Goal: Information Seeking & Learning: Learn about a topic

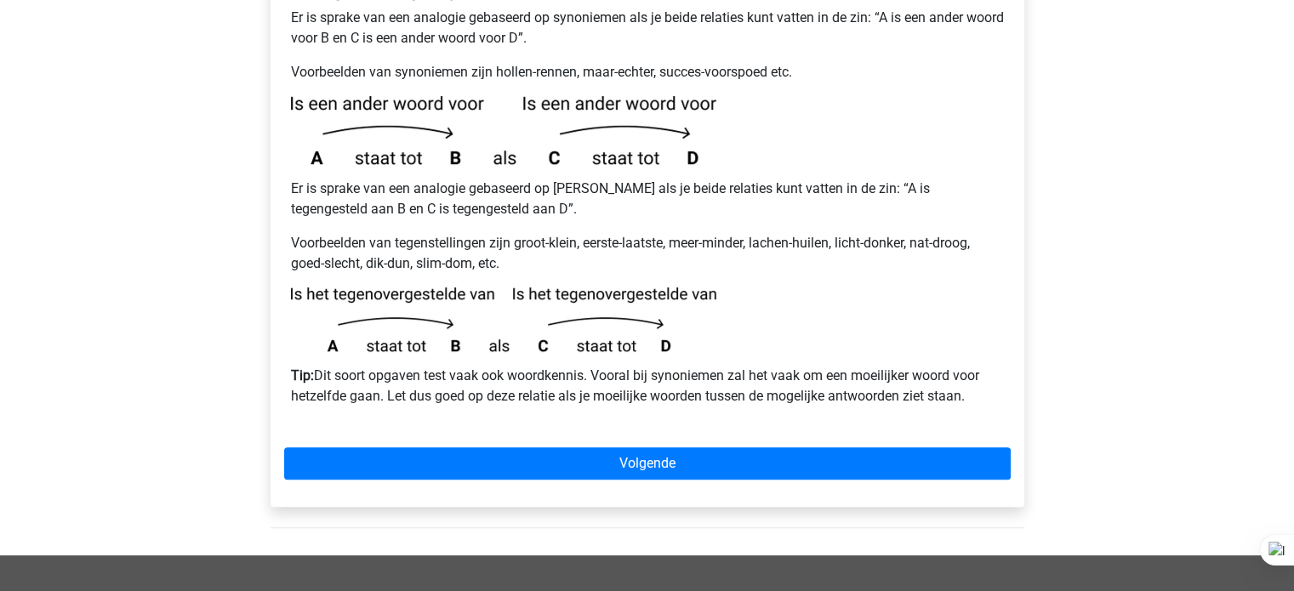
scroll to position [374, 0]
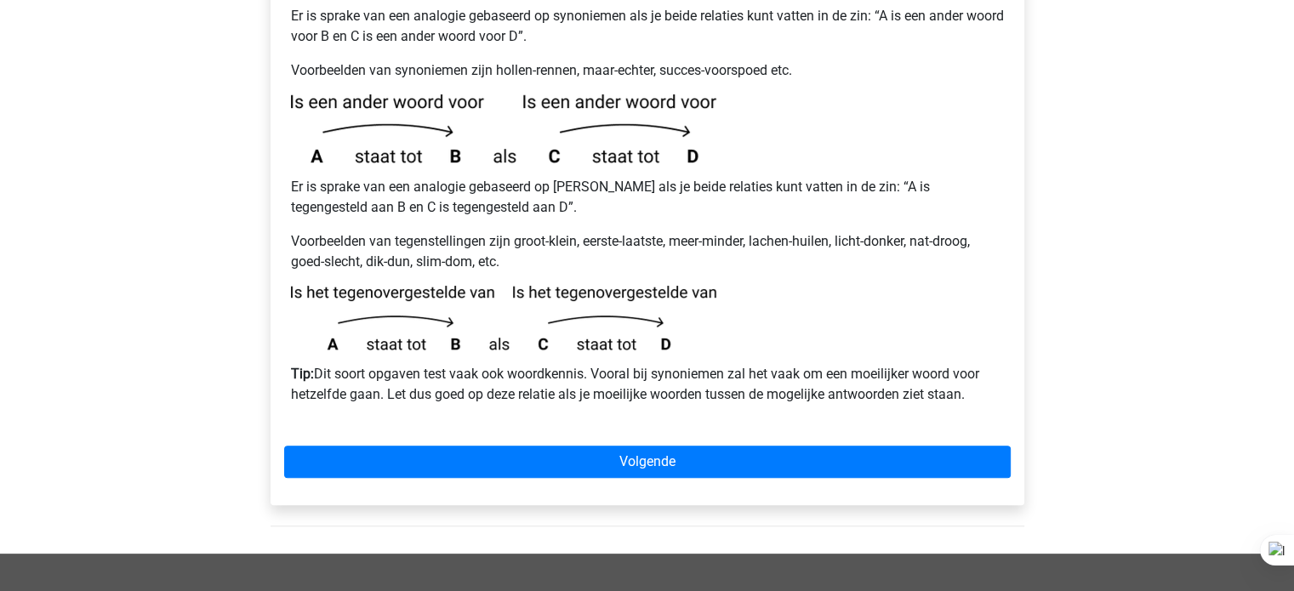
click at [425, 438] on div "Analogieën uitleg 1: Synoniemen/Antoniemen Er is sprake van een analogie gebase…" at bounding box center [648, 232] width 754 height 546
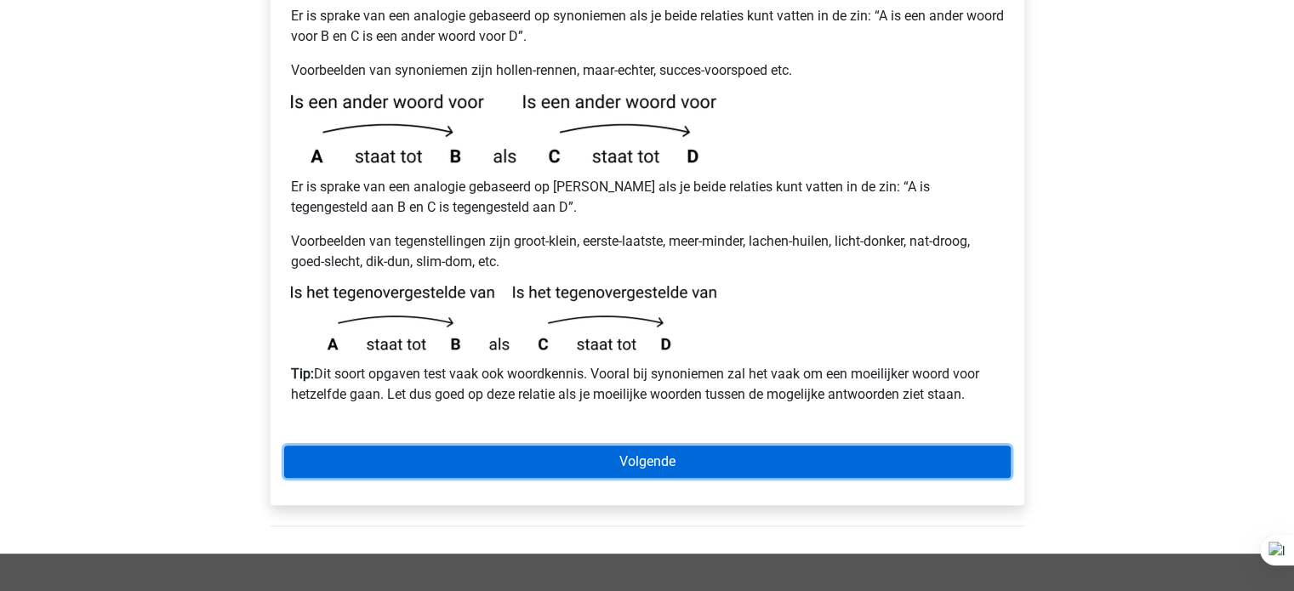
click at [466, 446] on link "Volgende" at bounding box center [647, 462] width 727 height 32
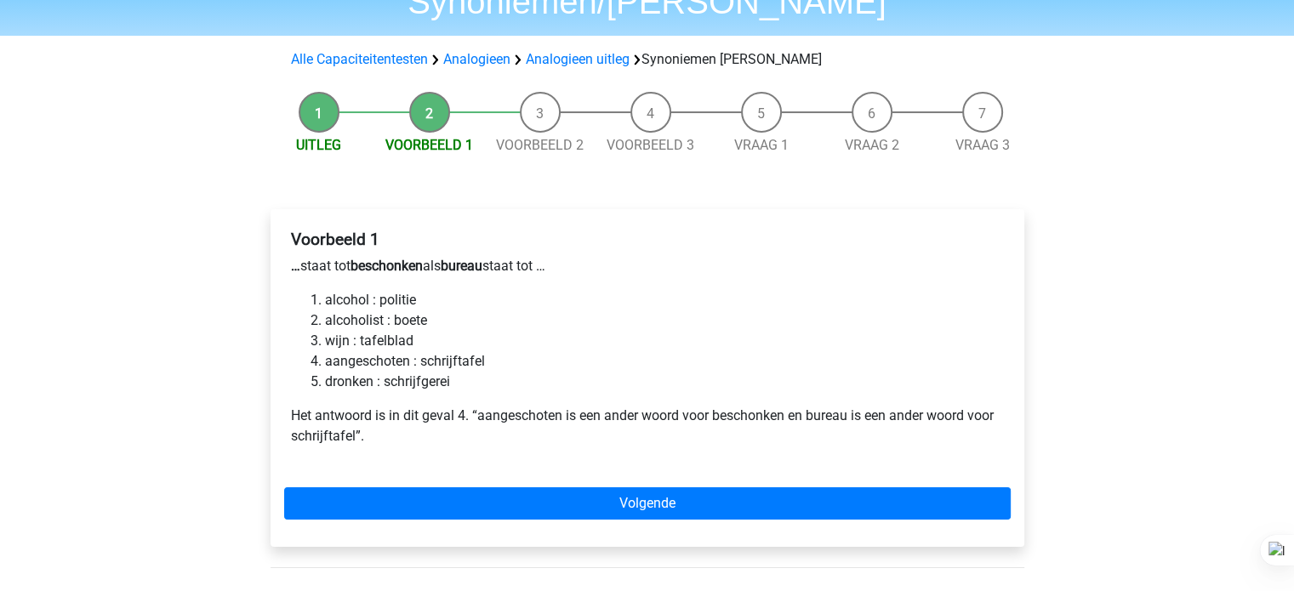
scroll to position [129, 0]
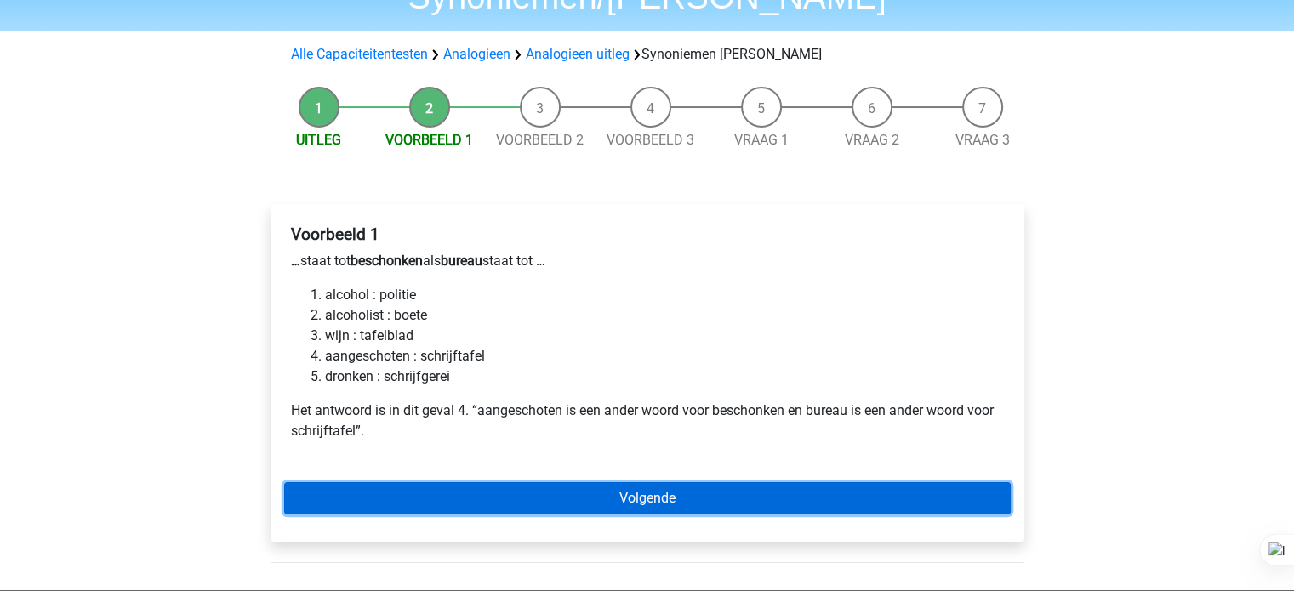
click at [395, 482] on link "Volgende" at bounding box center [647, 498] width 727 height 32
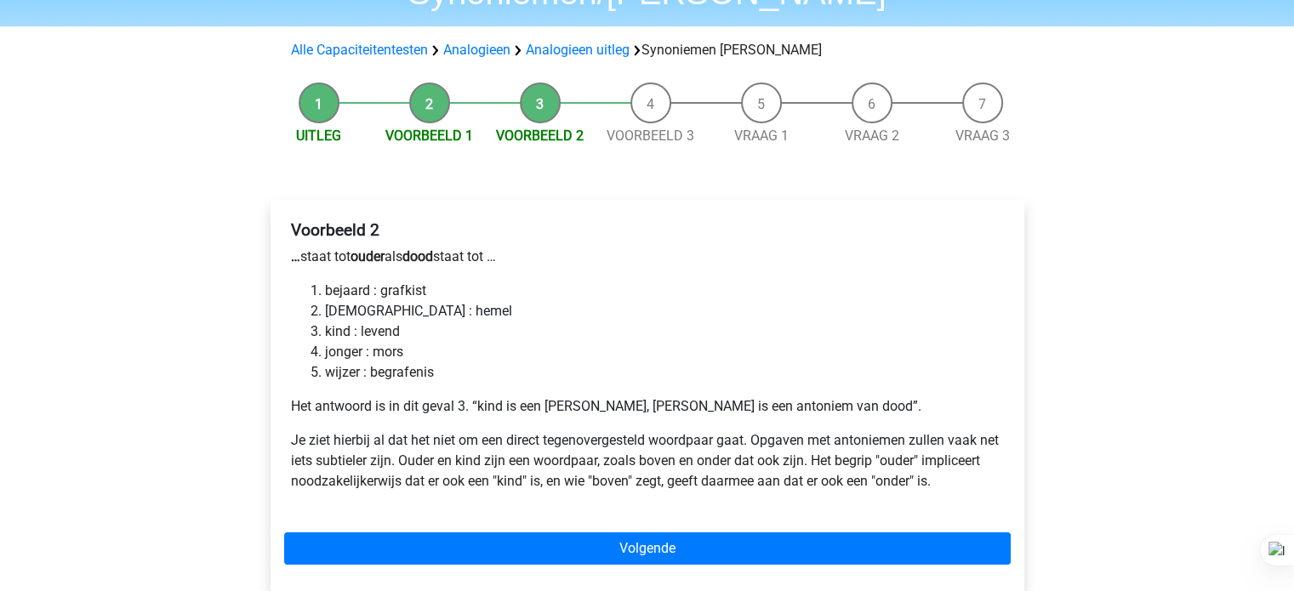
scroll to position [136, 0]
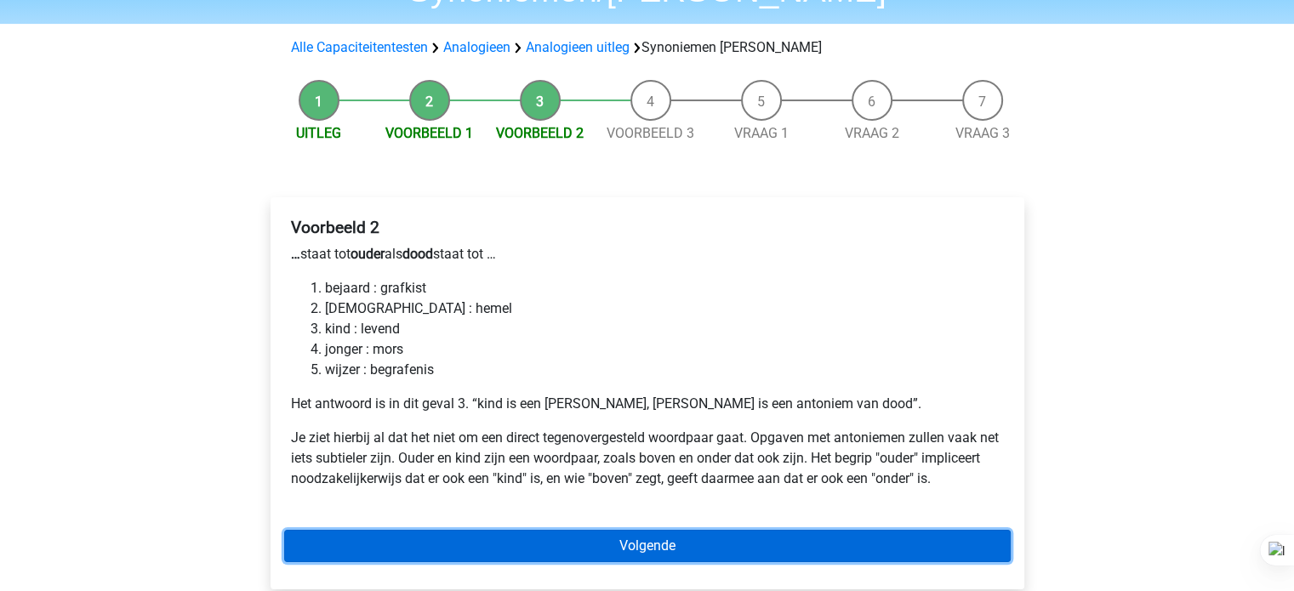
click at [545, 530] on link "Volgende" at bounding box center [647, 546] width 727 height 32
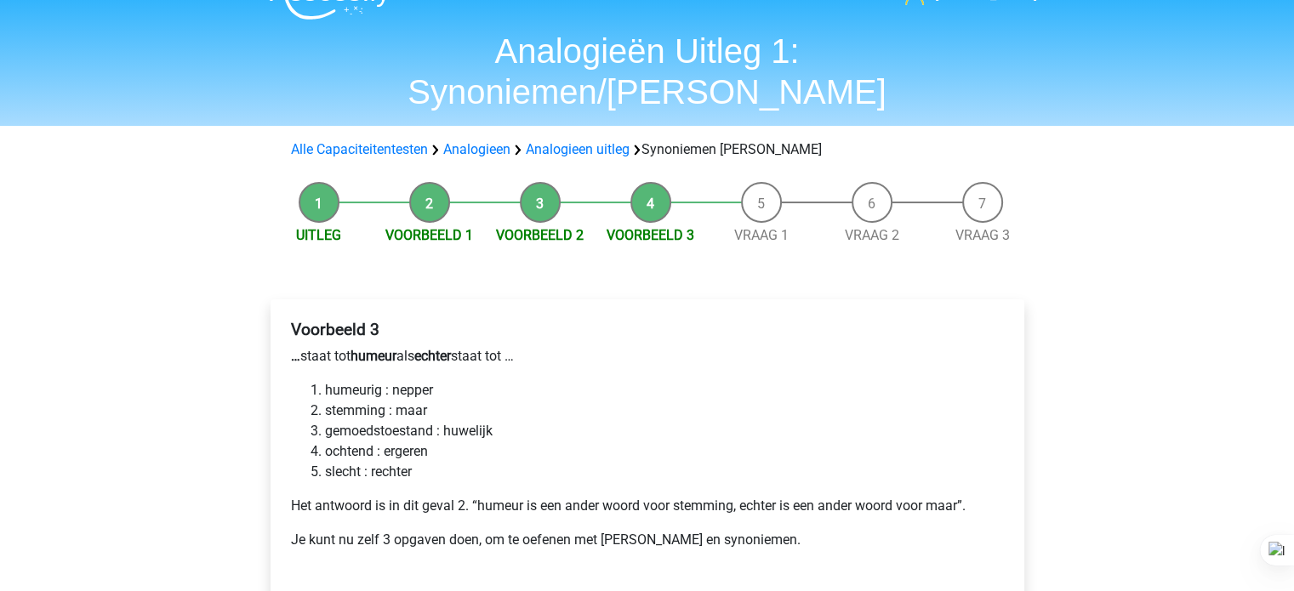
scroll to position [68, 0]
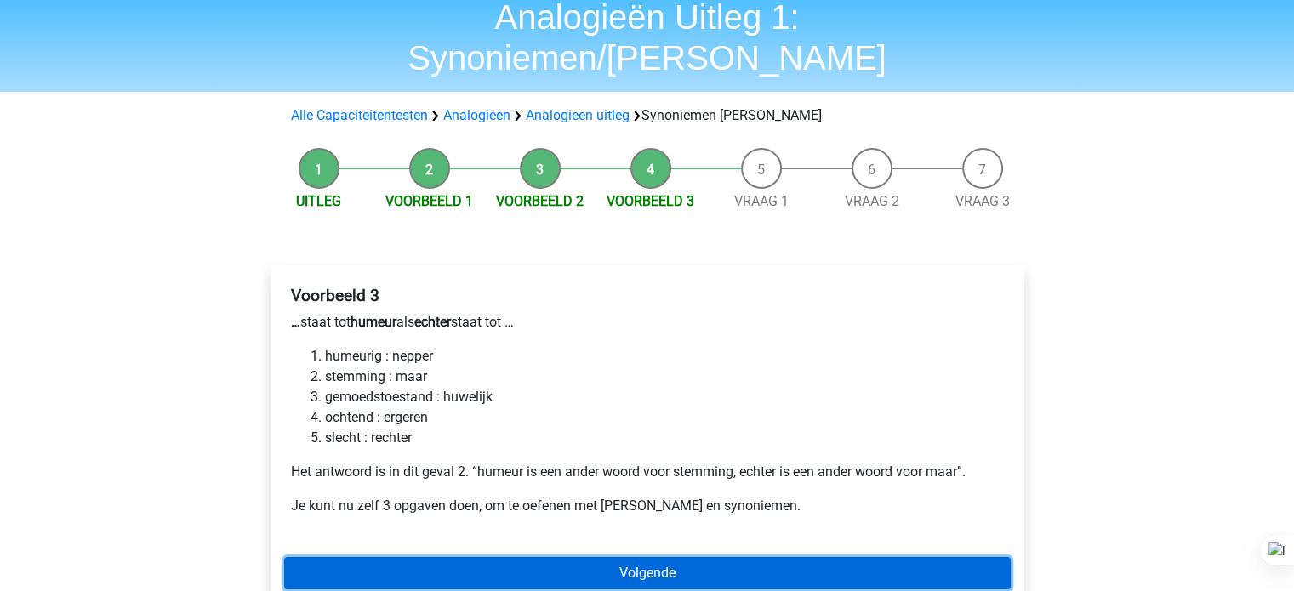
click at [530, 557] on link "Volgende" at bounding box center [647, 573] width 727 height 32
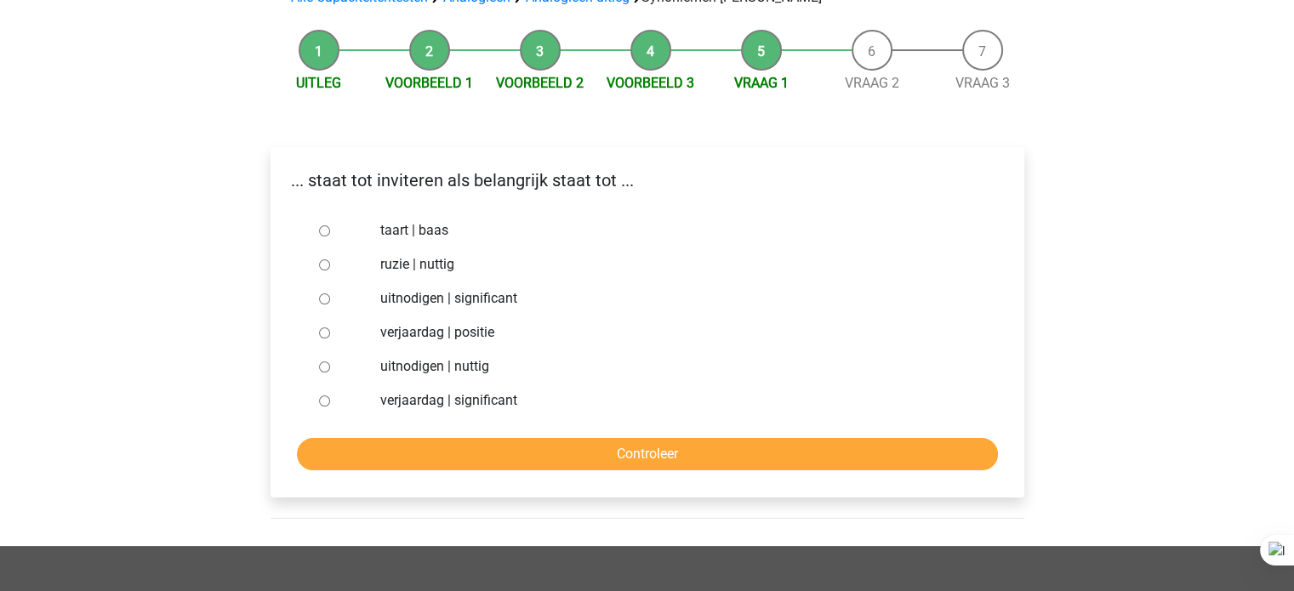
scroll to position [191, 0]
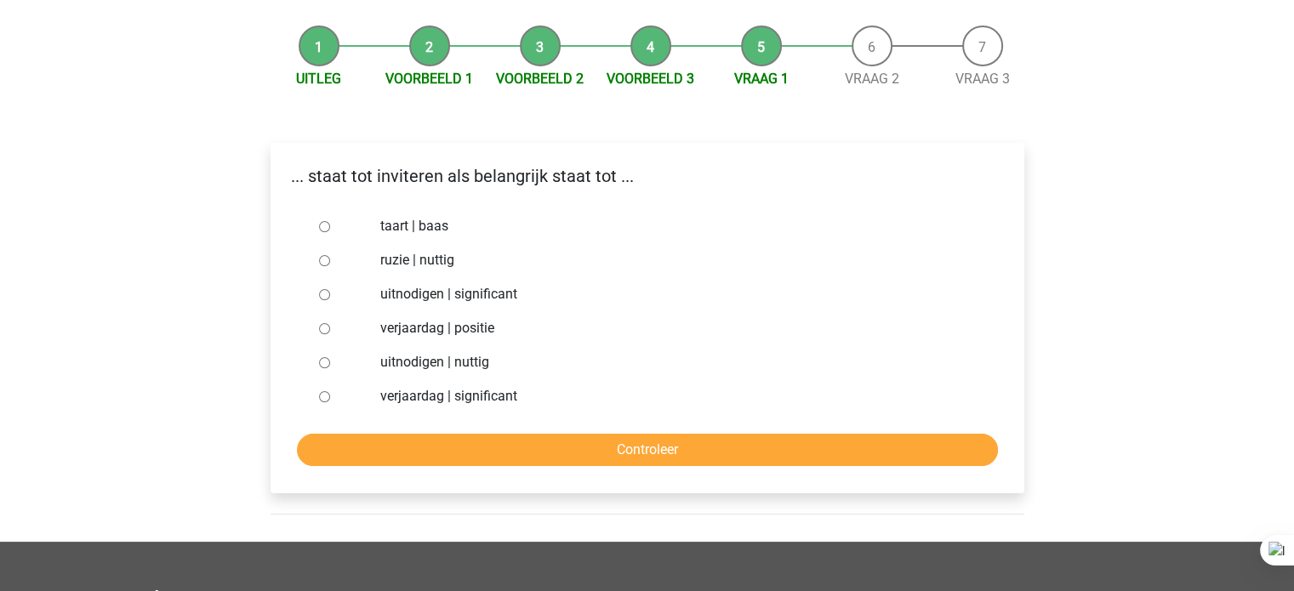
click at [324, 289] on input "uitnodigen | significant" at bounding box center [324, 294] width 11 height 11
radio input "true"
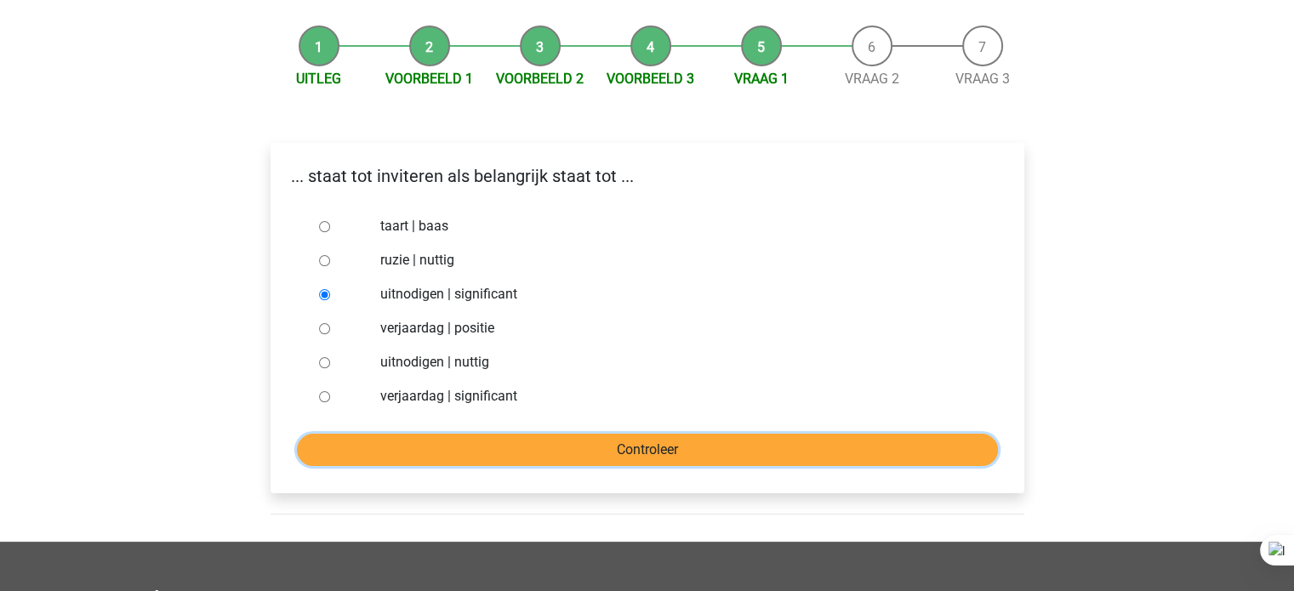
click at [431, 434] on input "Controleer" at bounding box center [647, 450] width 701 height 32
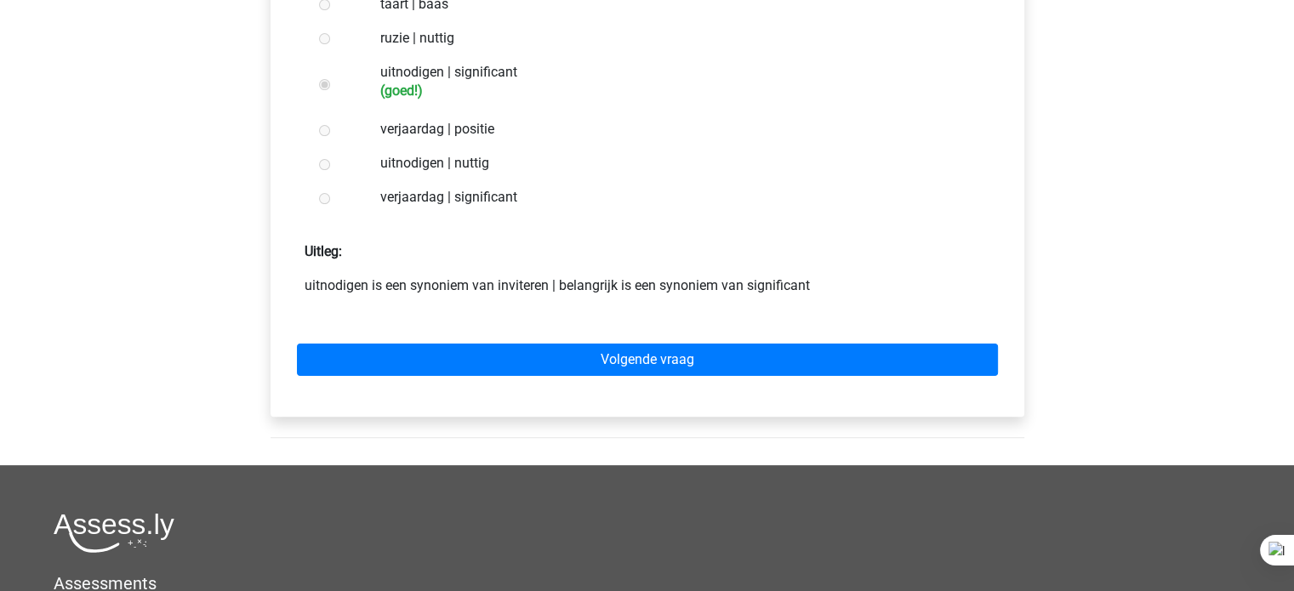
scroll to position [483, 0]
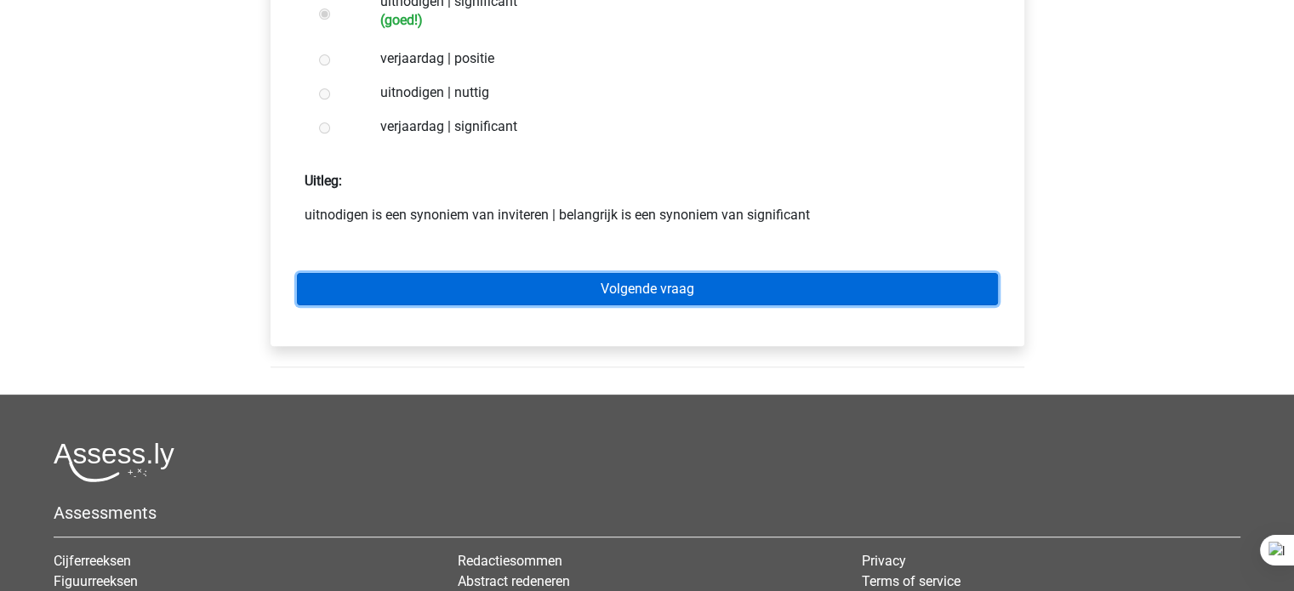
click at [691, 273] on link "Volgende vraag" at bounding box center [647, 289] width 701 height 32
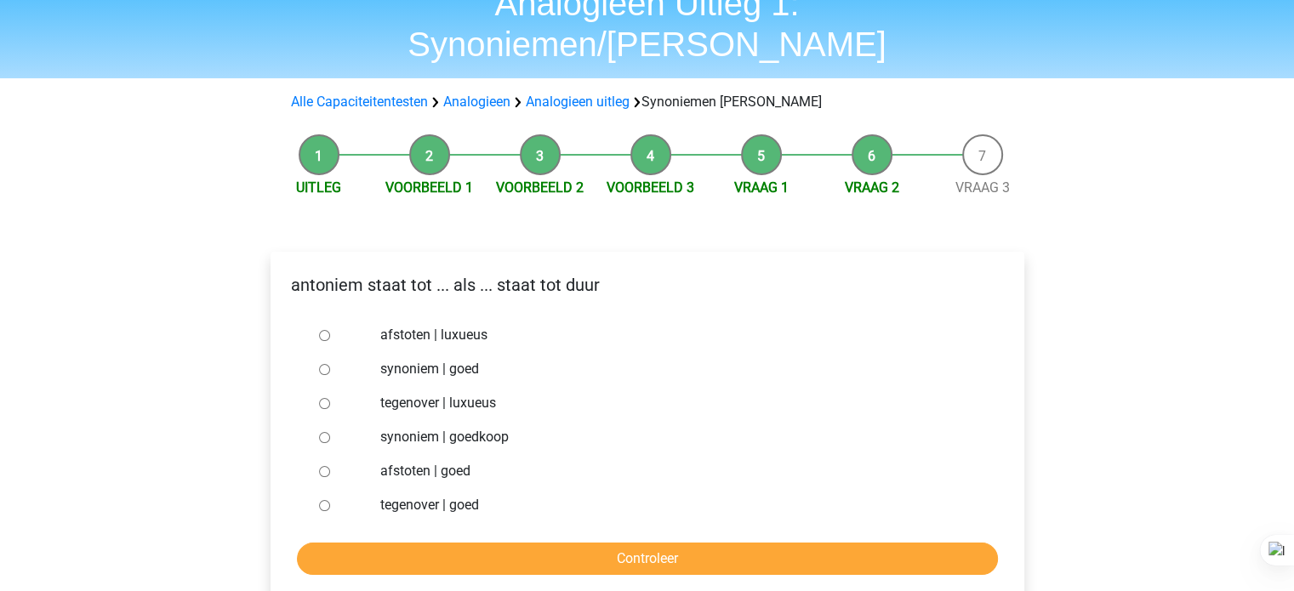
scroll to position [85, 0]
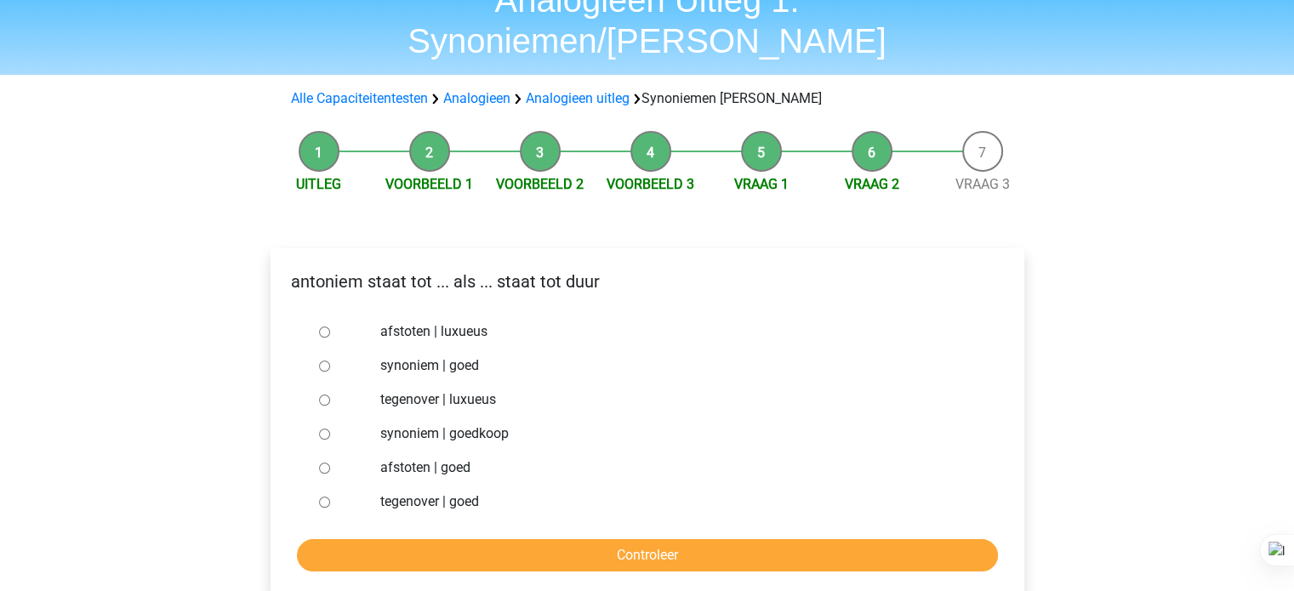
click at [486, 356] on label "synoniem | goed" at bounding box center [674, 366] width 589 height 20
click at [330, 361] on input "synoniem | goed" at bounding box center [324, 366] width 11 height 11
radio input "true"
click at [495, 390] on label "tegenover | luxueus" at bounding box center [674, 400] width 589 height 20
click at [330, 395] on input "tegenover | luxueus" at bounding box center [324, 400] width 11 height 11
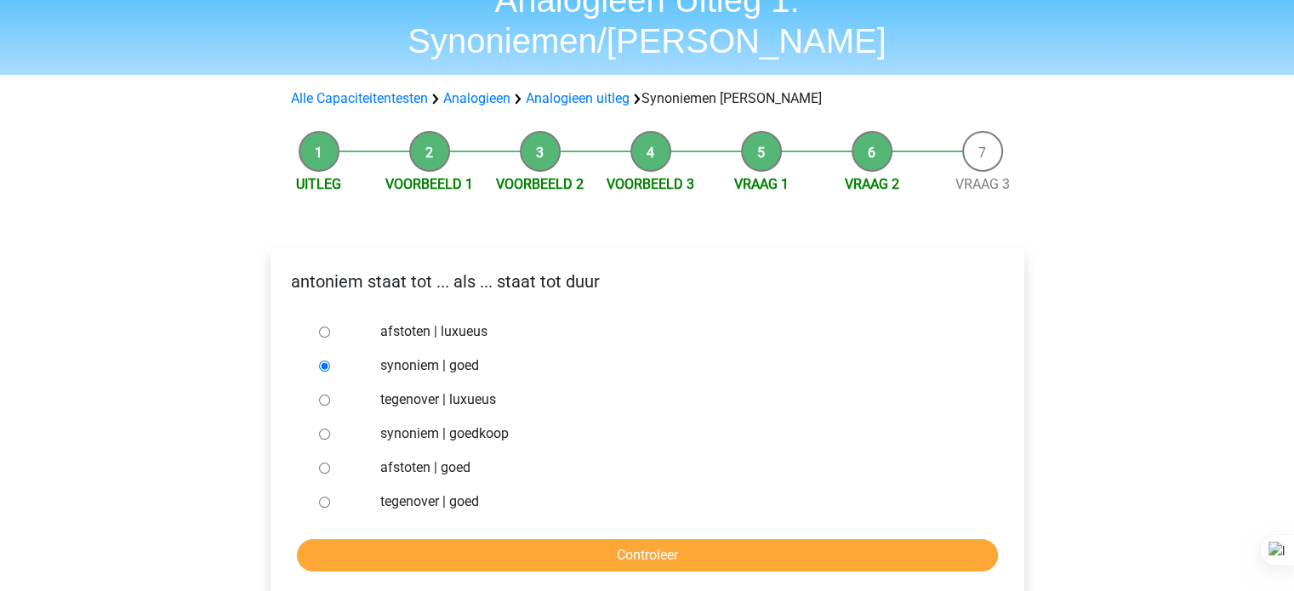
radio input "true"
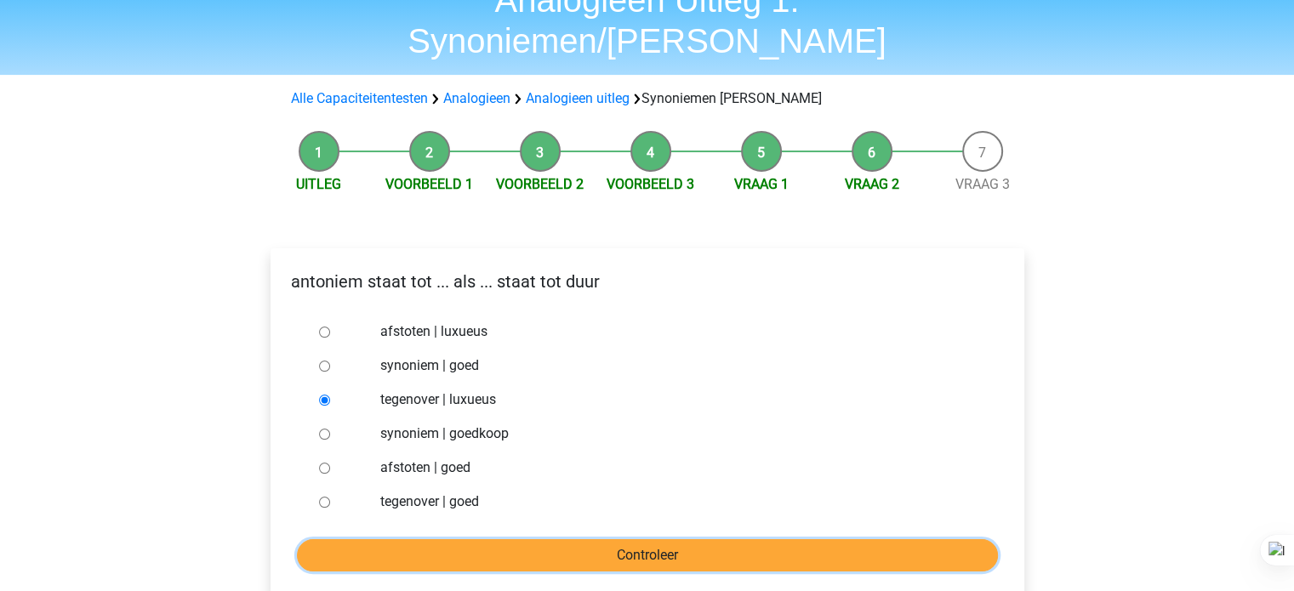
click at [381, 539] on input "Controleer" at bounding box center [647, 555] width 701 height 32
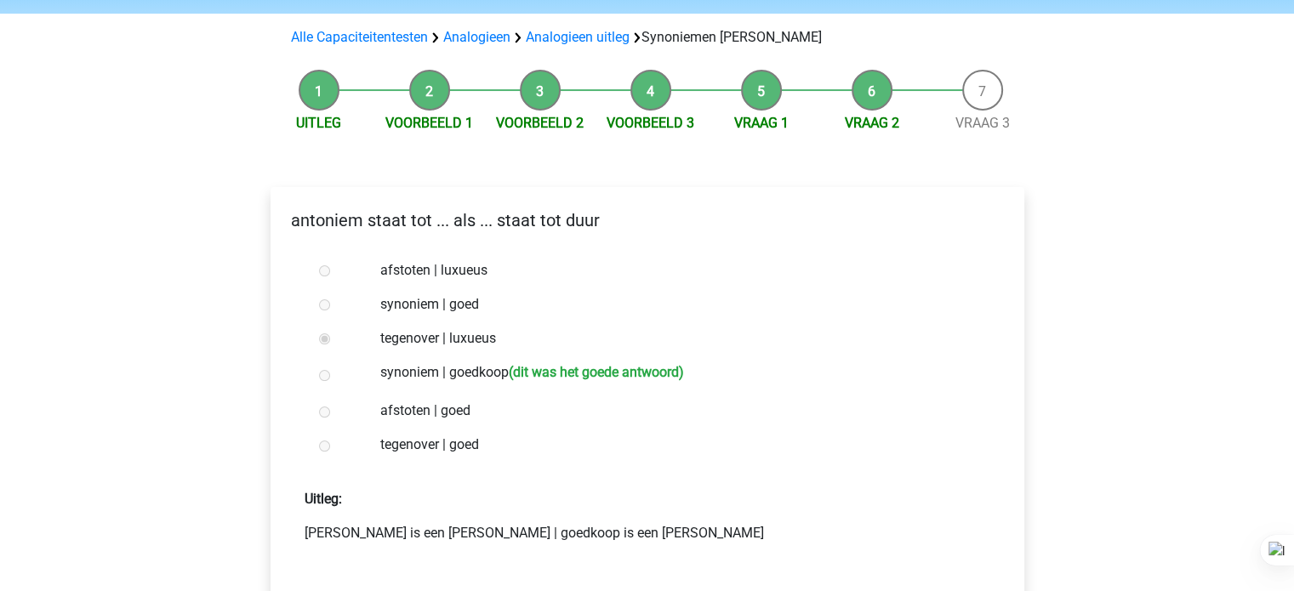
scroll to position [157, 0]
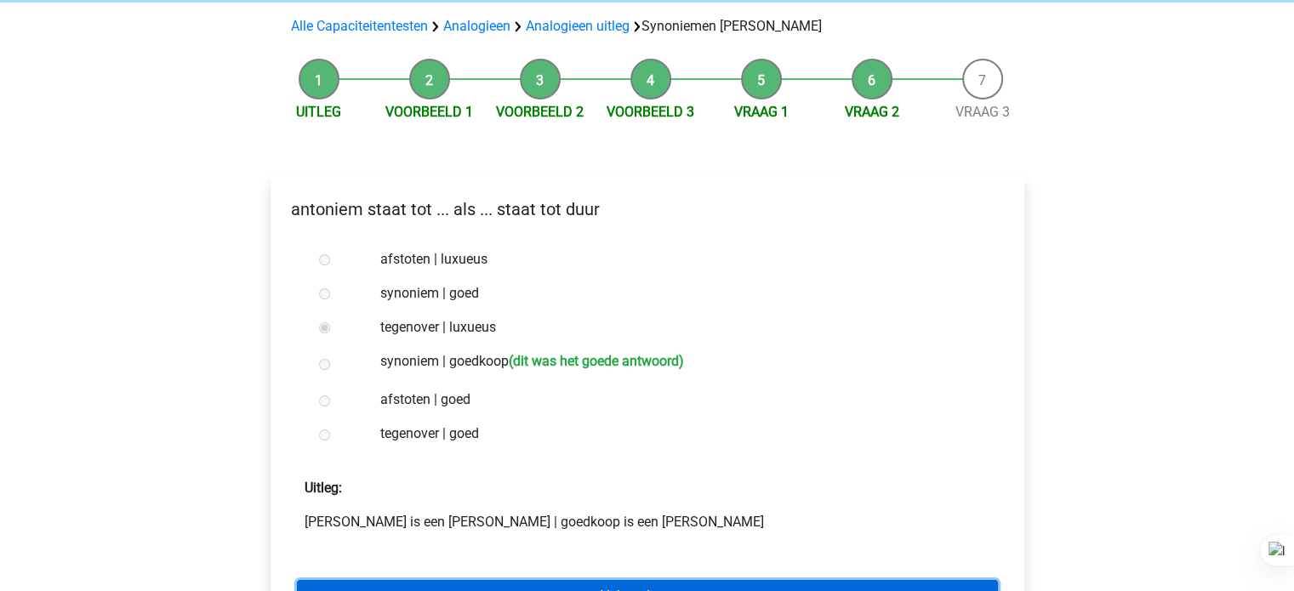
click at [406, 580] on link "Volgende vraag" at bounding box center [647, 596] width 701 height 32
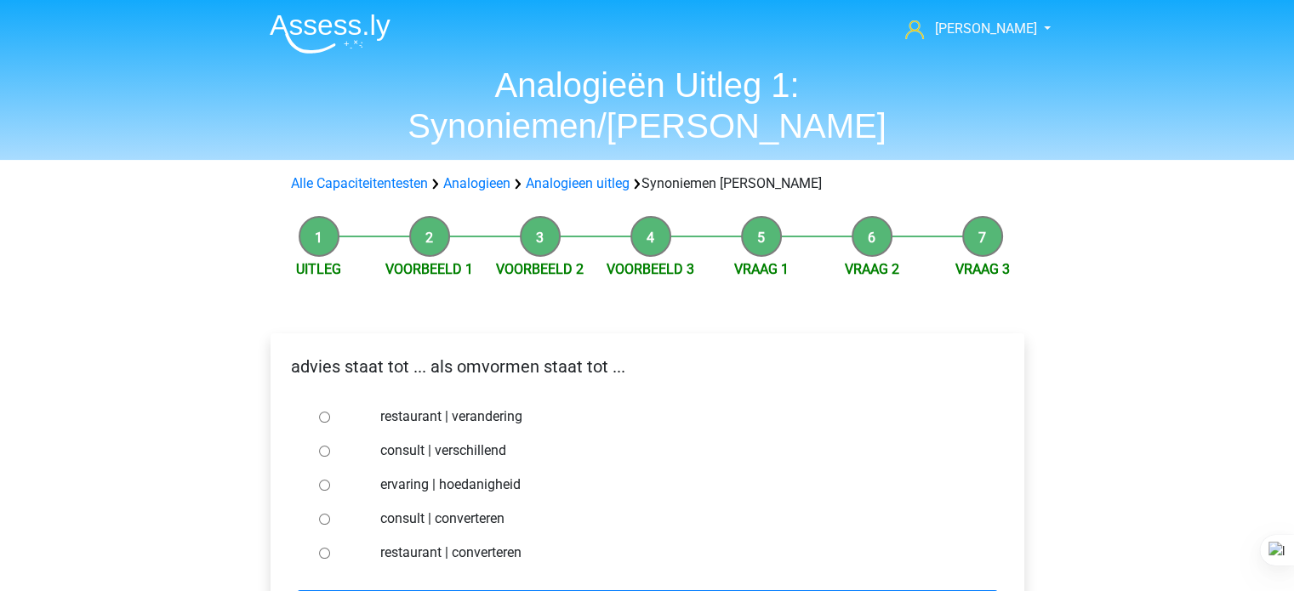
click at [476, 509] on label "consult | converteren" at bounding box center [674, 519] width 589 height 20
click at [330, 514] on input "consult | converteren" at bounding box center [324, 519] width 11 height 11
radio input "true"
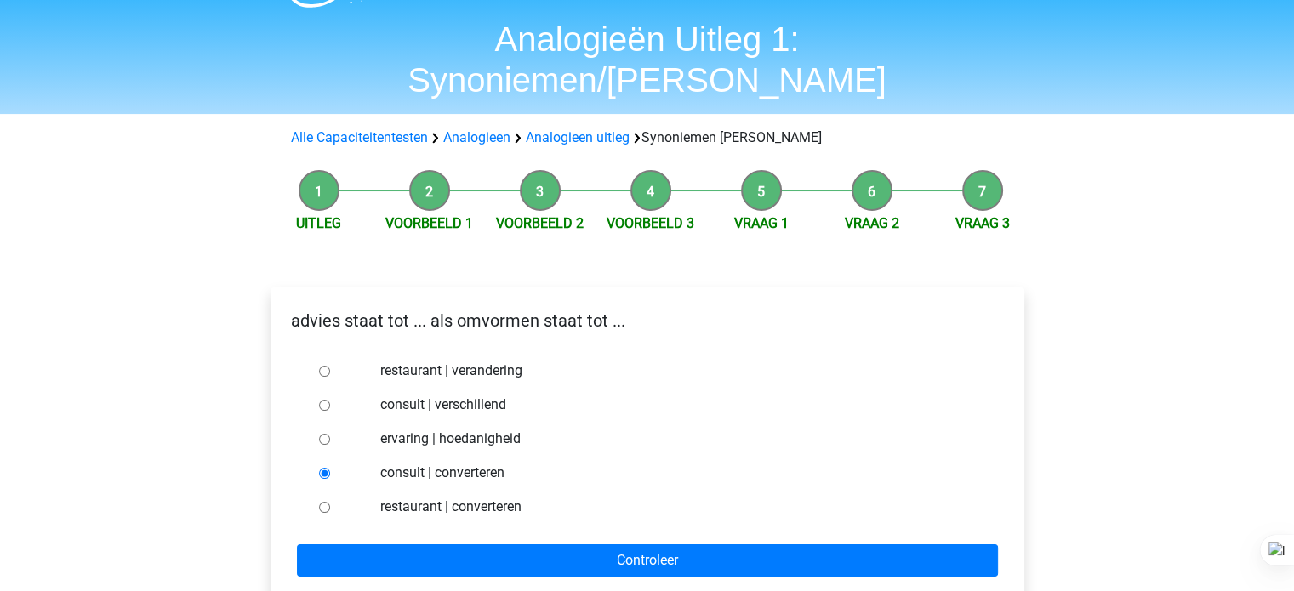
scroll to position [66, 0]
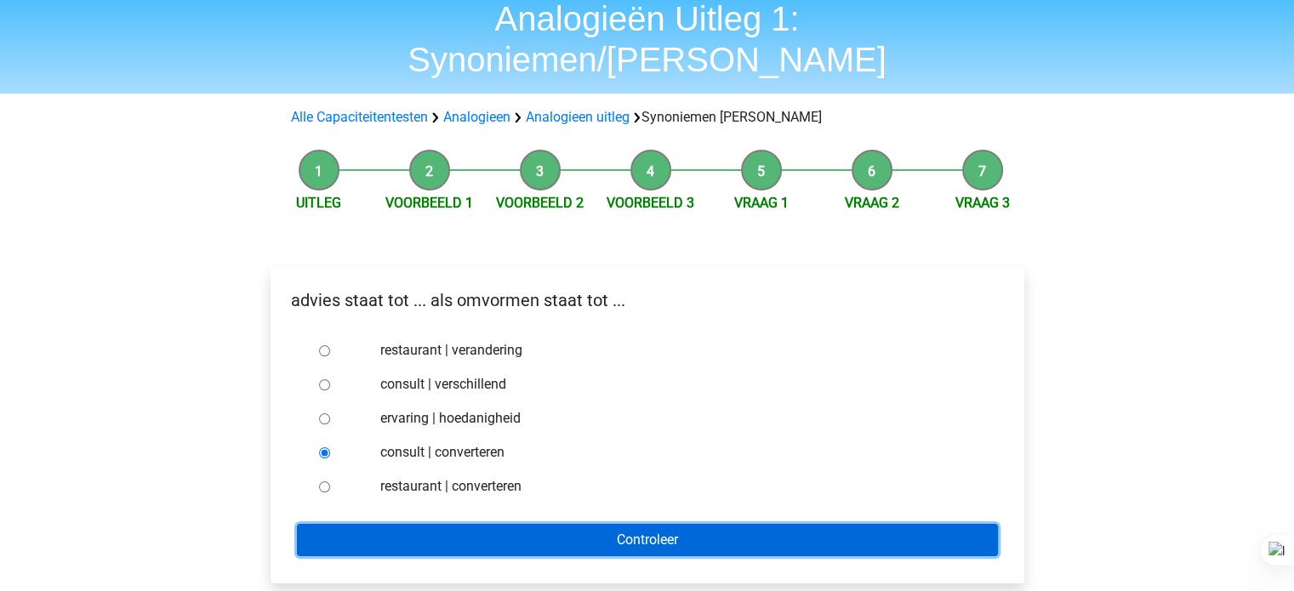
click at [489, 524] on input "Controleer" at bounding box center [647, 540] width 701 height 32
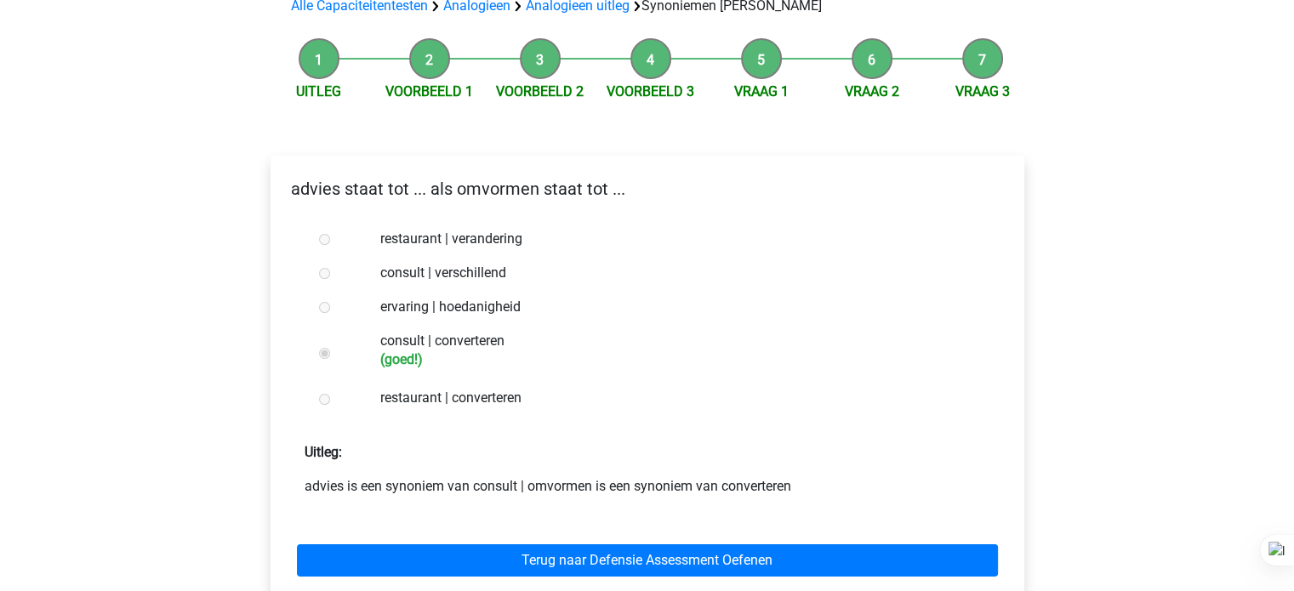
scroll to position [202, 0]
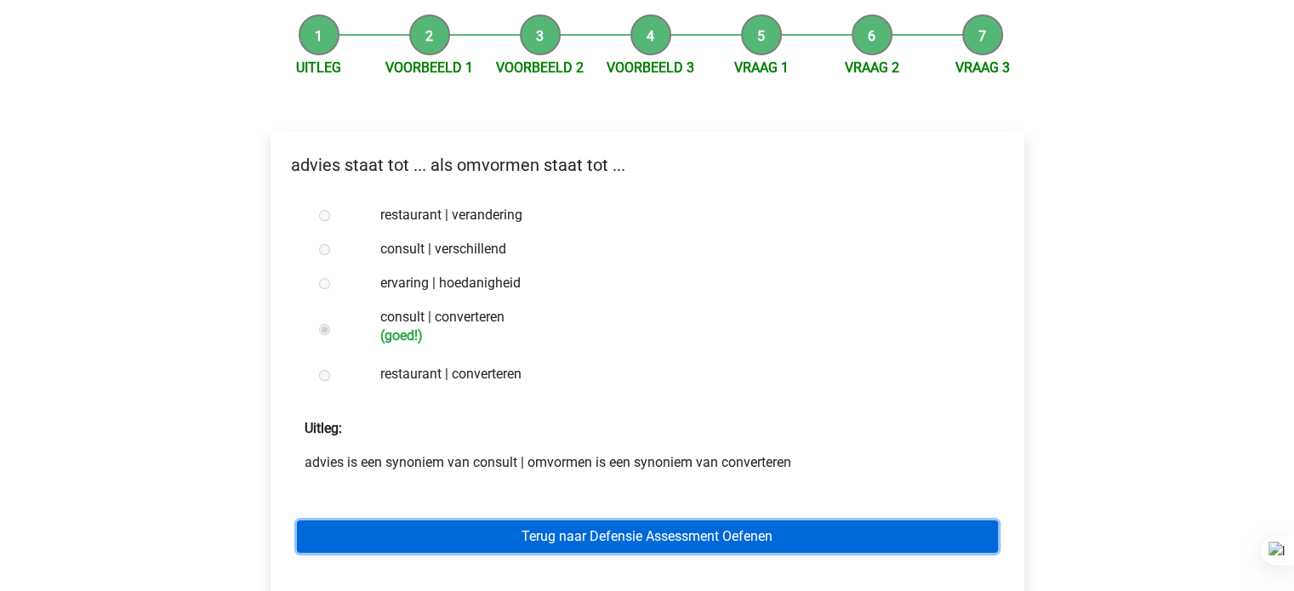
click at [462, 521] on link "Terug naar Defensie Assessment Oefenen" at bounding box center [647, 537] width 701 height 32
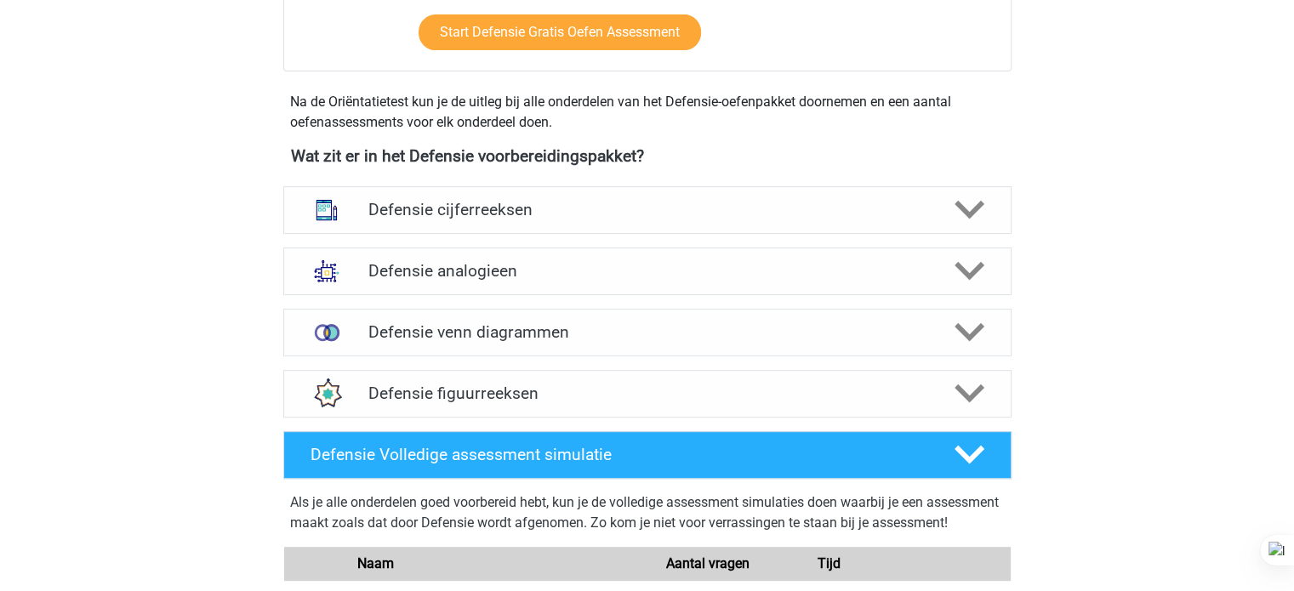
scroll to position [685, 0]
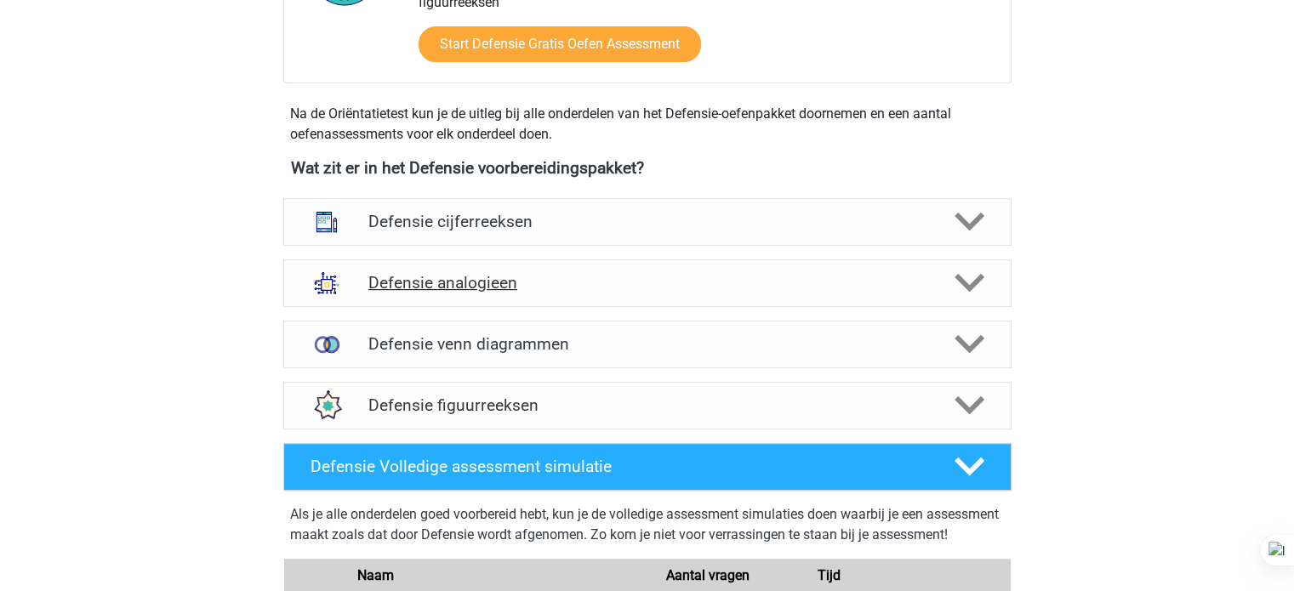
click at [742, 278] on h4 "Defensie analogieen" at bounding box center [646, 283] width 557 height 20
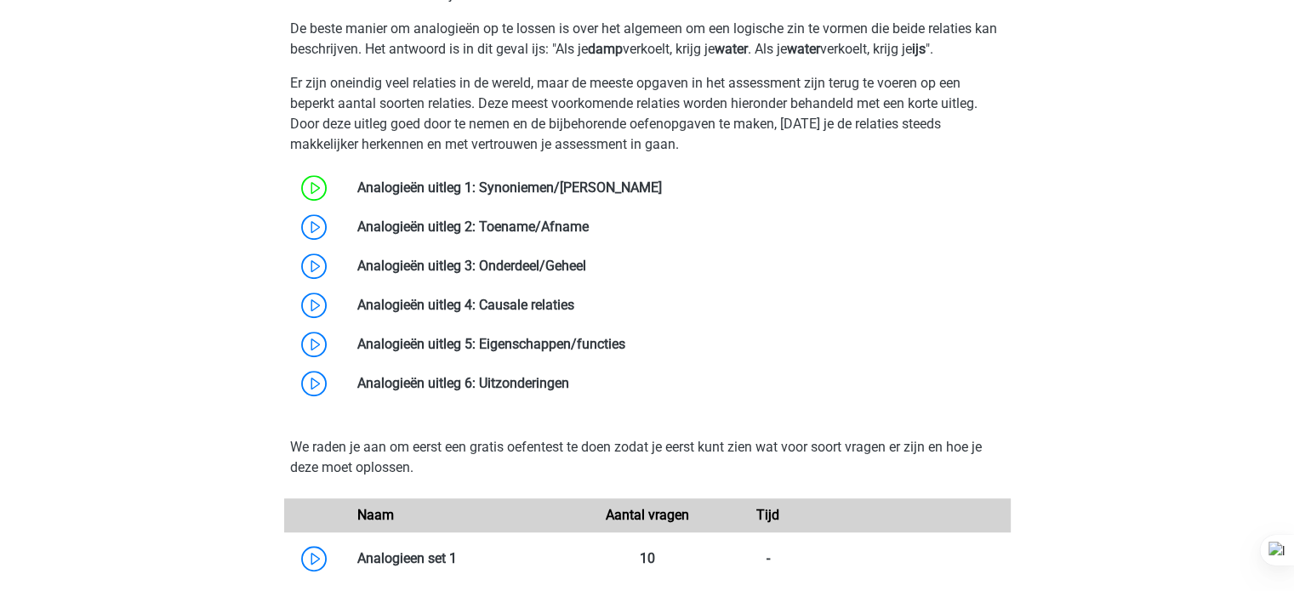
scroll to position [1098, 0]
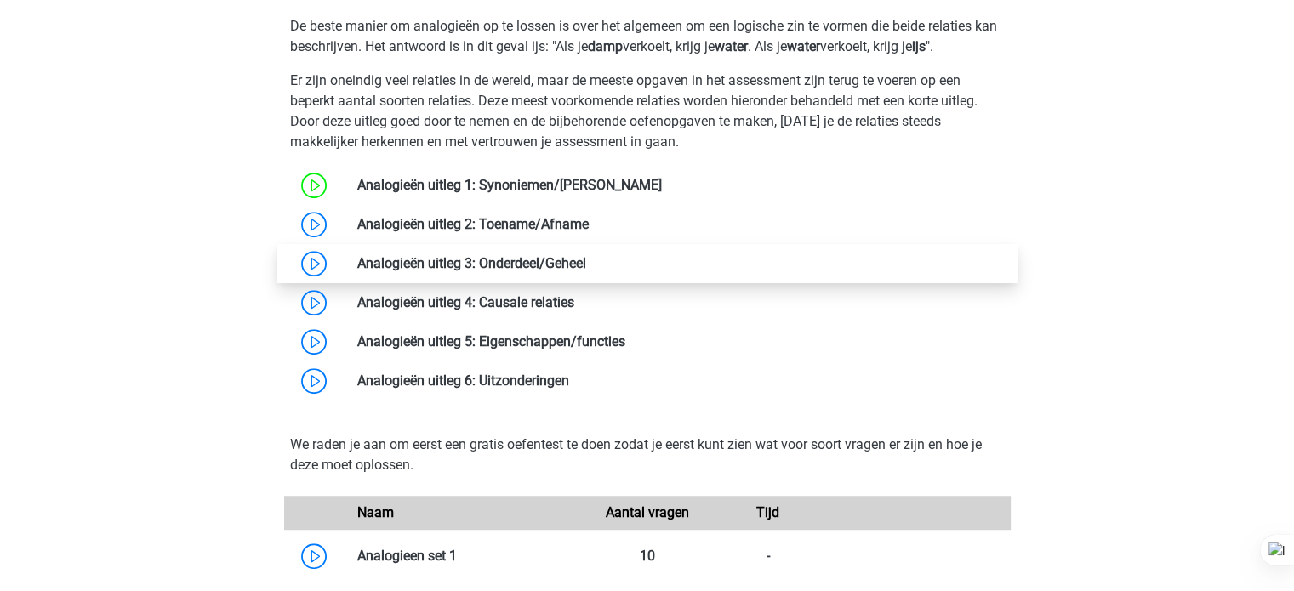
click at [586, 255] on link at bounding box center [586, 263] width 0 height 16
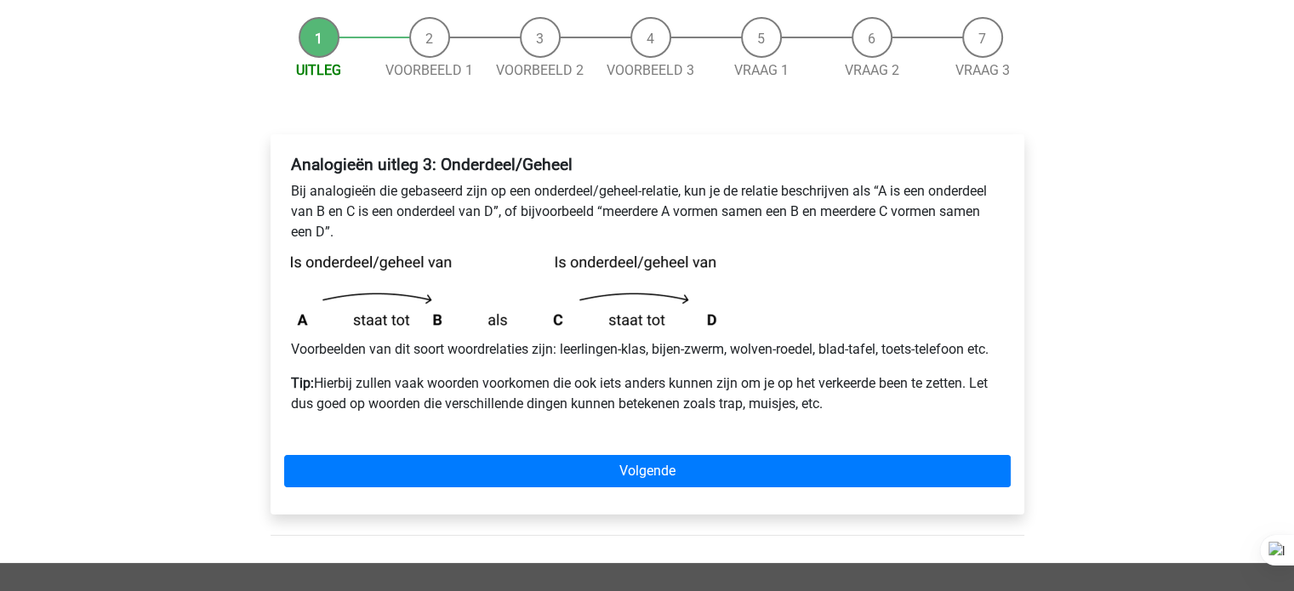
scroll to position [161, 0]
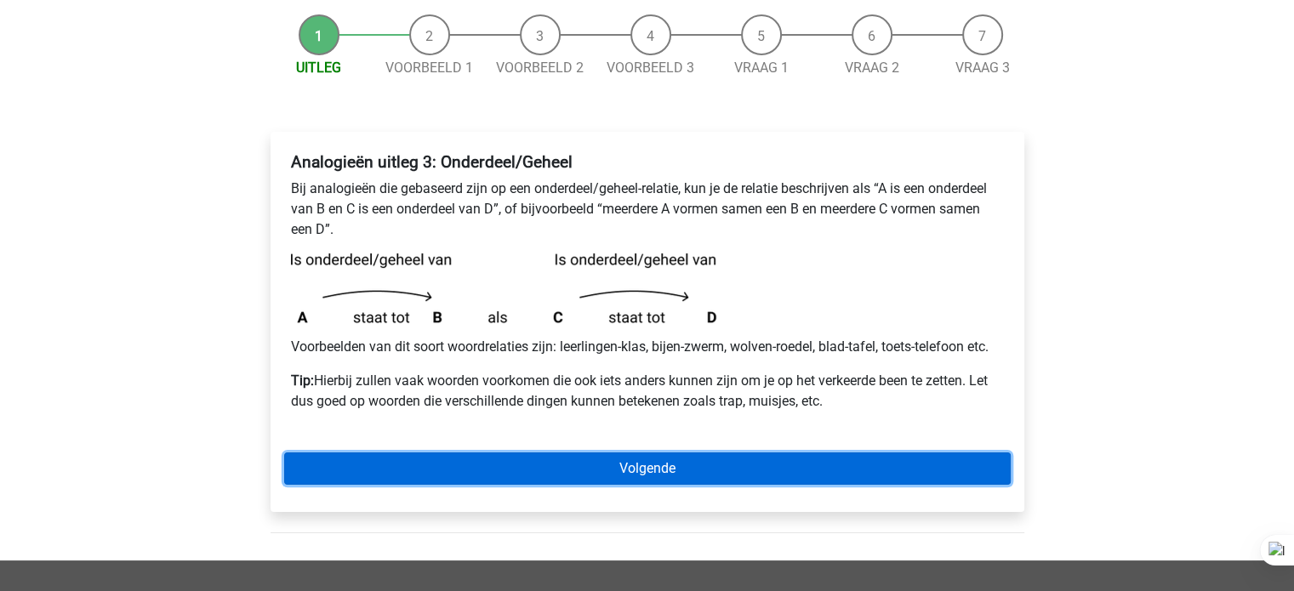
click at [515, 465] on link "Volgende" at bounding box center [647, 469] width 727 height 32
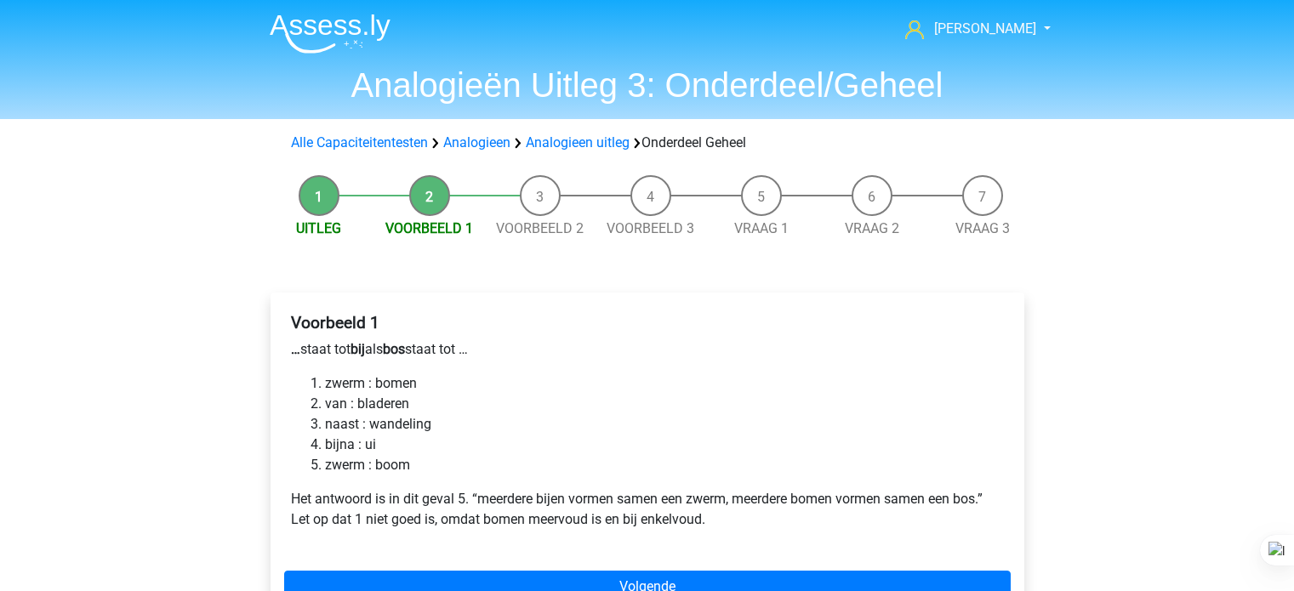
scroll to position [116, 0]
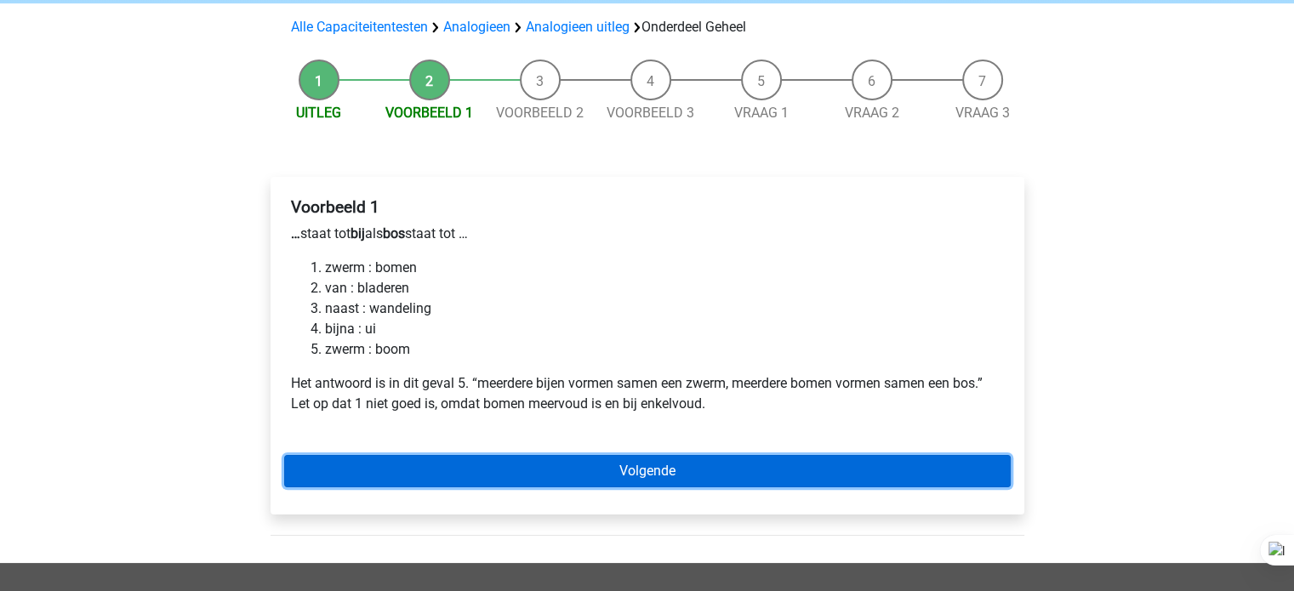
click at [507, 476] on link "Volgende" at bounding box center [647, 471] width 727 height 32
click at [517, 482] on link "Volgende" at bounding box center [647, 471] width 727 height 32
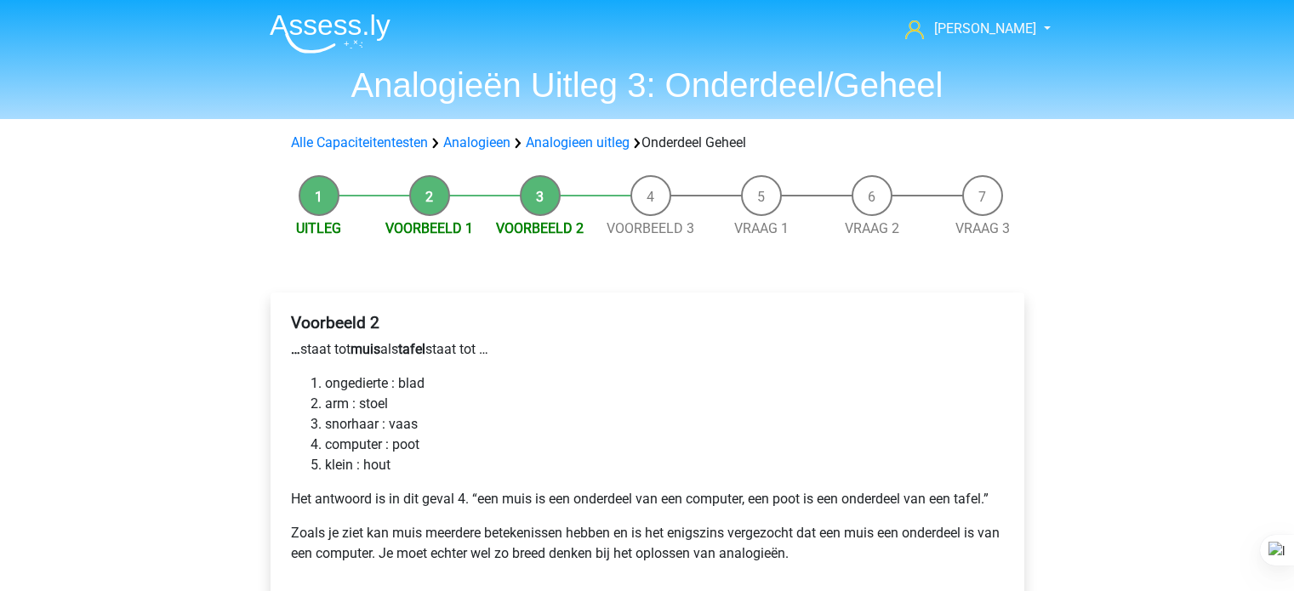
scroll to position [87, 0]
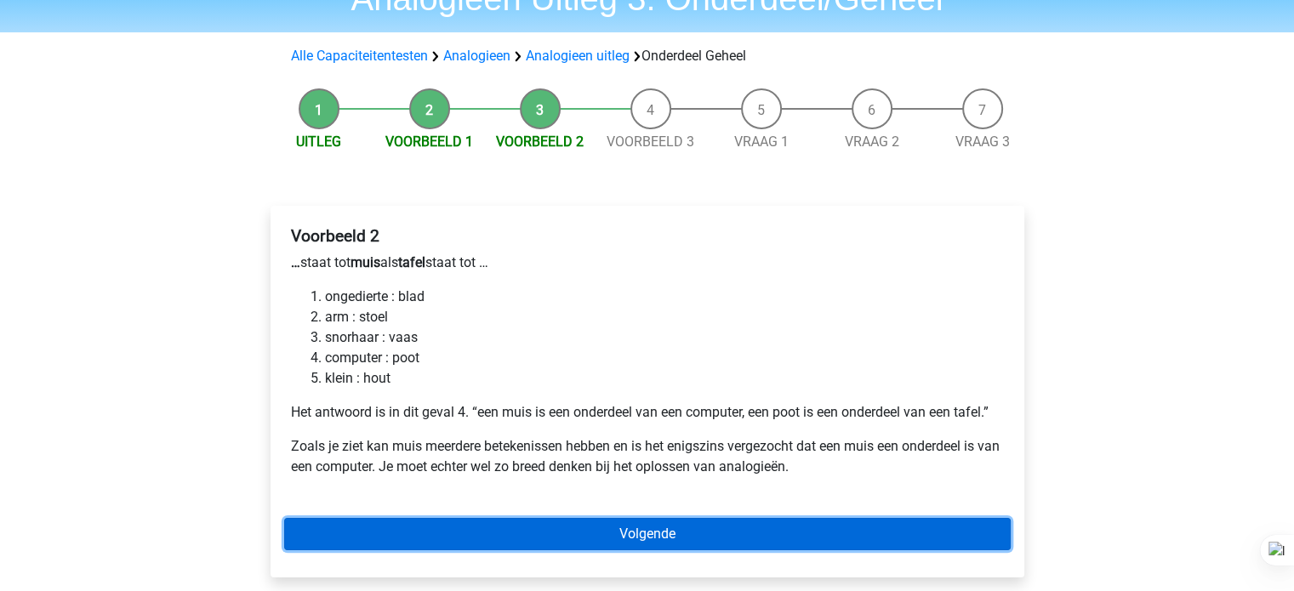
click at [502, 545] on link "Volgende" at bounding box center [647, 534] width 727 height 32
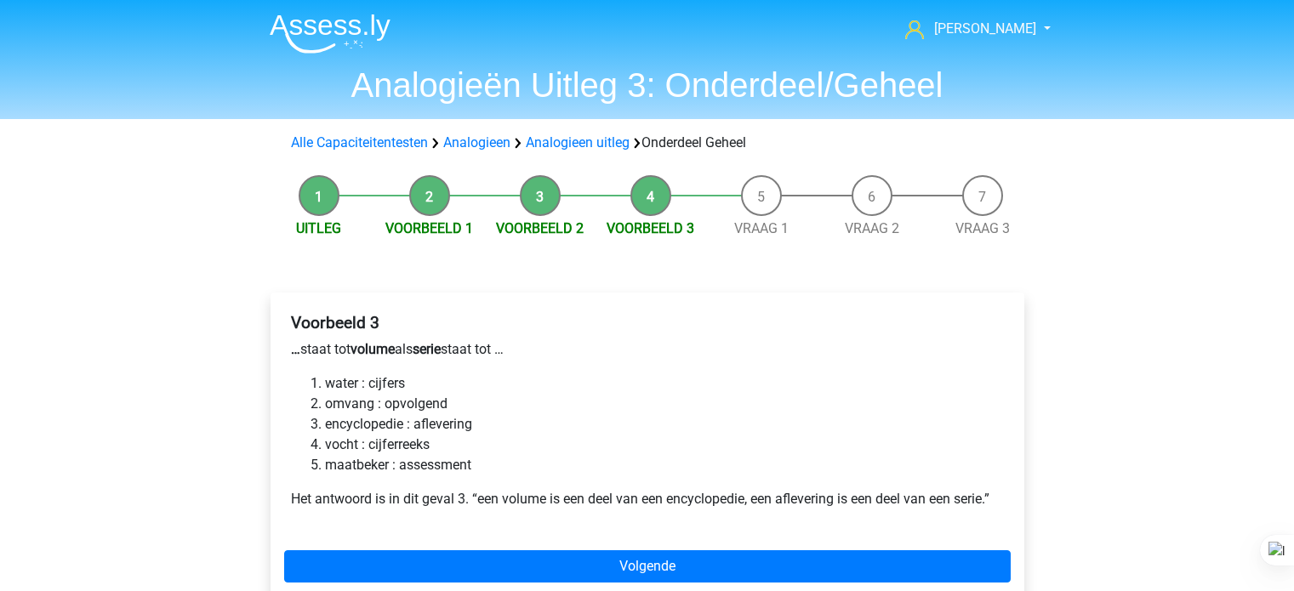
scroll to position [33, 0]
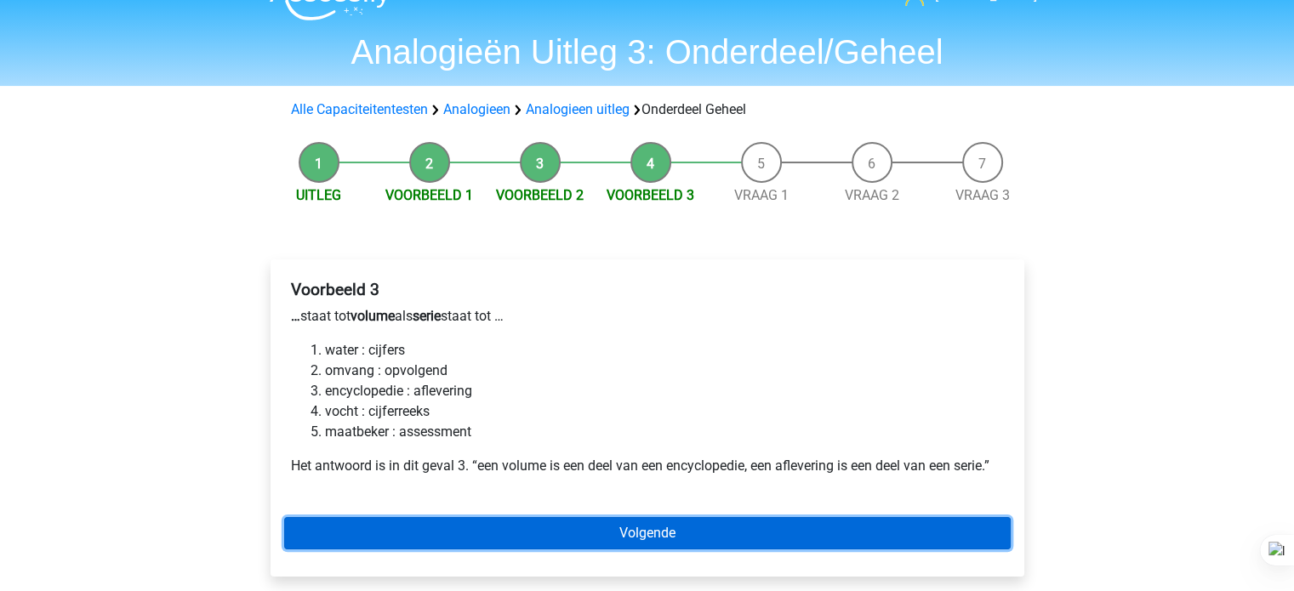
click at [435, 534] on link "Volgende" at bounding box center [647, 533] width 727 height 32
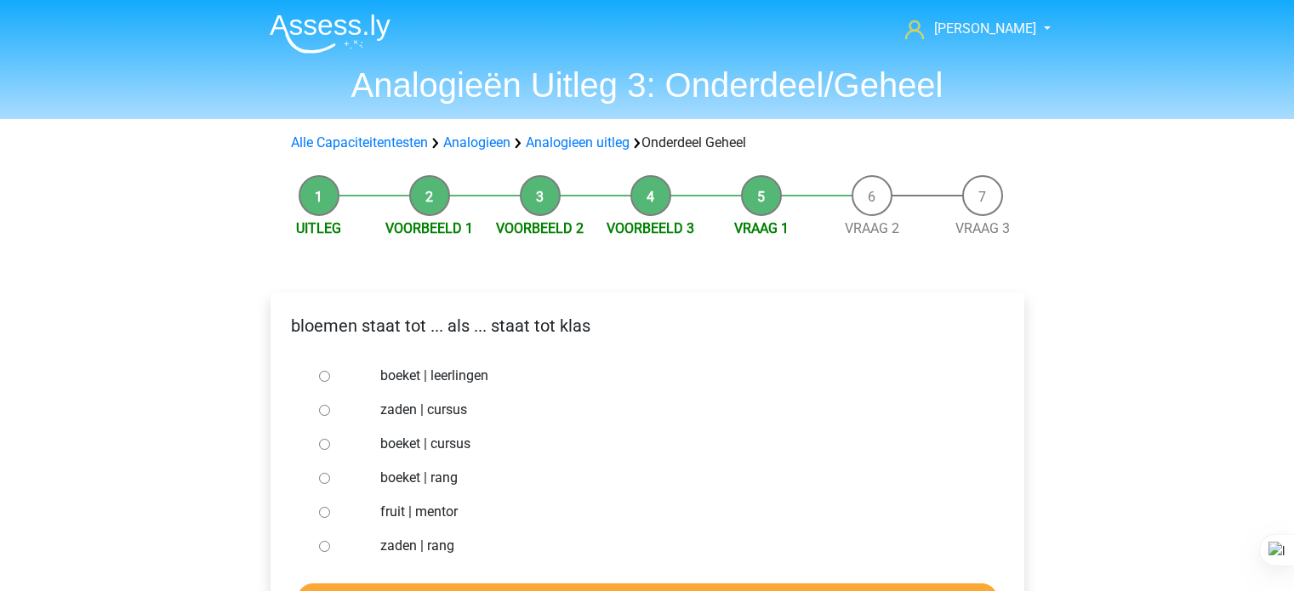
scroll to position [82, 0]
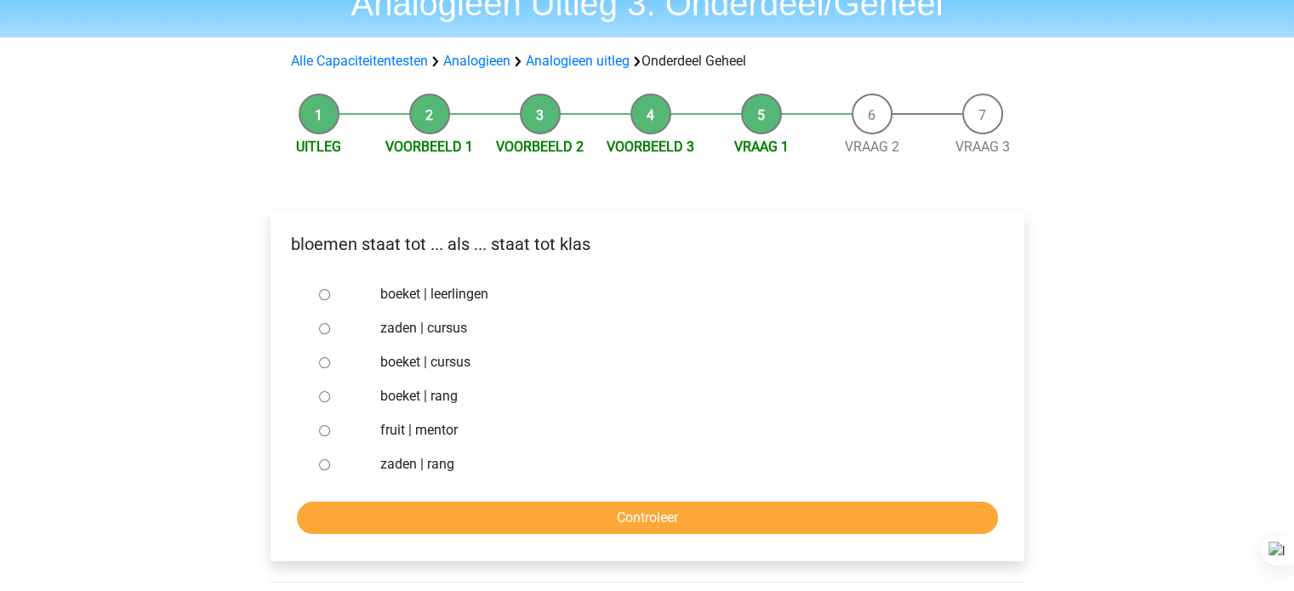
click at [489, 299] on label "boeket | leerlingen" at bounding box center [674, 294] width 589 height 20
click at [330, 299] on input "boeket | leerlingen" at bounding box center [324, 294] width 11 height 11
radio input "true"
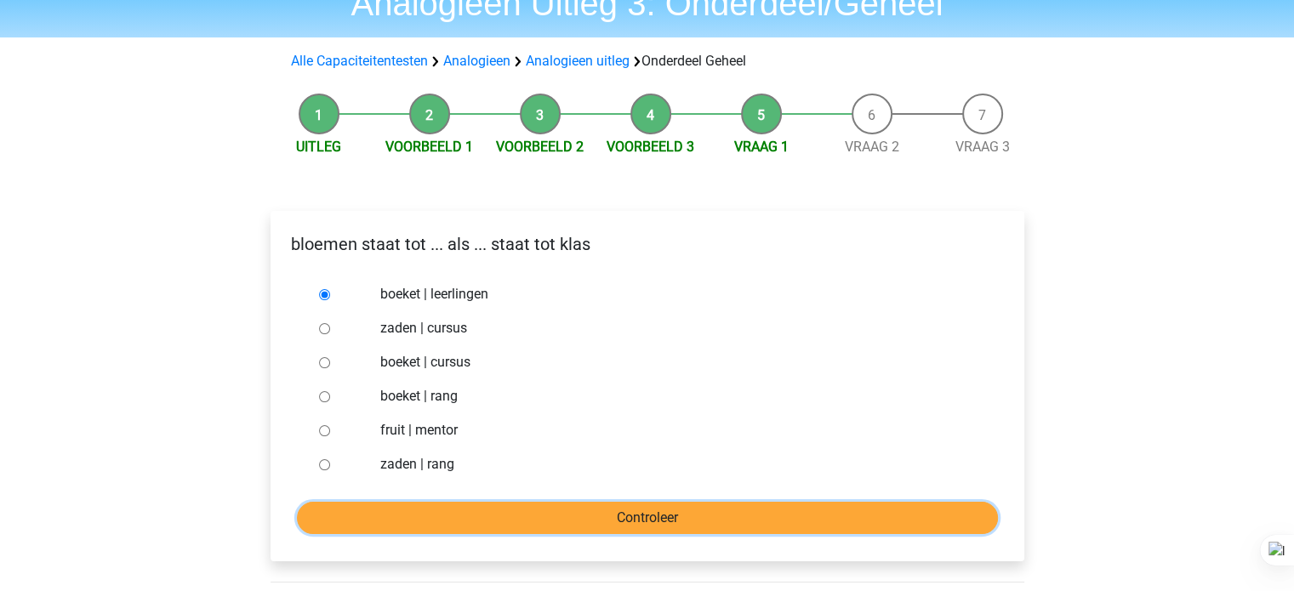
click at [551, 524] on input "Controleer" at bounding box center [647, 518] width 701 height 32
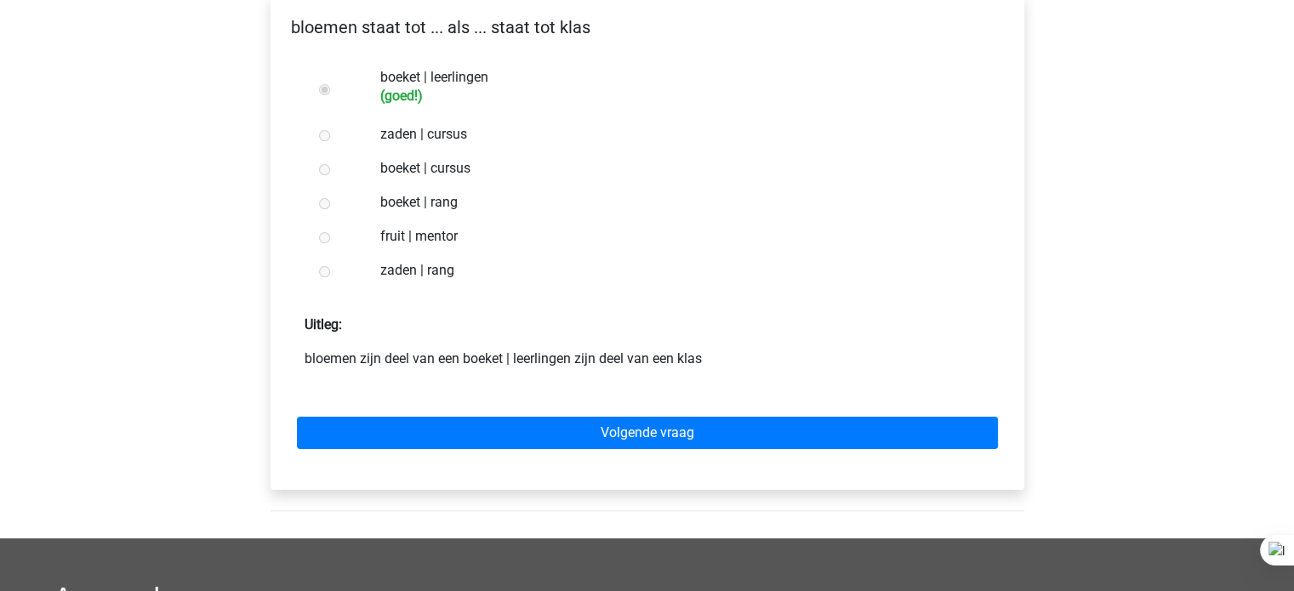
scroll to position [303, 0]
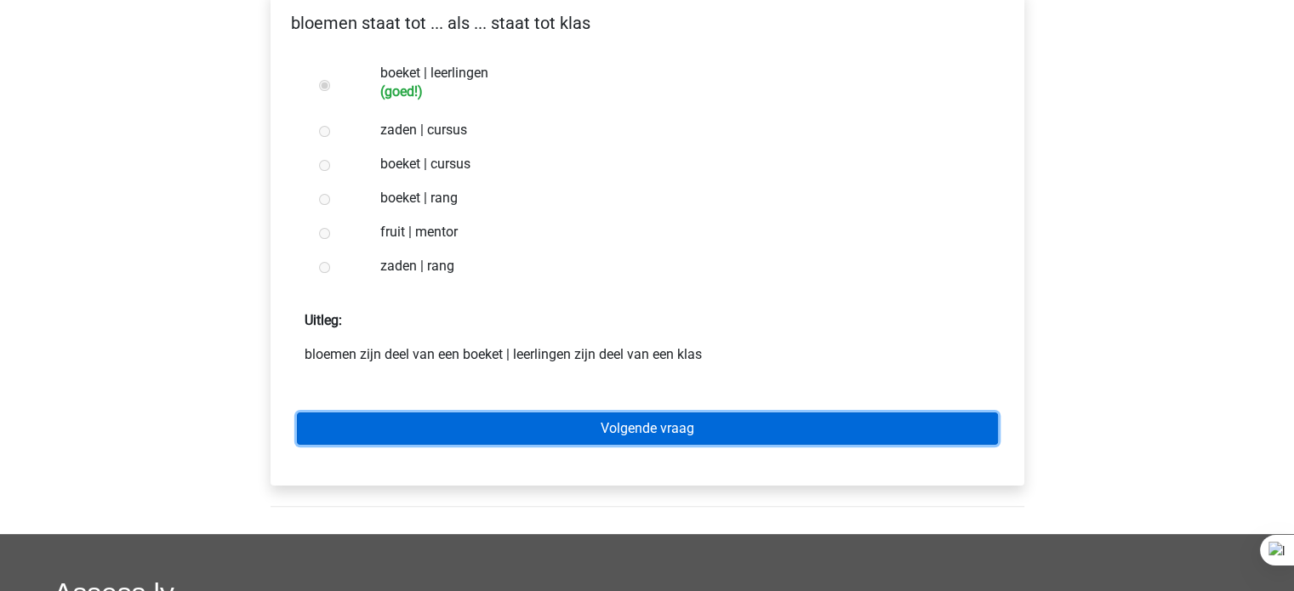
click at [622, 425] on link "Volgende vraag" at bounding box center [647, 429] width 701 height 32
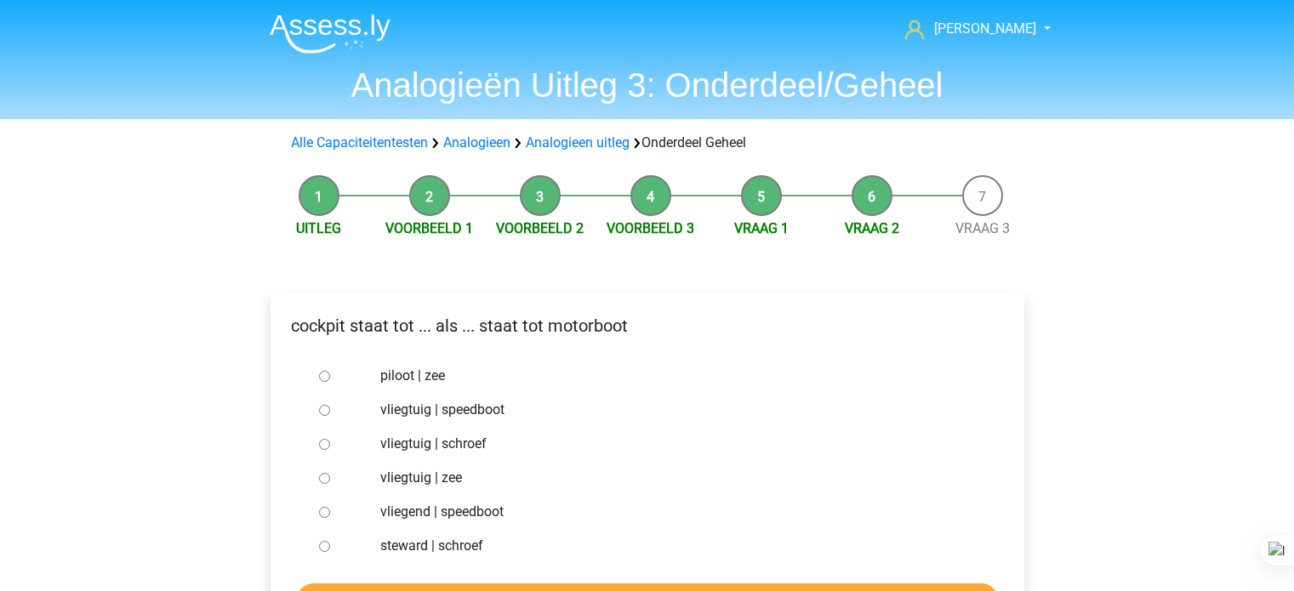
scroll to position [83, 0]
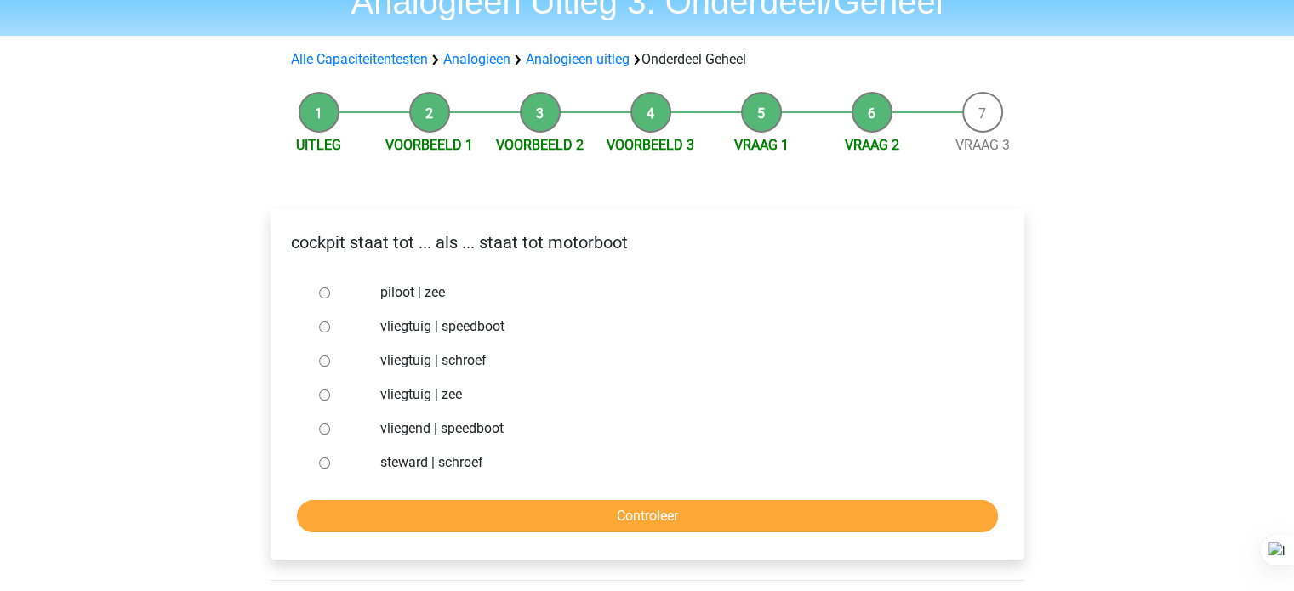
click at [495, 332] on label "vliegtuig | speedboot" at bounding box center [674, 327] width 589 height 20
click at [330, 332] on input "vliegtuig | speedboot" at bounding box center [324, 327] width 11 height 11
radio input "true"
click at [478, 357] on label "vliegtuig | schroef" at bounding box center [674, 361] width 589 height 20
click at [330, 357] on input "vliegtuig | schroef" at bounding box center [324, 361] width 11 height 11
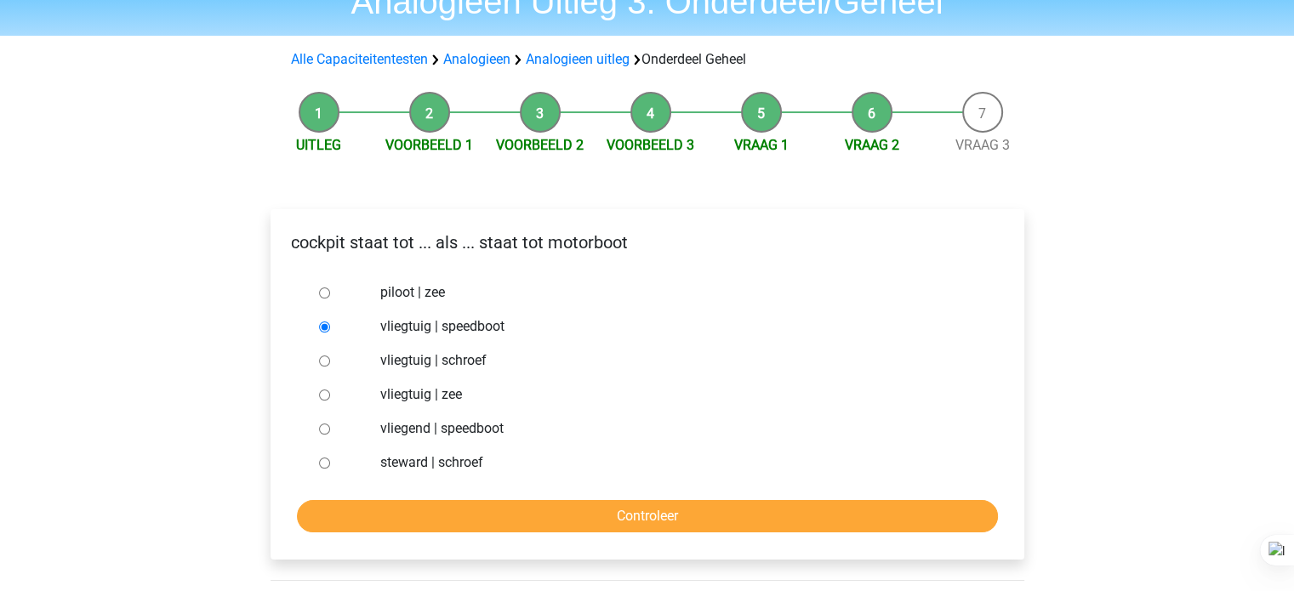
radio input "true"
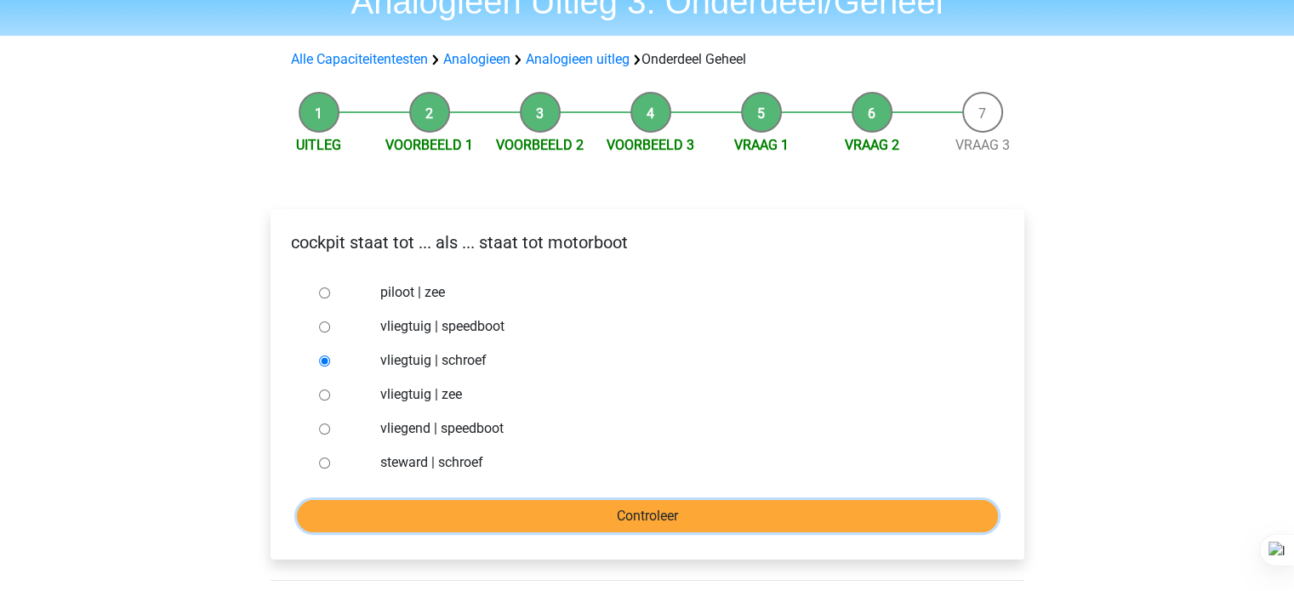
click at [470, 507] on input "Controleer" at bounding box center [647, 516] width 701 height 32
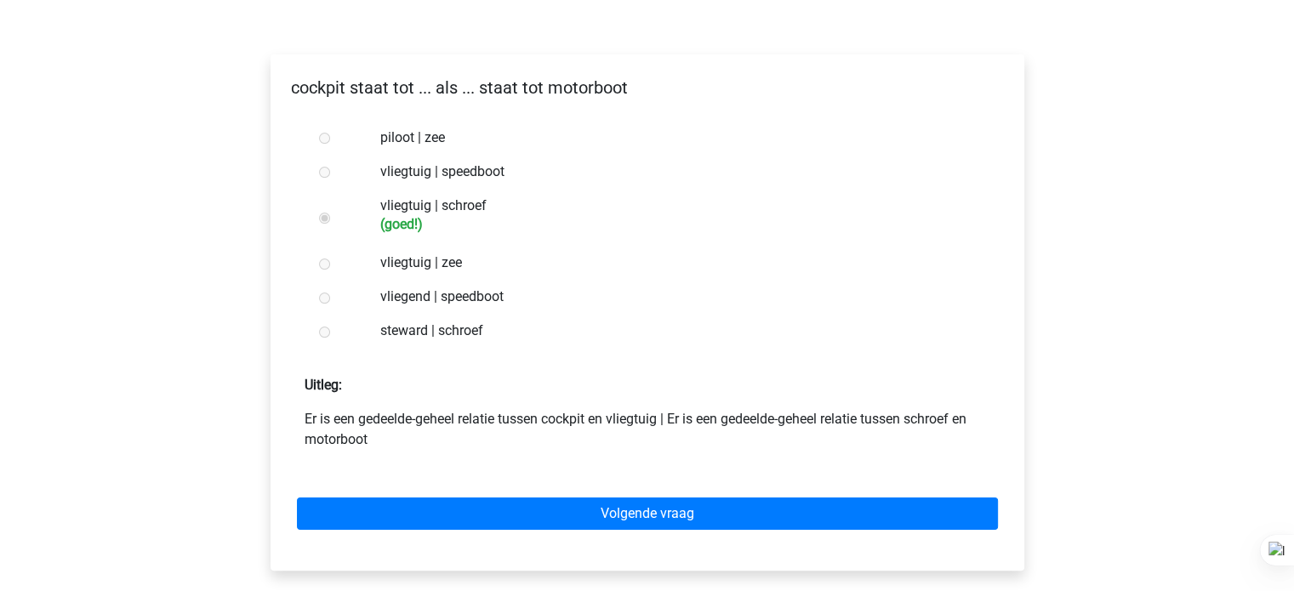
scroll to position [240, 0]
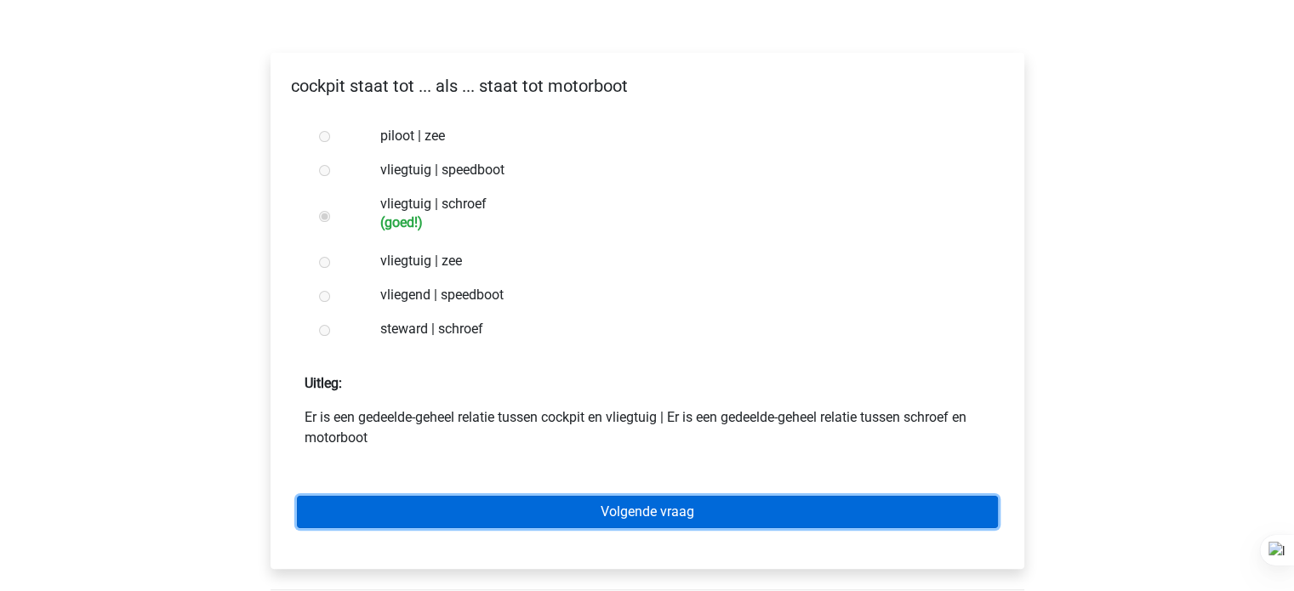
click at [460, 521] on link "Volgende vraag" at bounding box center [647, 512] width 701 height 32
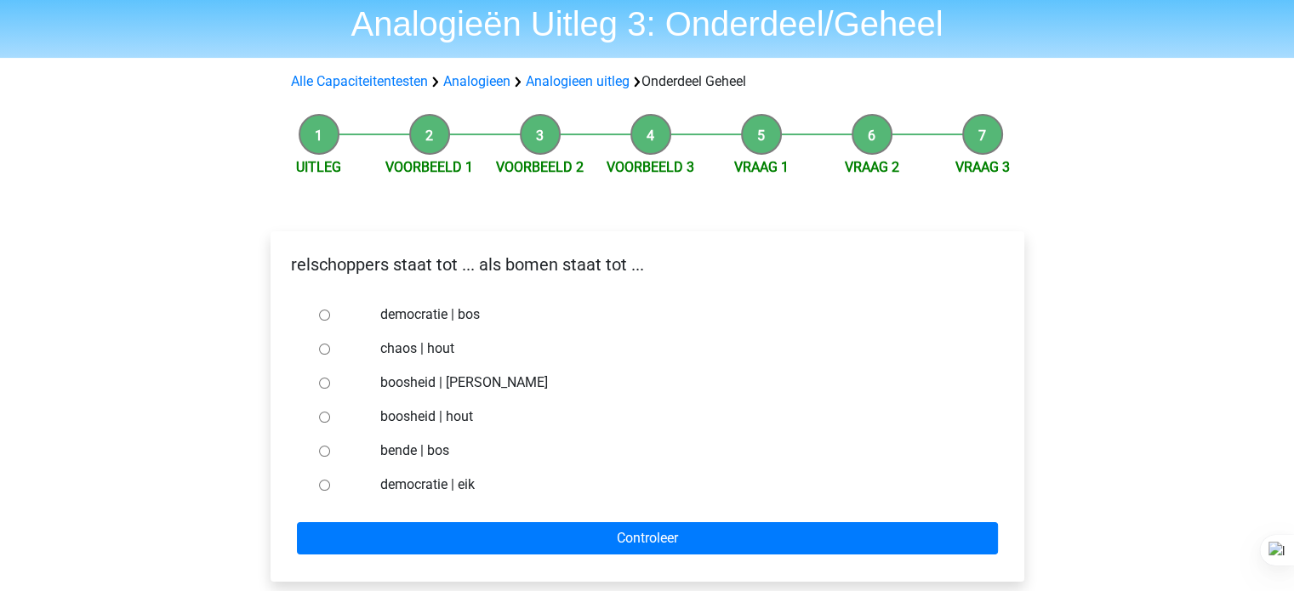
scroll to position [68, 0]
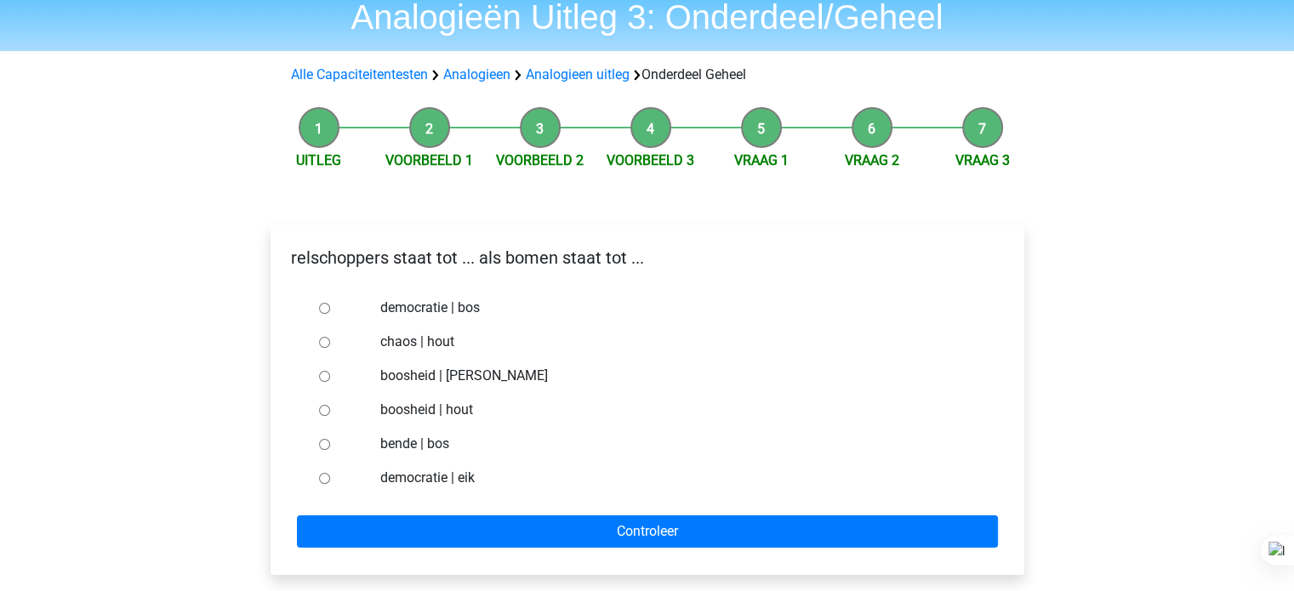
click at [453, 348] on label "chaos | hout" at bounding box center [674, 342] width 589 height 20
click at [330, 348] on input "chaos | hout" at bounding box center [324, 342] width 11 height 11
radio input "true"
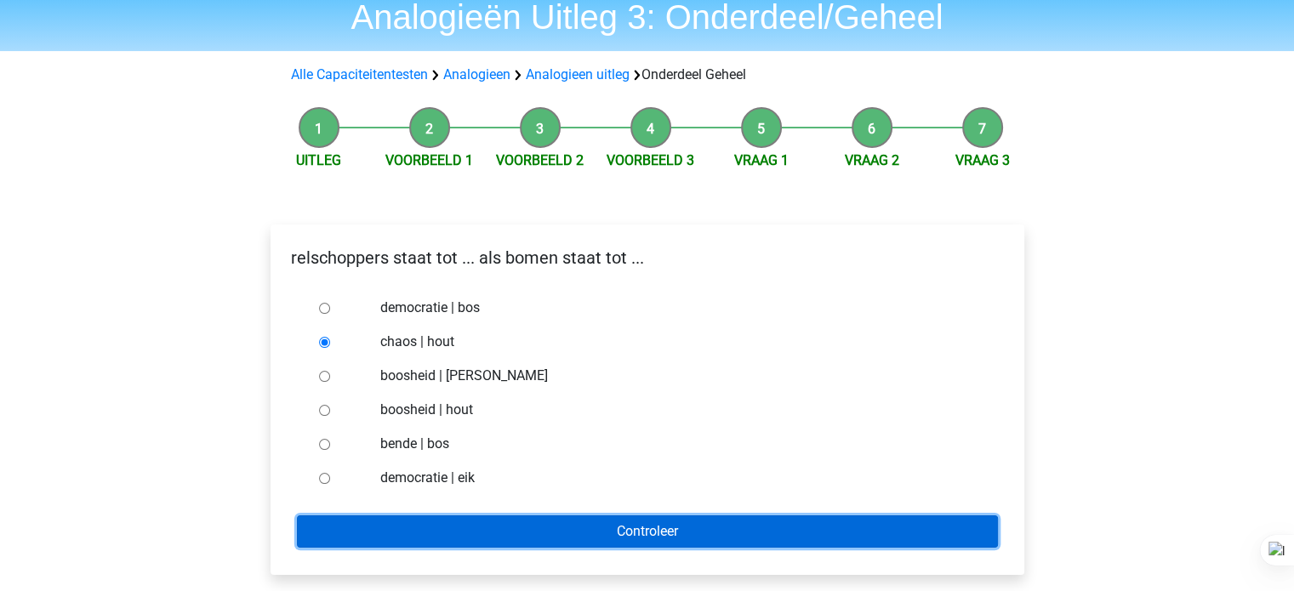
click at [674, 533] on input "Controleer" at bounding box center [647, 532] width 701 height 32
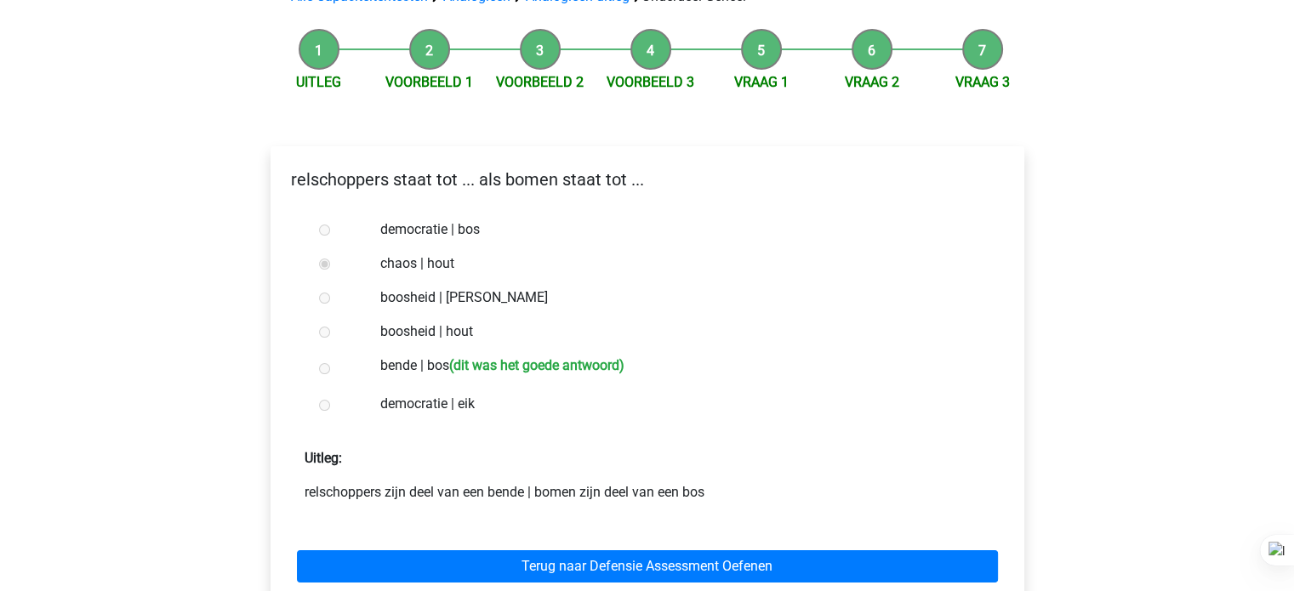
scroll to position [148, 0]
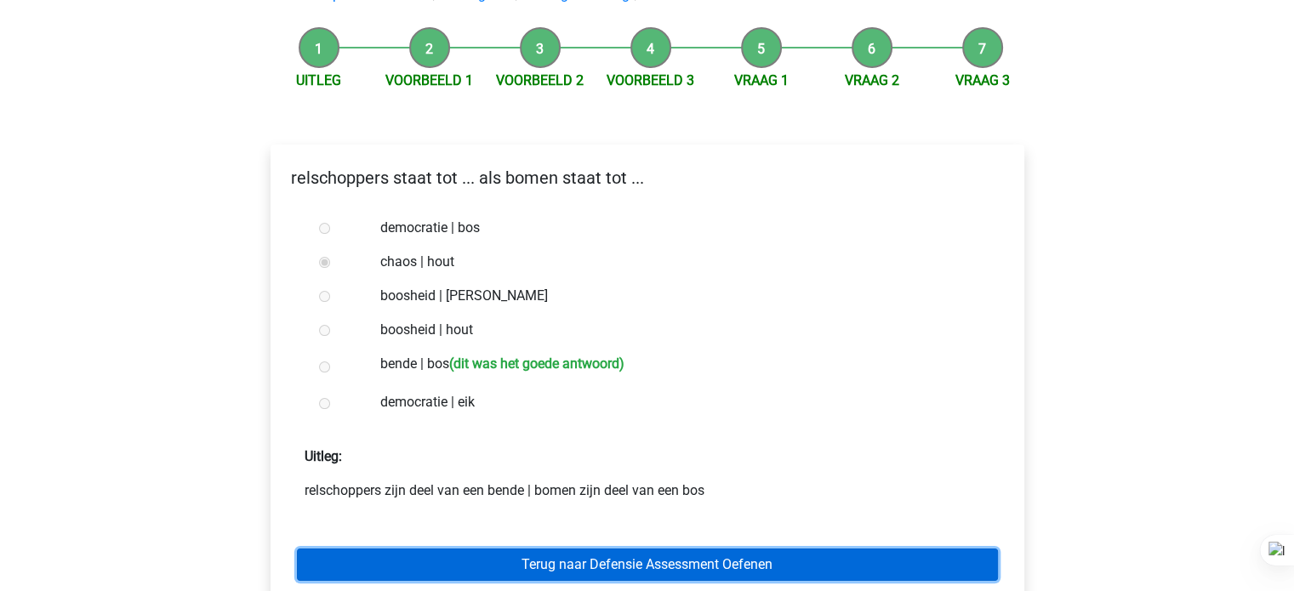
click at [459, 572] on link "Terug naar Defensie Assessment Oefenen" at bounding box center [647, 565] width 701 height 32
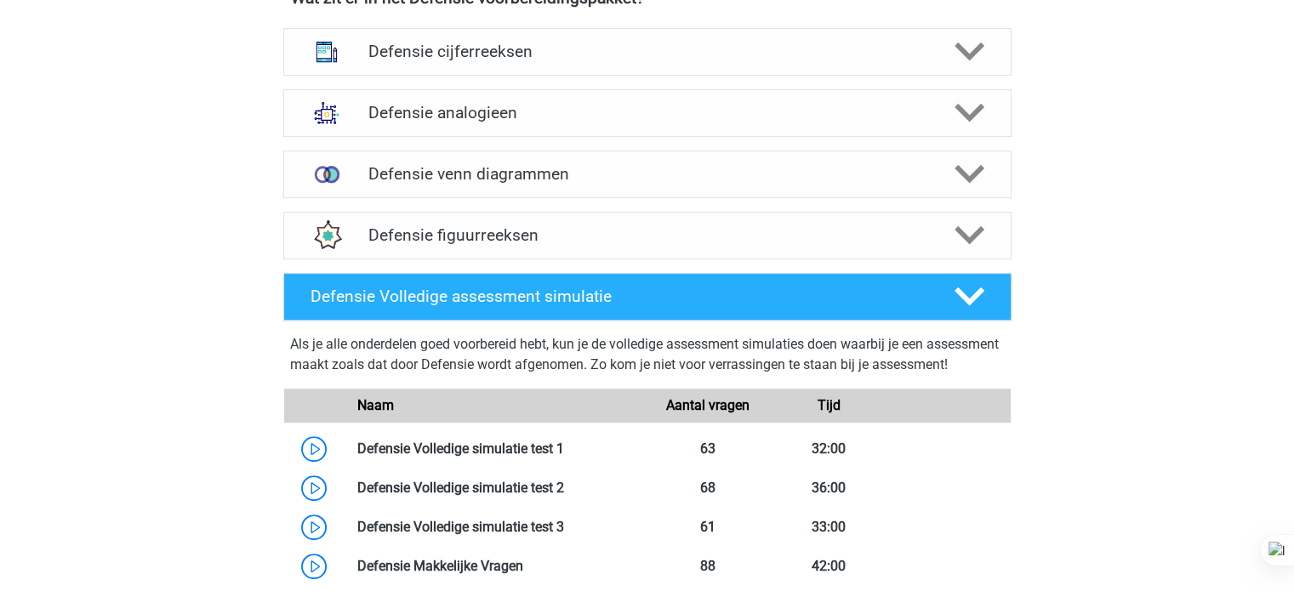
scroll to position [863, 0]
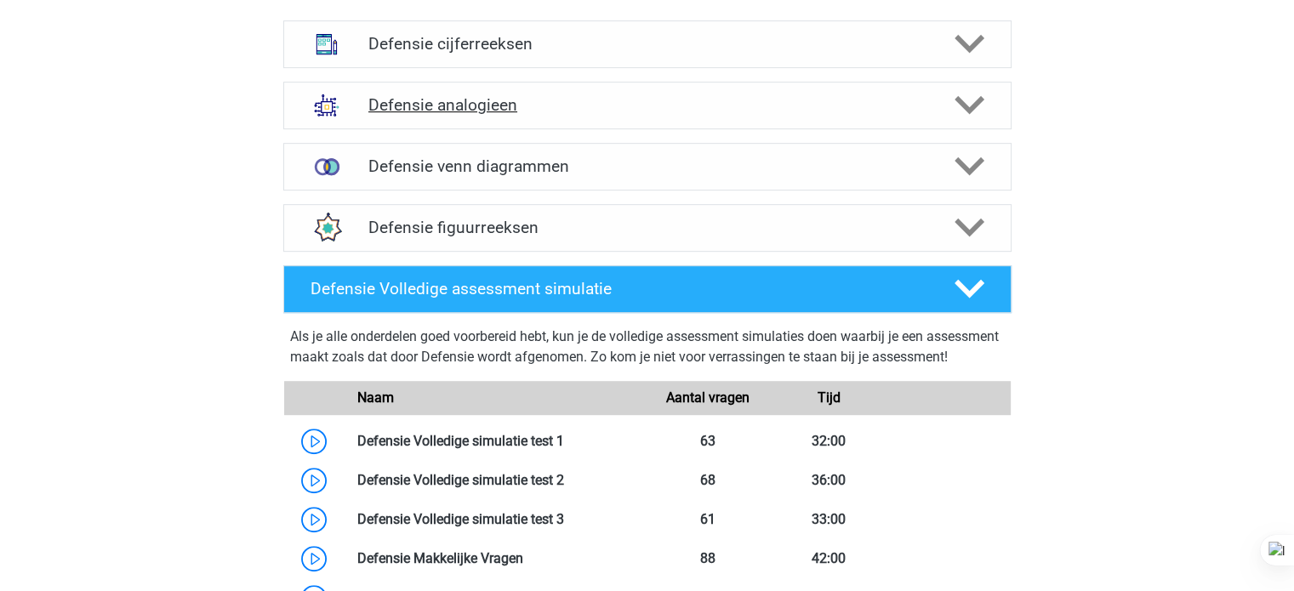
click at [784, 119] on div "Defensie analogieen" at bounding box center [647, 106] width 728 height 48
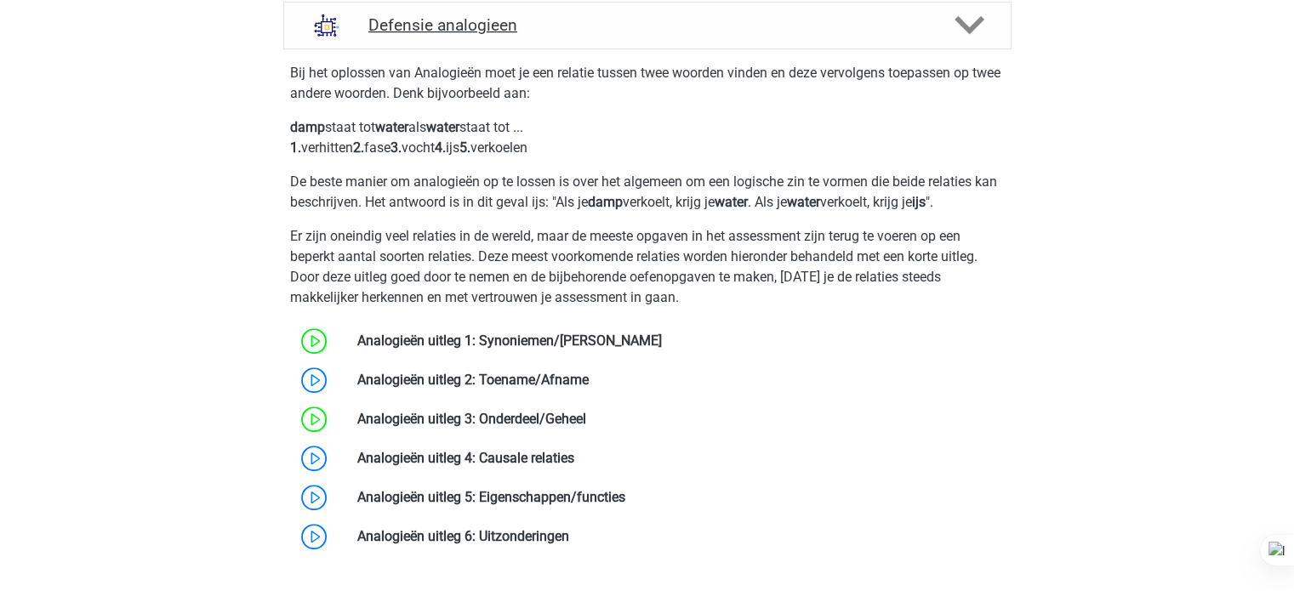
scroll to position [990, 0]
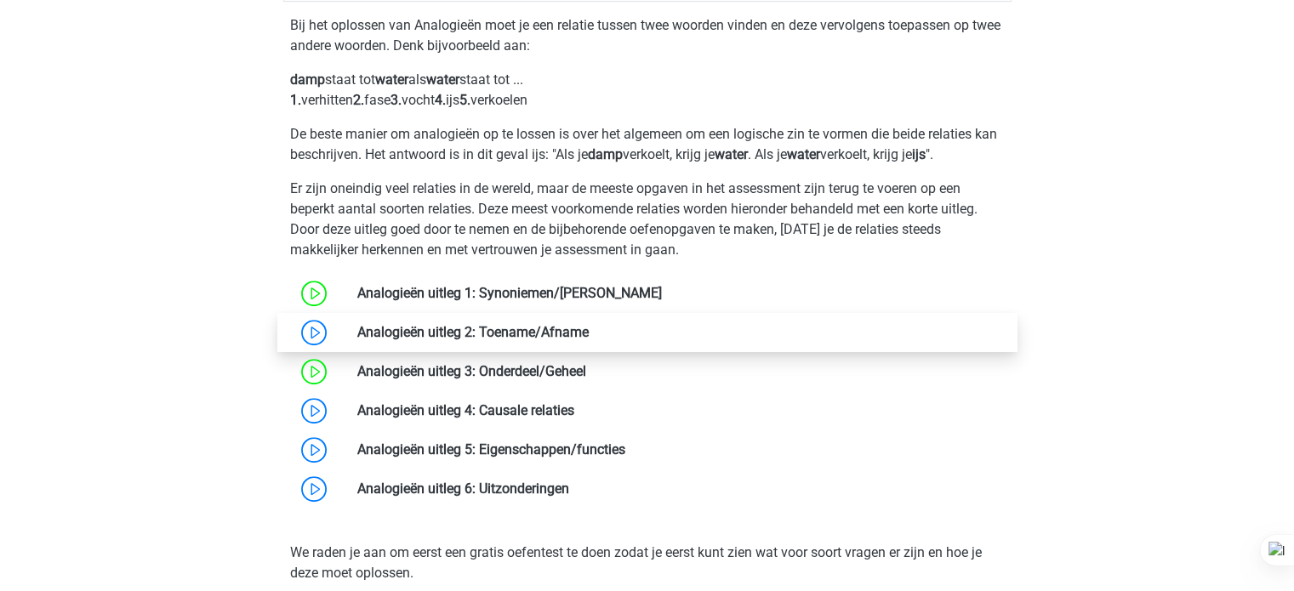
click at [589, 334] on link at bounding box center [589, 332] width 0 height 16
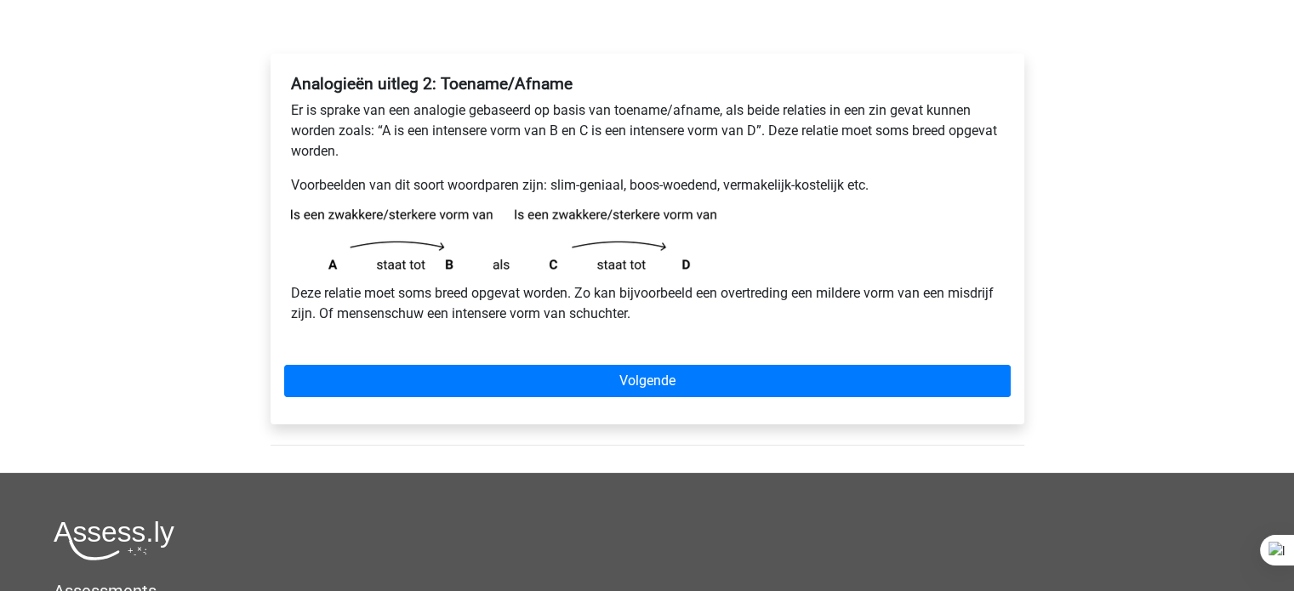
scroll to position [240, 0]
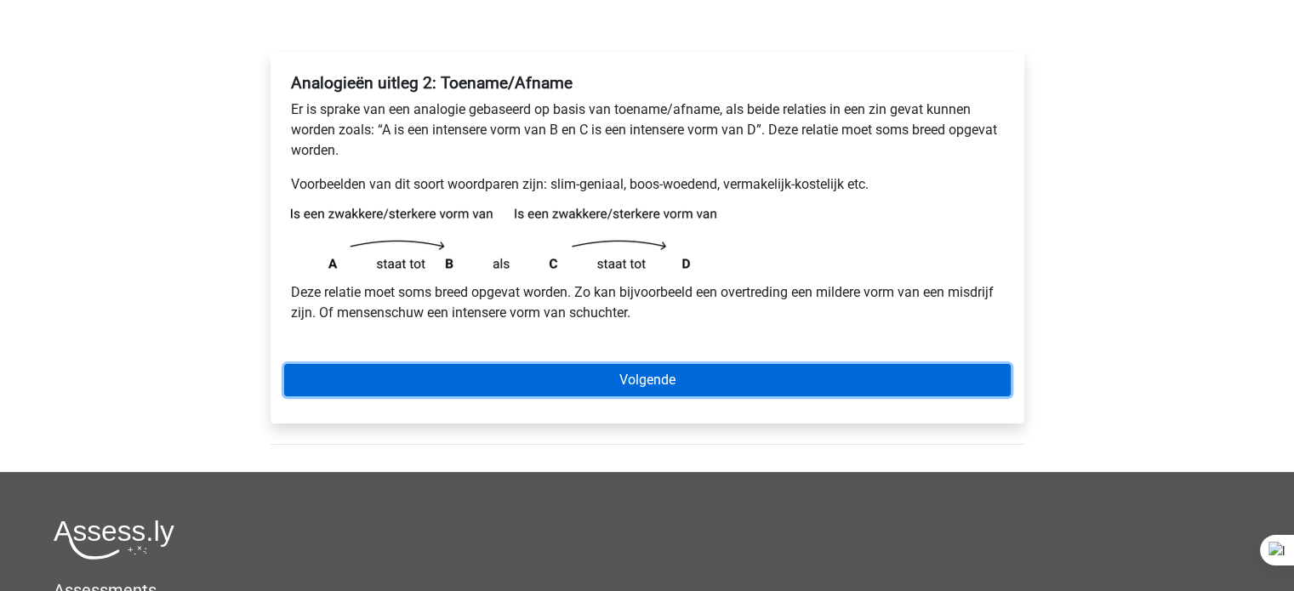
click at [425, 391] on link "Volgende" at bounding box center [647, 380] width 727 height 32
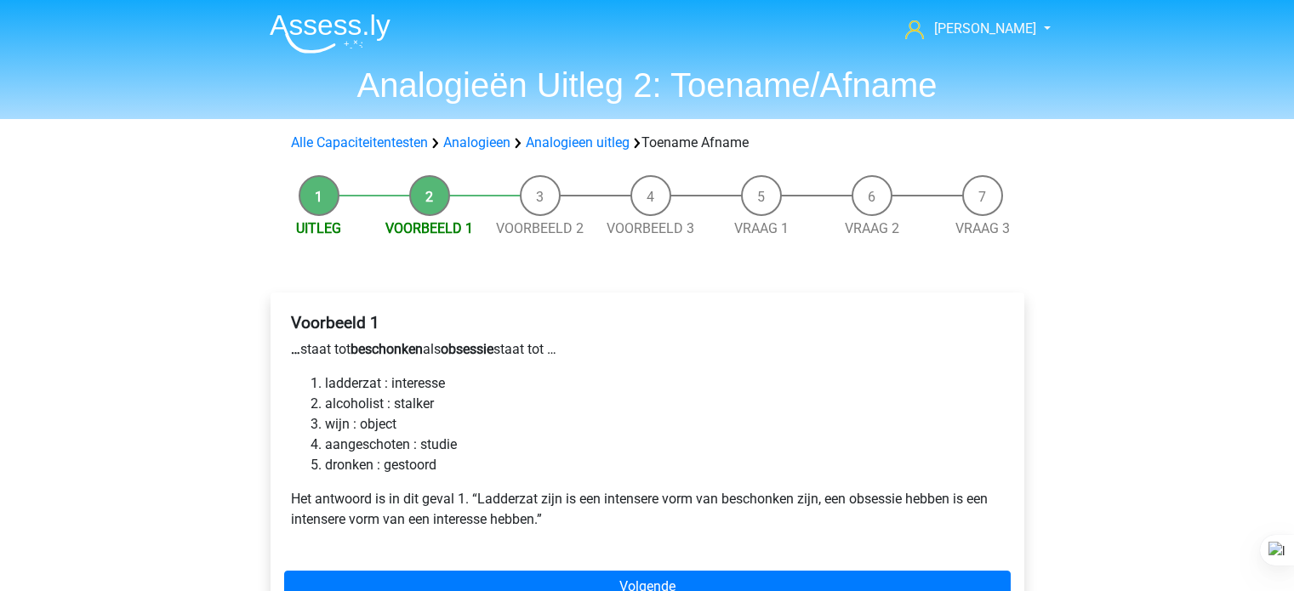
scroll to position [221, 0]
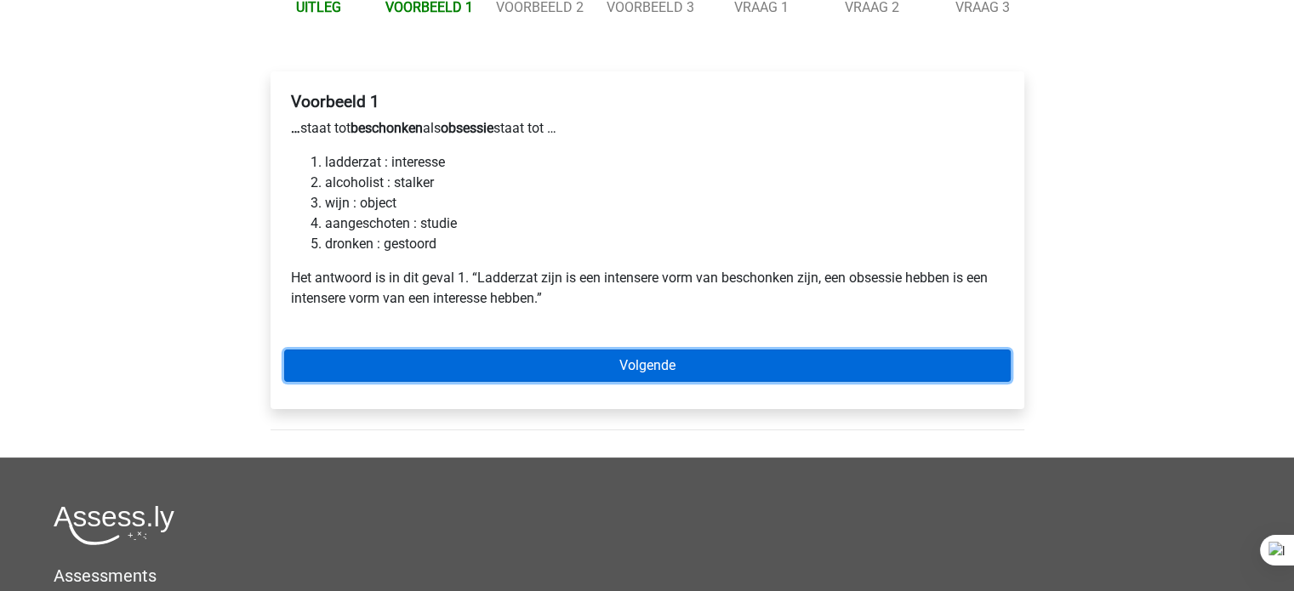
click at [458, 369] on link "Volgende" at bounding box center [647, 366] width 727 height 32
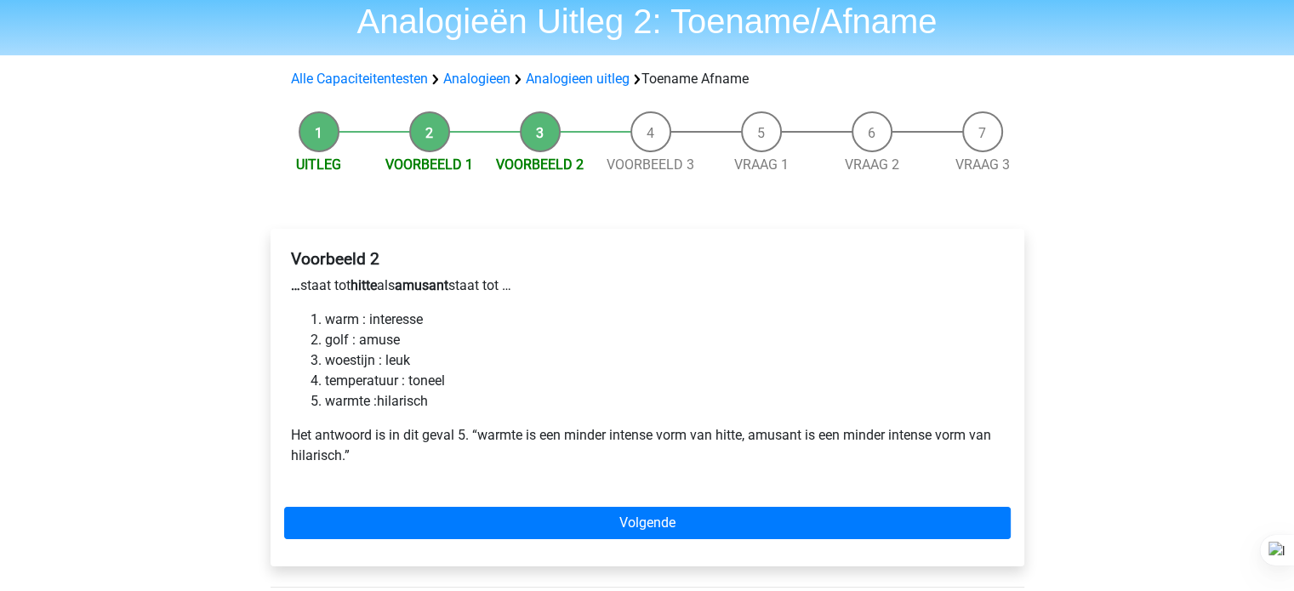
scroll to position [65, 0]
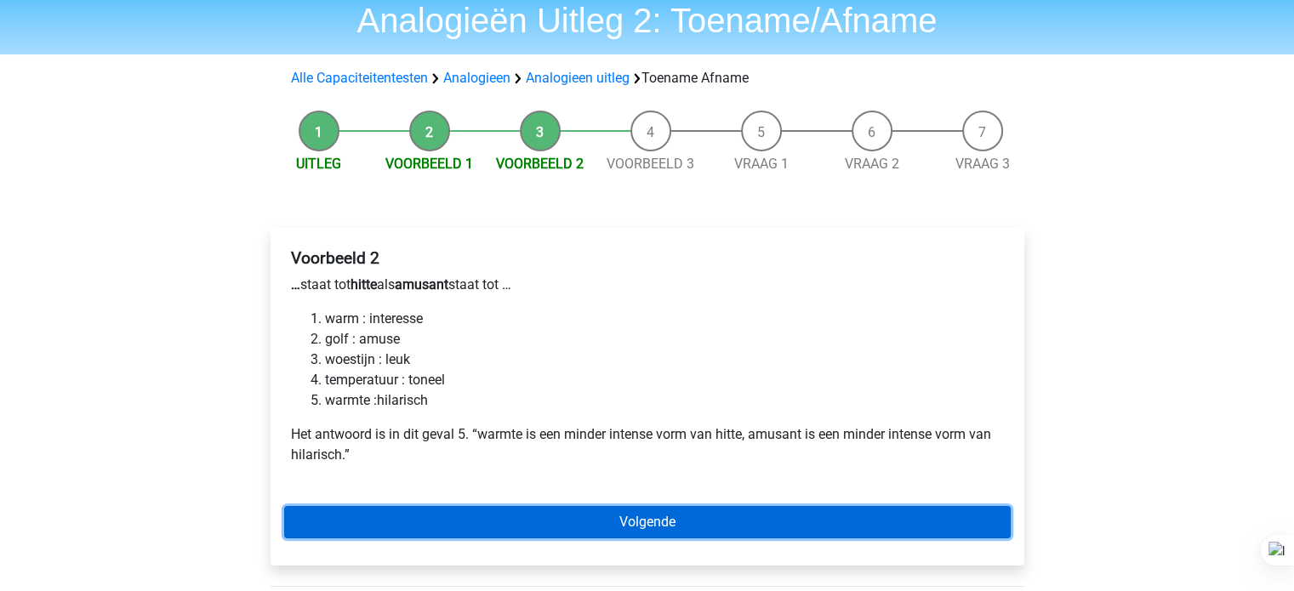
click at [349, 528] on link "Volgende" at bounding box center [647, 522] width 727 height 32
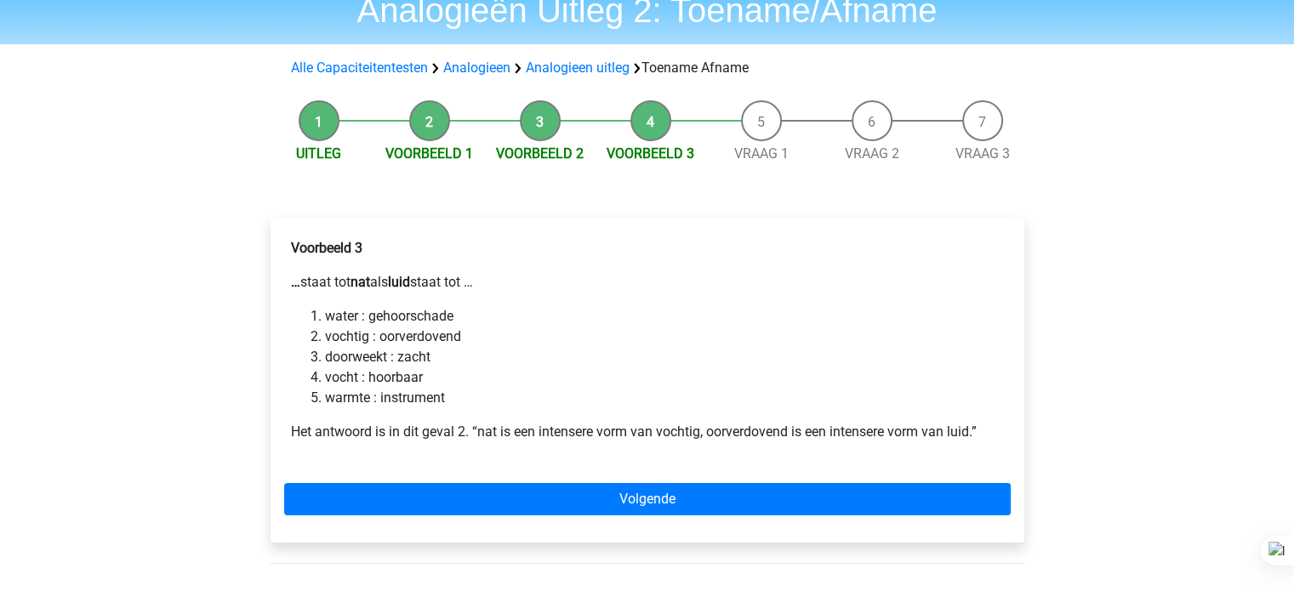
scroll to position [77, 0]
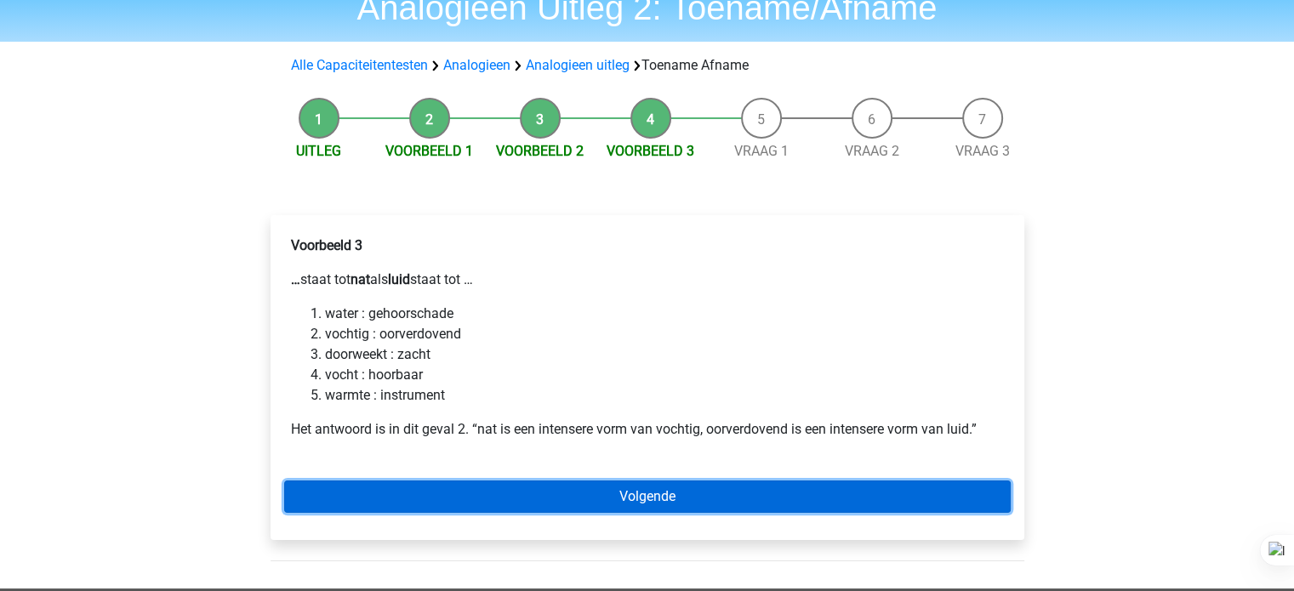
click at [382, 499] on link "Volgende" at bounding box center [647, 497] width 727 height 32
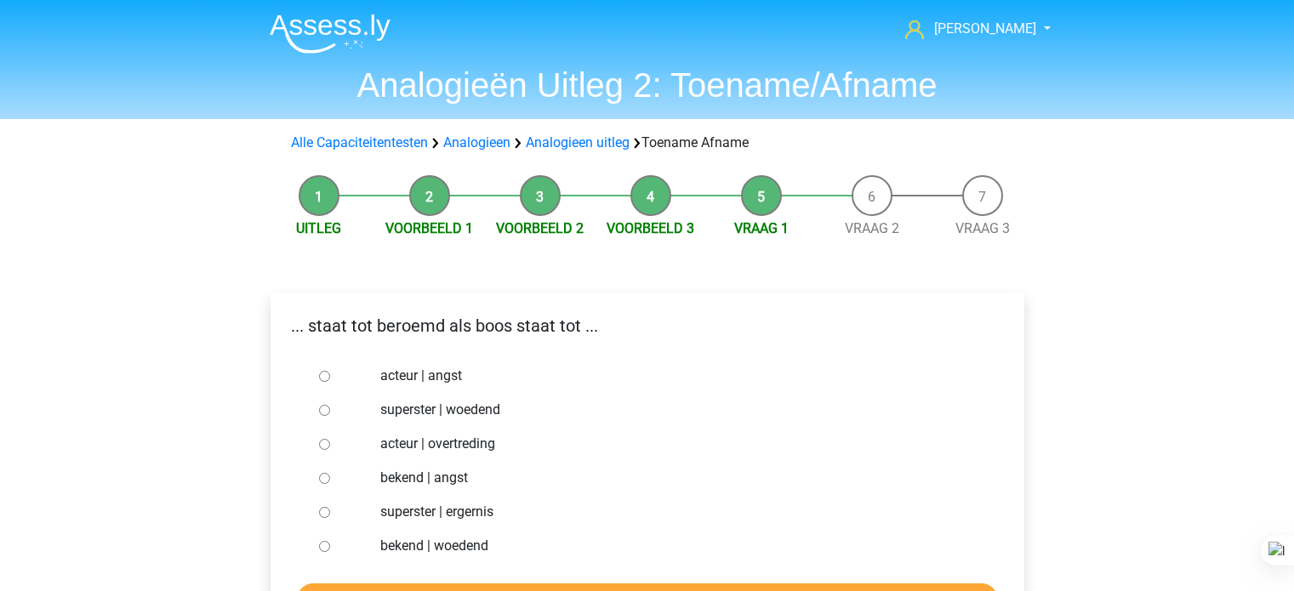
scroll to position [92, 0]
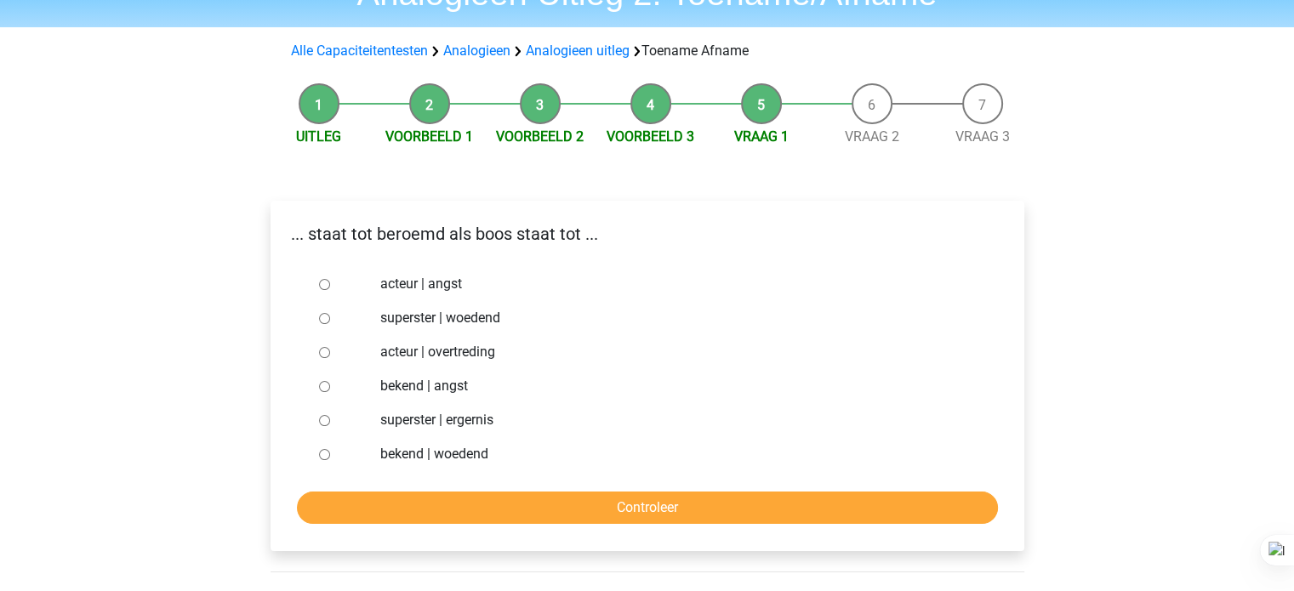
click at [497, 458] on label "bekend | woedend" at bounding box center [674, 454] width 589 height 20
click at [330, 458] on input "bekend | woedend" at bounding box center [324, 454] width 11 height 11
radio input "true"
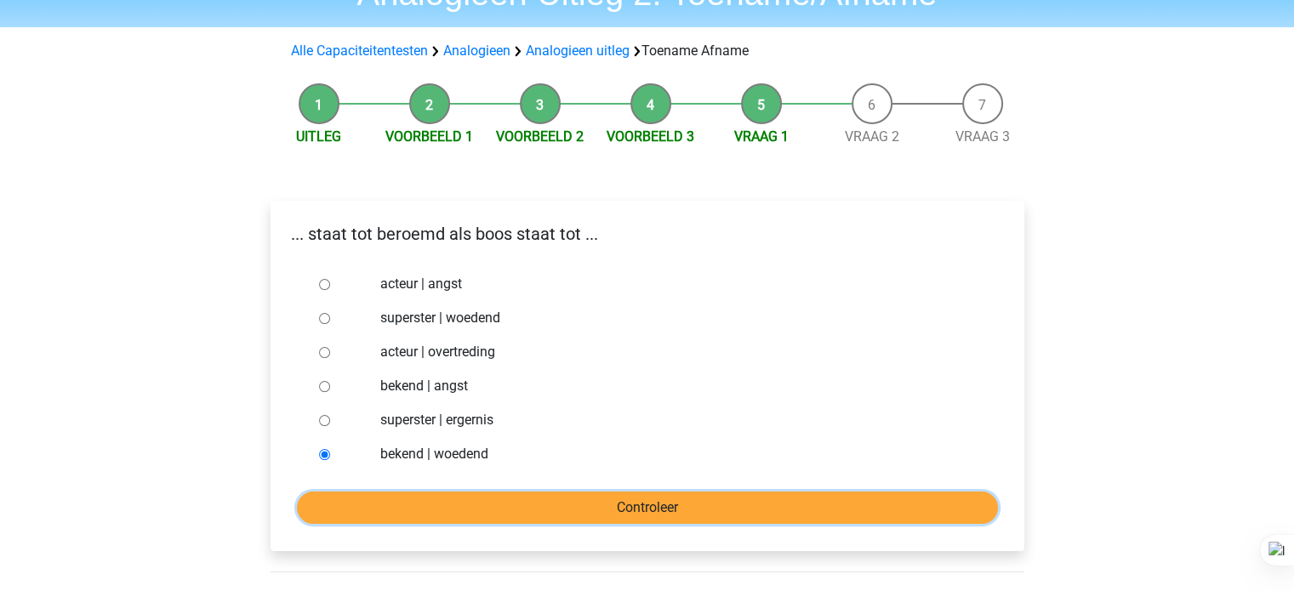
click at [522, 512] on input "Controleer" at bounding box center [647, 508] width 701 height 32
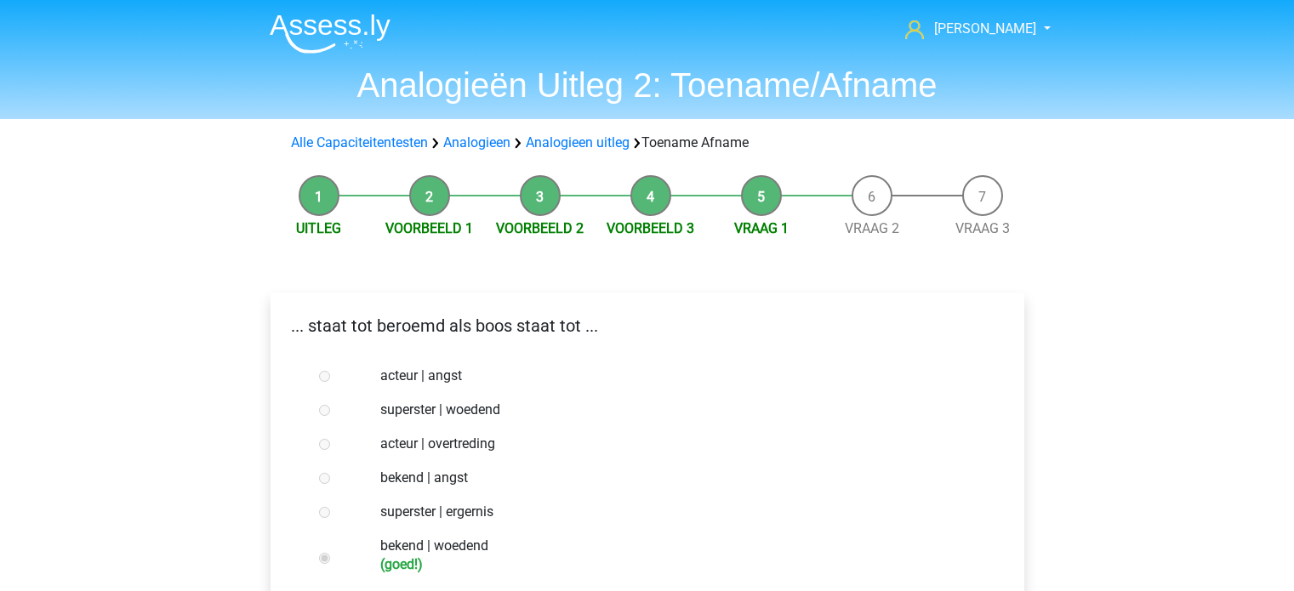
scroll to position [303, 0]
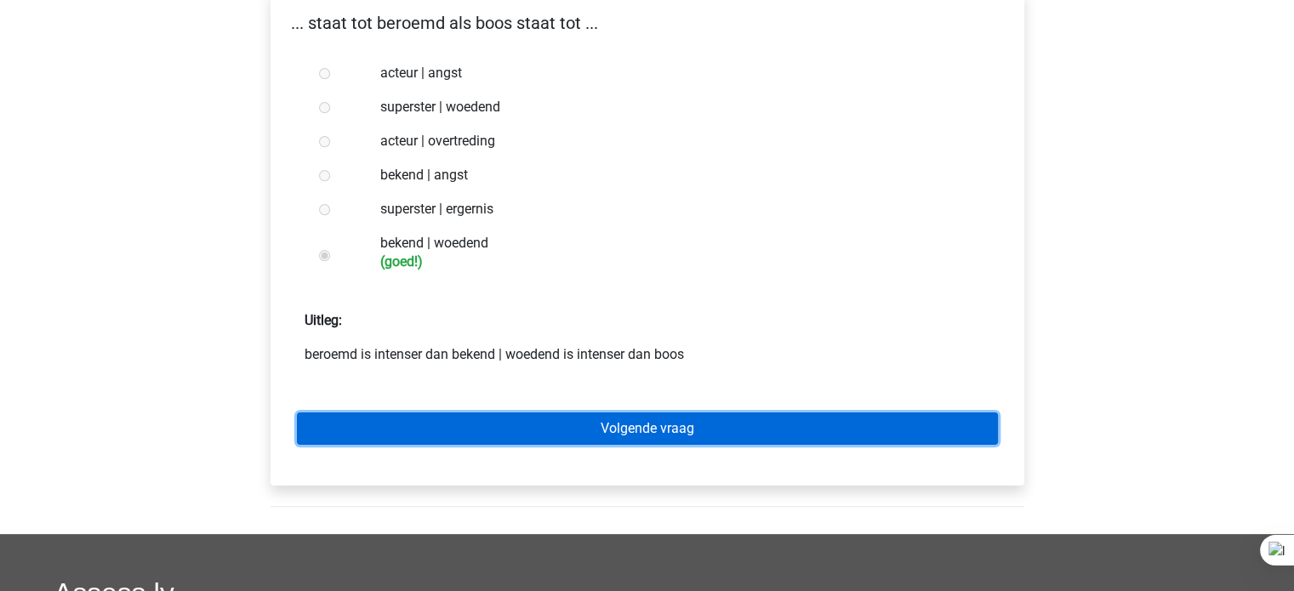
click at [620, 436] on link "Volgende vraag" at bounding box center [647, 429] width 701 height 32
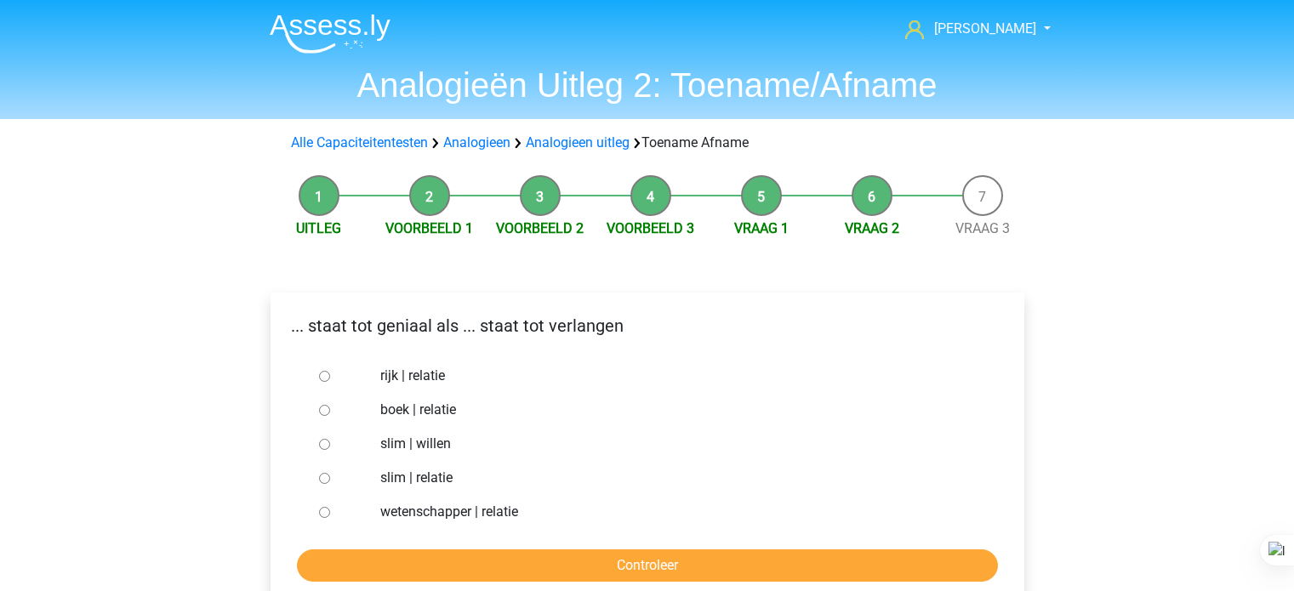
scroll to position [126, 0]
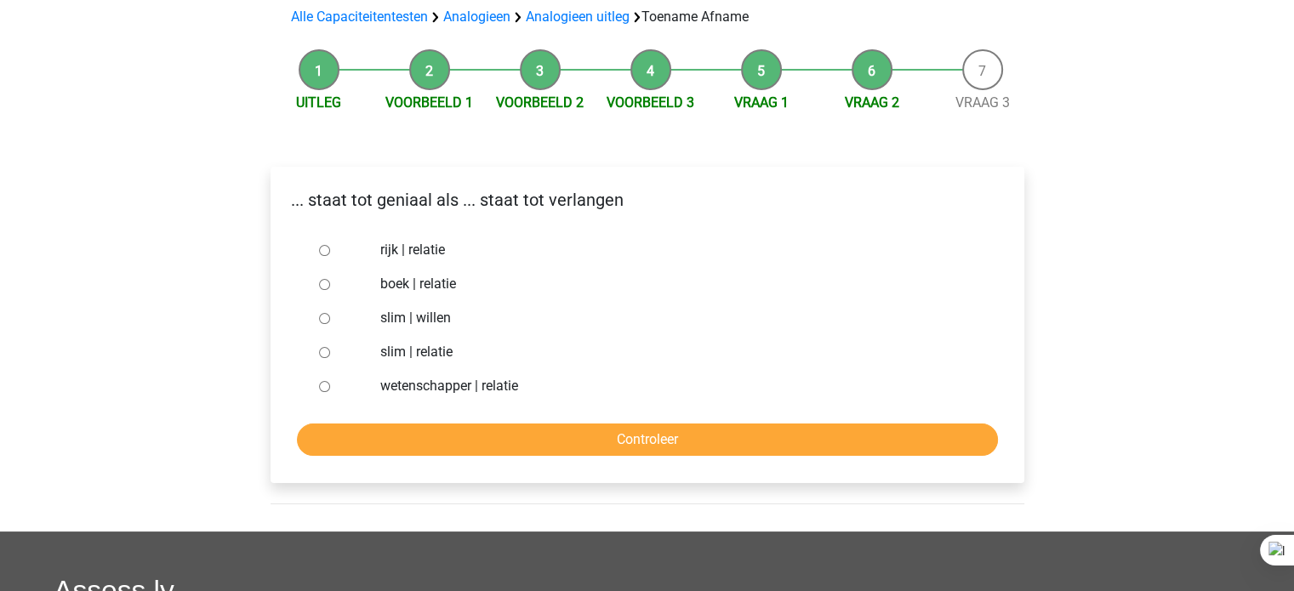
click at [444, 327] on label "slim | willen" at bounding box center [674, 318] width 589 height 20
click at [330, 324] on input "slim | willen" at bounding box center [324, 318] width 11 height 11
radio input "true"
click at [377, 472] on div "... staat tot geniaal als ... staat tot verlangen rijk | relatie boek | relatie…" at bounding box center [648, 325] width 754 height 317
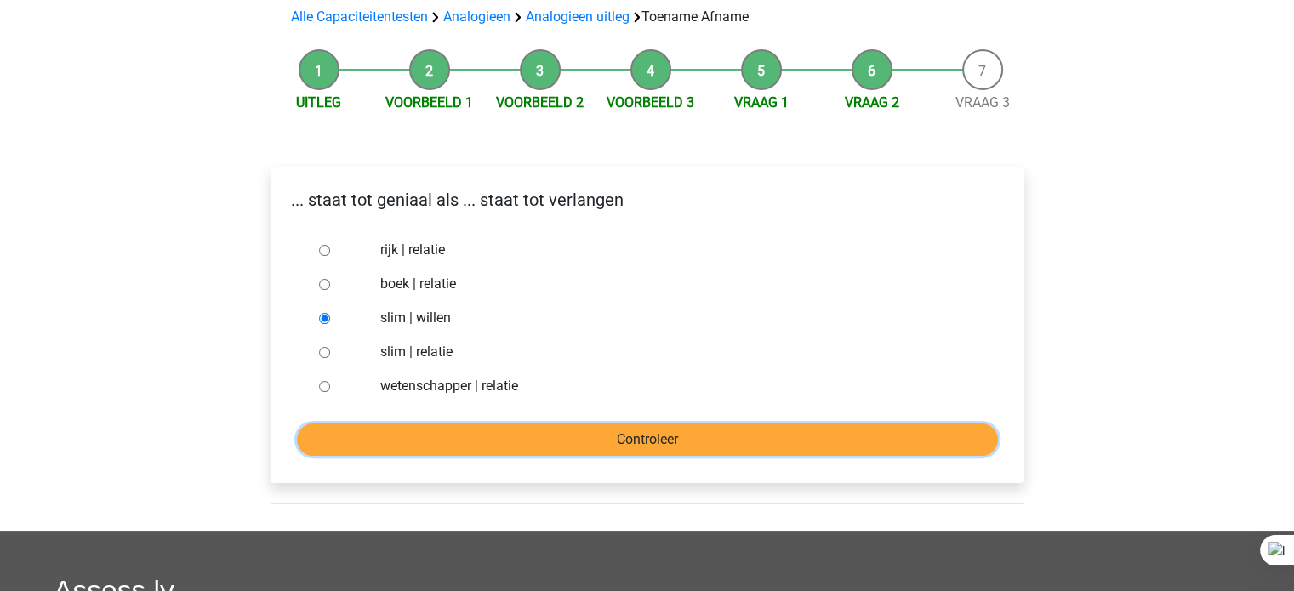
click at [391, 448] on input "Controleer" at bounding box center [647, 440] width 701 height 32
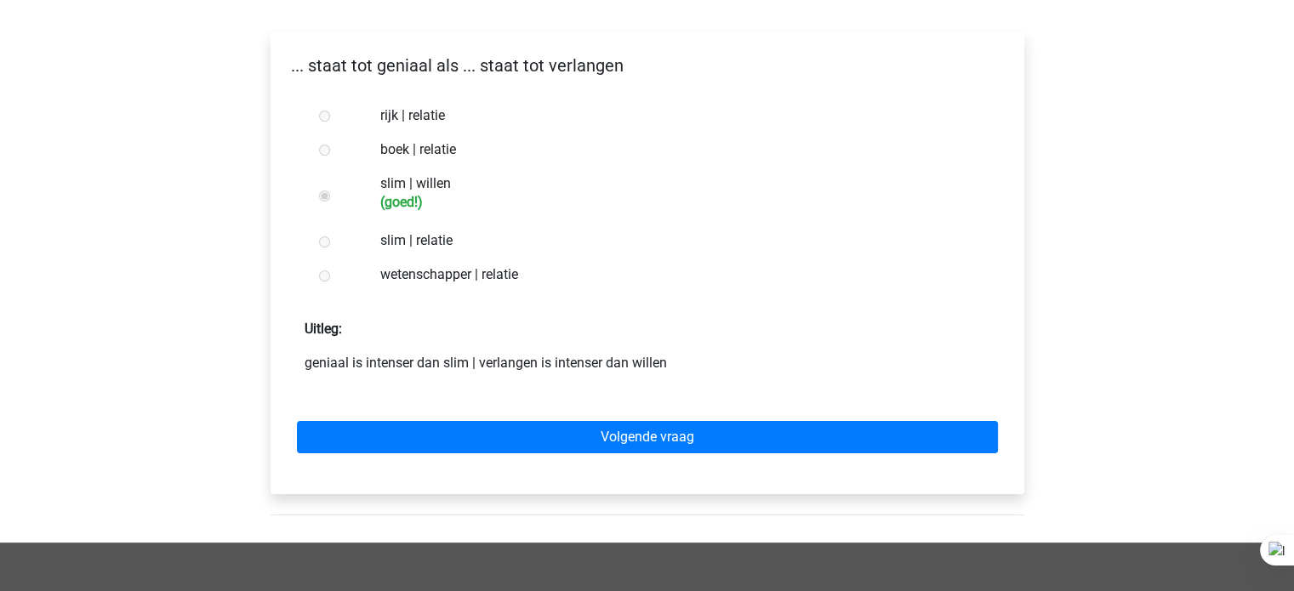
scroll to position [260, 0]
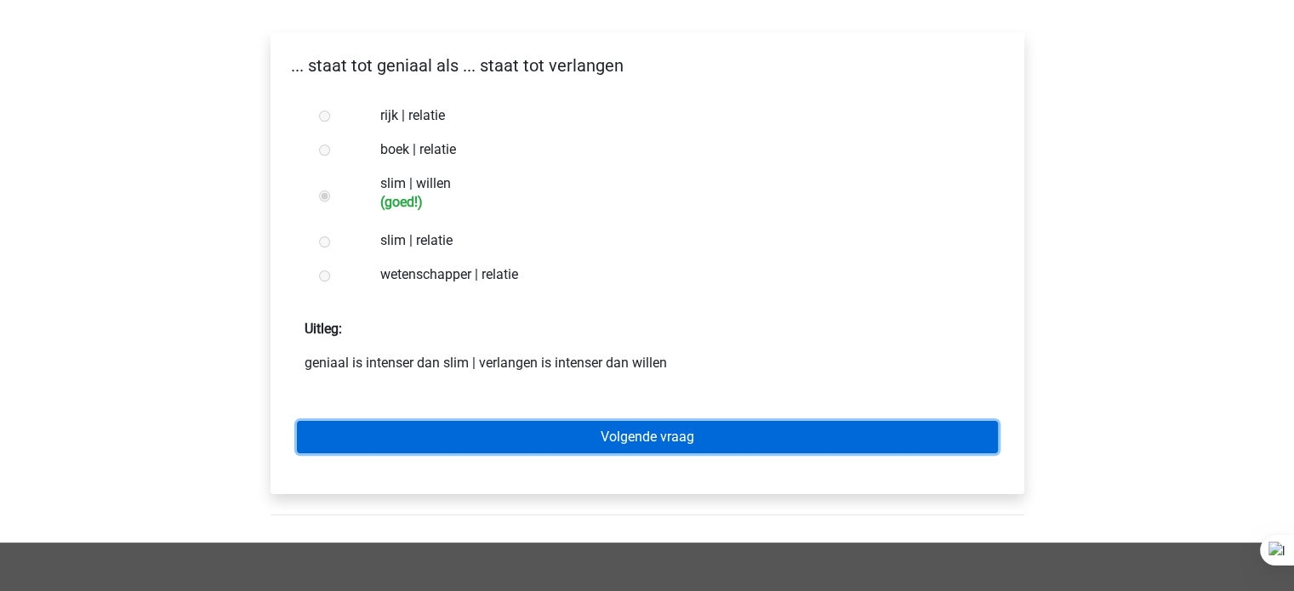
click at [394, 449] on link "Volgende vraag" at bounding box center [647, 437] width 701 height 32
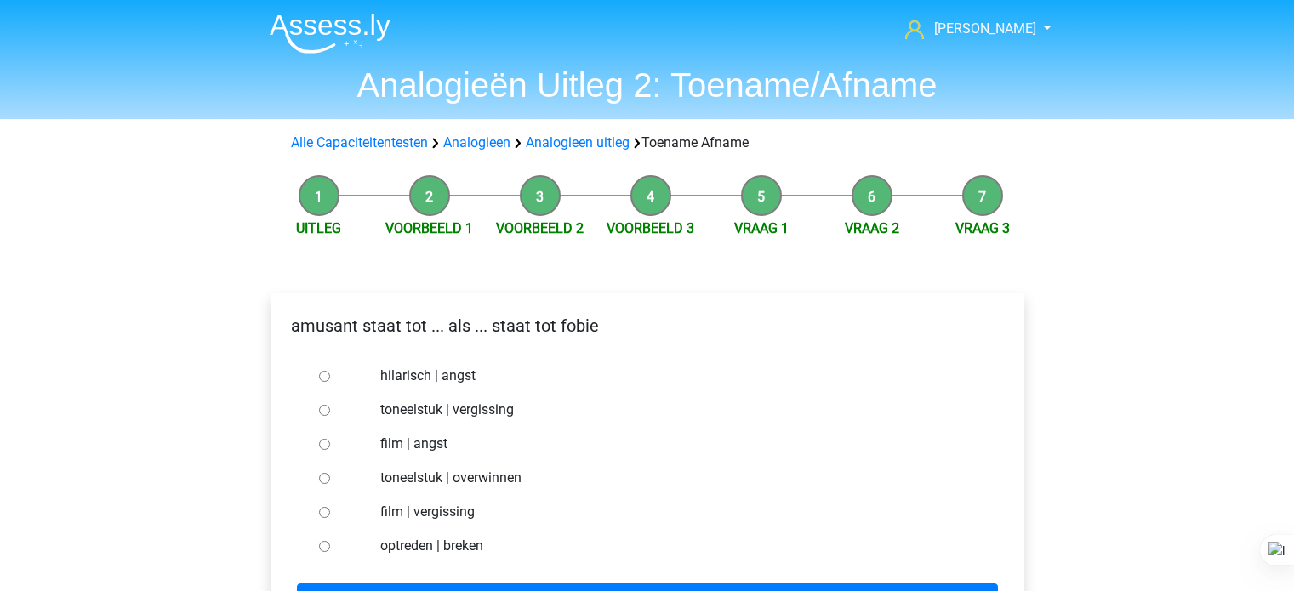
scroll to position [126, 0]
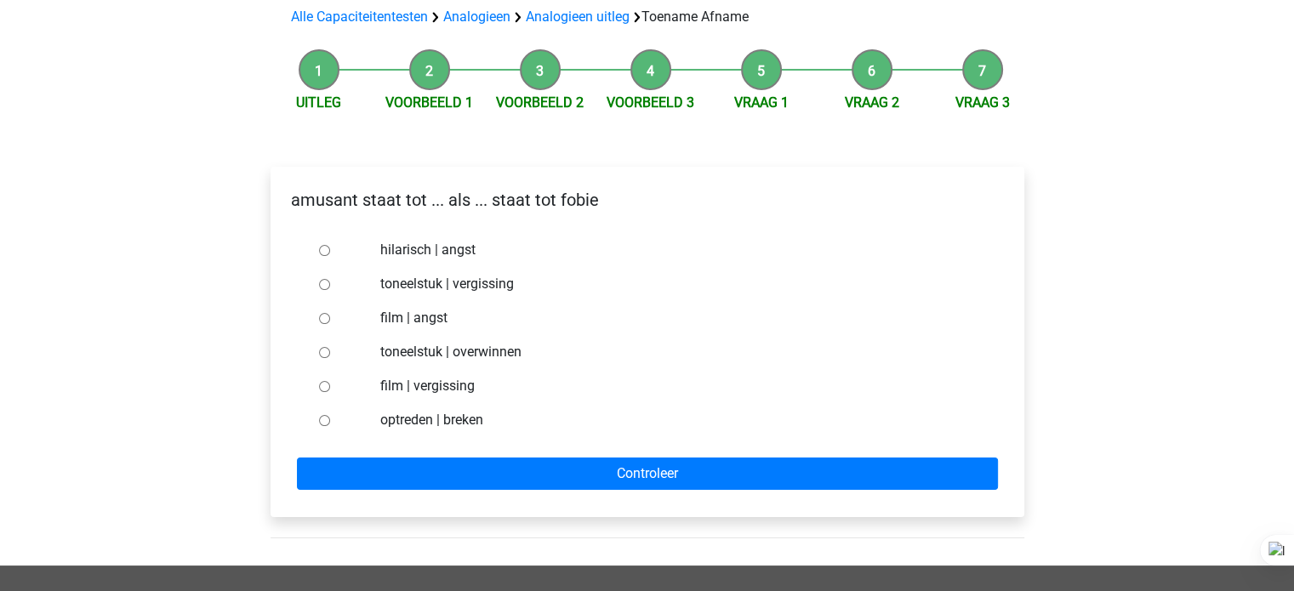
click at [447, 248] on label "hilarisch | angst" at bounding box center [674, 250] width 589 height 20
click at [330, 248] on input "hilarisch | angst" at bounding box center [324, 250] width 11 height 11
radio input "true"
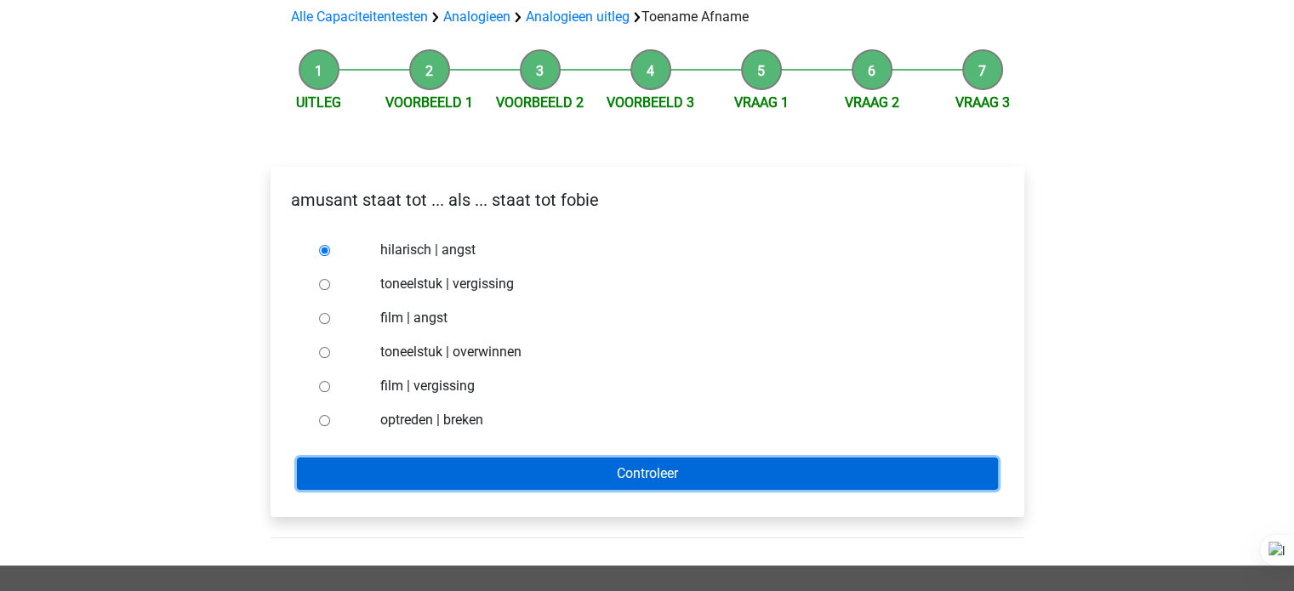
click at [371, 475] on input "Controleer" at bounding box center [647, 474] width 701 height 32
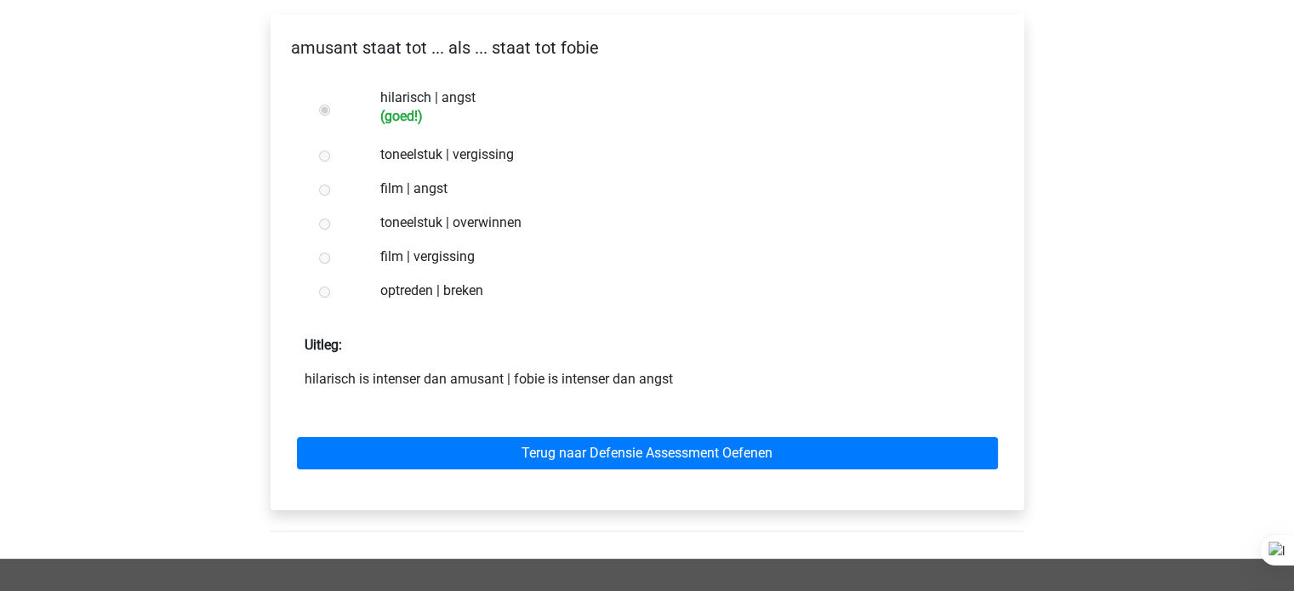
scroll to position [292, 0]
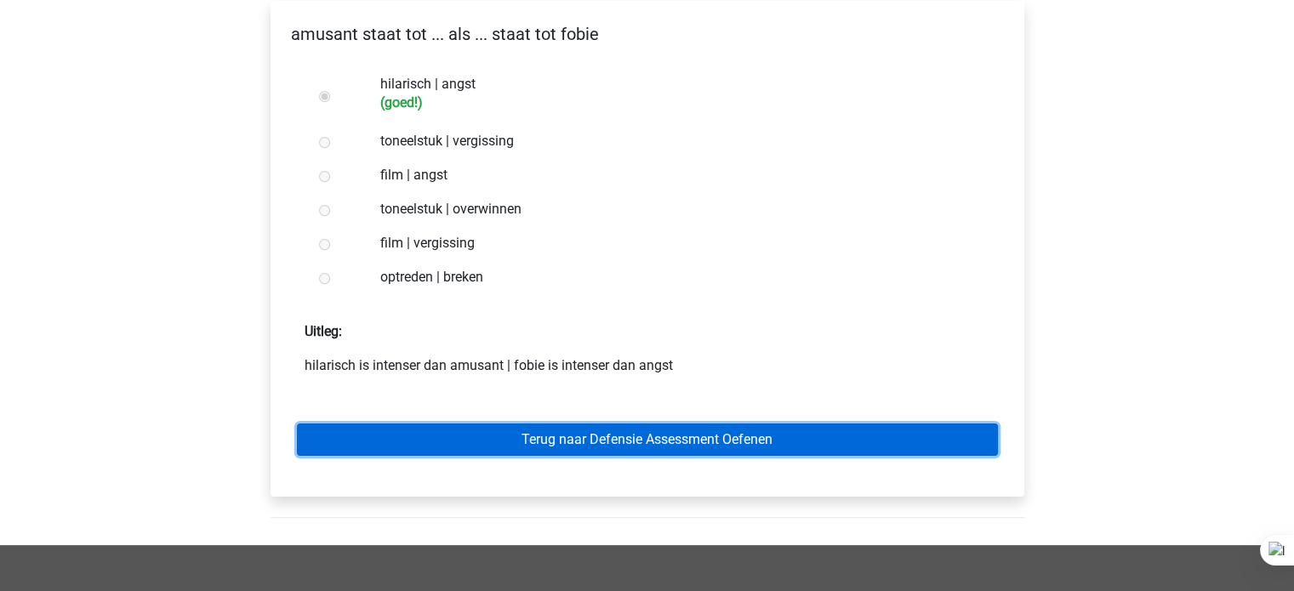
click at [390, 449] on link "Terug naar Defensie Assessment Oefenen" at bounding box center [647, 440] width 701 height 32
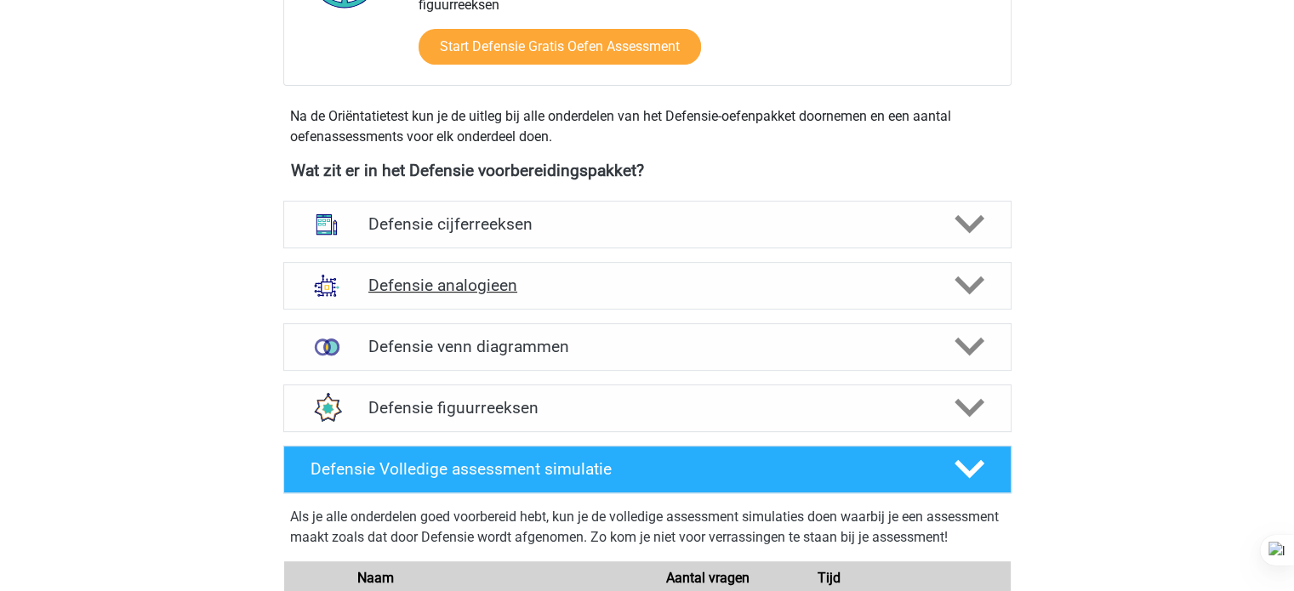
click at [568, 280] on h4 "Defensie analogieen" at bounding box center [646, 286] width 557 height 20
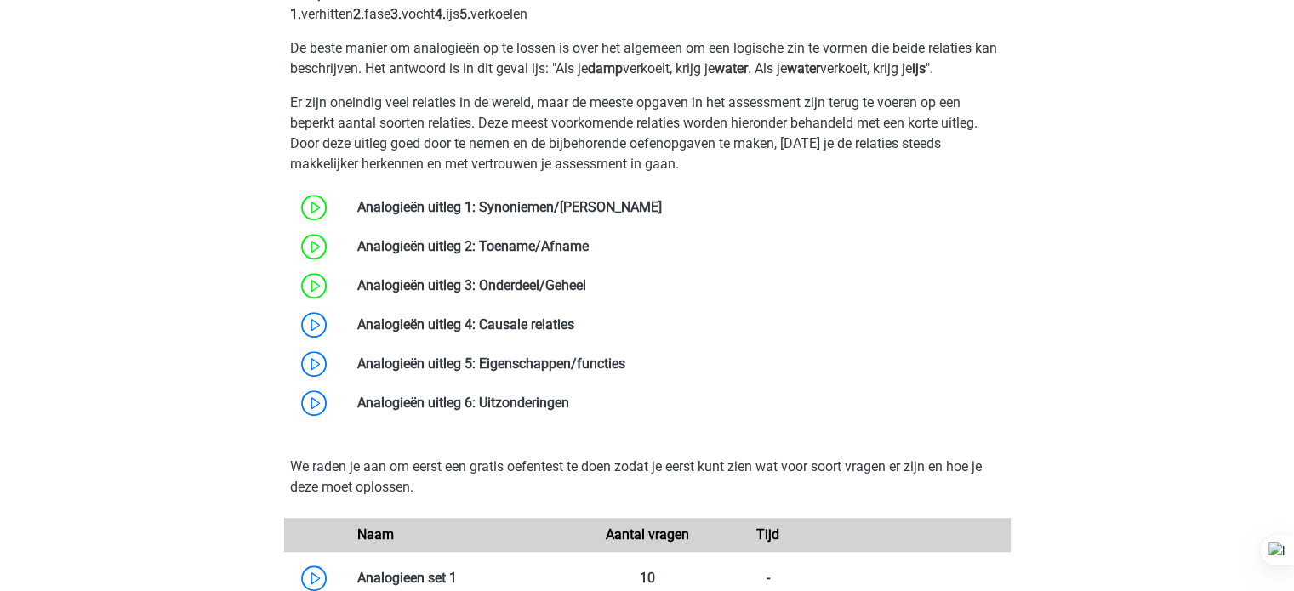
scroll to position [1075, 0]
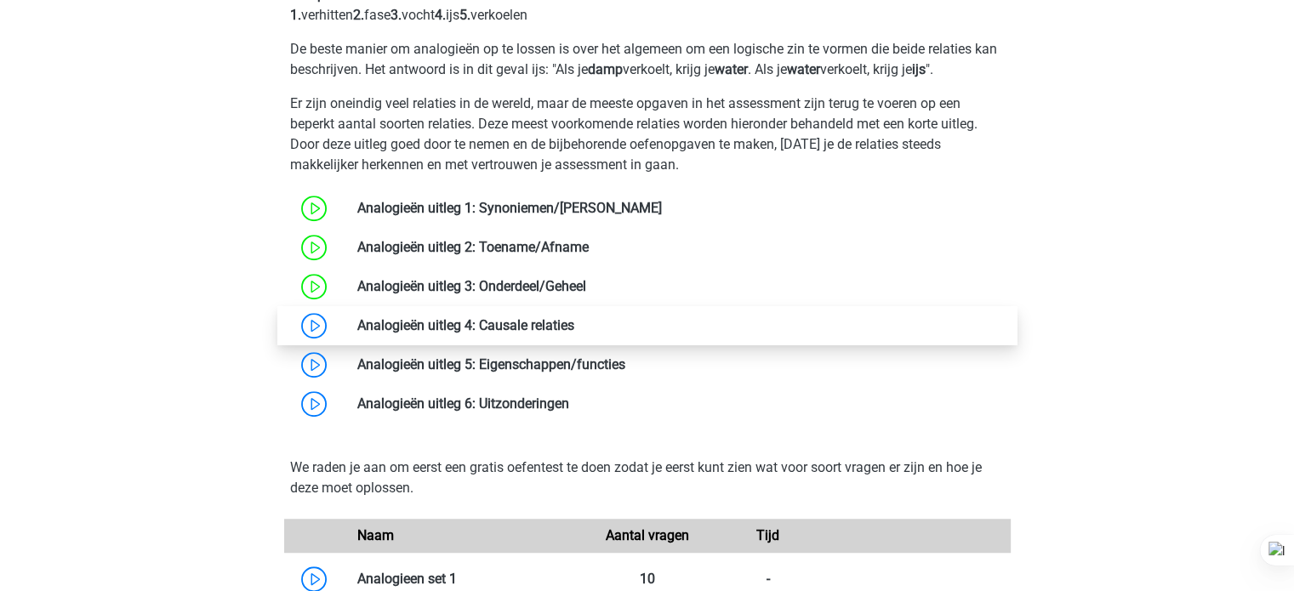
click at [574, 328] on link at bounding box center [574, 325] width 0 height 16
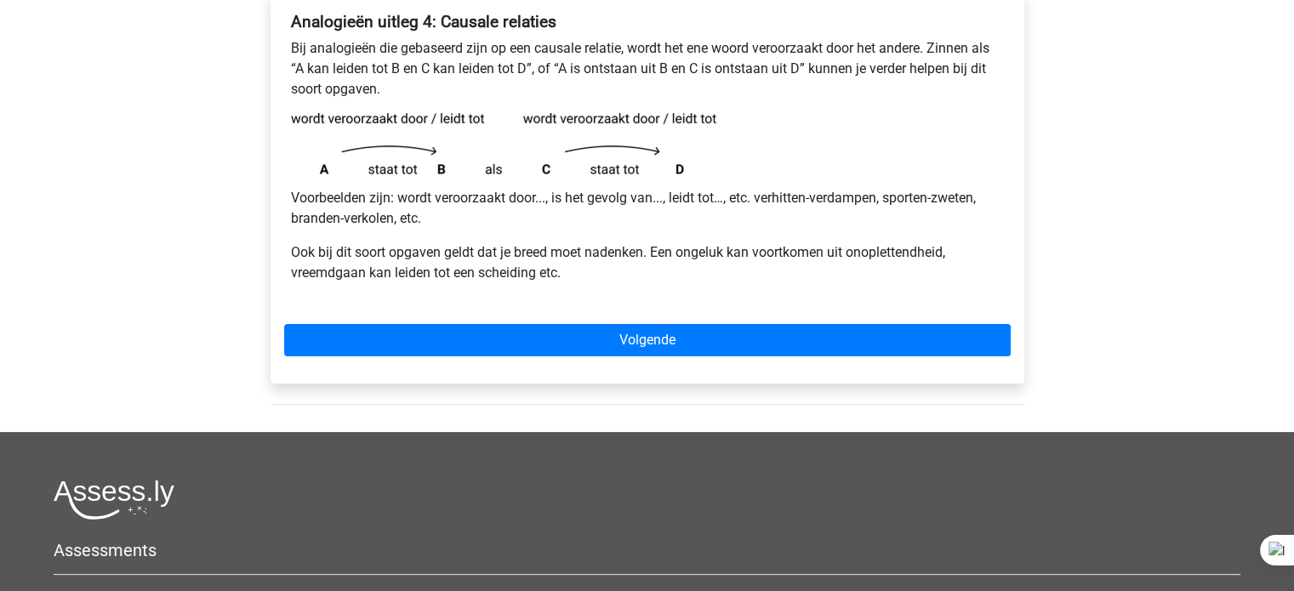
scroll to position [302, 0]
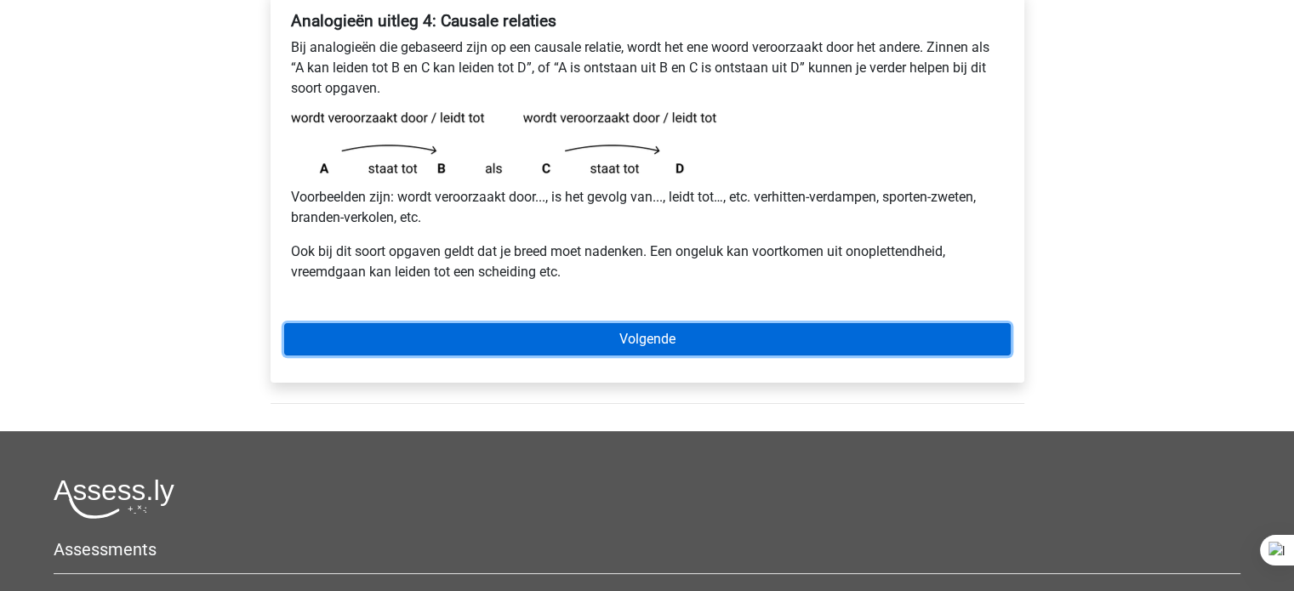
click at [699, 340] on link "Volgende" at bounding box center [647, 339] width 727 height 32
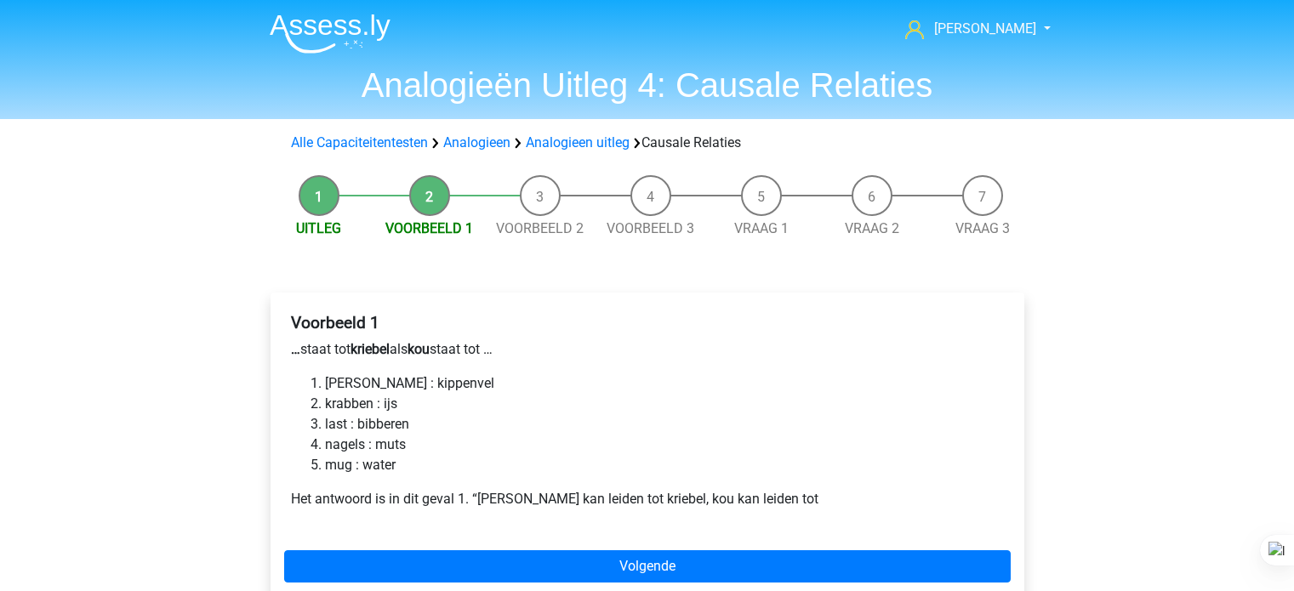
scroll to position [77, 0]
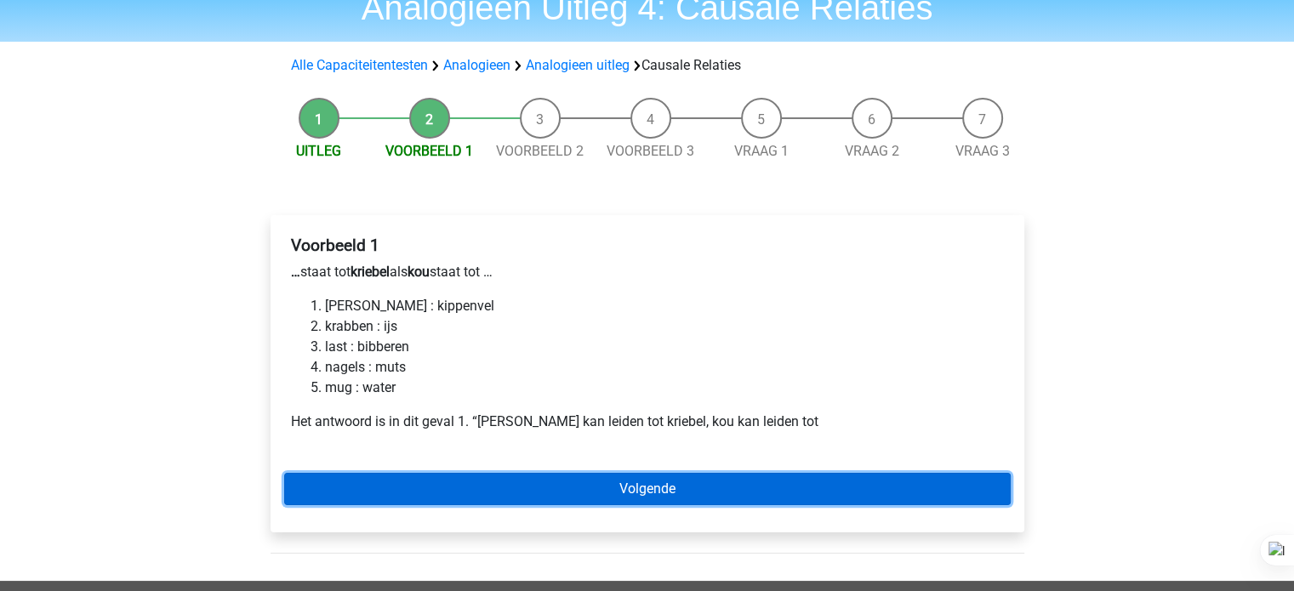
click at [435, 487] on link "Volgende" at bounding box center [647, 489] width 727 height 32
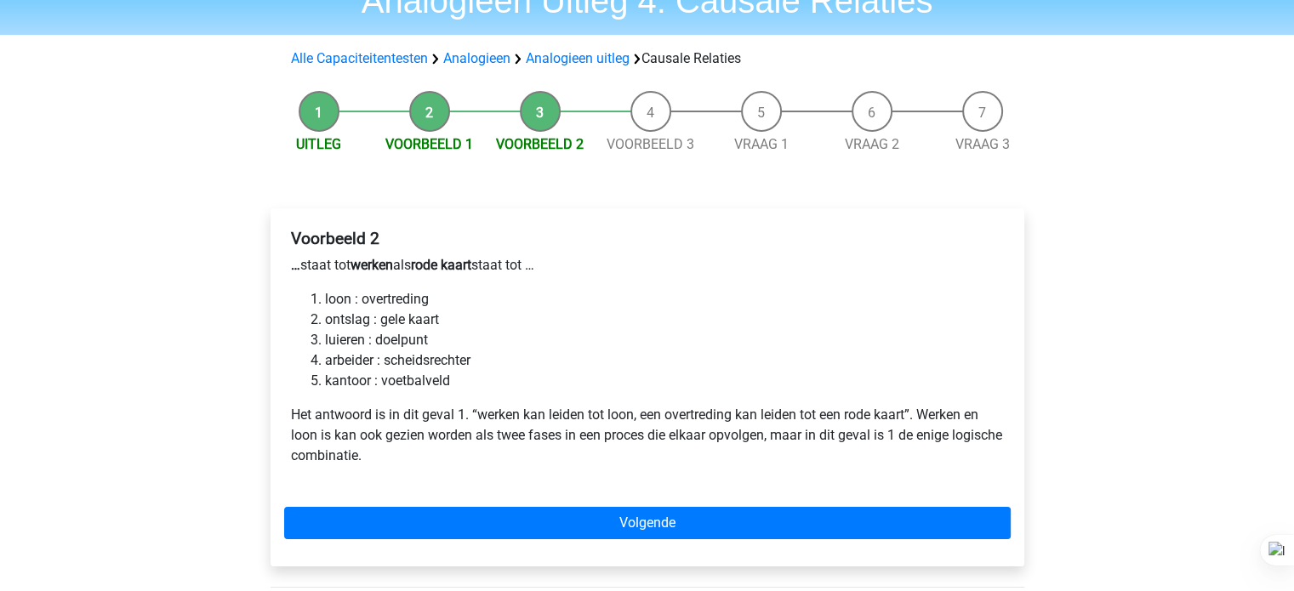
scroll to position [85, 0]
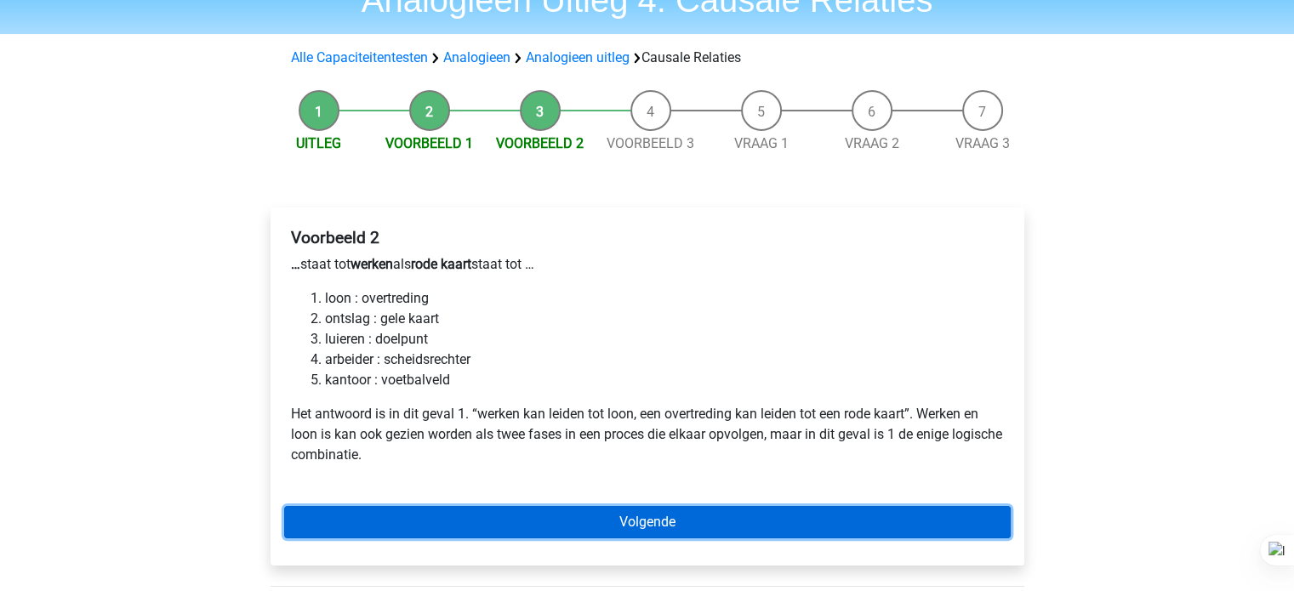
click at [470, 527] on link "Volgende" at bounding box center [647, 522] width 727 height 32
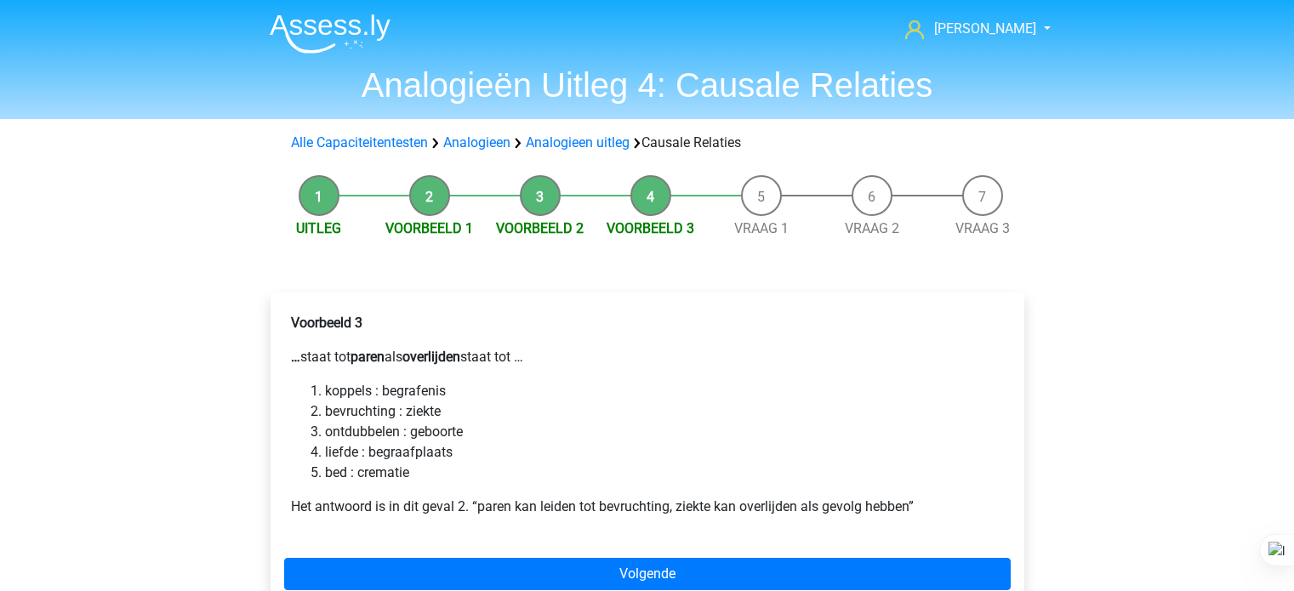
scroll to position [41, 0]
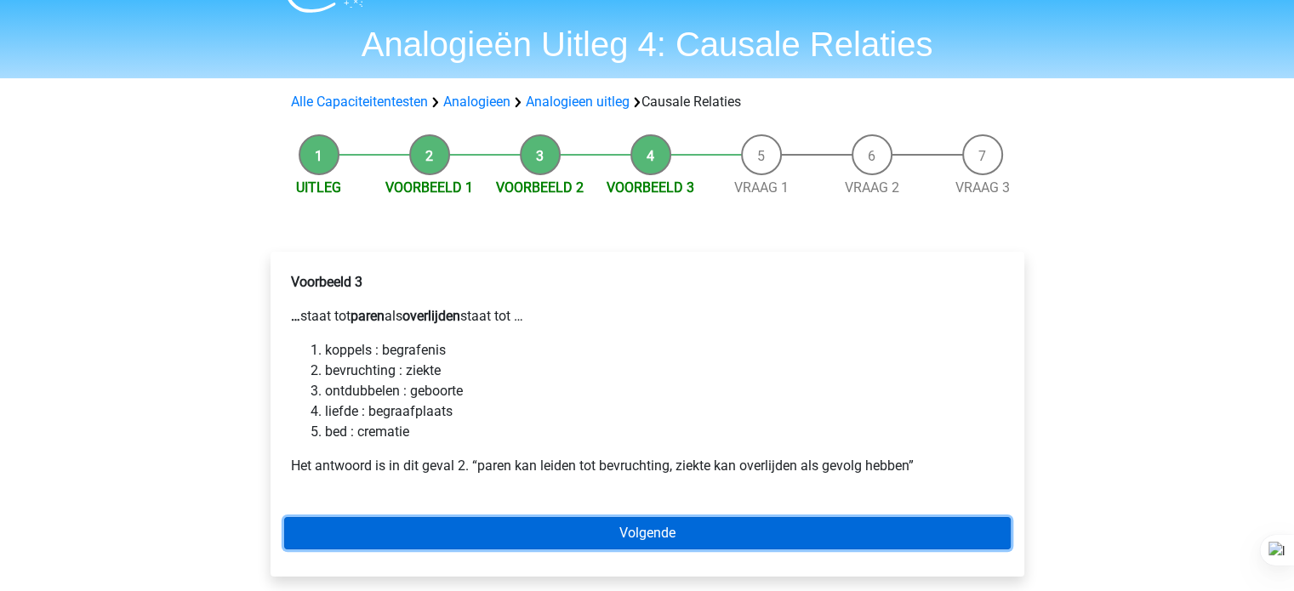
click at [391, 545] on link "Volgende" at bounding box center [647, 533] width 727 height 32
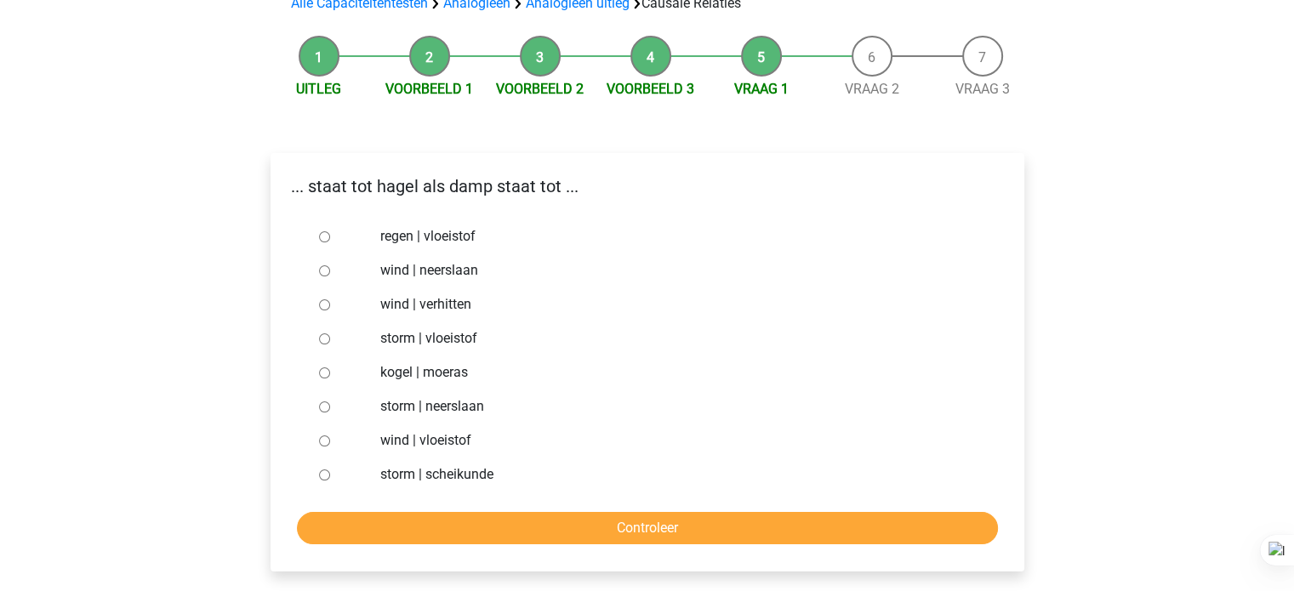
scroll to position [125, 0]
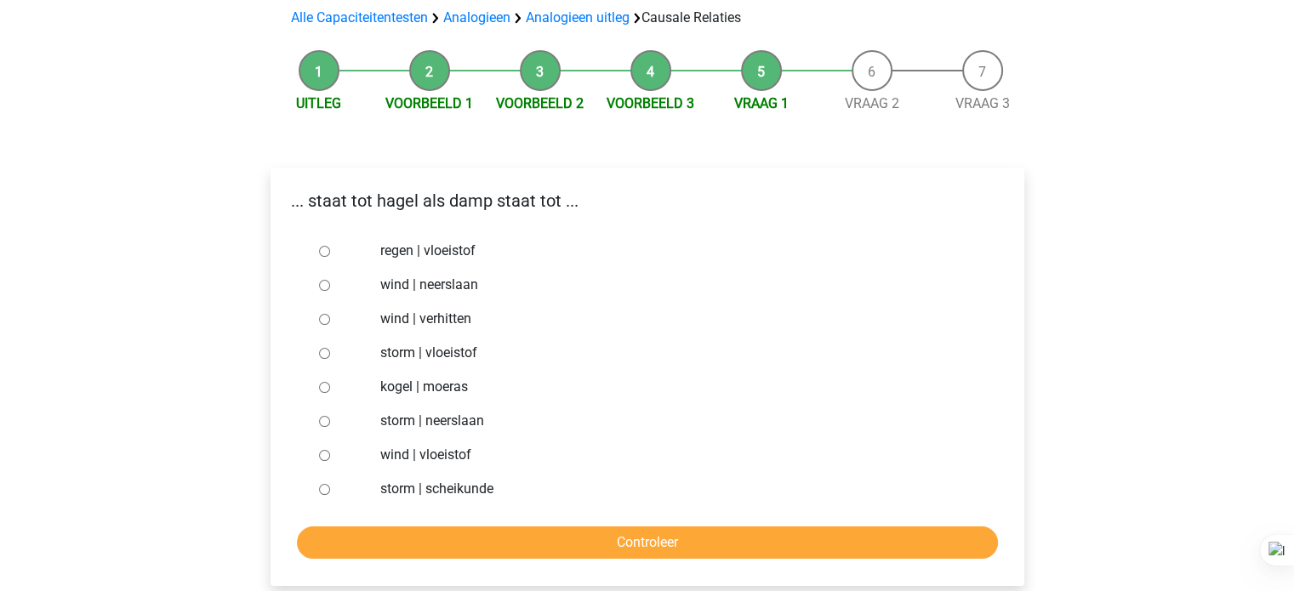
click at [471, 353] on label "storm | vloeistof" at bounding box center [674, 353] width 589 height 20
click at [330, 353] on input "storm | vloeistof" at bounding box center [324, 353] width 11 height 11
radio input "true"
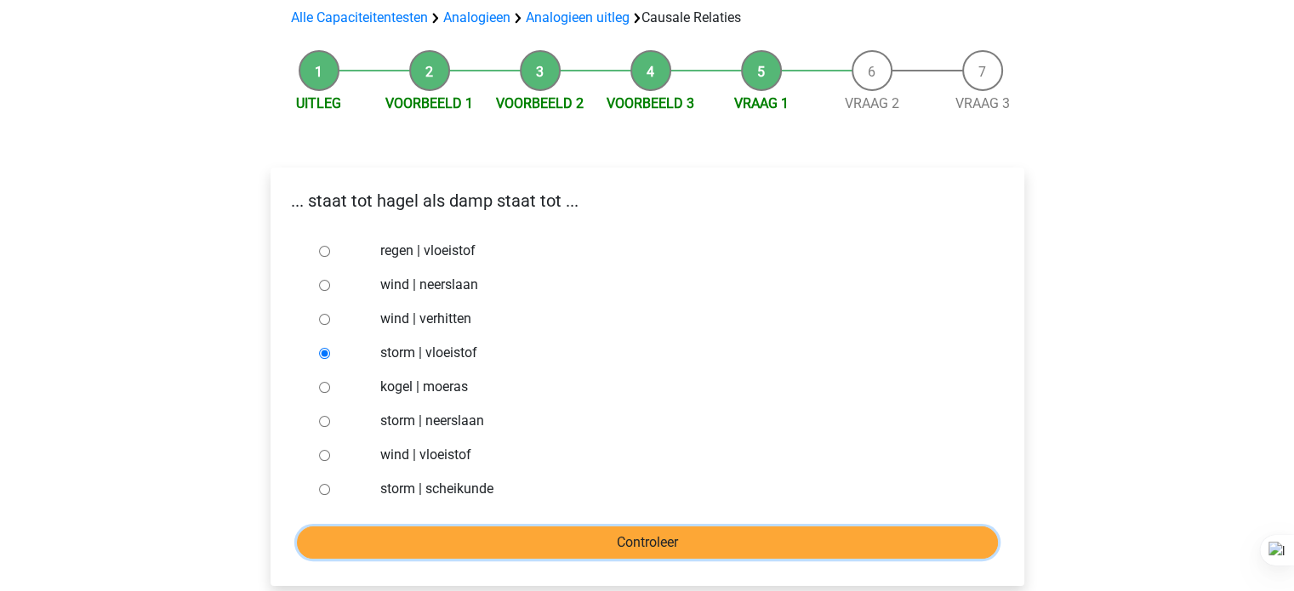
click at [504, 547] on input "Controleer" at bounding box center [647, 543] width 701 height 32
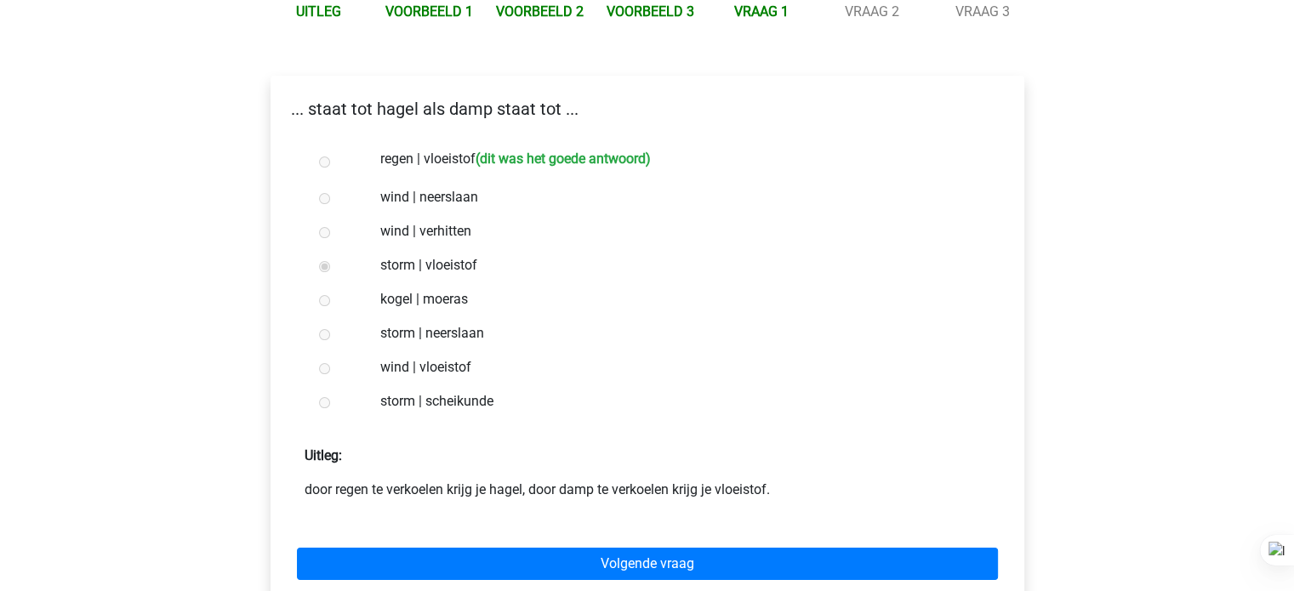
scroll to position [219, 0]
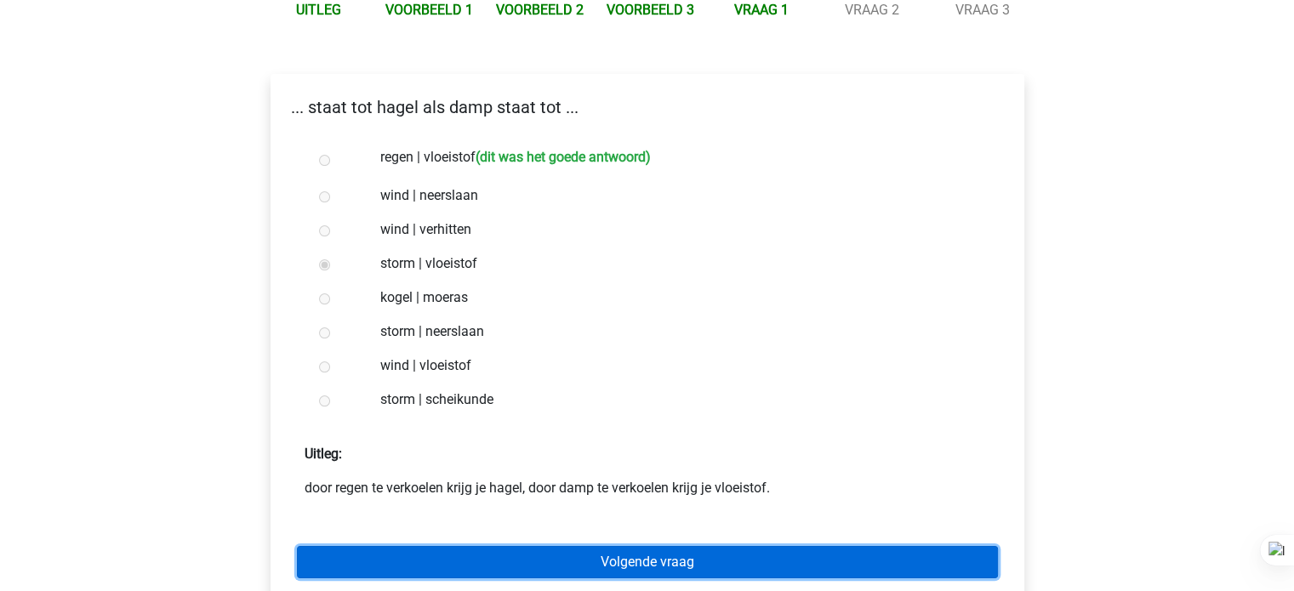
click at [608, 555] on link "Volgende vraag" at bounding box center [647, 562] width 701 height 32
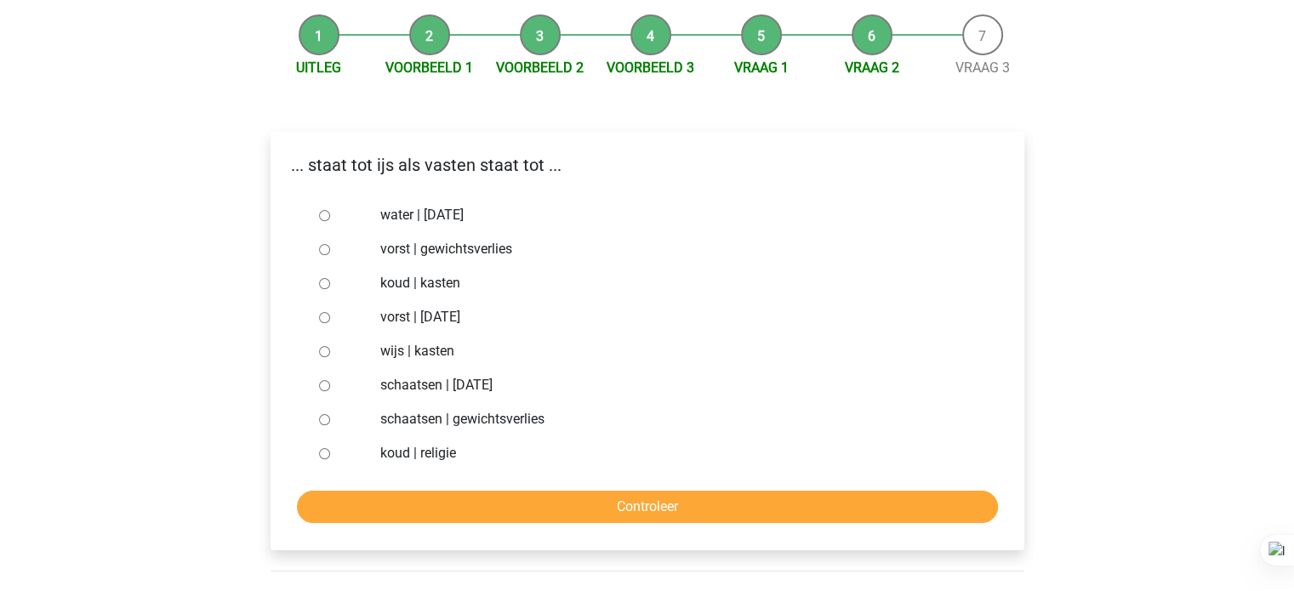
scroll to position [165, 0]
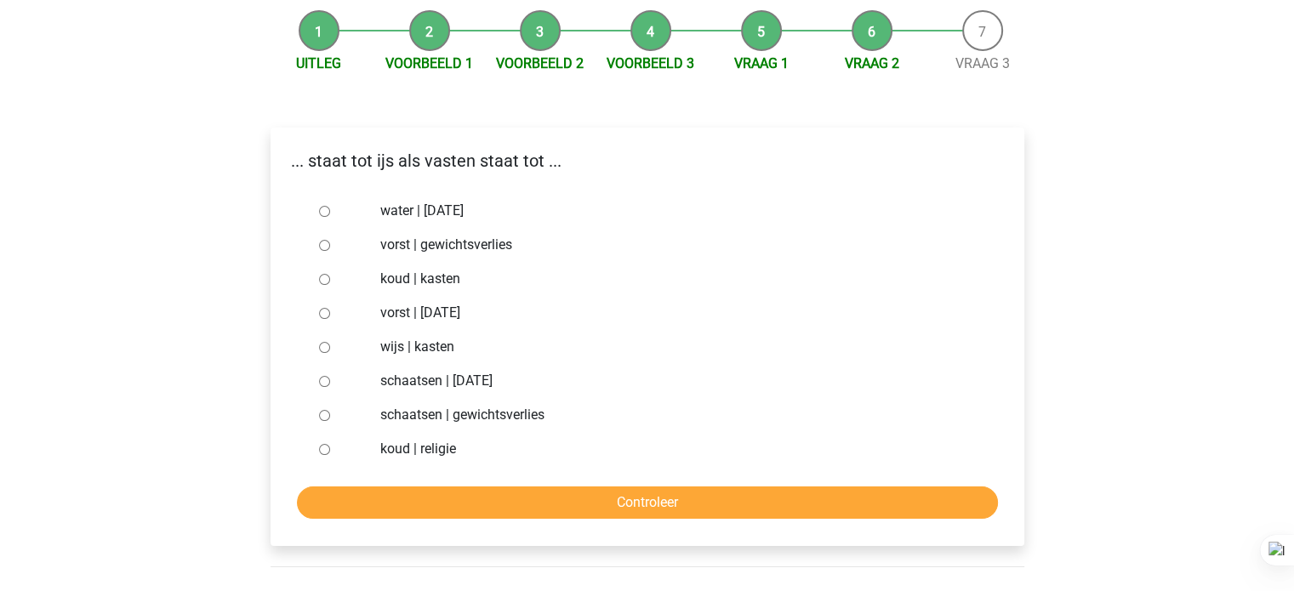
click at [511, 252] on label "vorst | gewichtsverlies" at bounding box center [674, 245] width 589 height 20
click at [330, 251] on input "vorst | gewichtsverlies" at bounding box center [324, 245] width 11 height 11
radio input "true"
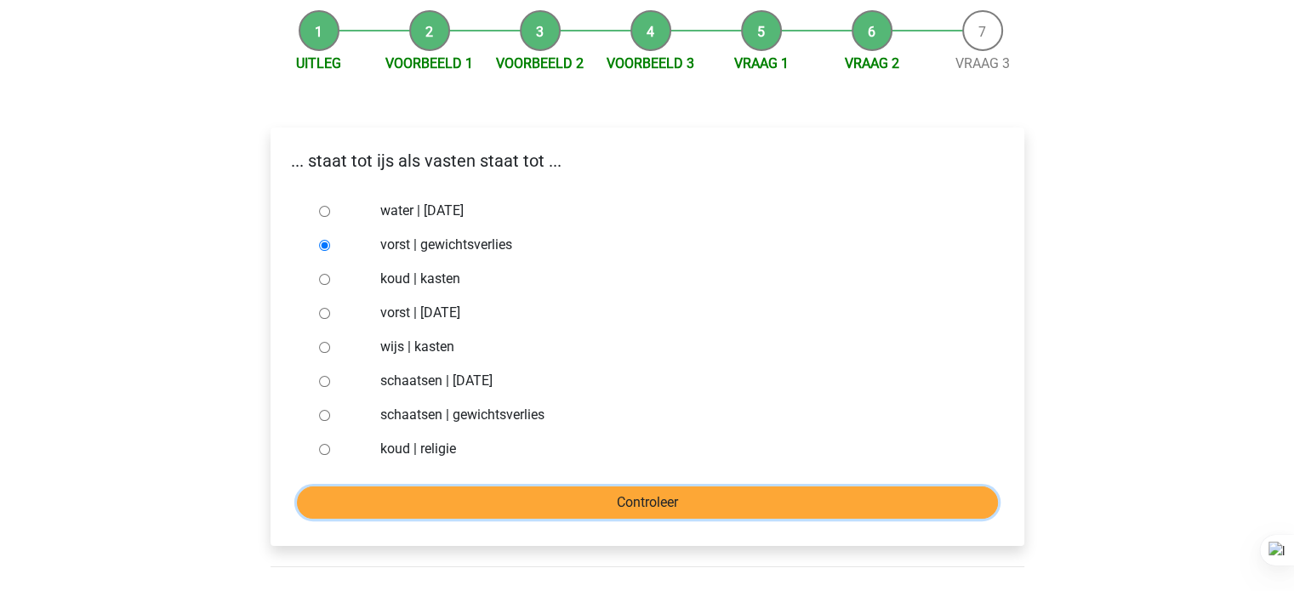
click at [459, 504] on input "Controleer" at bounding box center [647, 503] width 701 height 32
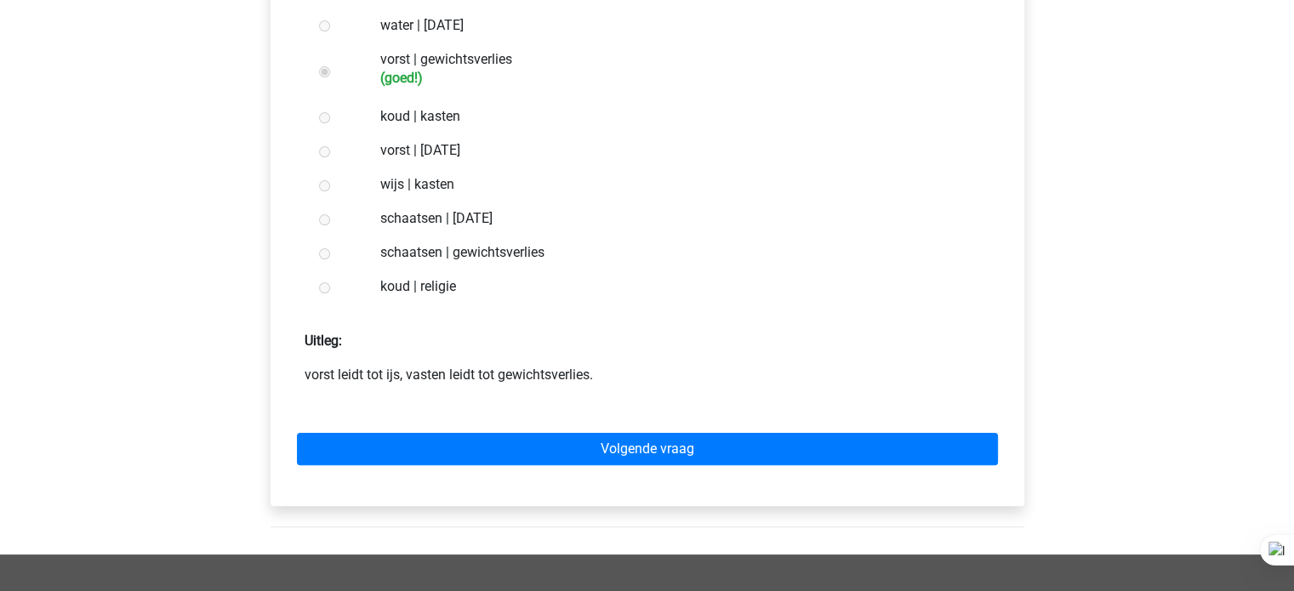
scroll to position [410, 0]
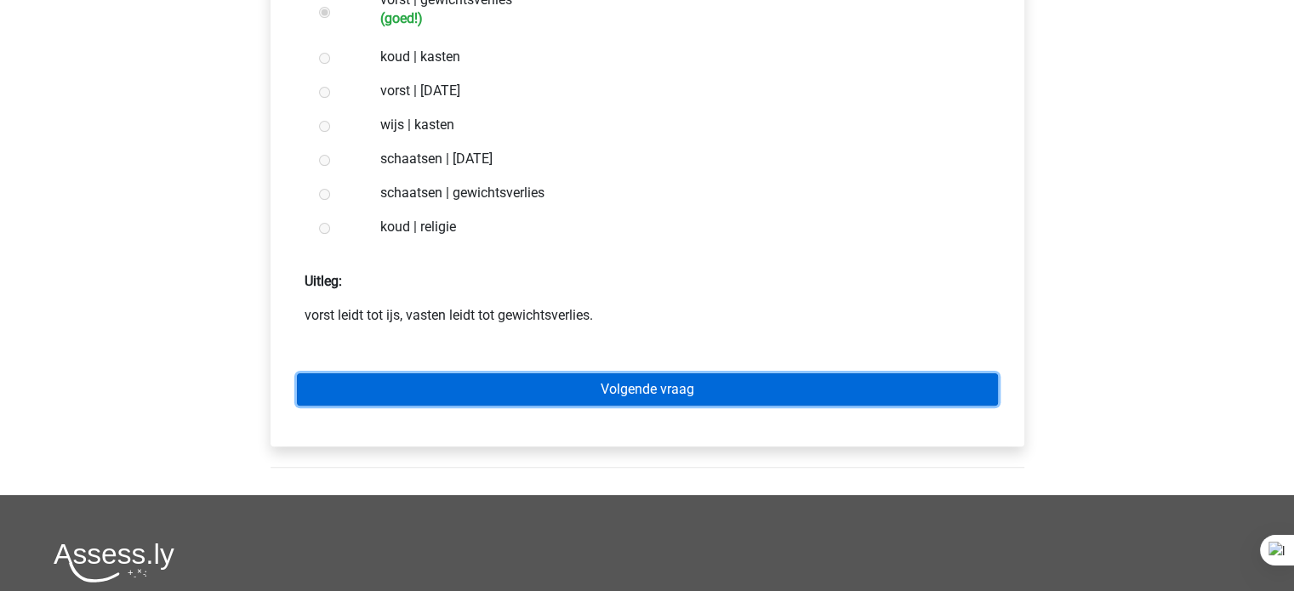
click at [587, 389] on link "Volgende vraag" at bounding box center [647, 390] width 701 height 32
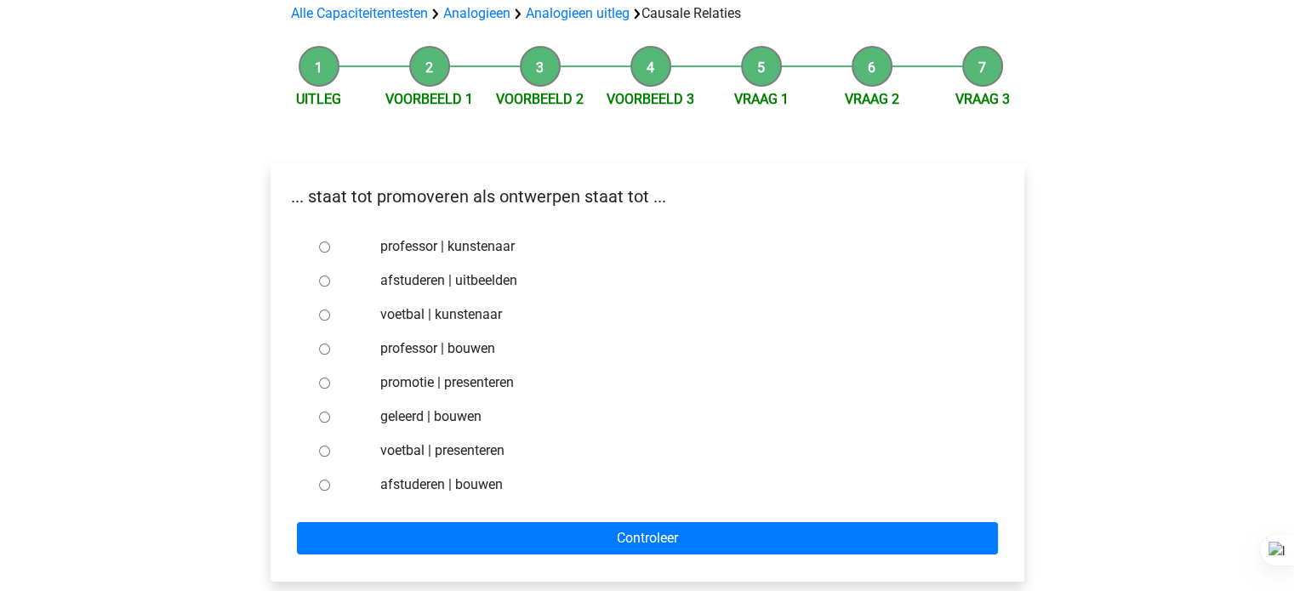
scroll to position [129, 0]
click at [518, 279] on label "afstuderen | uitbeelden" at bounding box center [674, 281] width 589 height 20
click at [330, 279] on input "afstuderen | uitbeelden" at bounding box center [324, 281] width 11 height 11
radio input "true"
click at [437, 374] on label "promotie | presenteren" at bounding box center [674, 383] width 589 height 20
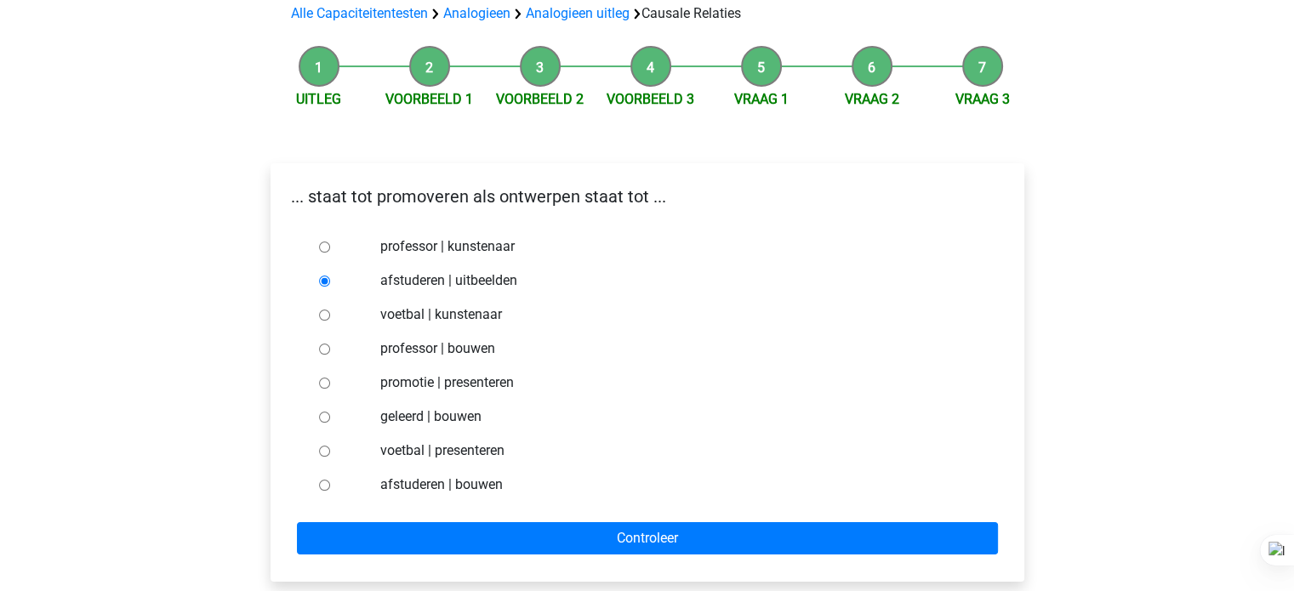
click at [330, 378] on input "promotie | presenteren" at bounding box center [324, 383] width 11 height 11
radio input "true"
click at [500, 284] on label "afstuderen | uitbeelden" at bounding box center [674, 281] width 589 height 20
click at [330, 284] on input "afstuderen | uitbeelden" at bounding box center [324, 281] width 11 height 11
radio input "true"
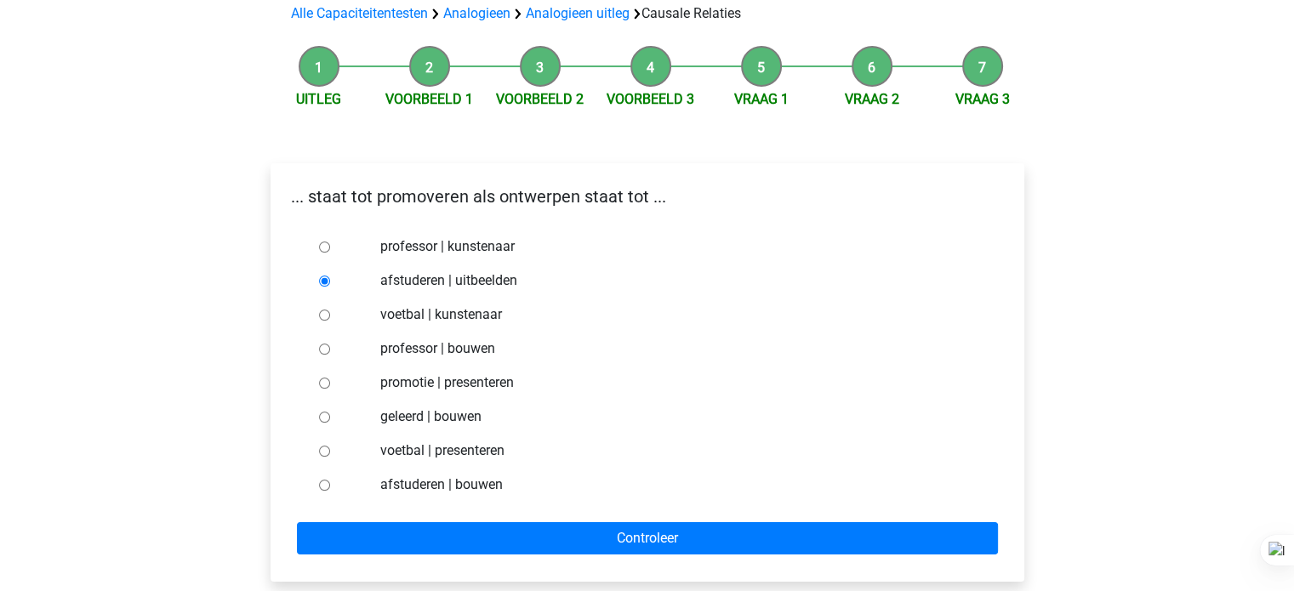
click at [476, 483] on label "afstuderen | bouwen" at bounding box center [674, 485] width 589 height 20
click at [330, 483] on input "afstuderen | bouwen" at bounding box center [324, 485] width 11 height 11
radio input "true"
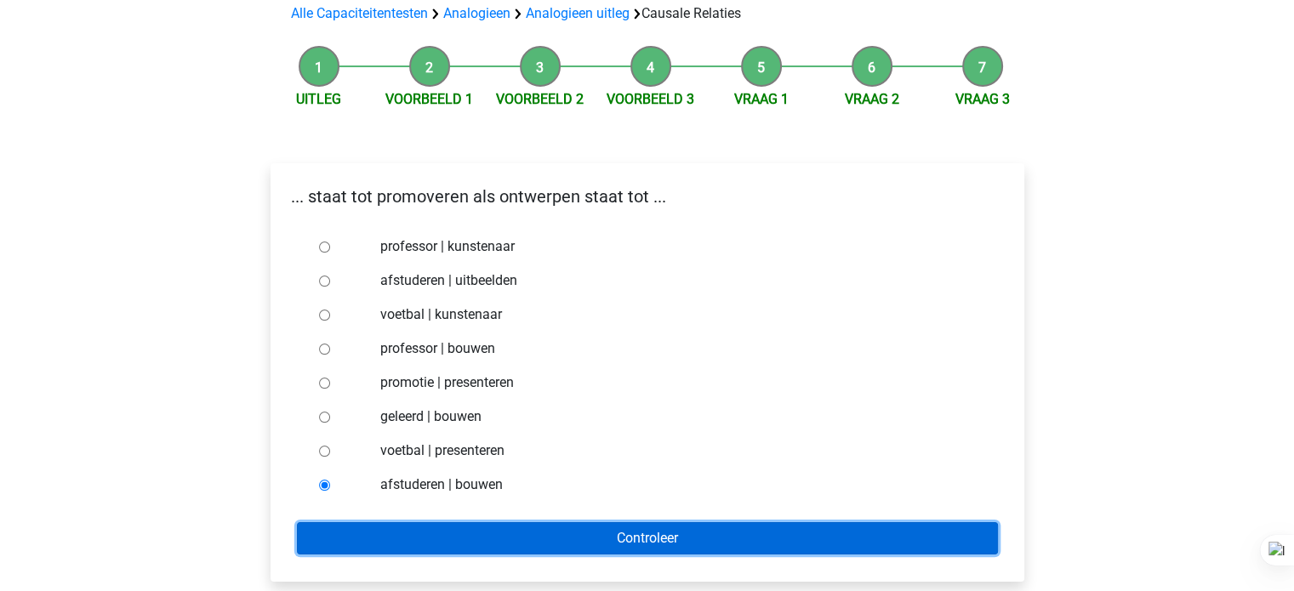
click at [456, 545] on input "Controleer" at bounding box center [647, 538] width 701 height 32
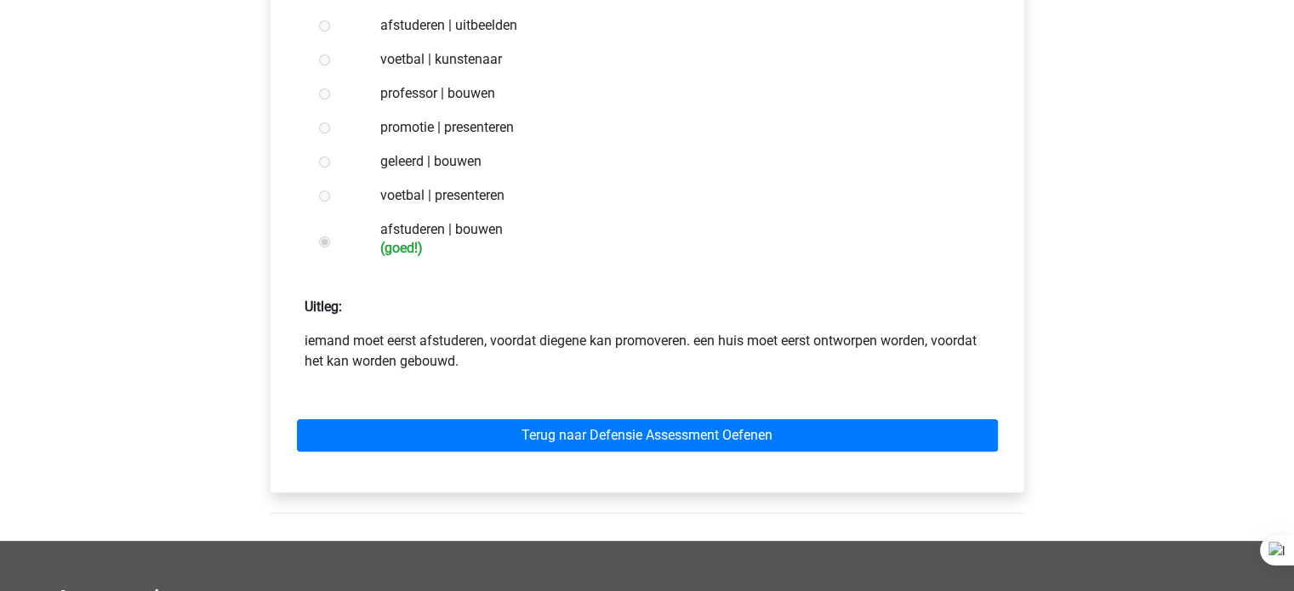
scroll to position [403, 0]
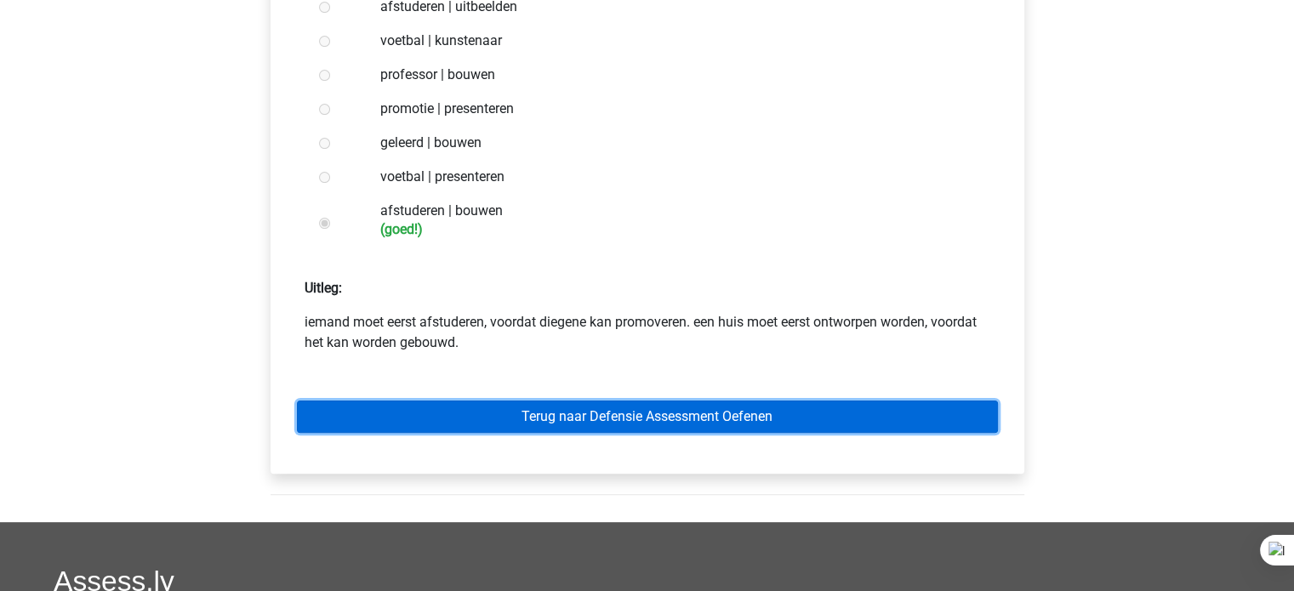
click at [538, 425] on link "Terug naar Defensie Assessment Oefenen" at bounding box center [647, 417] width 701 height 32
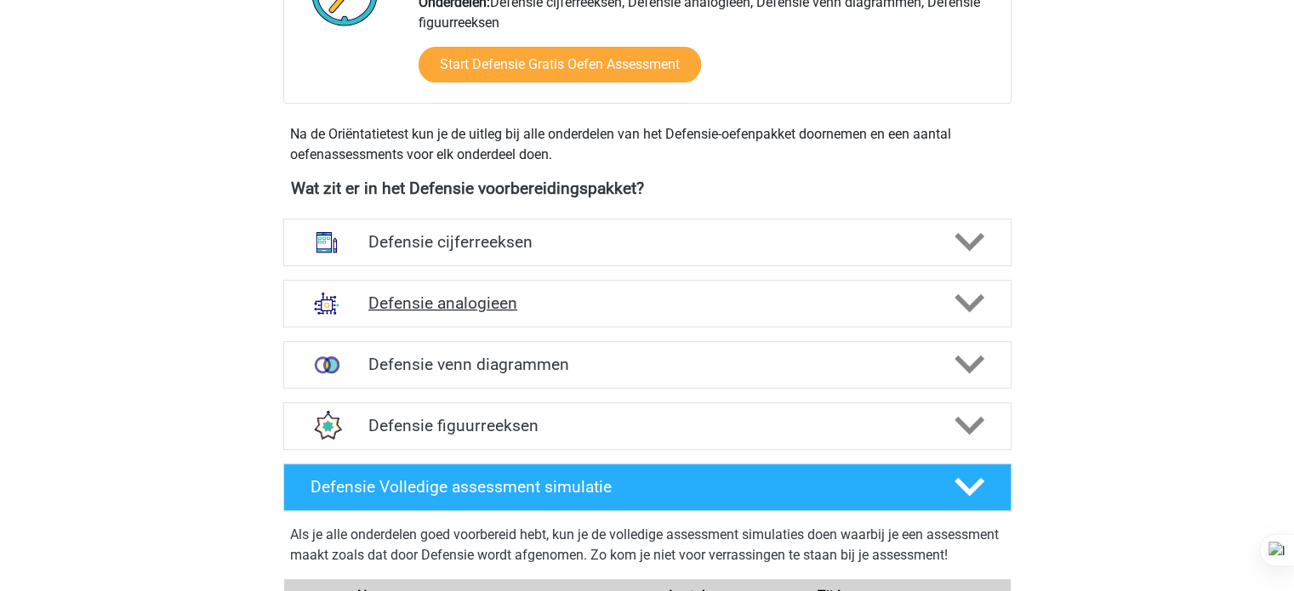
click at [696, 298] on h4 "Defensie analogieen" at bounding box center [646, 304] width 557 height 20
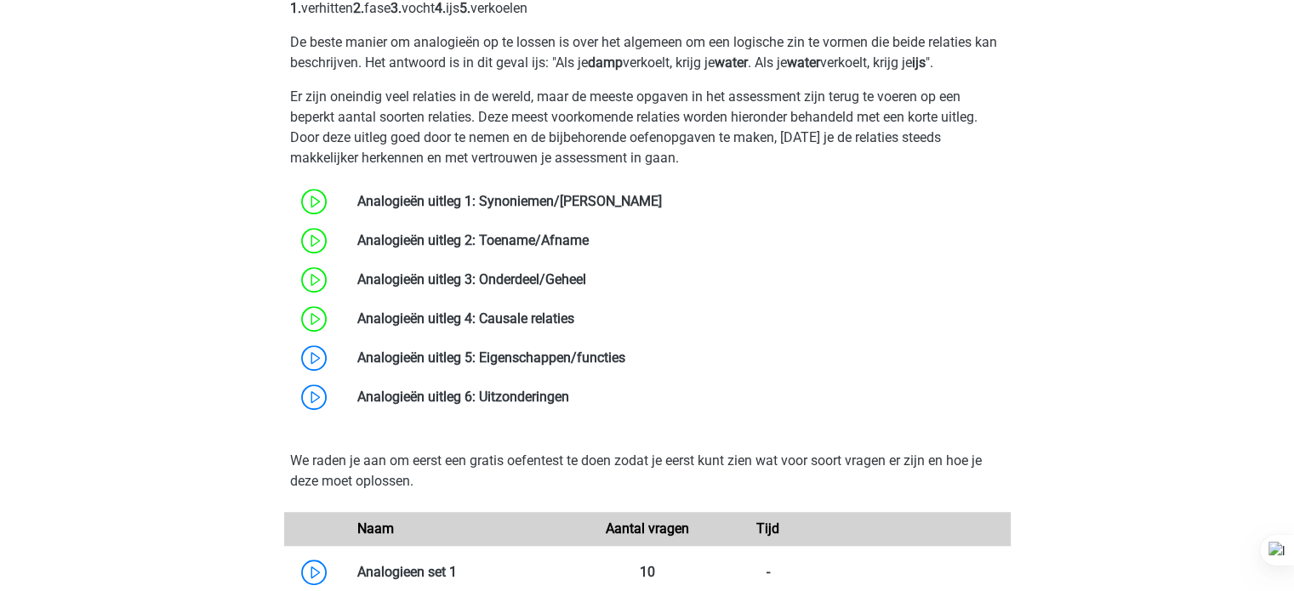
scroll to position [1086, 0]
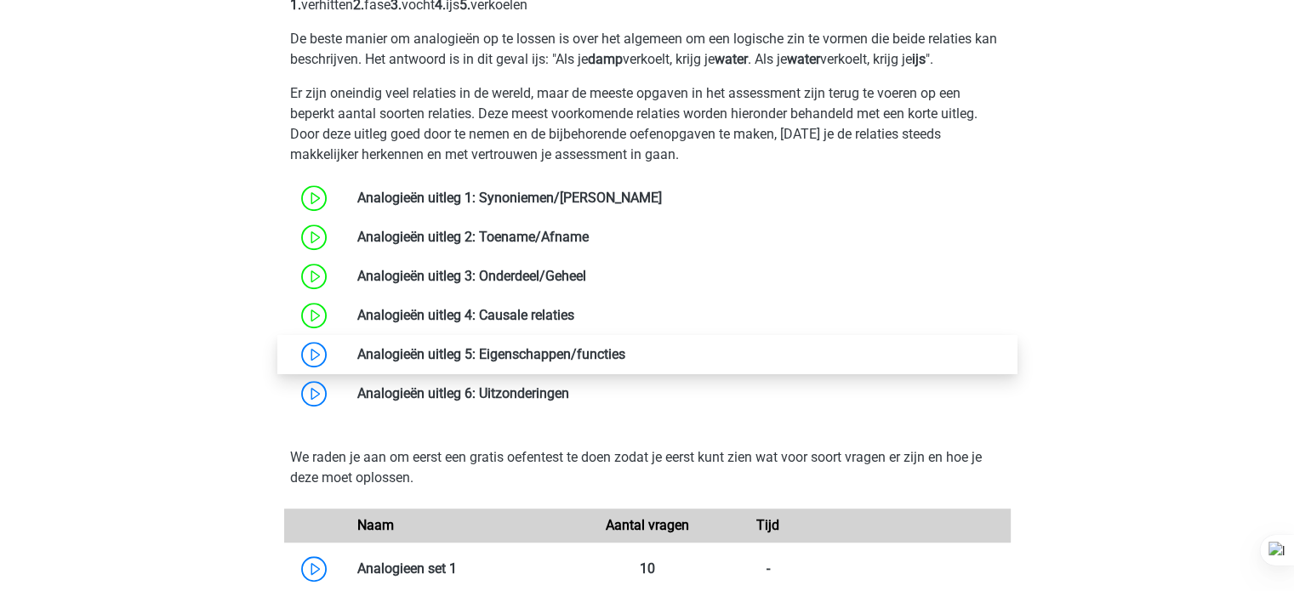
click at [625, 347] on link at bounding box center [625, 354] width 0 height 16
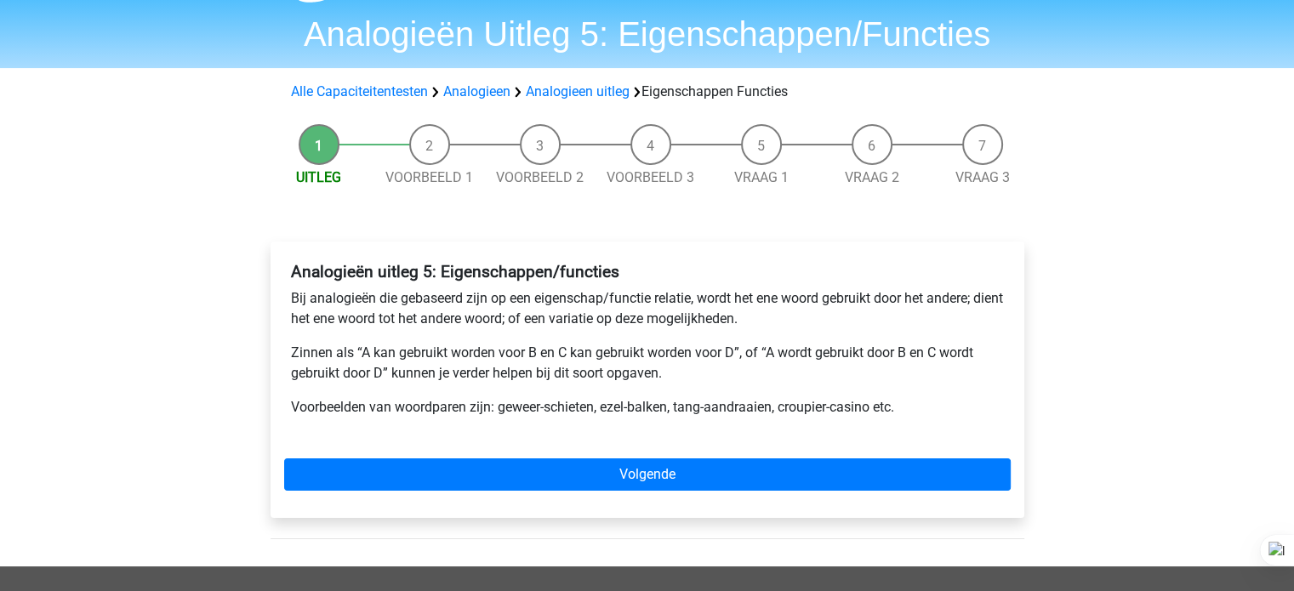
scroll to position [56, 0]
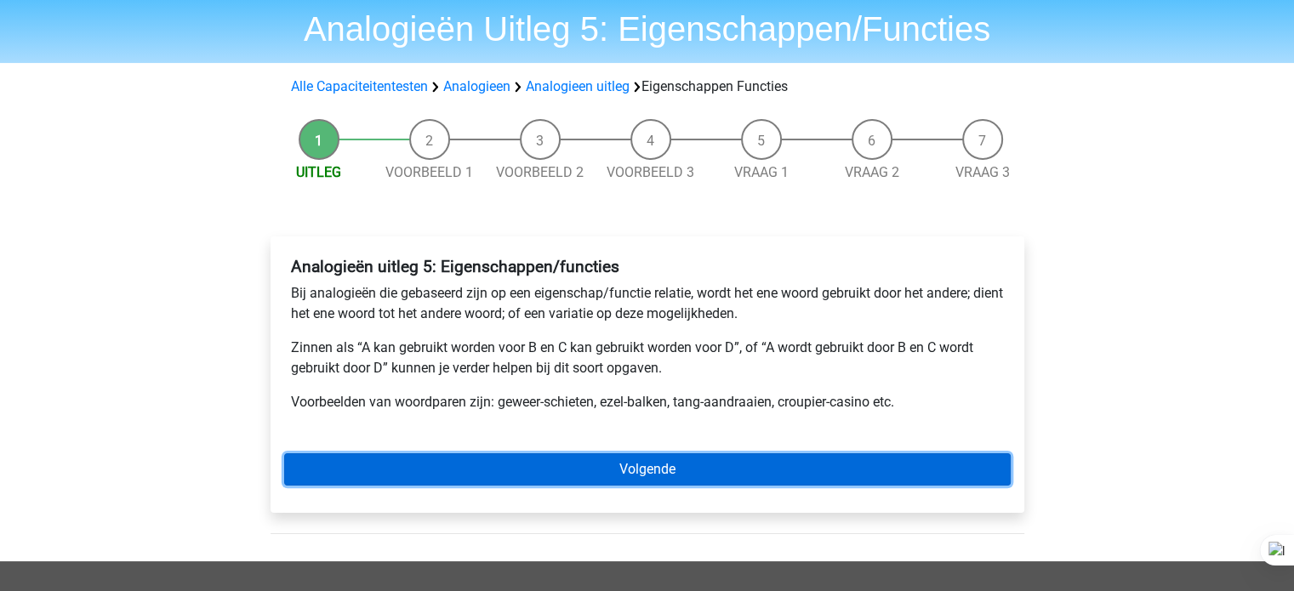
click at [741, 473] on link "Volgende" at bounding box center [647, 470] width 727 height 32
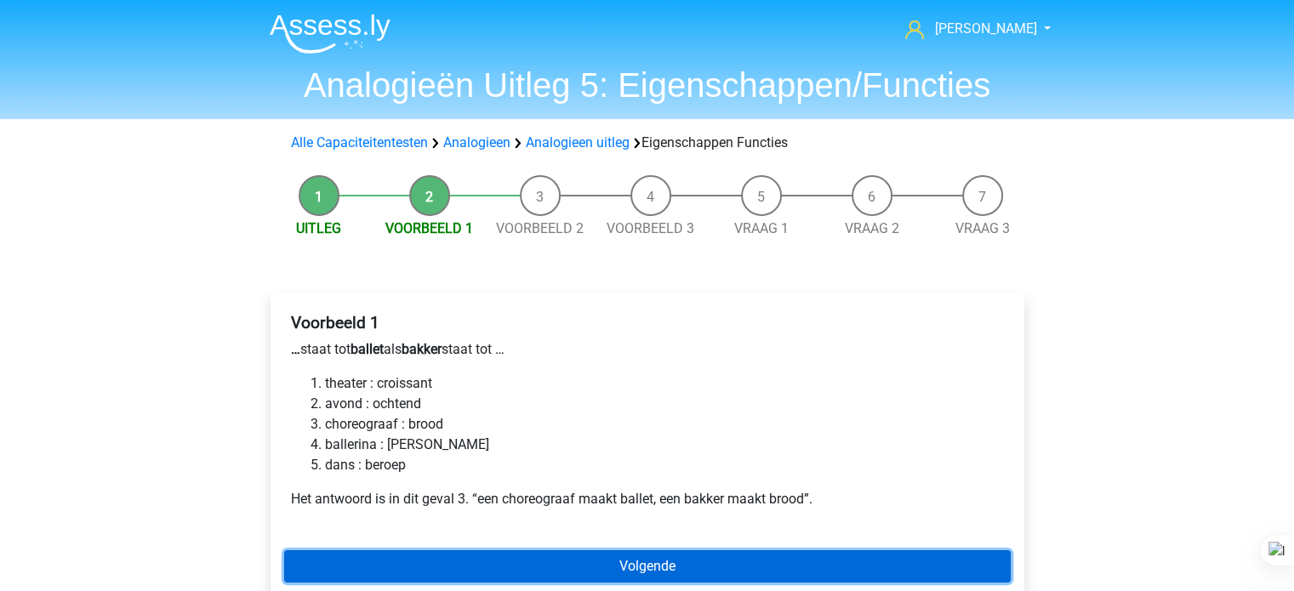
click at [716, 578] on link "Volgende" at bounding box center [647, 567] width 727 height 32
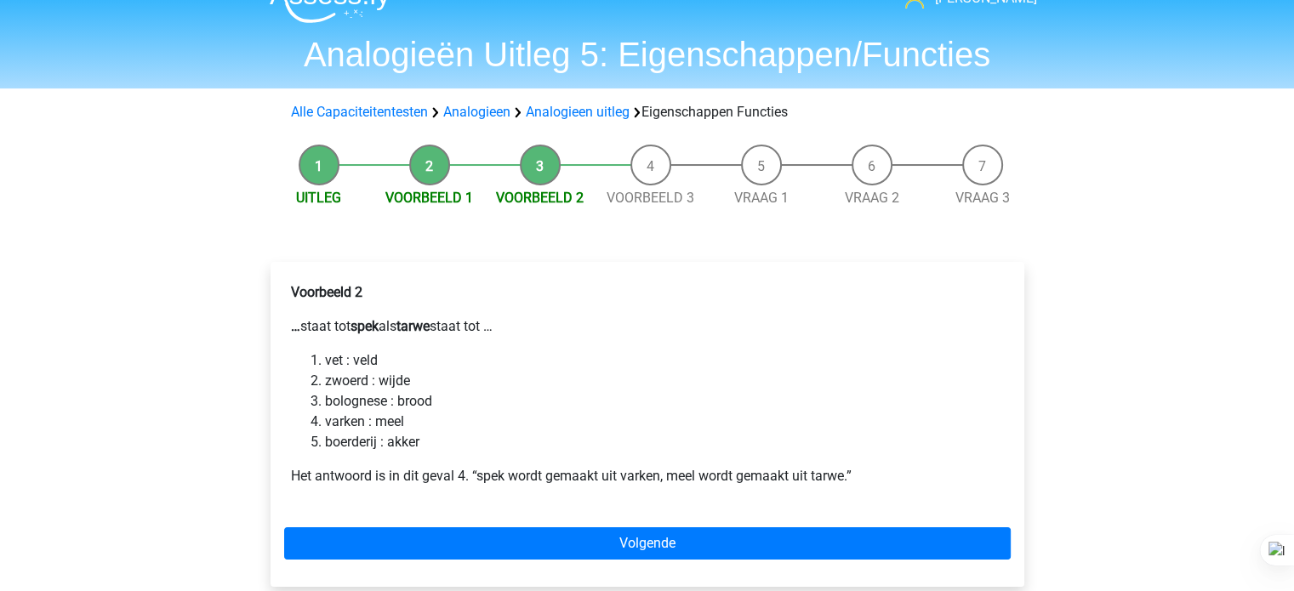
scroll to position [39, 0]
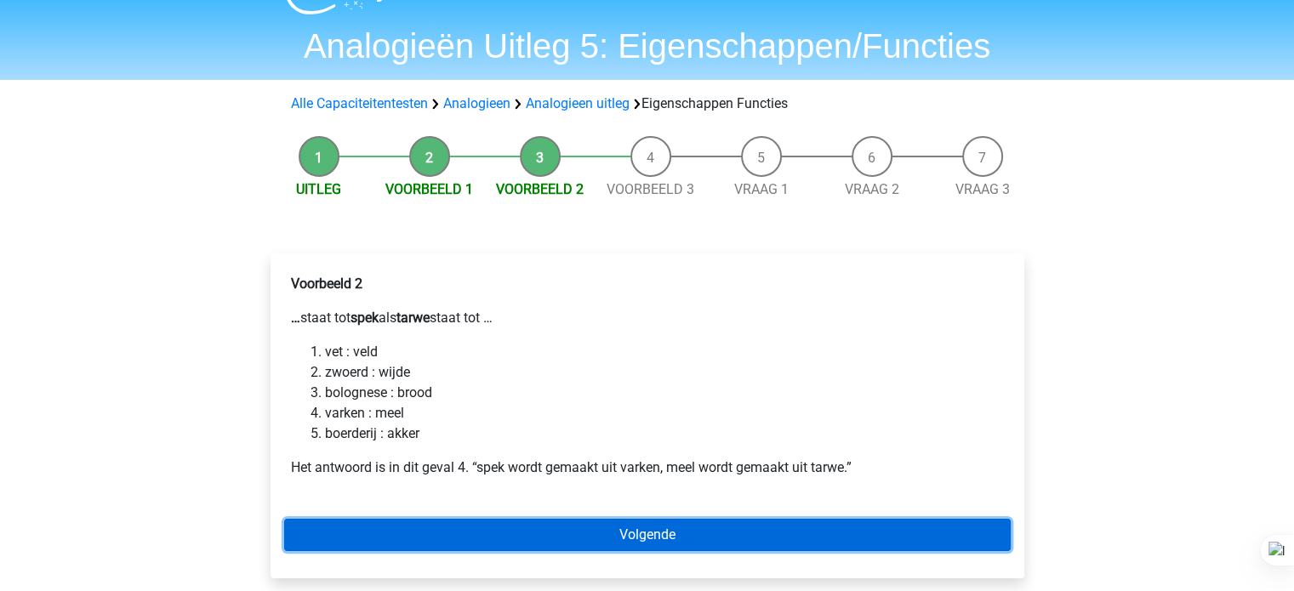
click at [641, 545] on link "Volgende" at bounding box center [647, 535] width 727 height 32
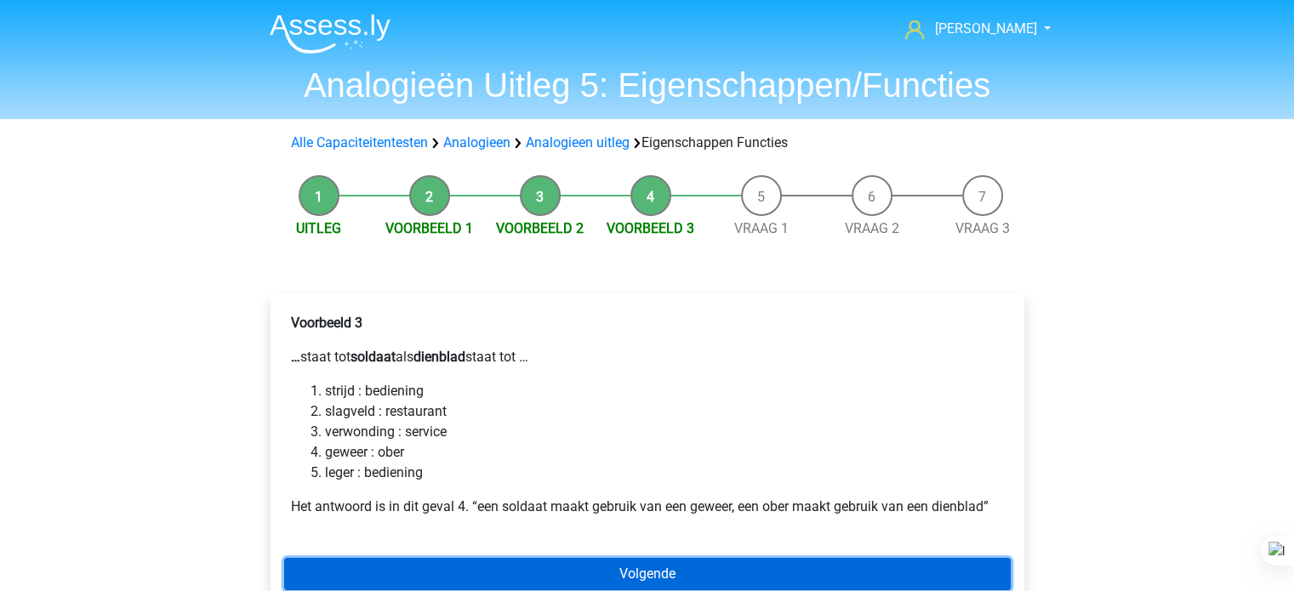
click at [675, 576] on link "Volgende" at bounding box center [647, 574] width 727 height 32
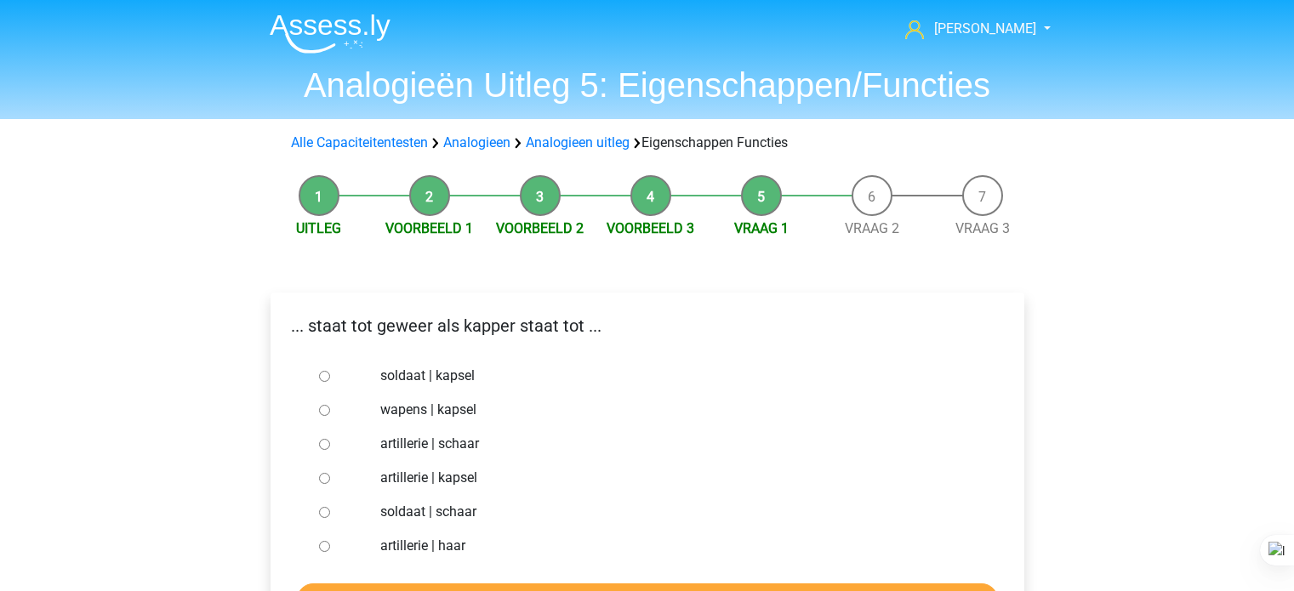
scroll to position [79, 0]
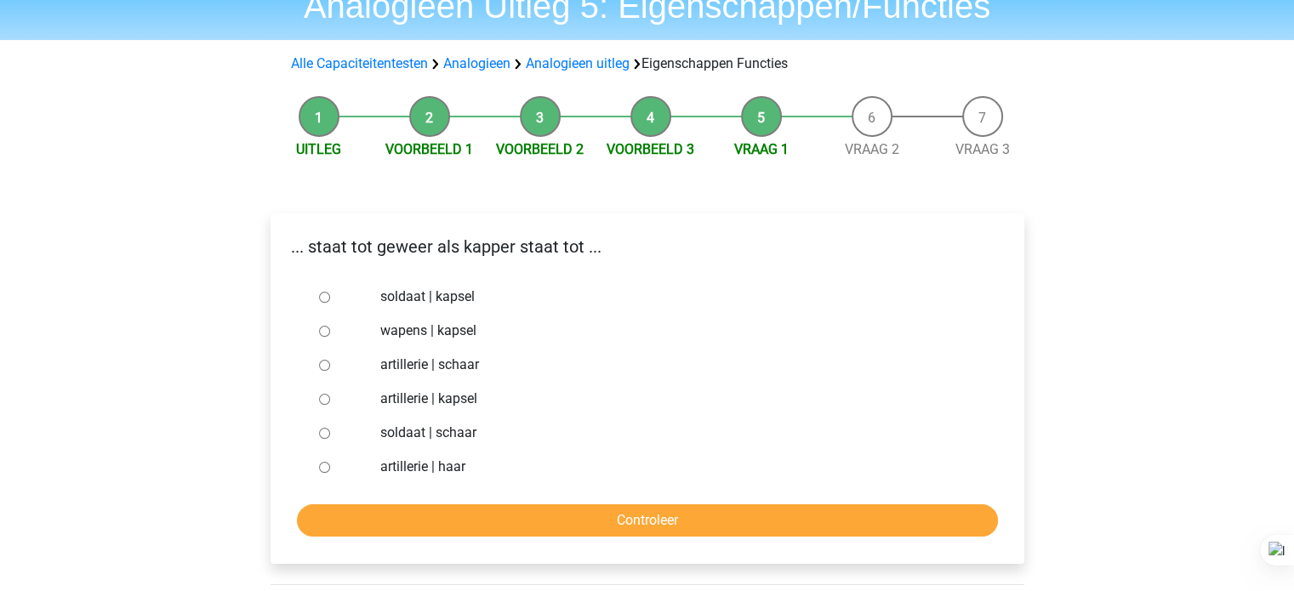
click at [472, 442] on label "soldaat | schaar" at bounding box center [674, 433] width 589 height 20
click at [330, 439] on input "soldaat | schaar" at bounding box center [324, 433] width 11 height 11
radio input "true"
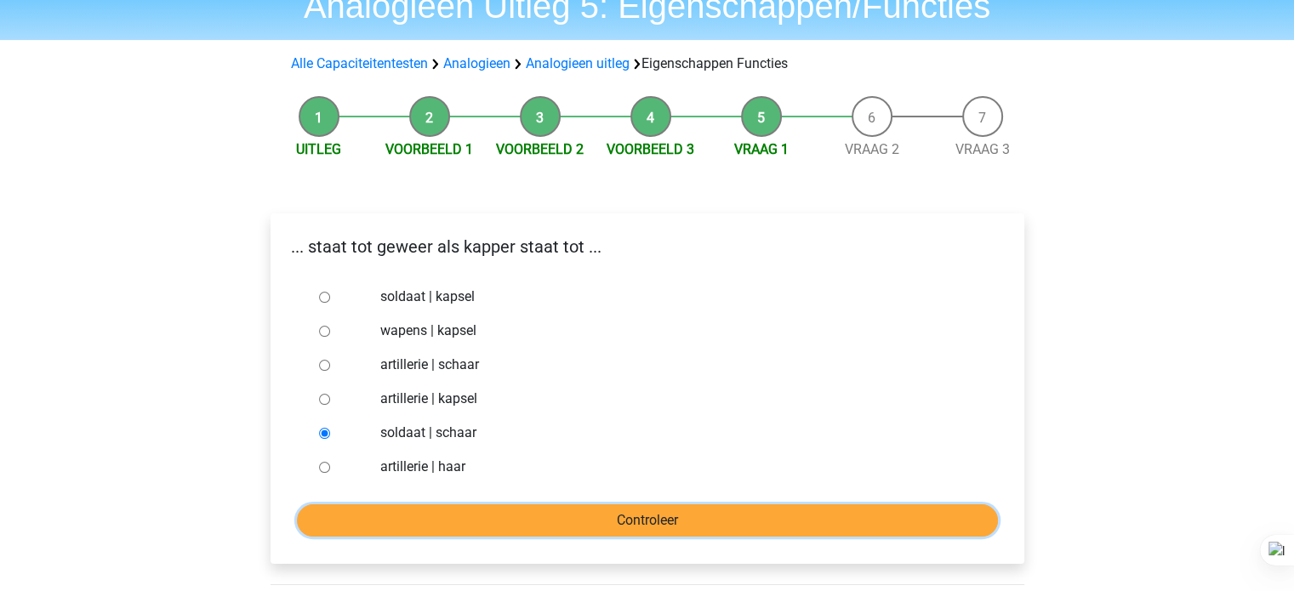
click at [517, 525] on input "Controleer" at bounding box center [647, 521] width 701 height 32
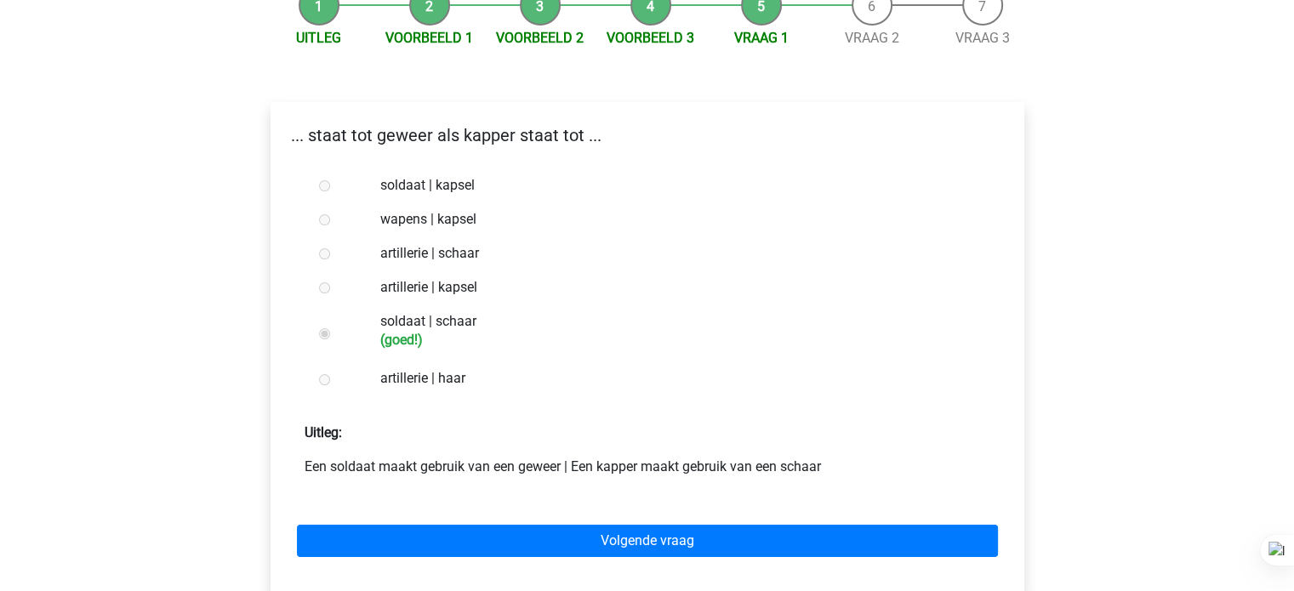
scroll to position [191, 0]
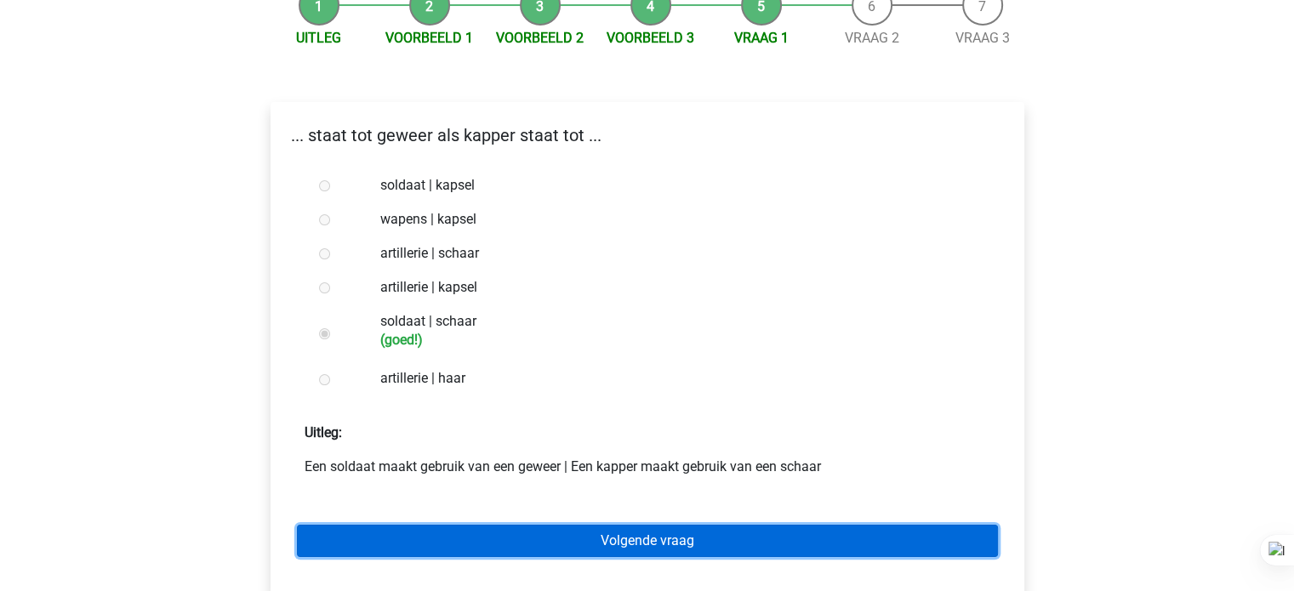
click at [570, 544] on link "Volgende vraag" at bounding box center [647, 541] width 701 height 32
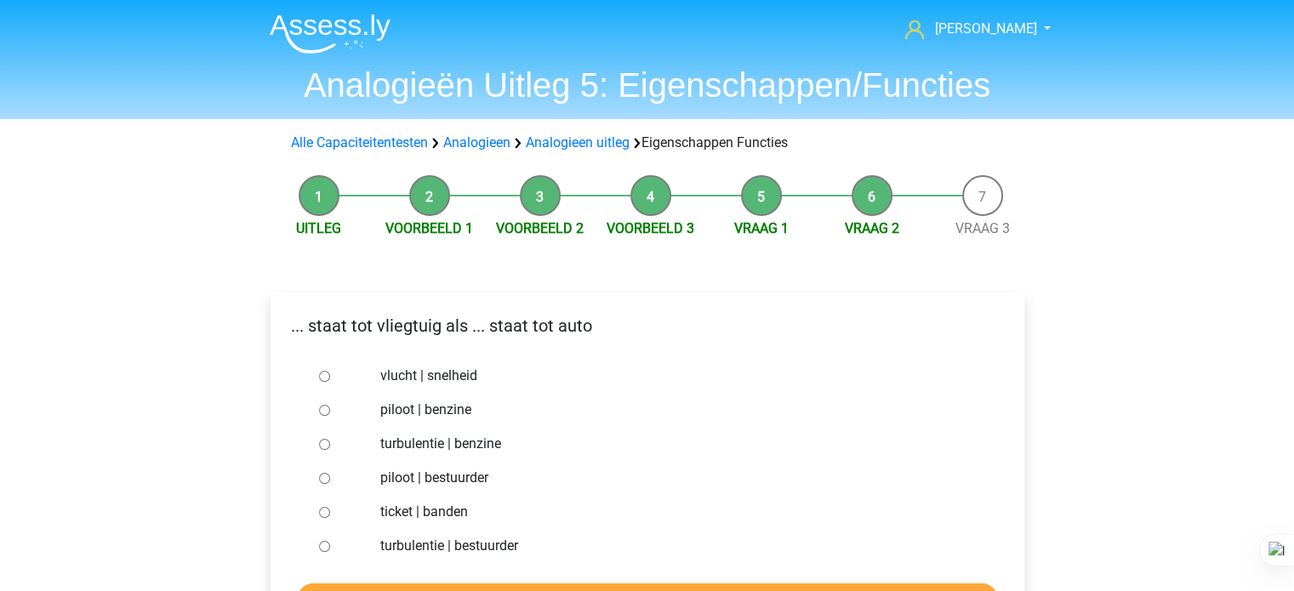
click at [482, 482] on label "piloot | bestuurder" at bounding box center [674, 478] width 589 height 20
click at [330, 482] on input "piloot | bestuurder" at bounding box center [324, 478] width 11 height 11
radio input "true"
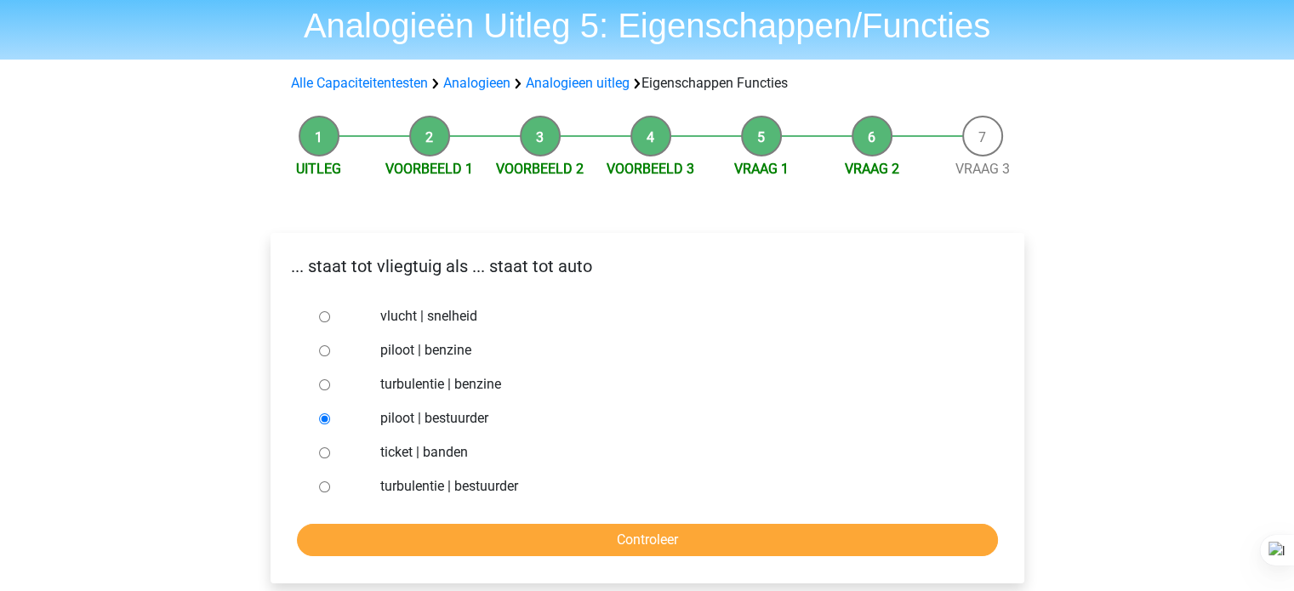
scroll to position [86, 0]
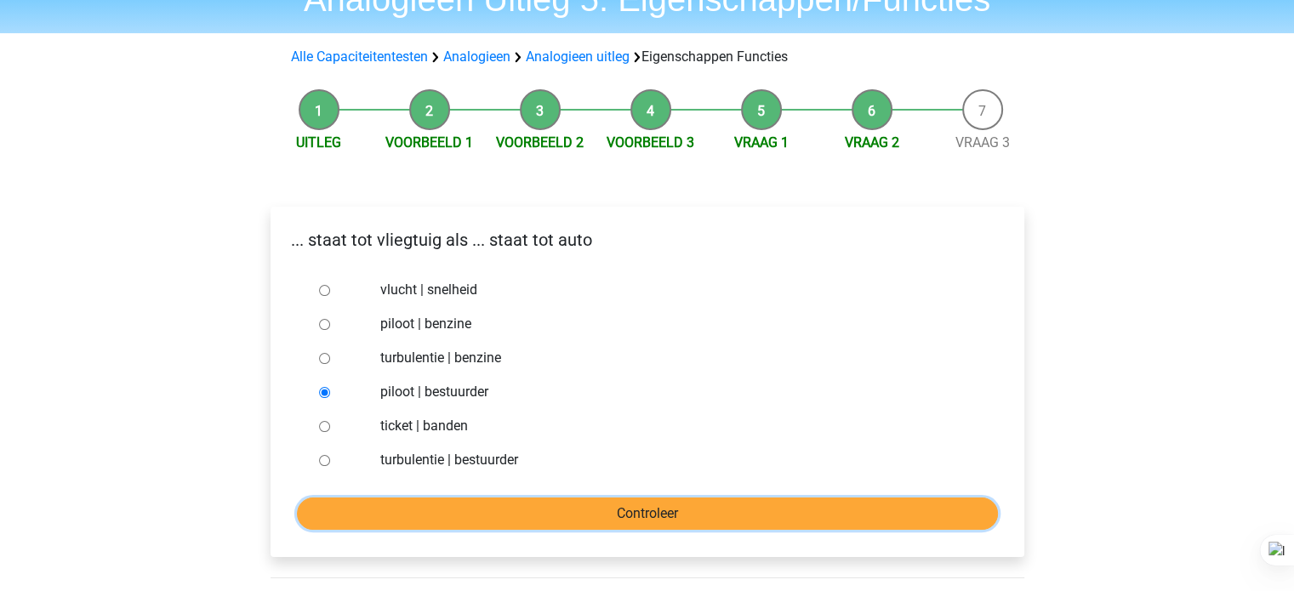
click at [592, 498] on input "Controleer" at bounding box center [647, 514] width 701 height 32
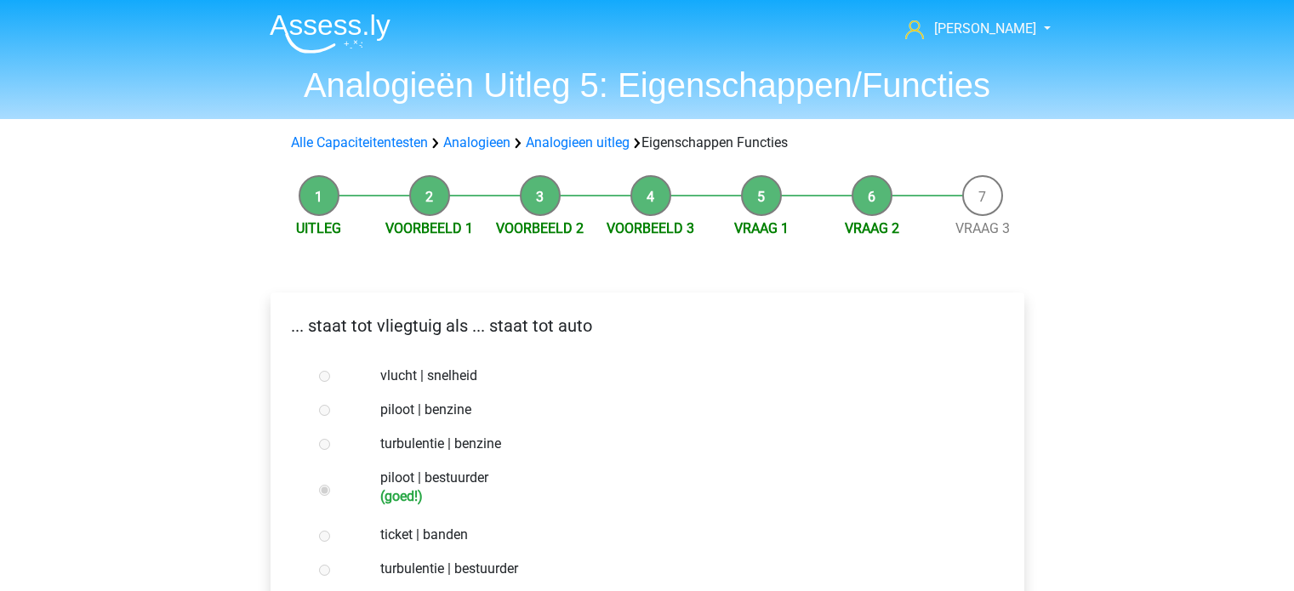
scroll to position [206, 0]
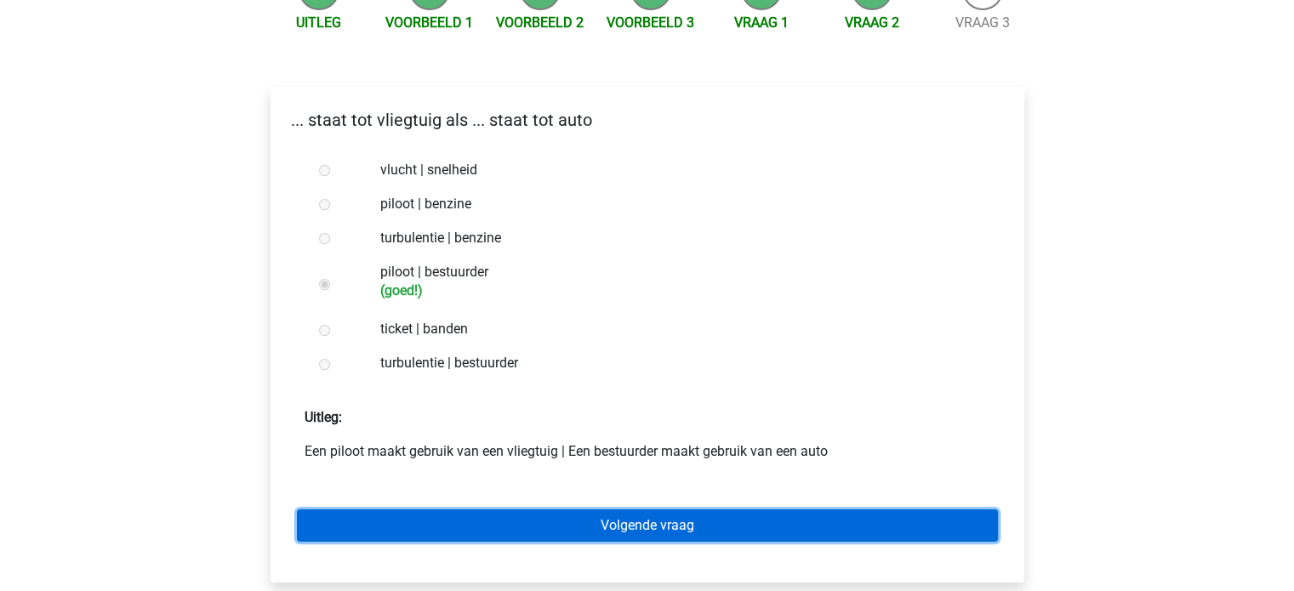
click at [613, 527] on link "Volgende vraag" at bounding box center [647, 526] width 701 height 32
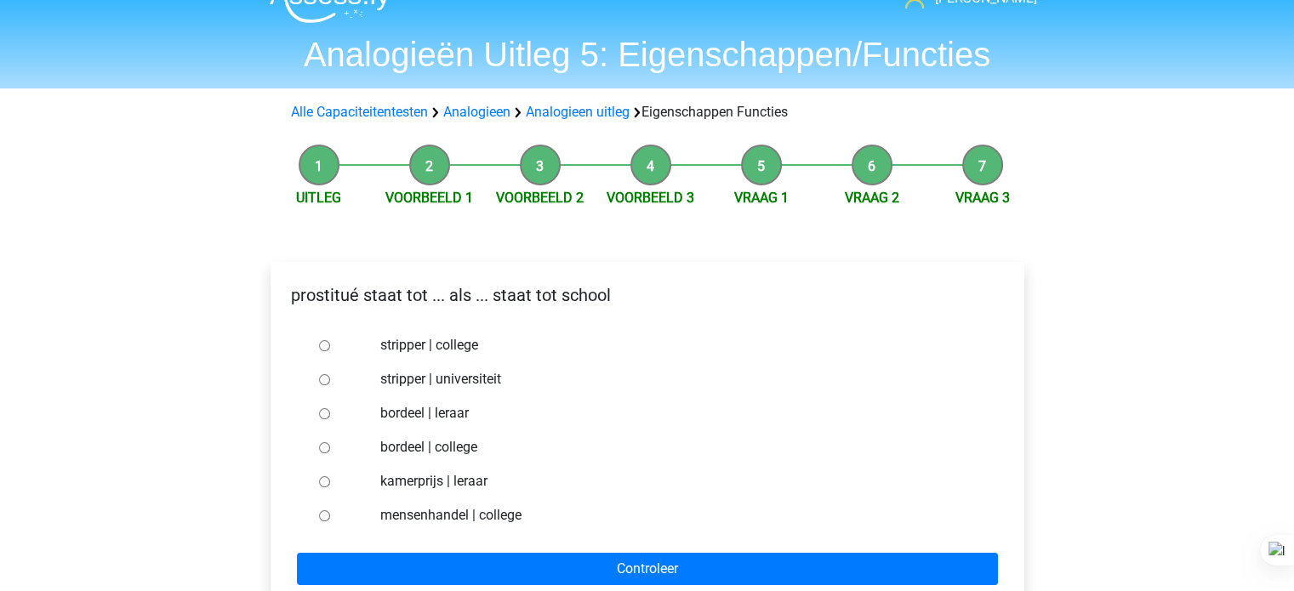
scroll to position [37, 0]
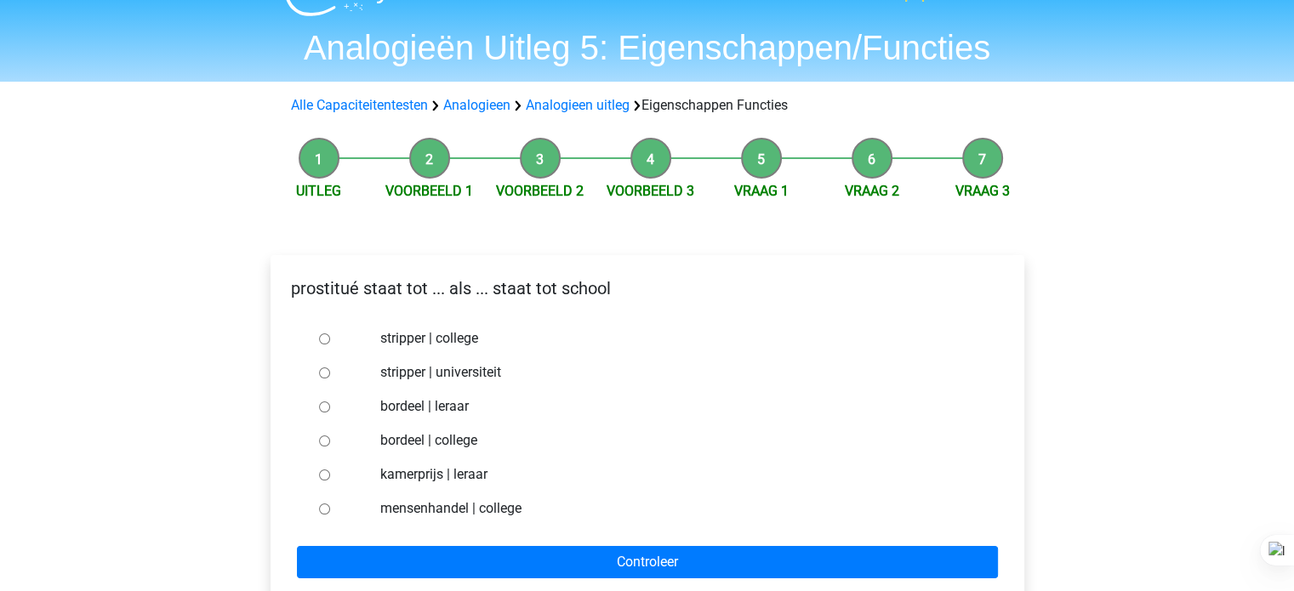
click at [481, 408] on label "bordeel | leraar" at bounding box center [674, 406] width 589 height 20
click at [330, 408] on input "bordeel | leraar" at bounding box center [324, 407] width 11 height 11
radio input "true"
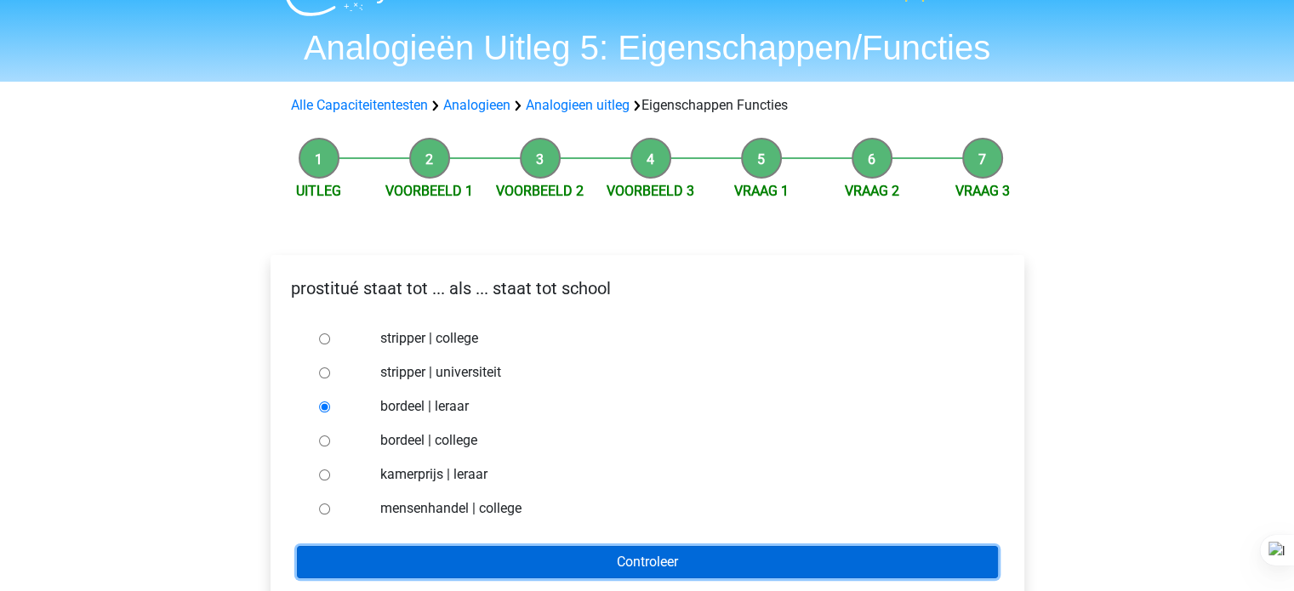
click at [483, 568] on input "Controleer" at bounding box center [647, 562] width 701 height 32
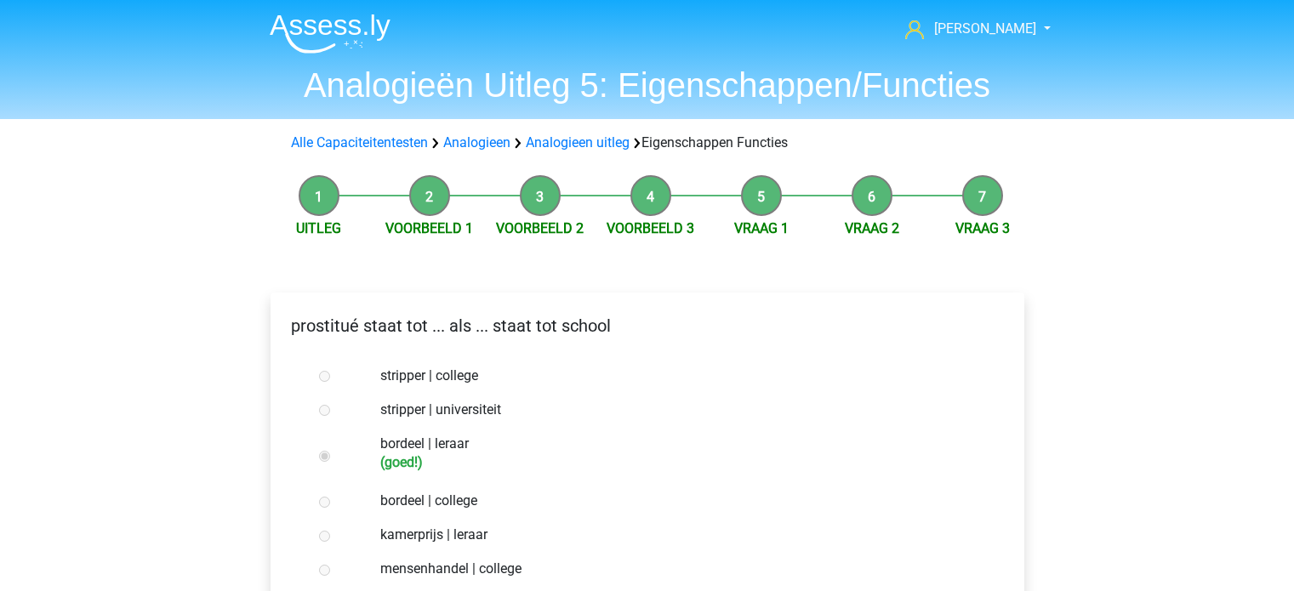
scroll to position [223, 0]
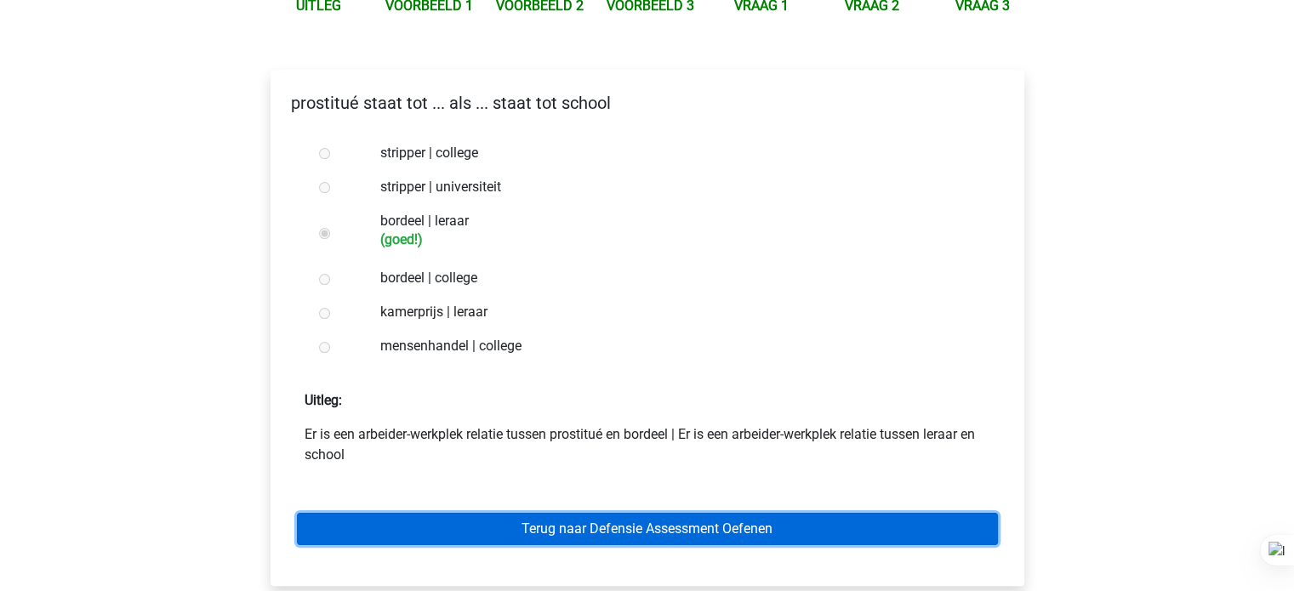
click at [556, 528] on link "Terug naar Defensie Assessment Oefenen" at bounding box center [647, 529] width 701 height 32
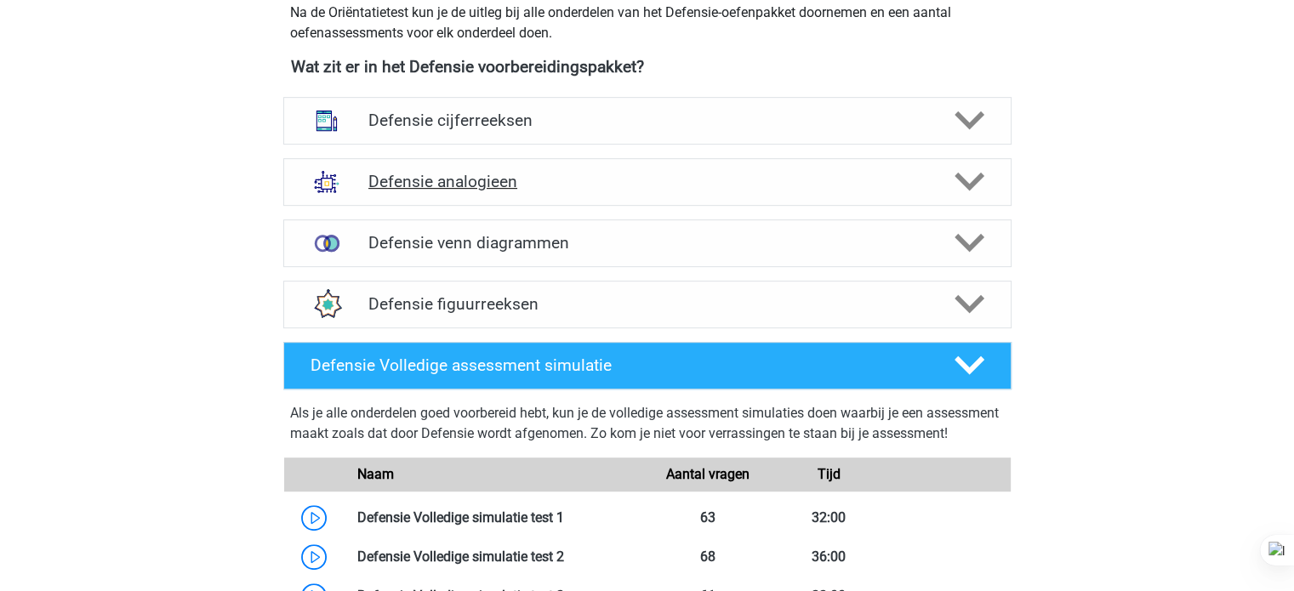
click at [641, 173] on h4 "Defensie analogieen" at bounding box center [646, 182] width 557 height 20
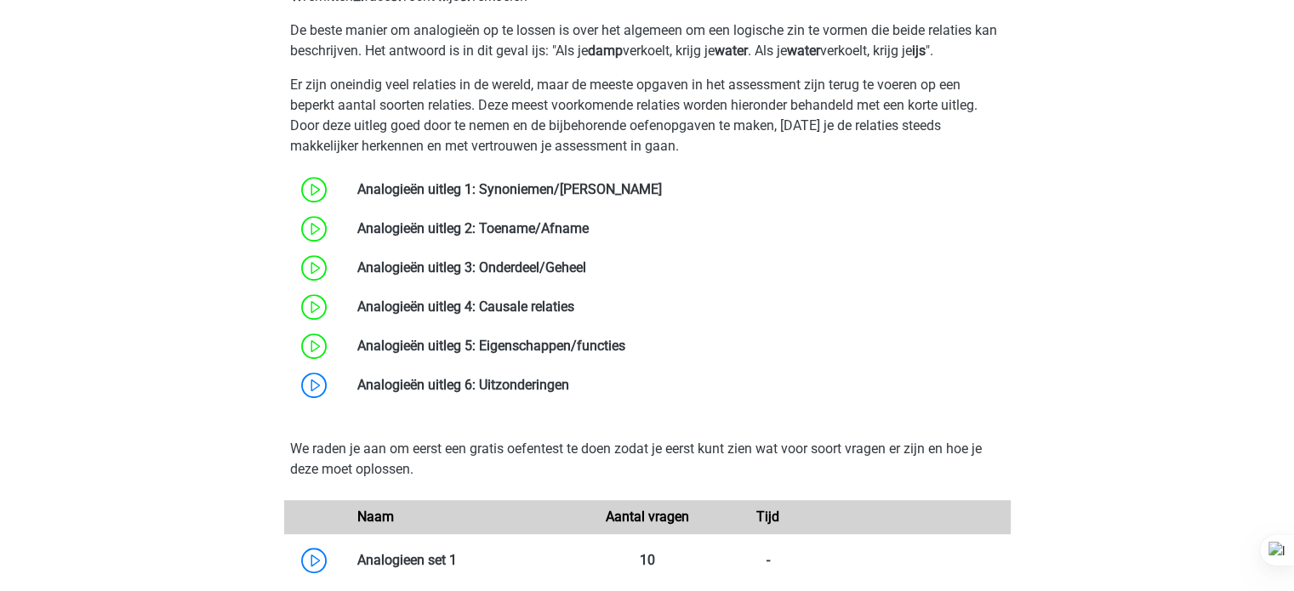
scroll to position [1103, 0]
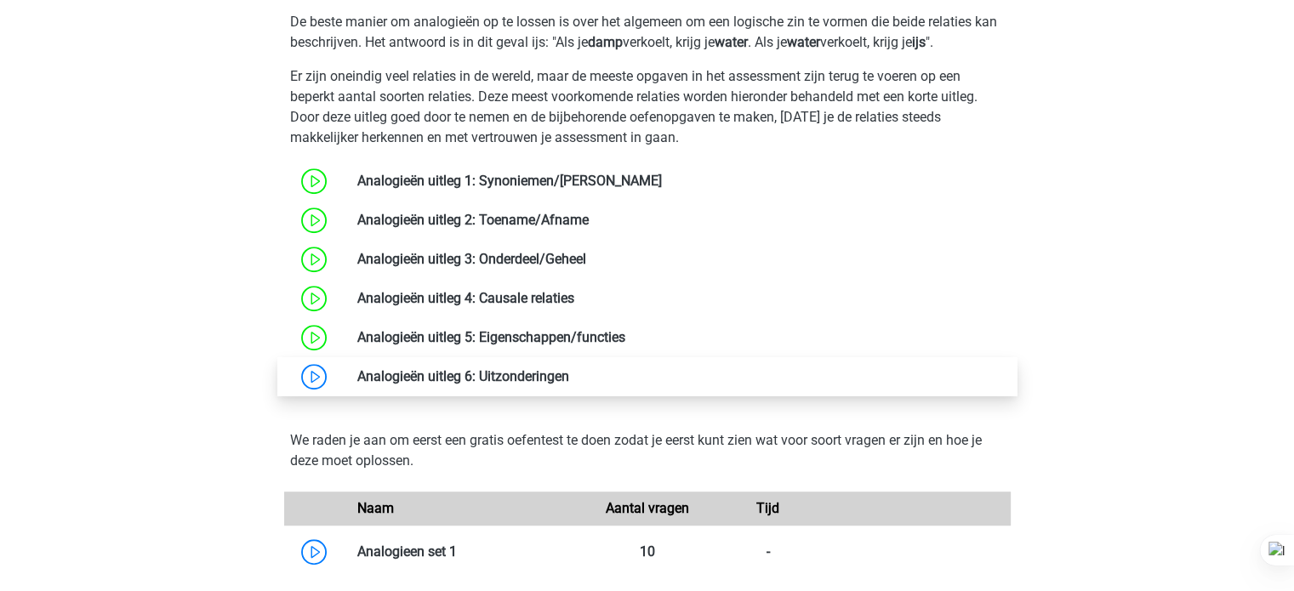
click at [569, 379] on link at bounding box center [569, 376] width 0 height 16
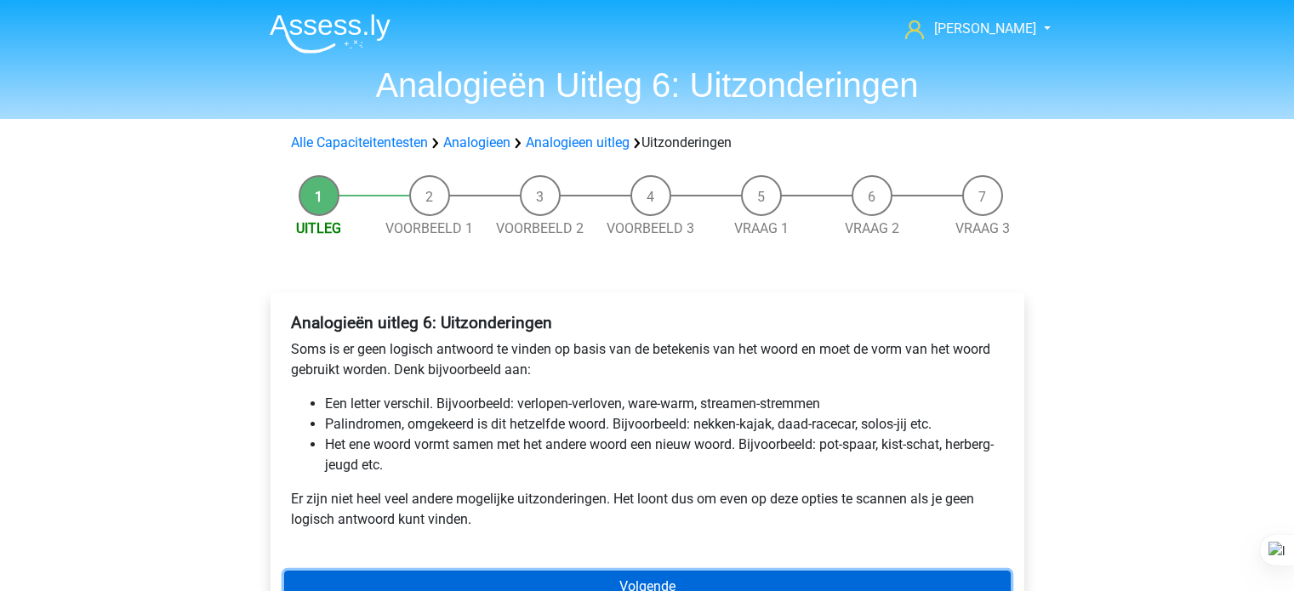
click at [641, 571] on link "Volgende" at bounding box center [647, 587] width 727 height 32
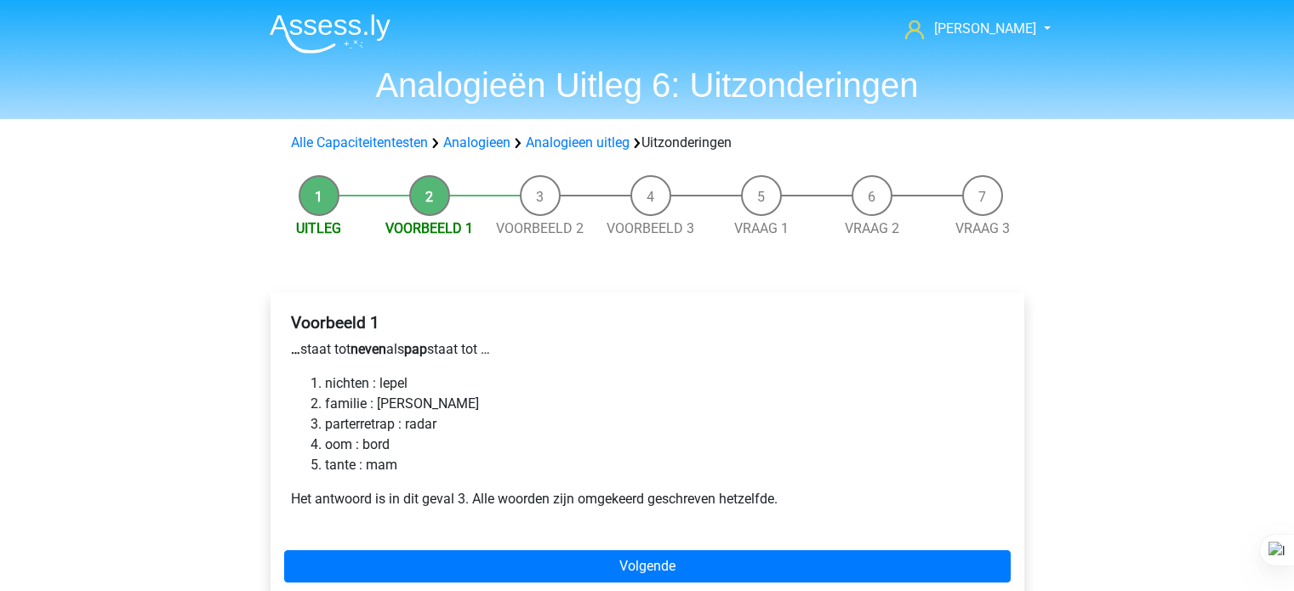
scroll to position [75, 0]
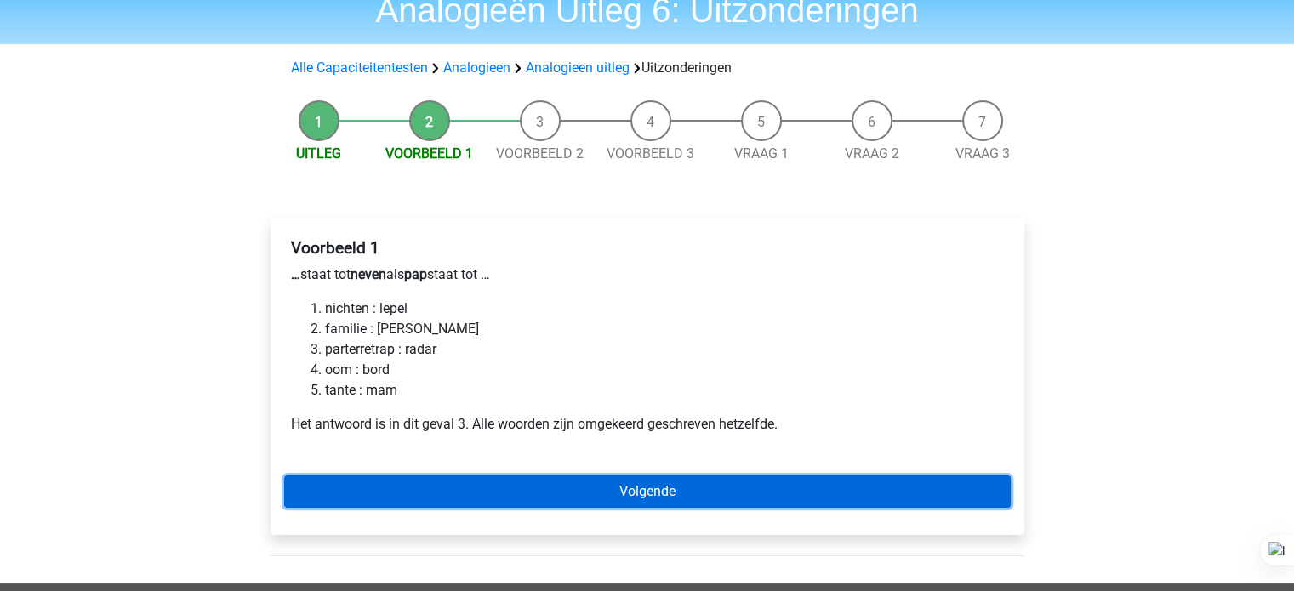
click at [613, 492] on link "Volgende" at bounding box center [647, 492] width 727 height 32
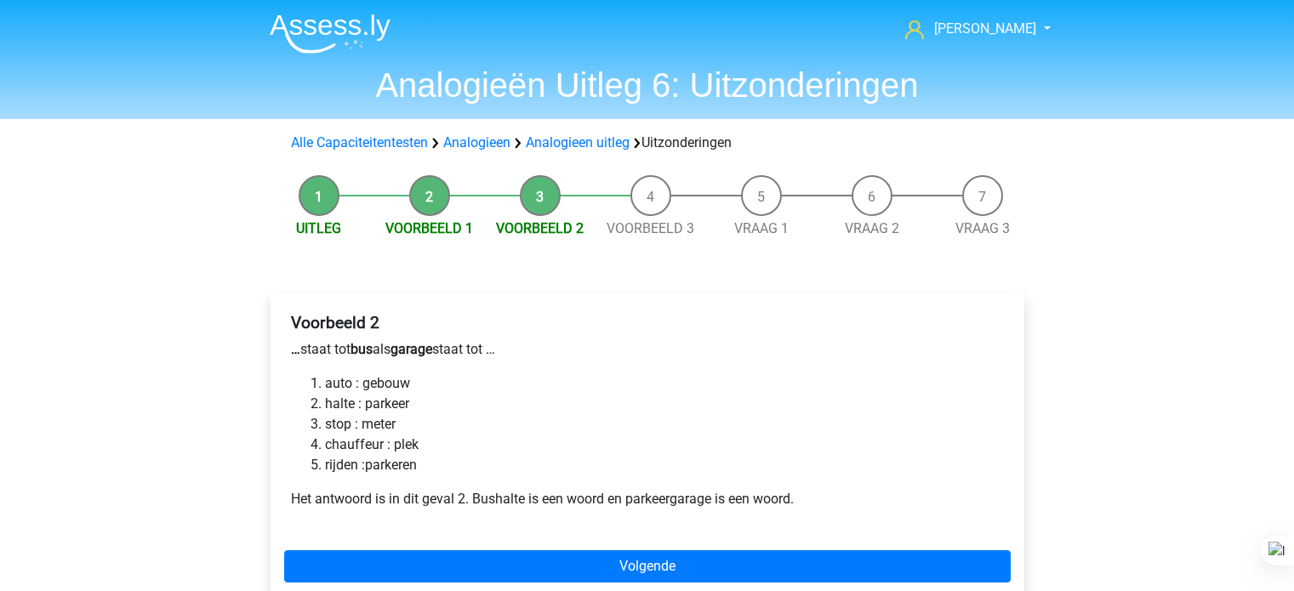
scroll to position [49, 0]
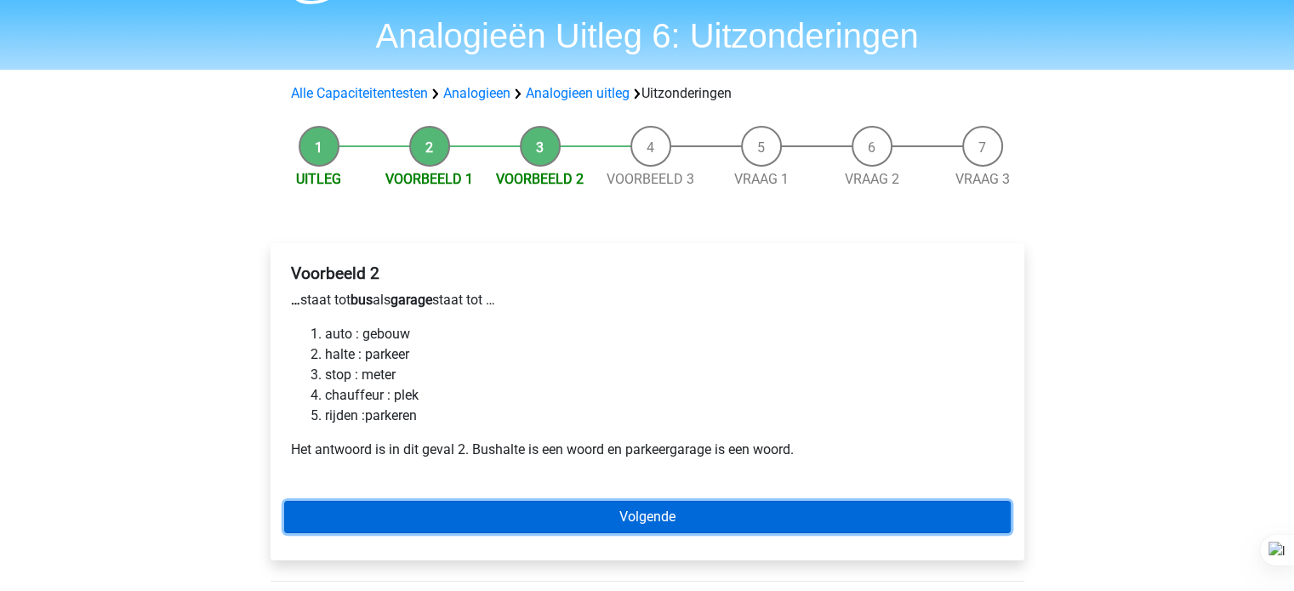
click at [593, 518] on link "Volgende" at bounding box center [647, 517] width 727 height 32
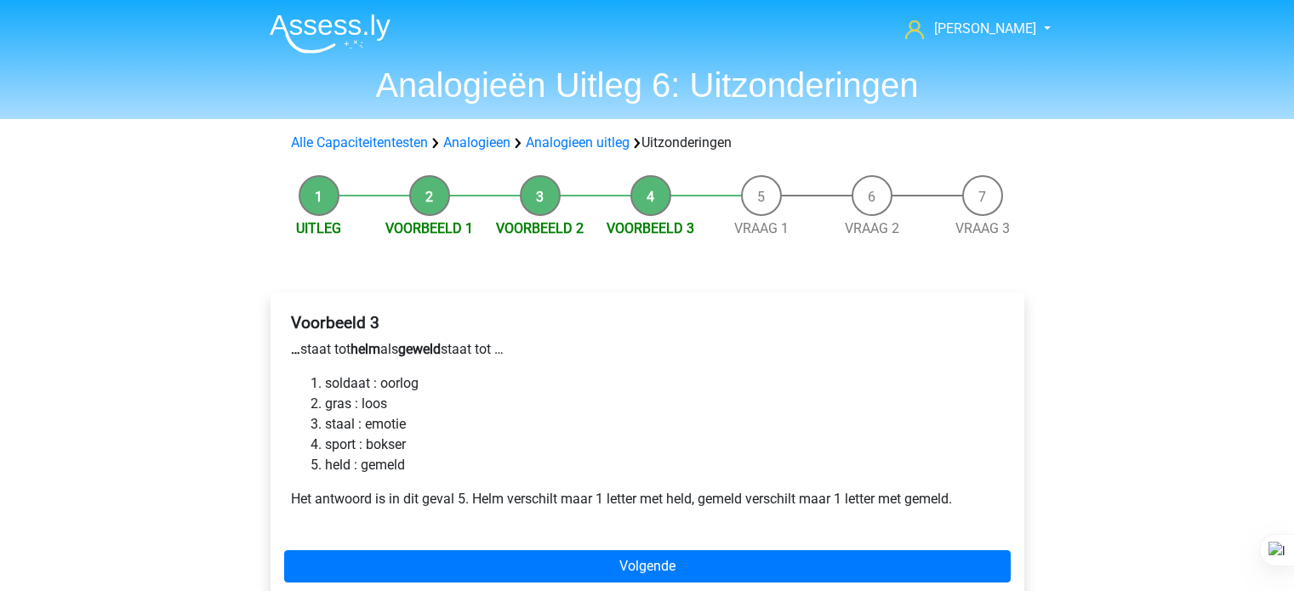
scroll to position [21, 0]
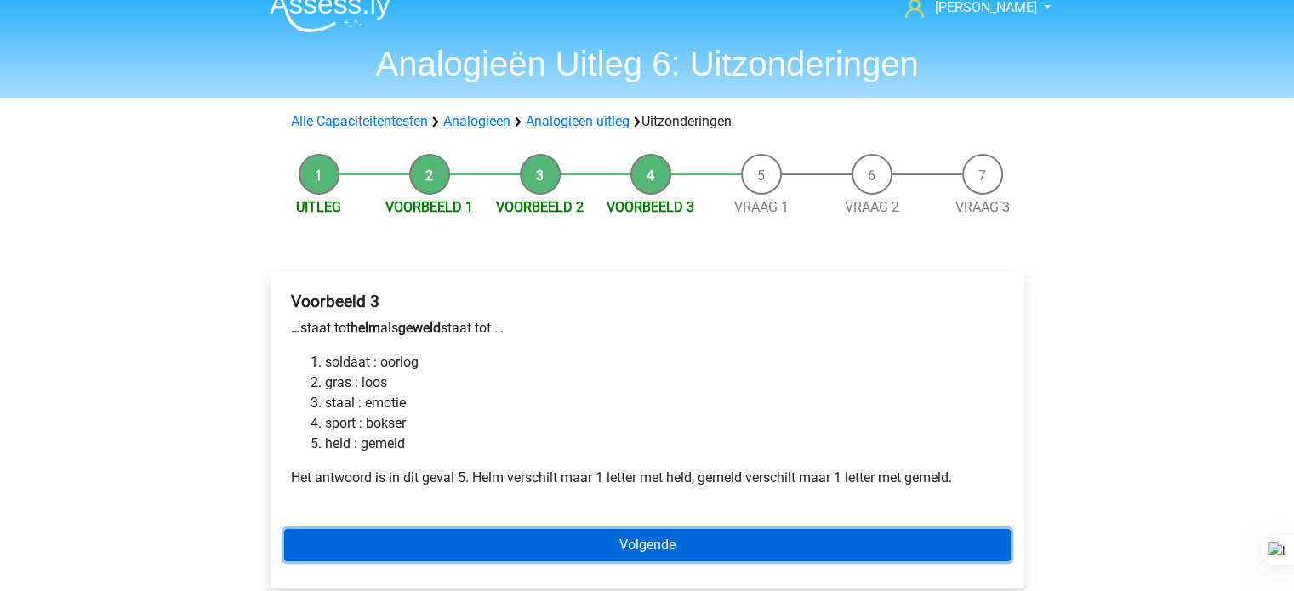
click at [555, 541] on link "Volgende" at bounding box center [647, 545] width 727 height 32
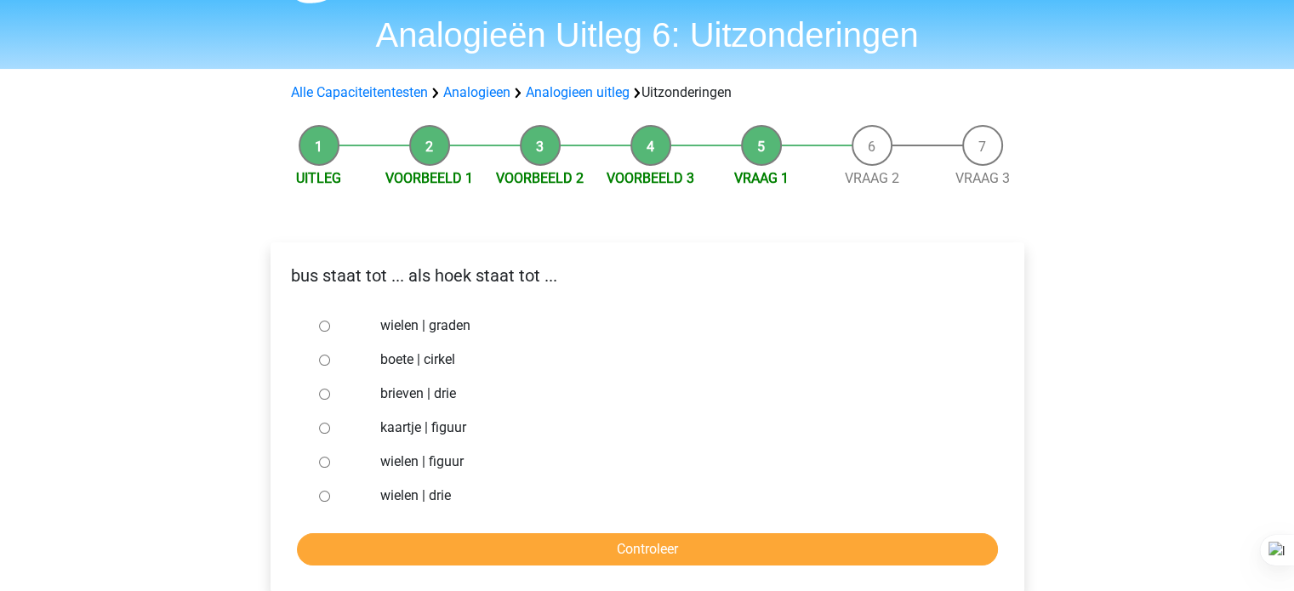
scroll to position [63, 0]
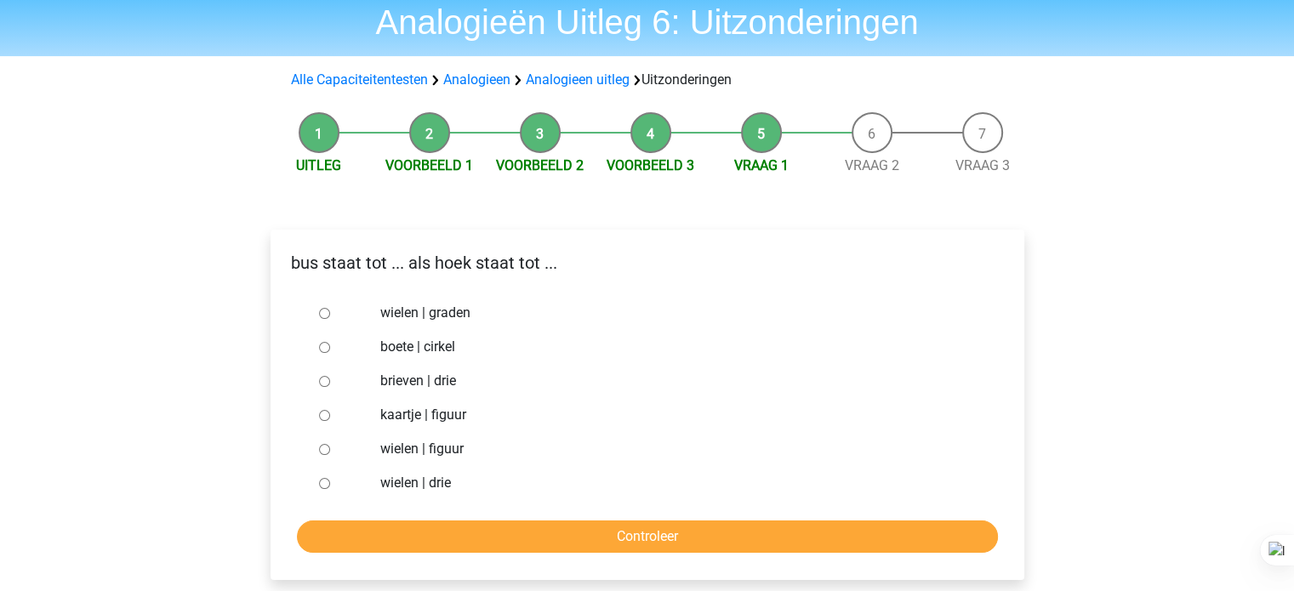
click at [448, 420] on label "kaartje | figuur" at bounding box center [674, 415] width 589 height 20
click at [330, 420] on input "kaartje | figuur" at bounding box center [324, 415] width 11 height 11
radio input "true"
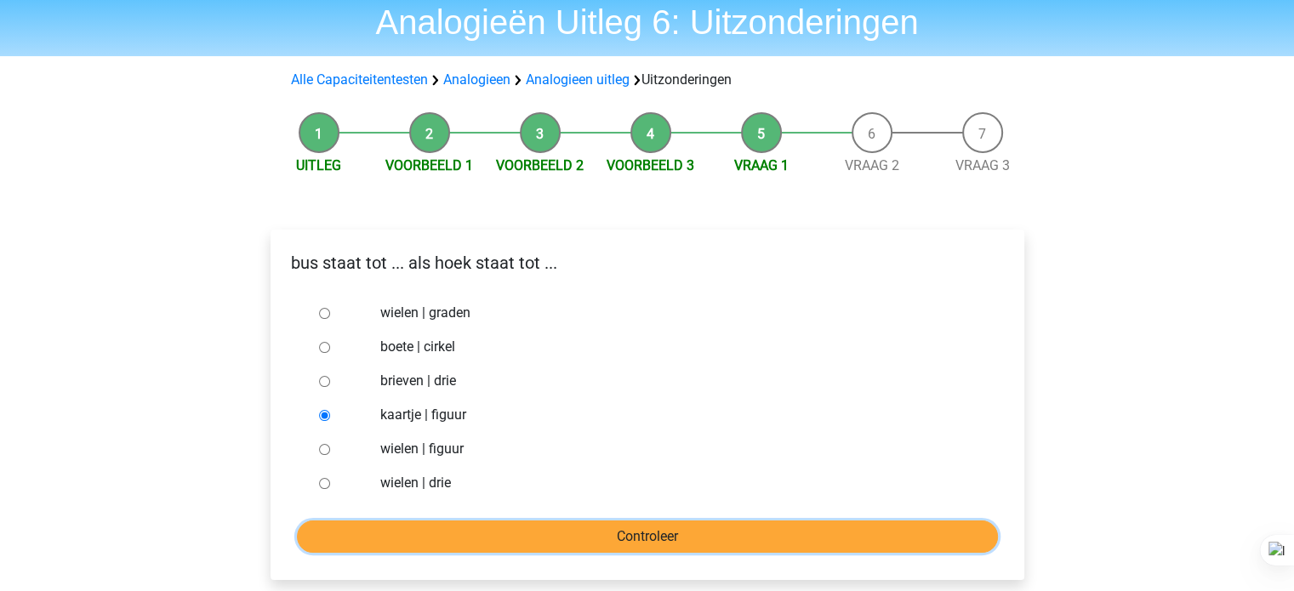
click at [651, 526] on input "Controleer" at bounding box center [647, 537] width 701 height 32
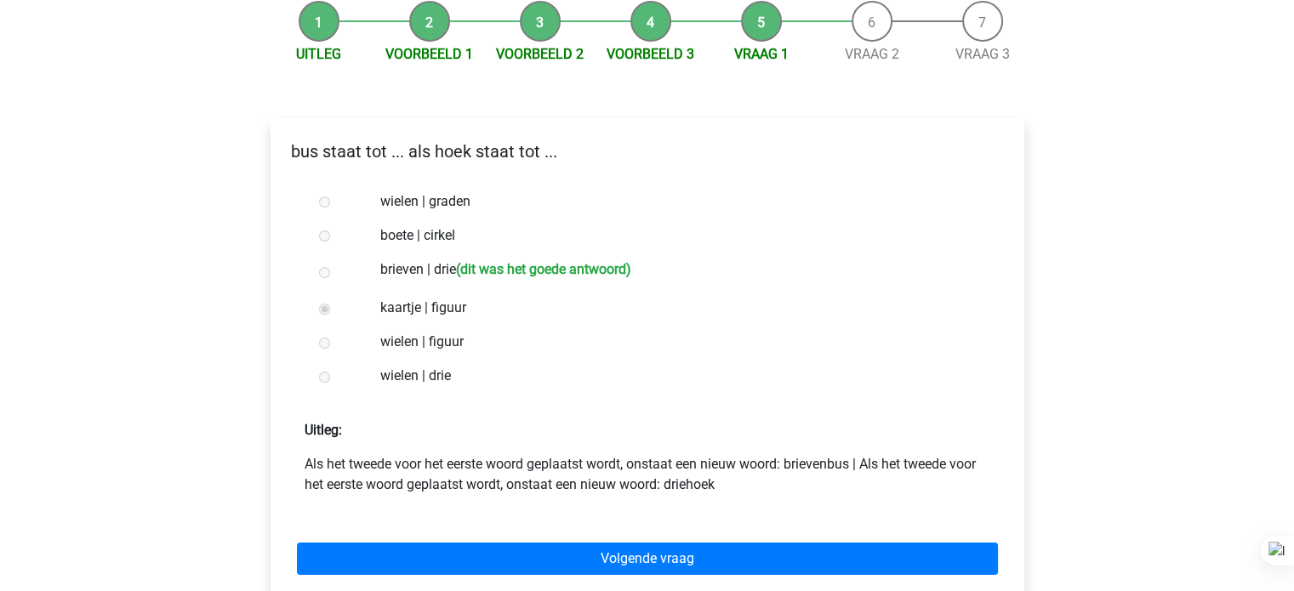
scroll to position [235, 0]
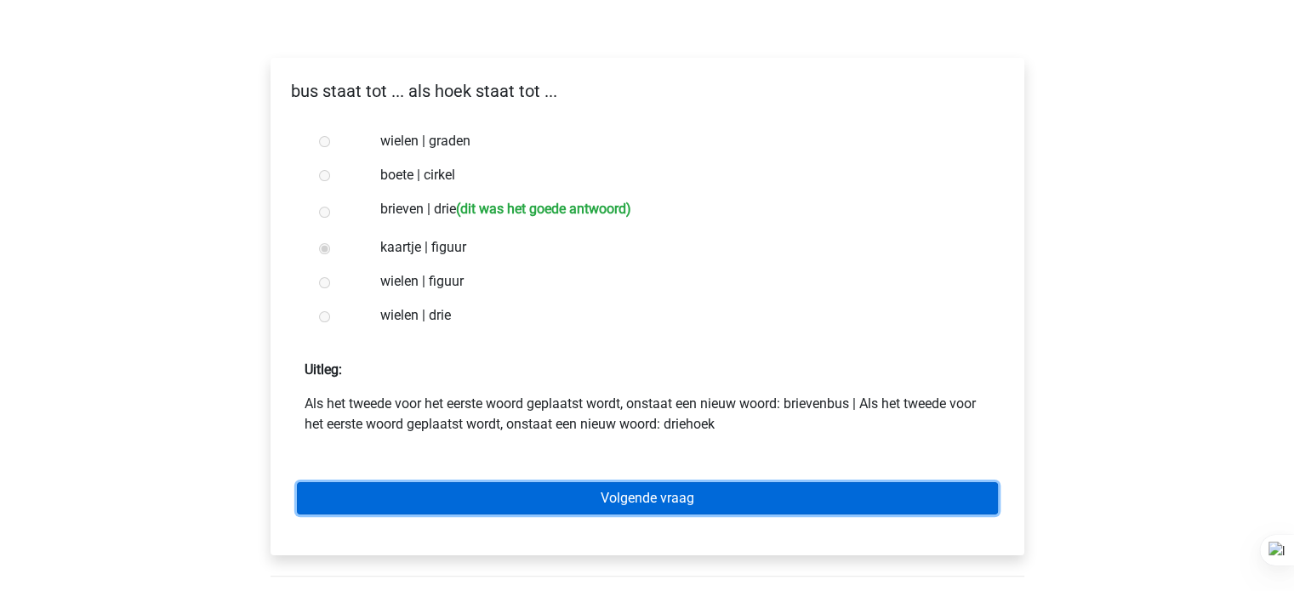
click at [662, 505] on link "Volgende vraag" at bounding box center [647, 498] width 701 height 32
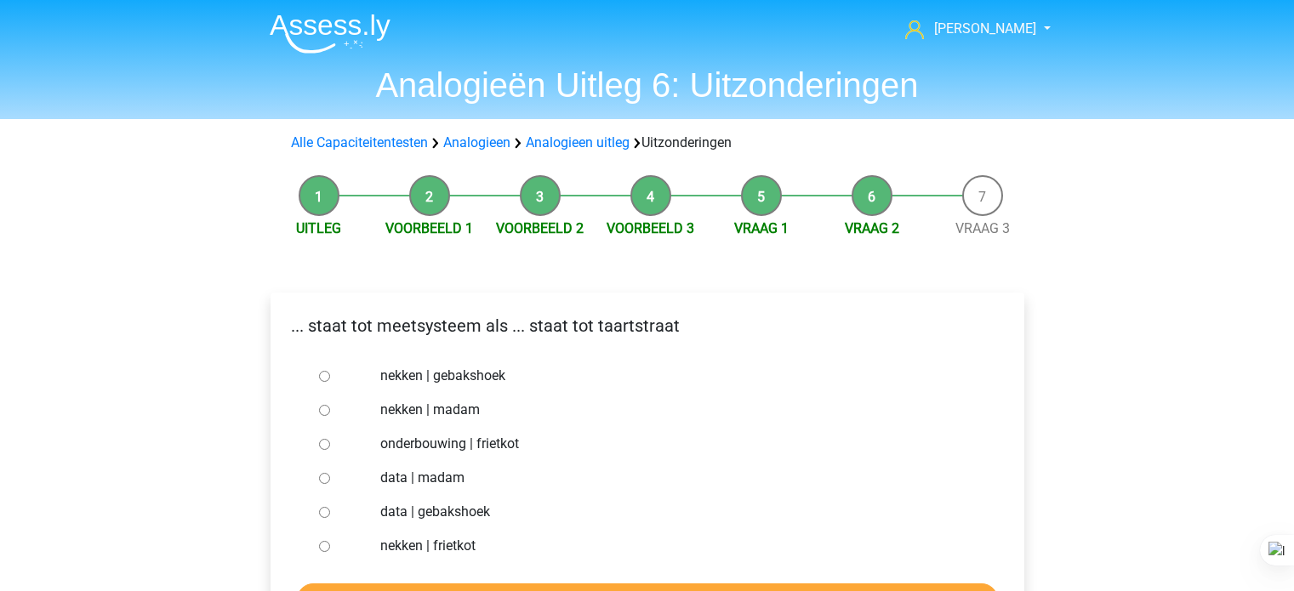
scroll to position [81, 0]
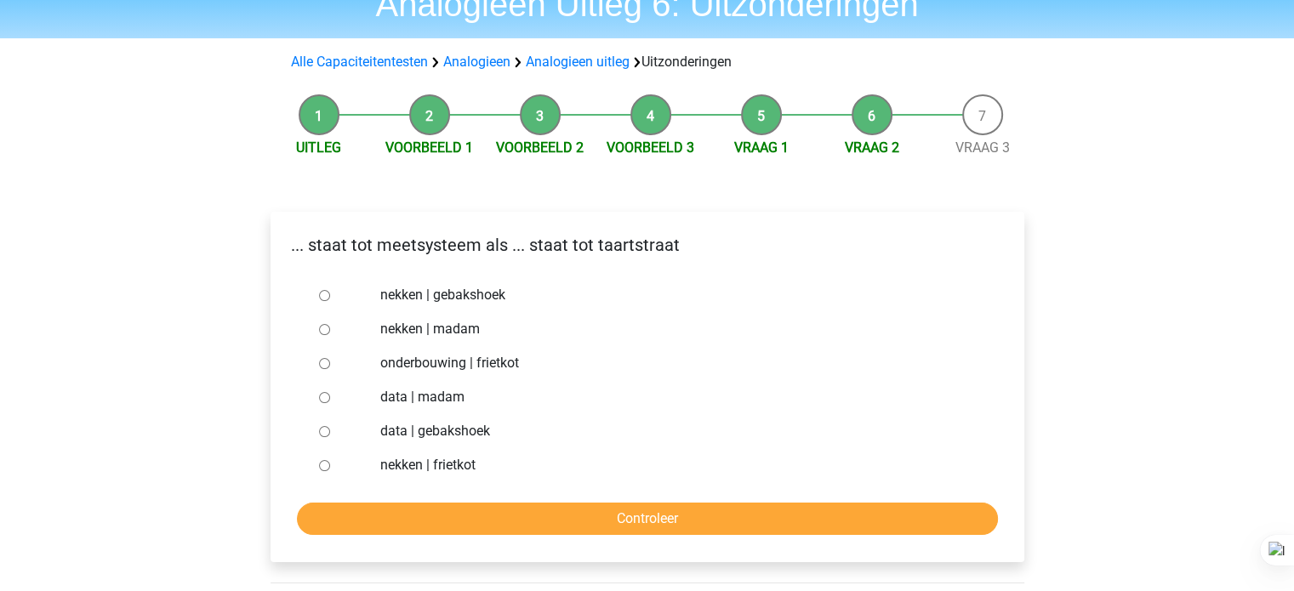
click at [474, 337] on label "nekken | madam" at bounding box center [674, 329] width 589 height 20
click at [330, 335] on input "nekken | madam" at bounding box center [324, 329] width 11 height 11
radio input "true"
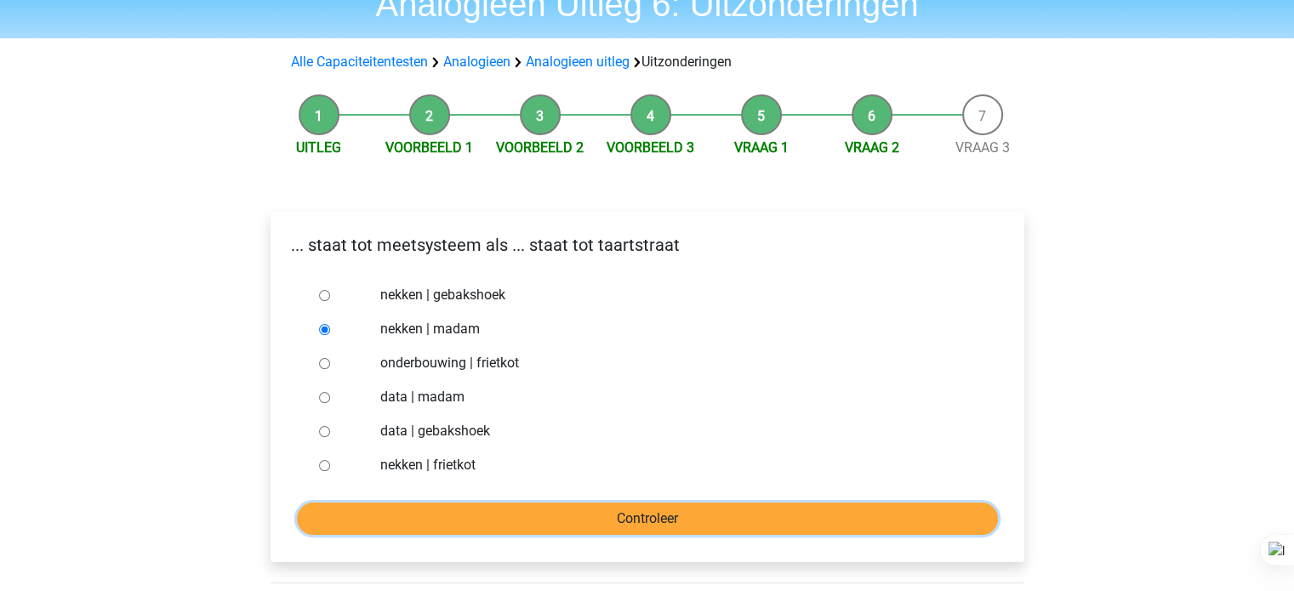
click at [533, 513] on input "Controleer" at bounding box center [647, 519] width 701 height 32
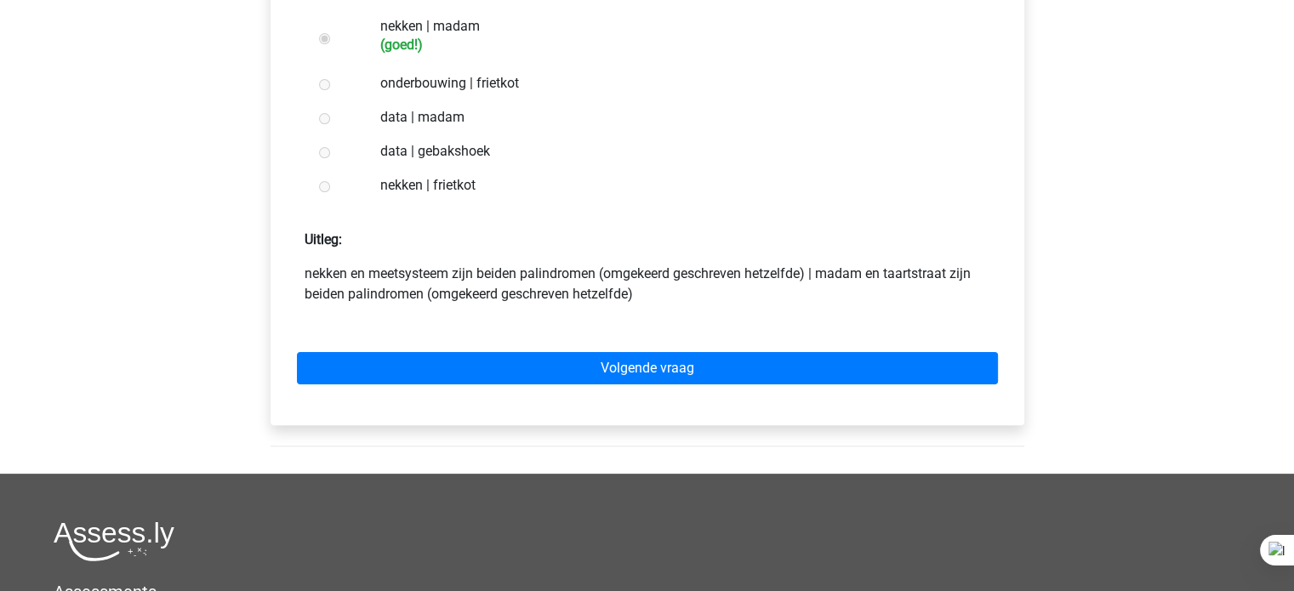
scroll to position [385, 0]
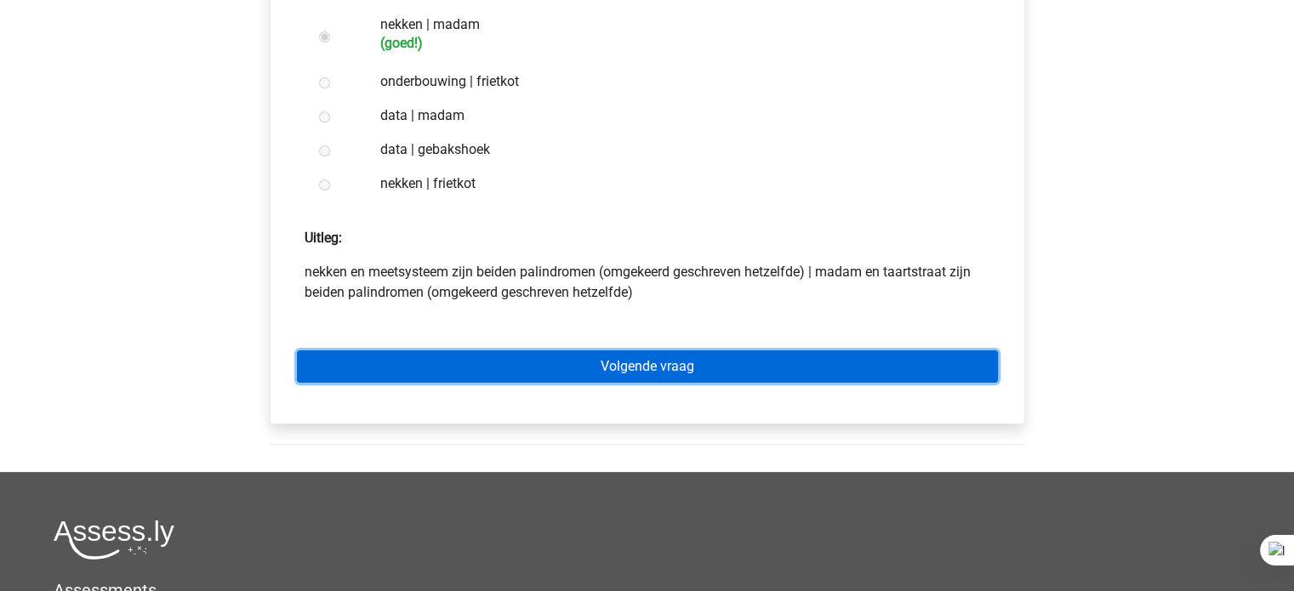
click at [637, 372] on link "Volgende vraag" at bounding box center [647, 367] width 701 height 32
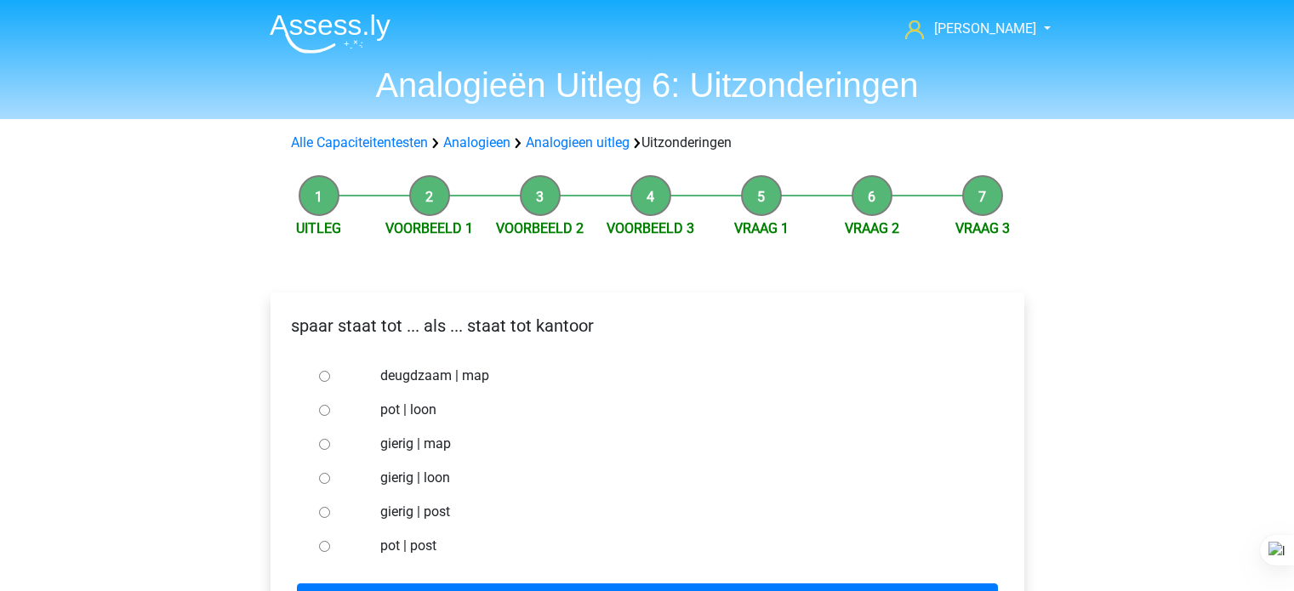
scroll to position [102, 0]
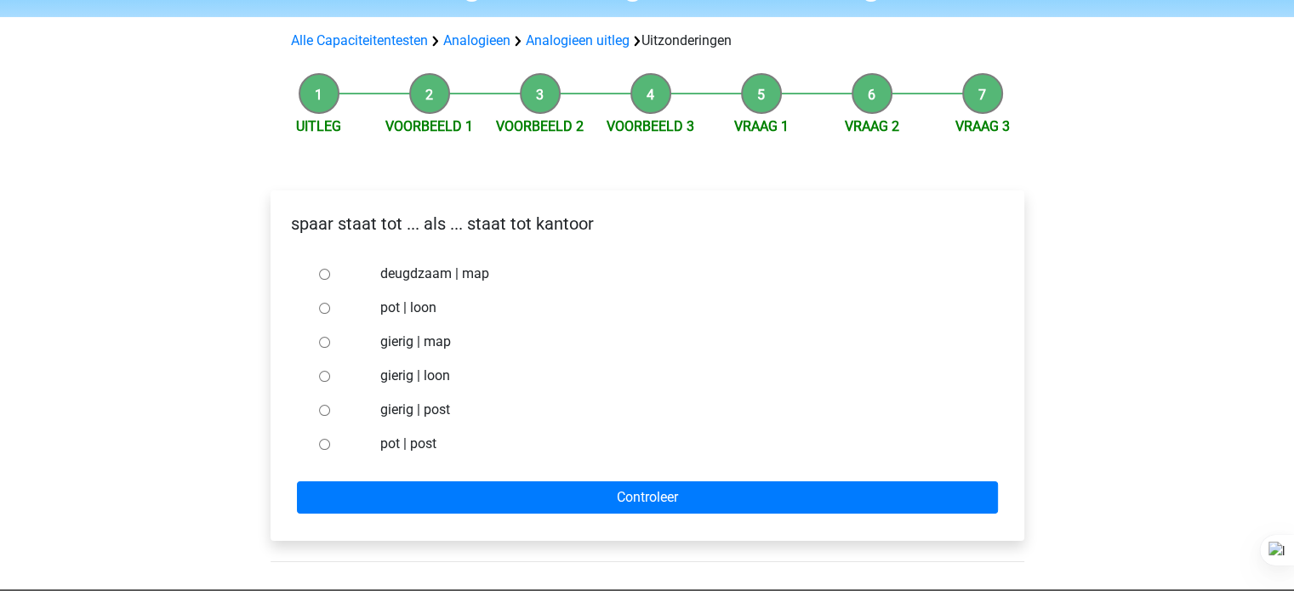
click at [436, 453] on label "pot | post" at bounding box center [674, 444] width 589 height 20
click at [330, 450] on input "pot | post" at bounding box center [324, 444] width 11 height 11
radio input "true"
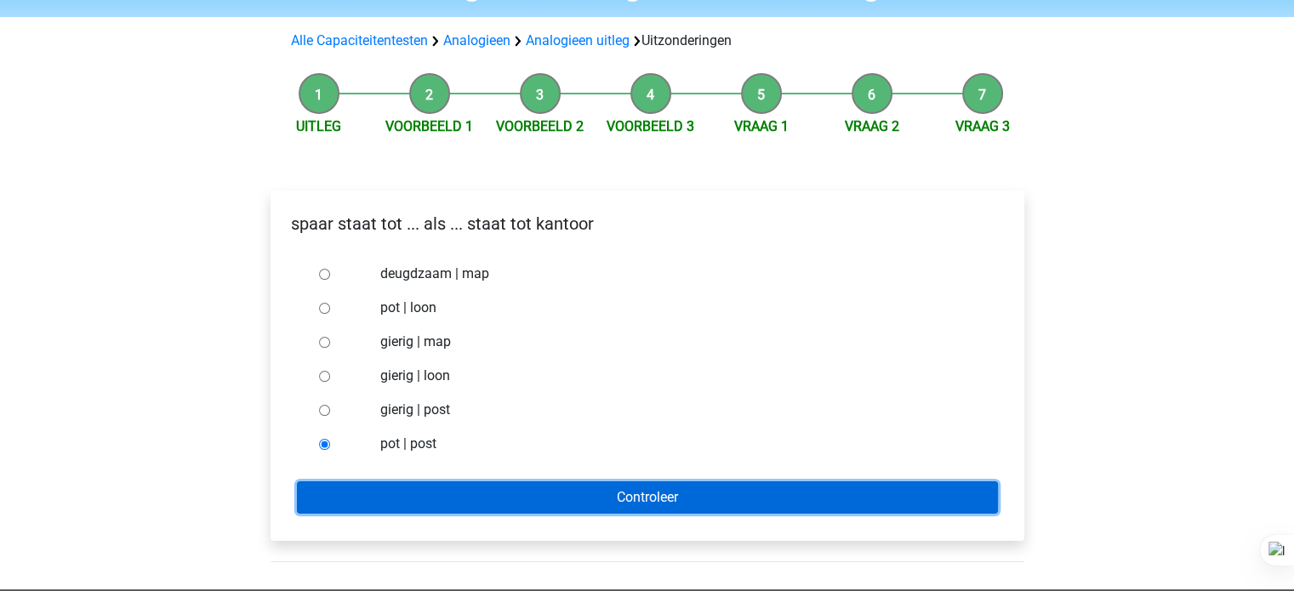
click at [541, 496] on input "Controleer" at bounding box center [647, 498] width 701 height 32
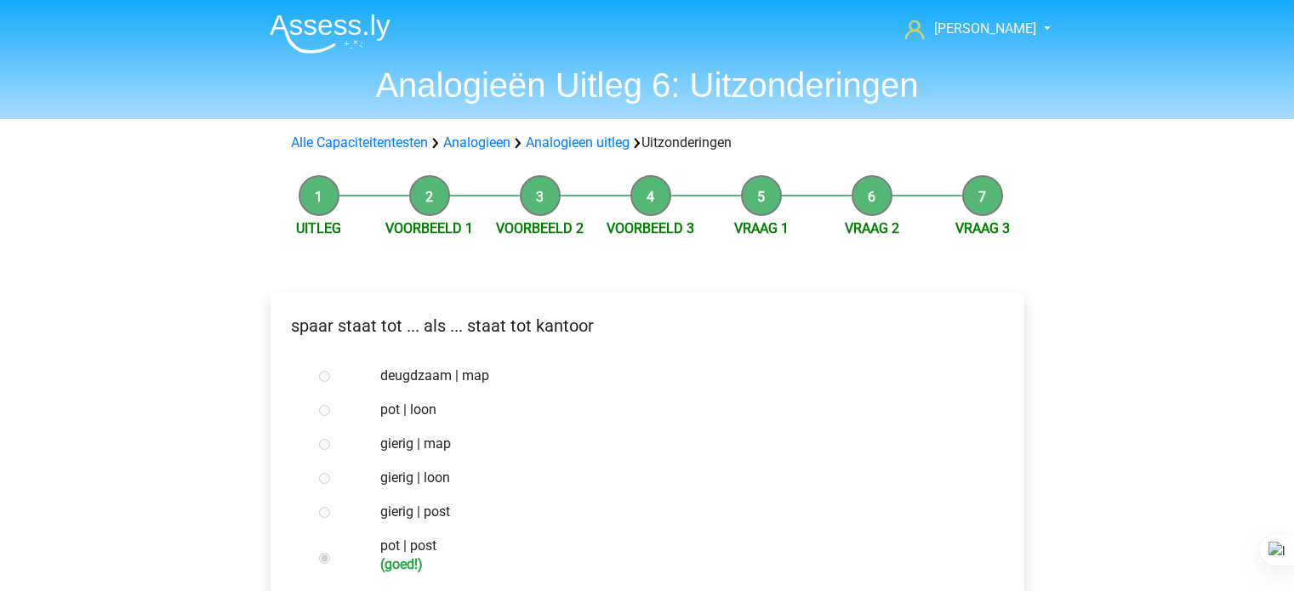
scroll to position [268, 0]
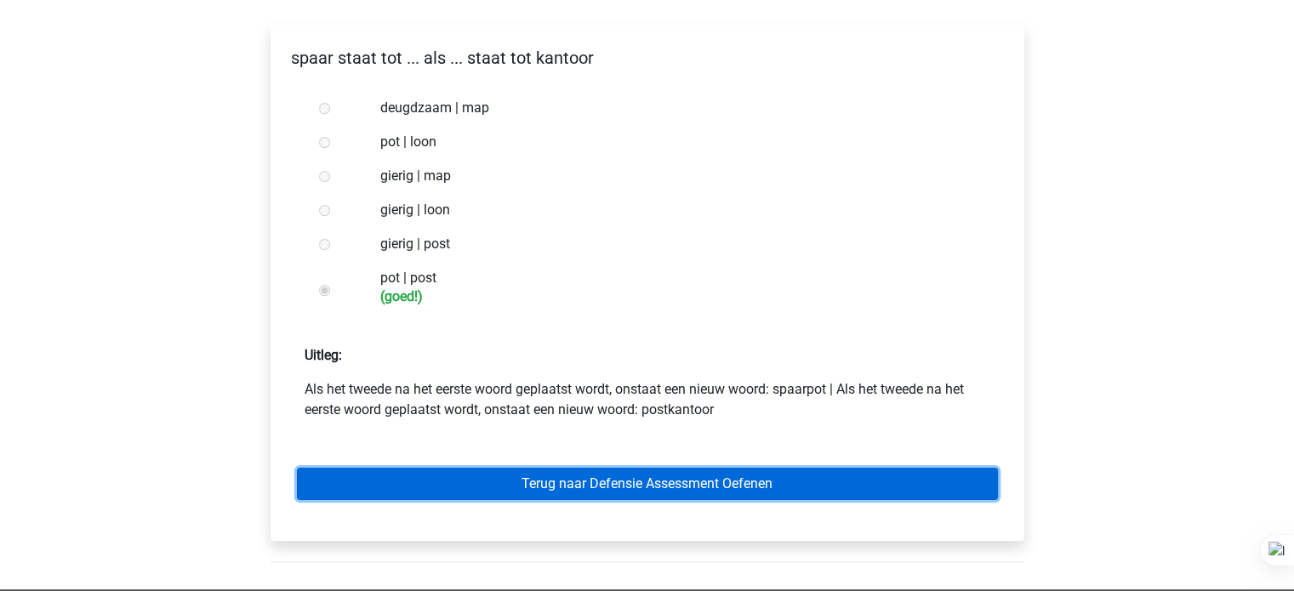
click at [511, 486] on link "Terug naar Defensie Assessment Oefenen" at bounding box center [647, 484] width 701 height 32
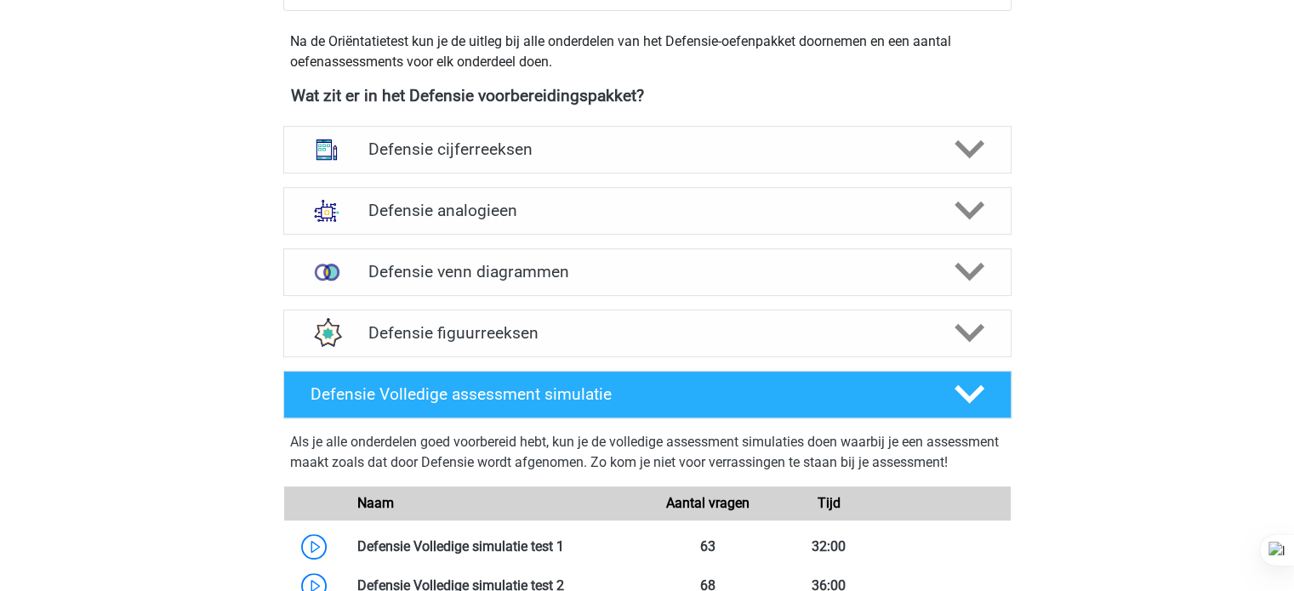
scroll to position [758, 0]
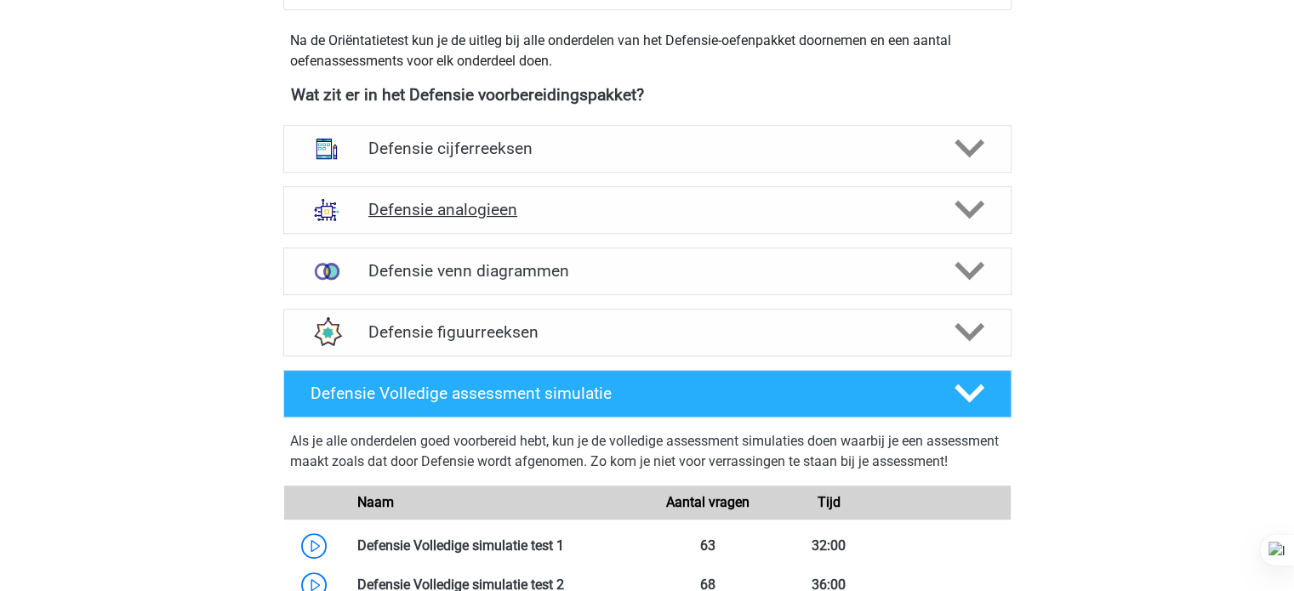
click at [698, 208] on h4 "Defensie analogieen" at bounding box center [646, 210] width 557 height 20
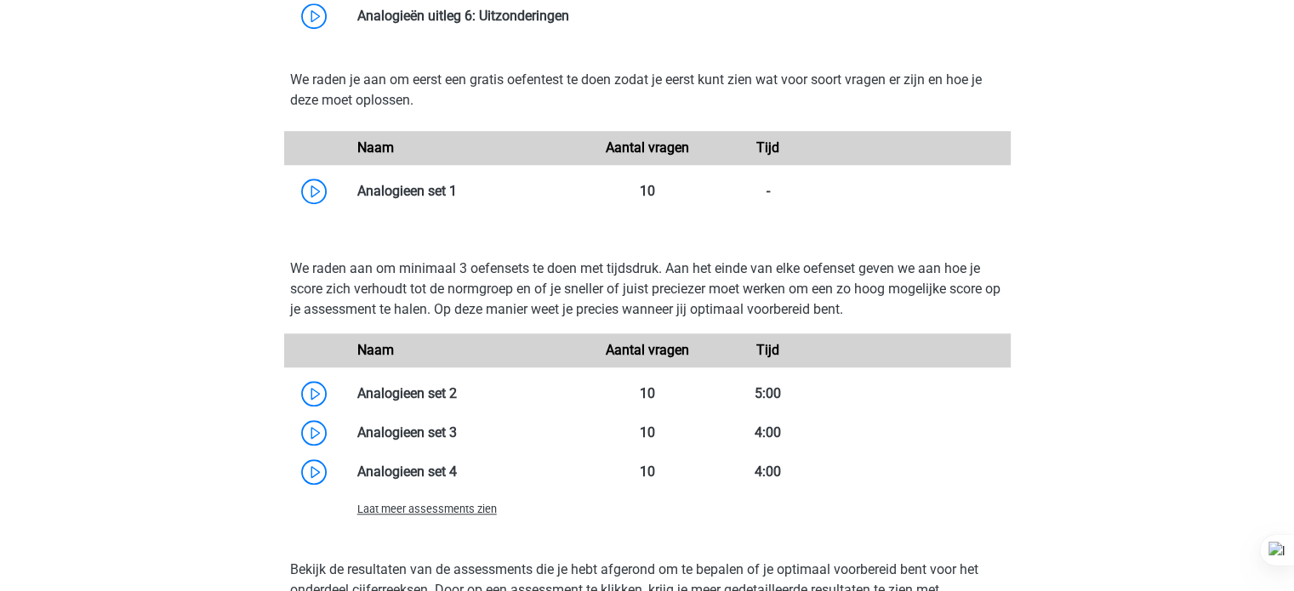
scroll to position [1464, 0]
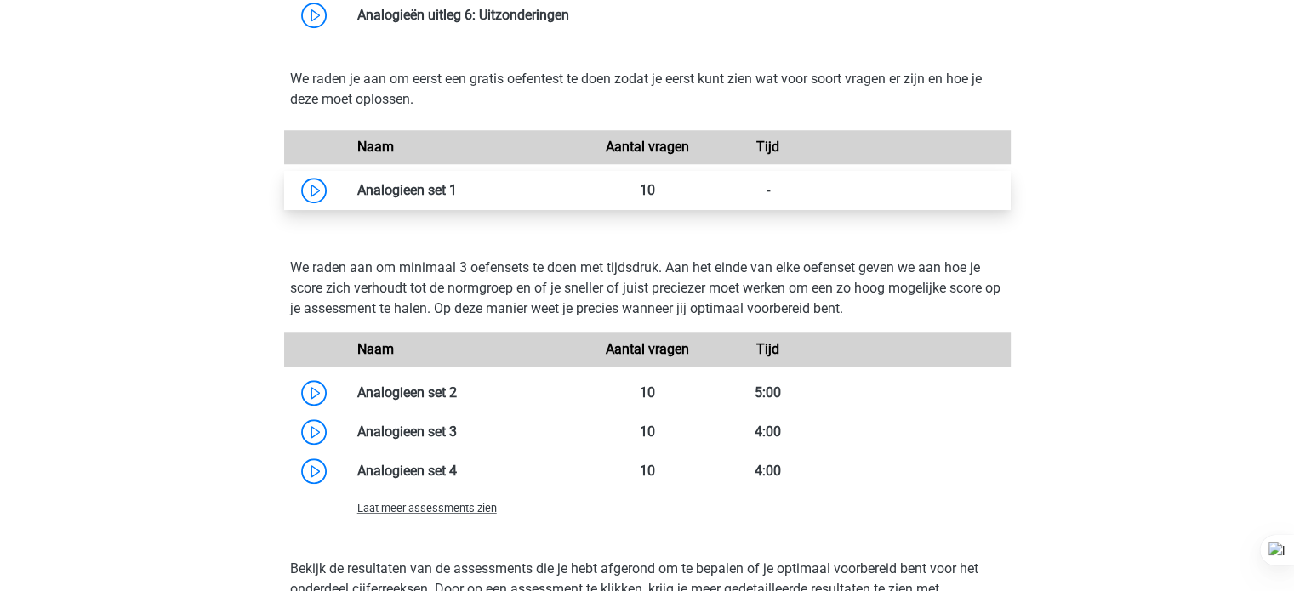
click at [457, 198] on link at bounding box center [457, 190] width 0 height 16
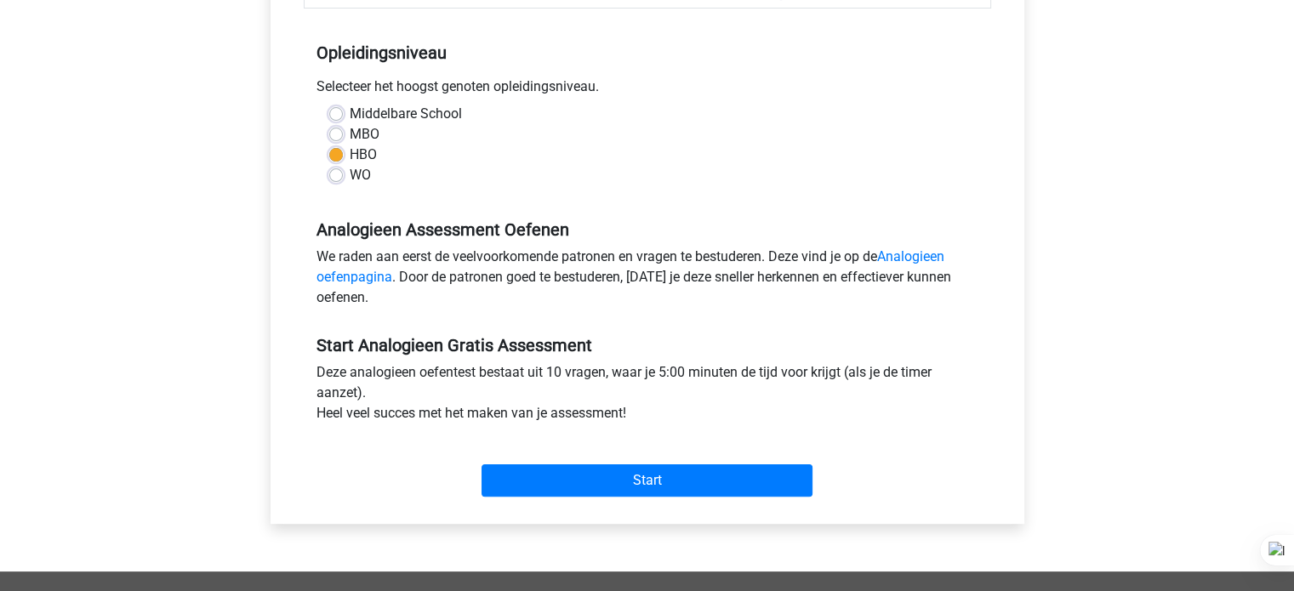
scroll to position [326, 0]
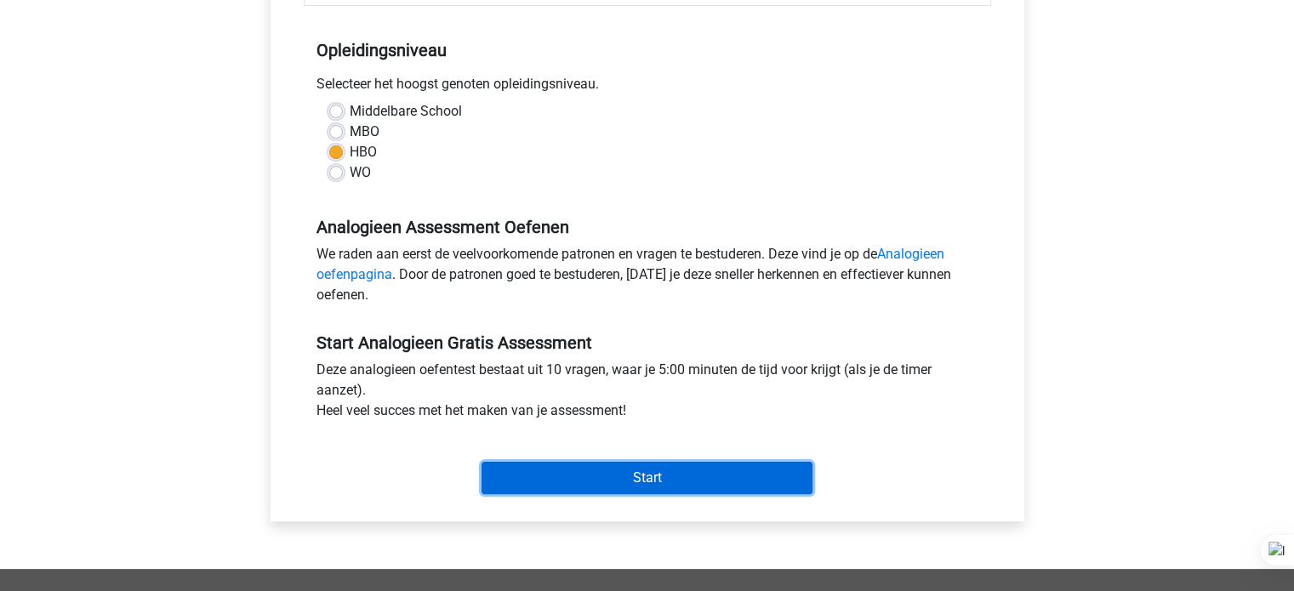
click at [585, 485] on input "Start" at bounding box center [647, 478] width 331 height 32
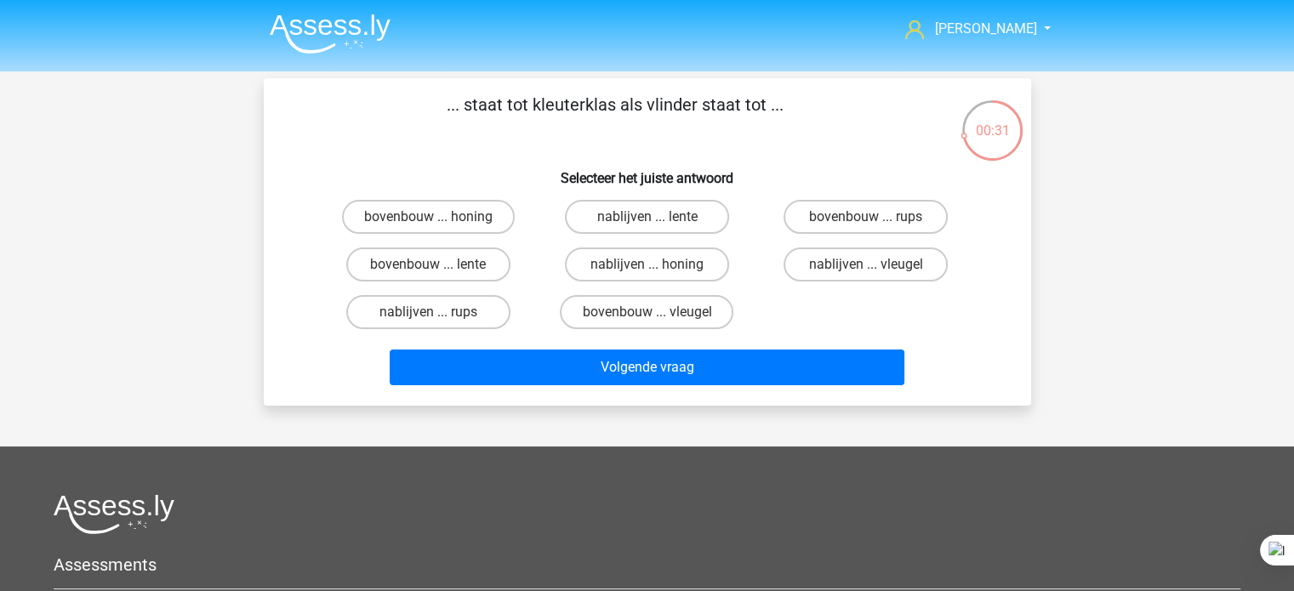
click at [867, 225] on input "bovenbouw ... rups" at bounding box center [871, 222] width 11 height 11
radio input "true"
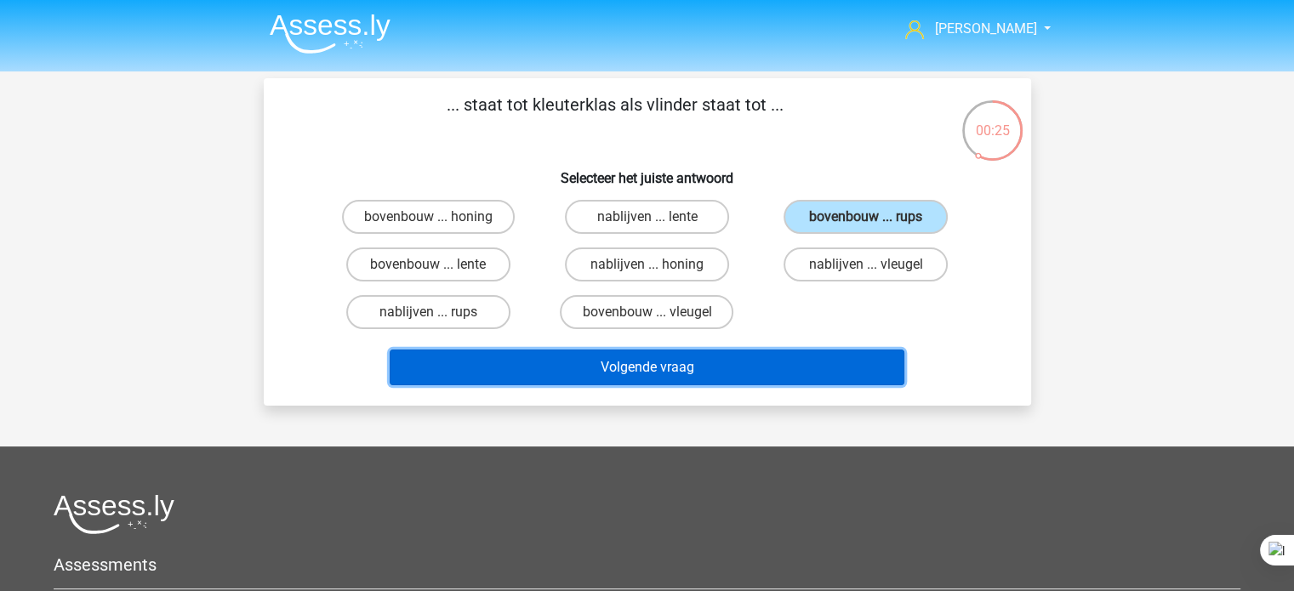
click at [773, 378] on button "Volgende vraag" at bounding box center [647, 368] width 515 height 36
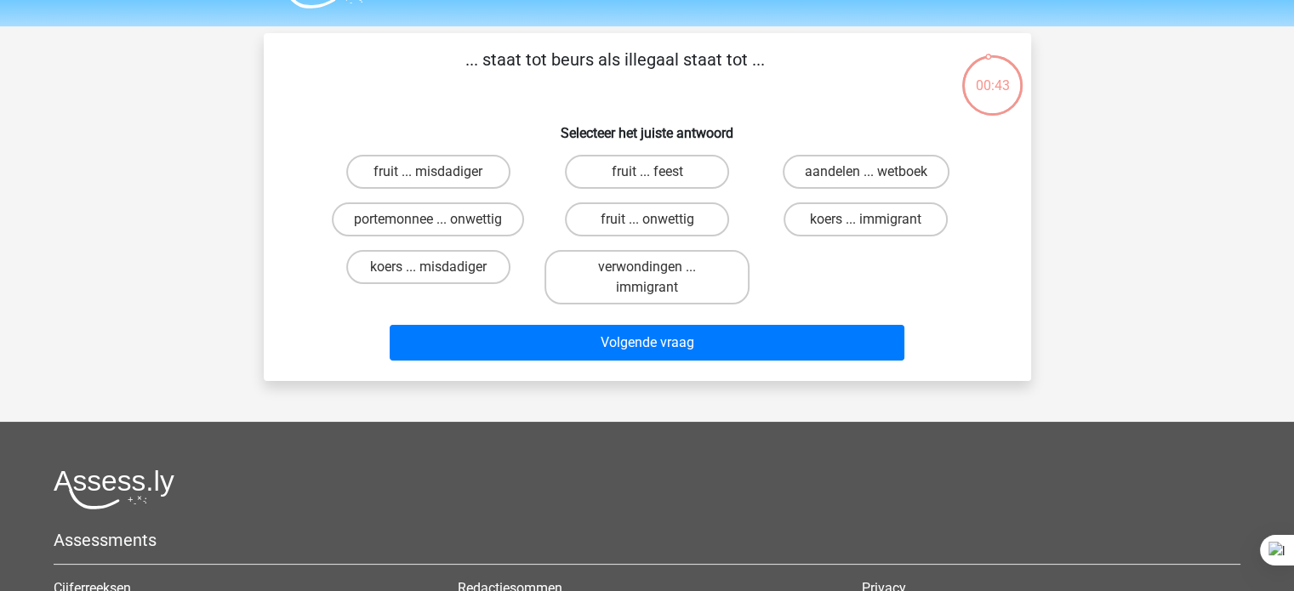
scroll to position [7, 0]
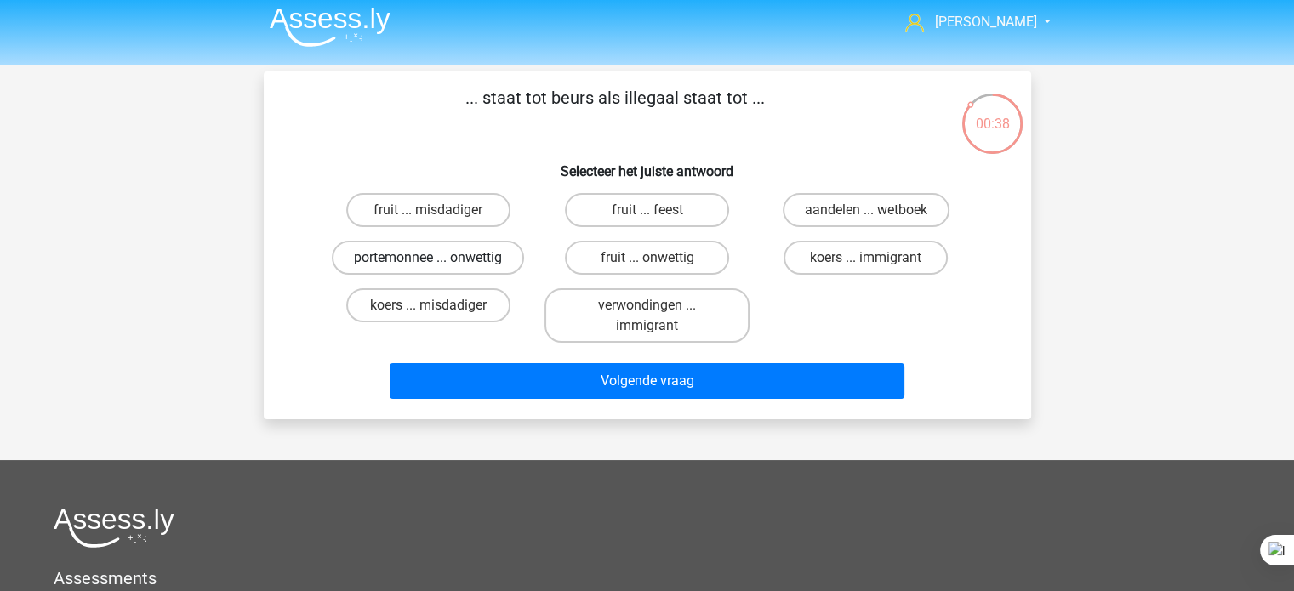
click at [490, 252] on label "portemonnee ... onwettig" at bounding box center [428, 258] width 192 height 34
click at [439, 258] on input "portemonnee ... onwettig" at bounding box center [433, 263] width 11 height 11
radio input "true"
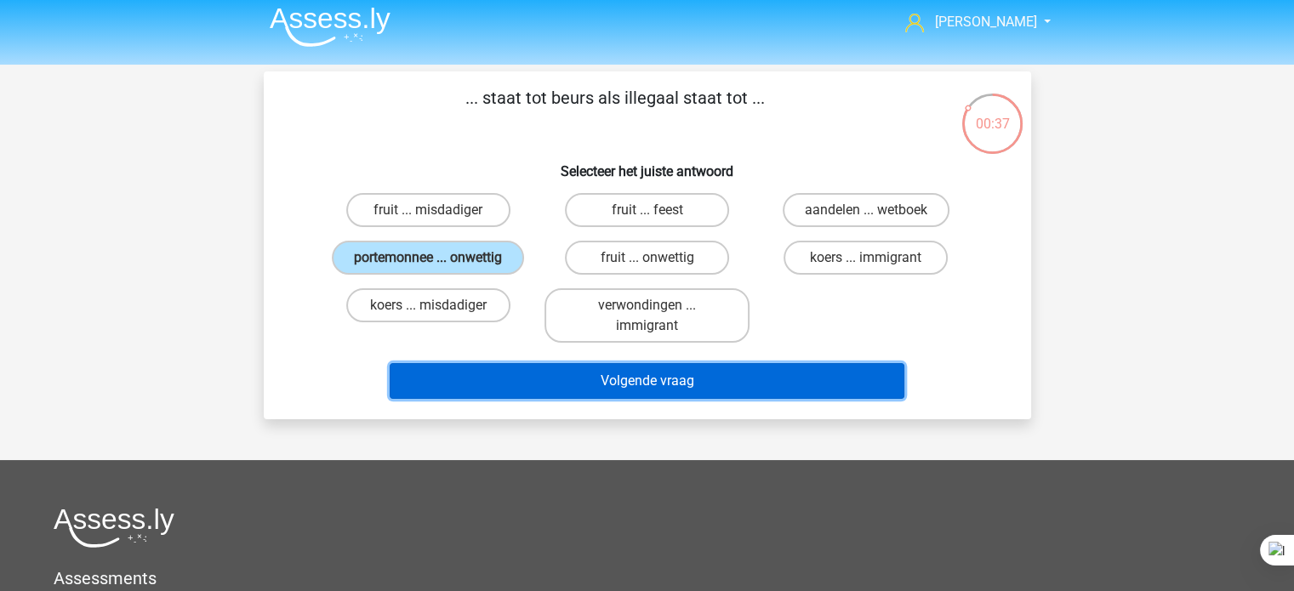
click at [581, 392] on button "Volgende vraag" at bounding box center [647, 381] width 515 height 36
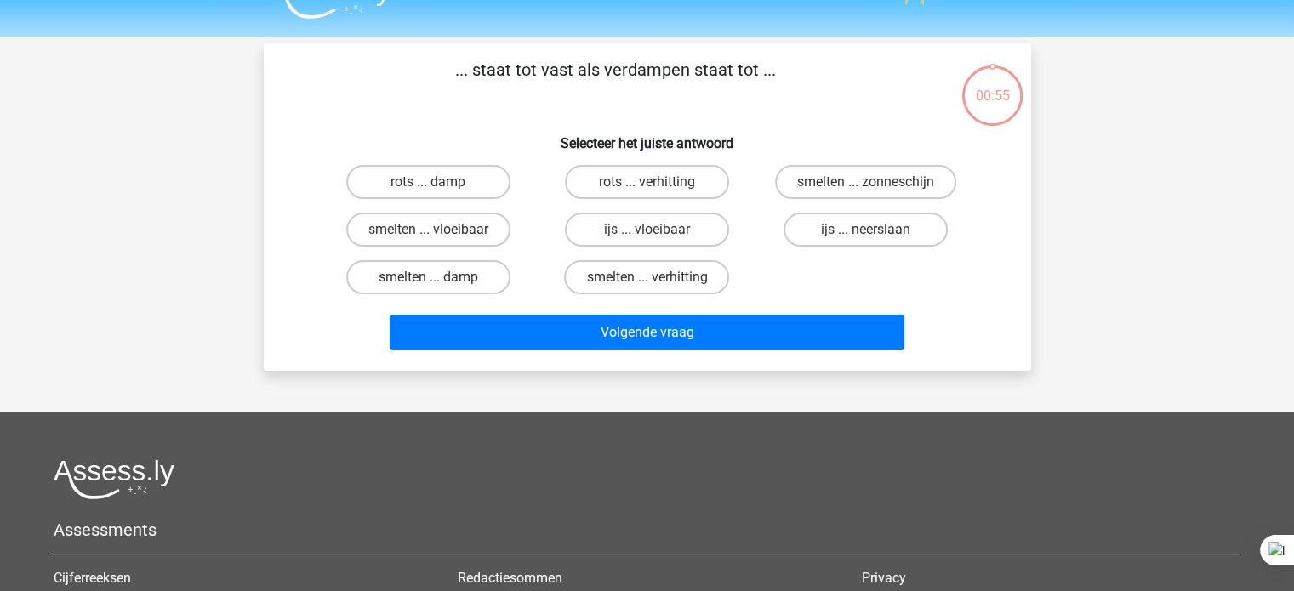
scroll to position [0, 0]
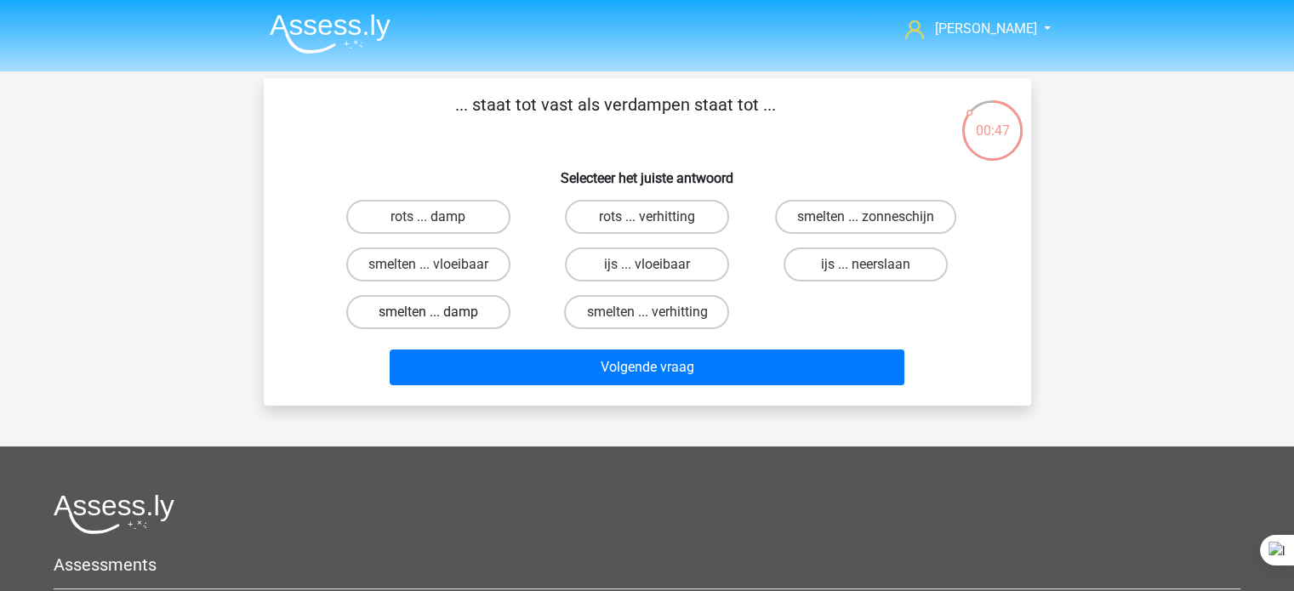
click at [489, 314] on label "smelten ... damp" at bounding box center [428, 312] width 164 height 34
click at [439, 314] on input "smelten ... damp" at bounding box center [433, 317] width 11 height 11
radio input "true"
click at [496, 222] on label "rots ... damp" at bounding box center [428, 217] width 164 height 34
click at [439, 222] on input "rots ... damp" at bounding box center [433, 222] width 11 height 11
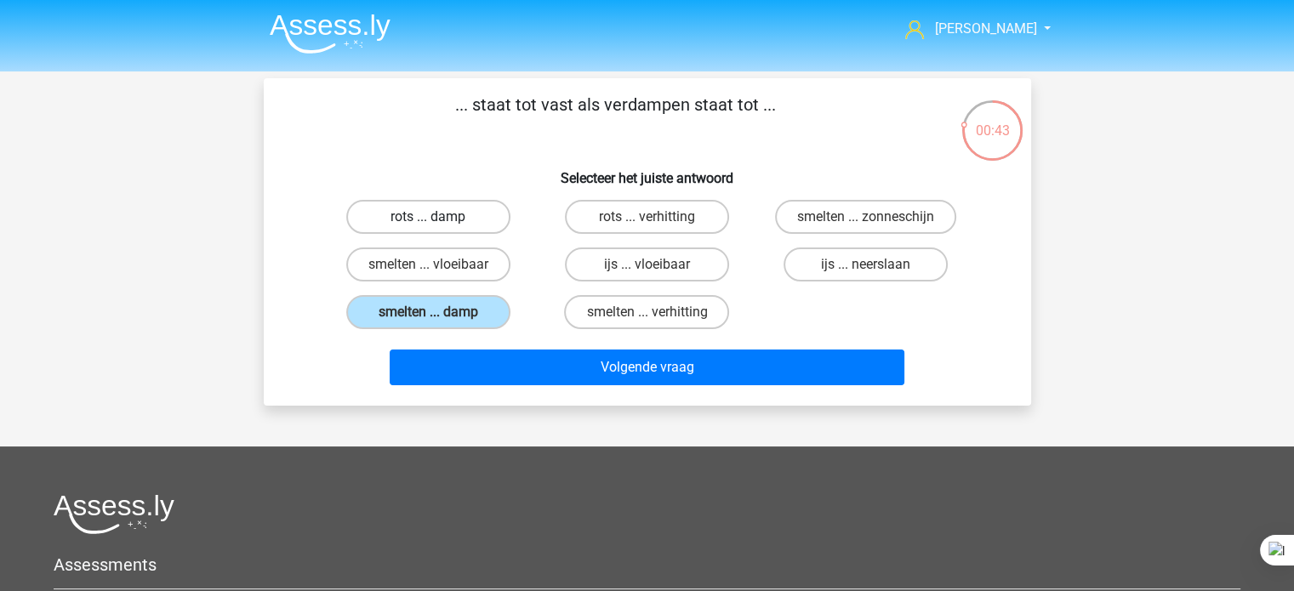
radio input "true"
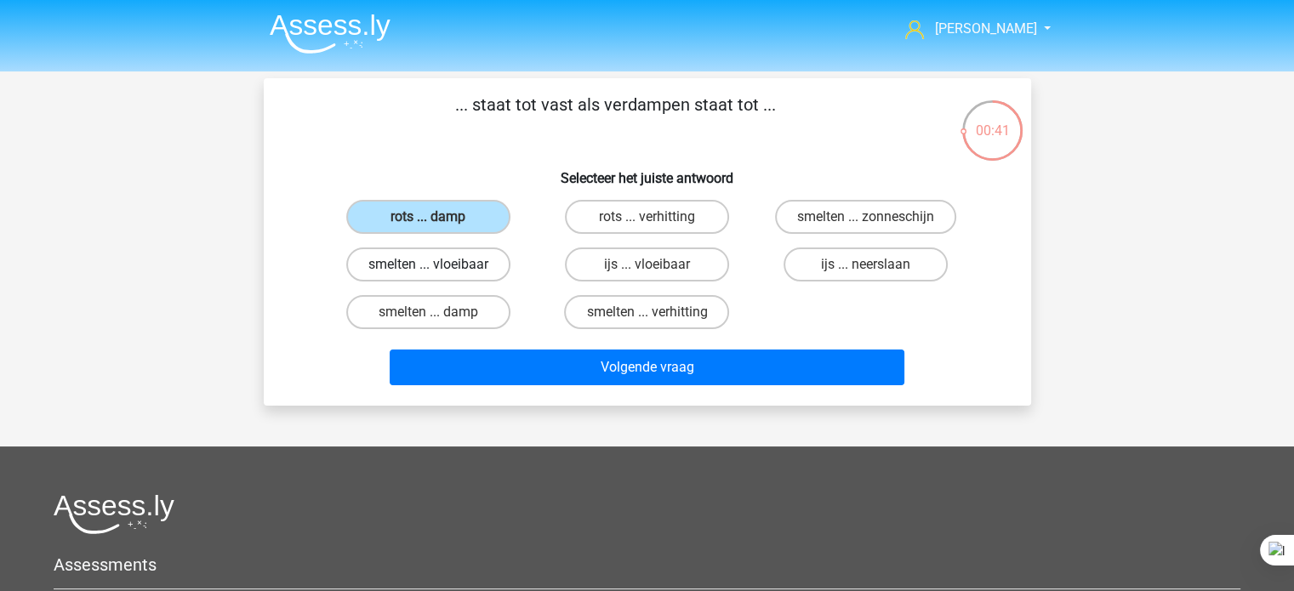
click at [485, 276] on label "smelten ... vloeibaar" at bounding box center [428, 265] width 164 height 34
click at [439, 276] on input "smelten ... vloeibaar" at bounding box center [433, 270] width 11 height 11
radio input "true"
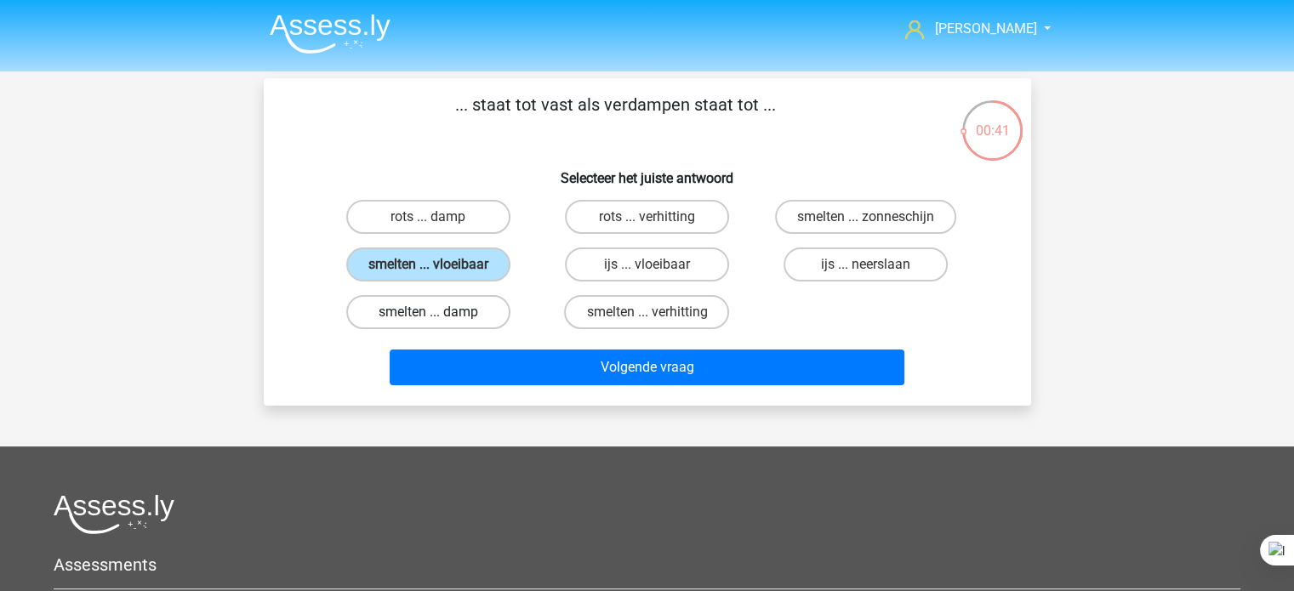
click at [470, 315] on label "smelten ... damp" at bounding box center [428, 312] width 164 height 34
click at [439, 315] on input "smelten ... damp" at bounding box center [433, 317] width 11 height 11
radio input "true"
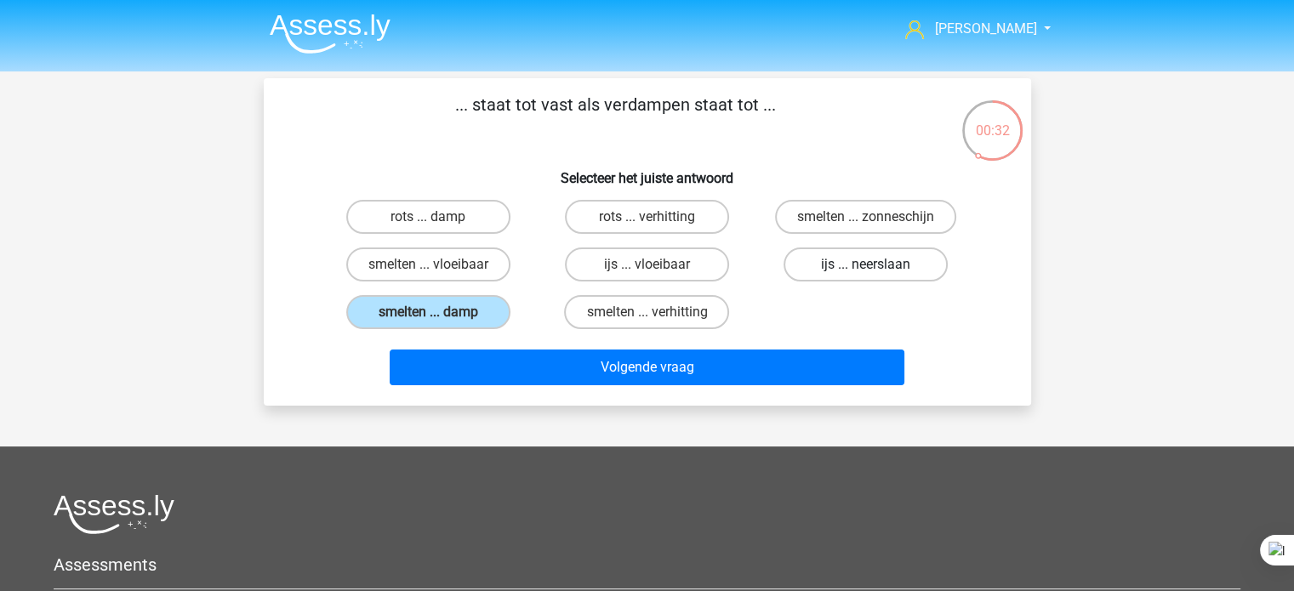
click at [830, 267] on label "ijs ... neerslaan" at bounding box center [866, 265] width 164 height 34
click at [866, 267] on input "ijs ... neerslaan" at bounding box center [871, 270] width 11 height 11
radio input "true"
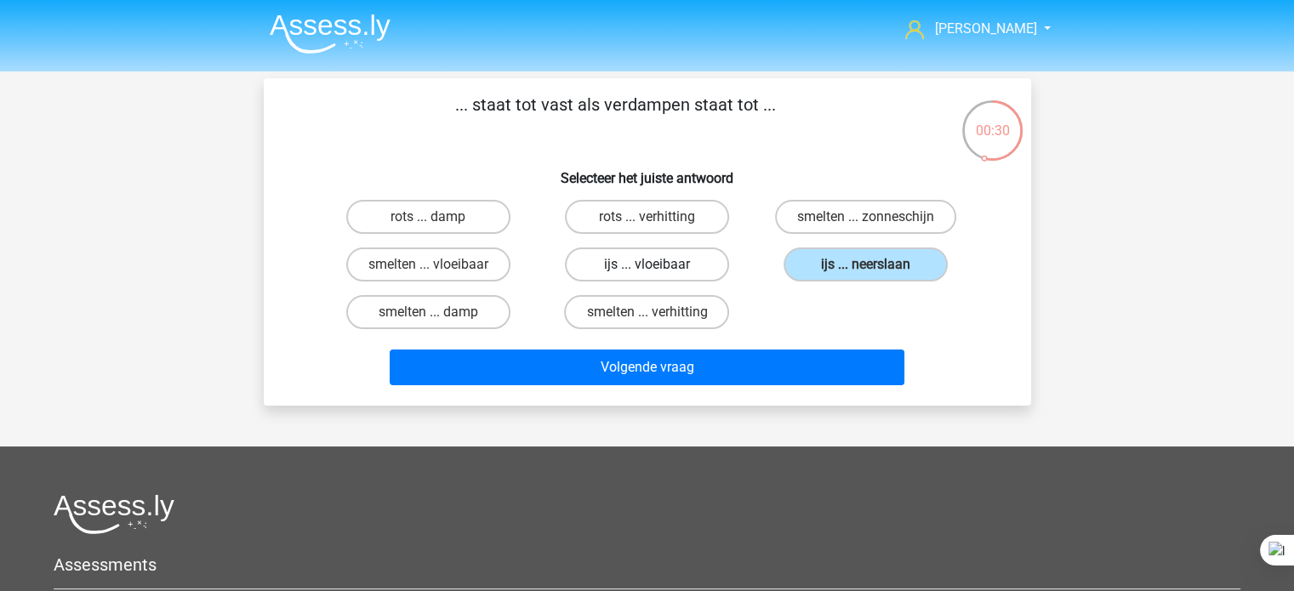
click at [699, 271] on label "ijs ... vloeibaar" at bounding box center [647, 265] width 164 height 34
click at [658, 271] on input "ijs ... vloeibaar" at bounding box center [652, 270] width 11 height 11
radio input "true"
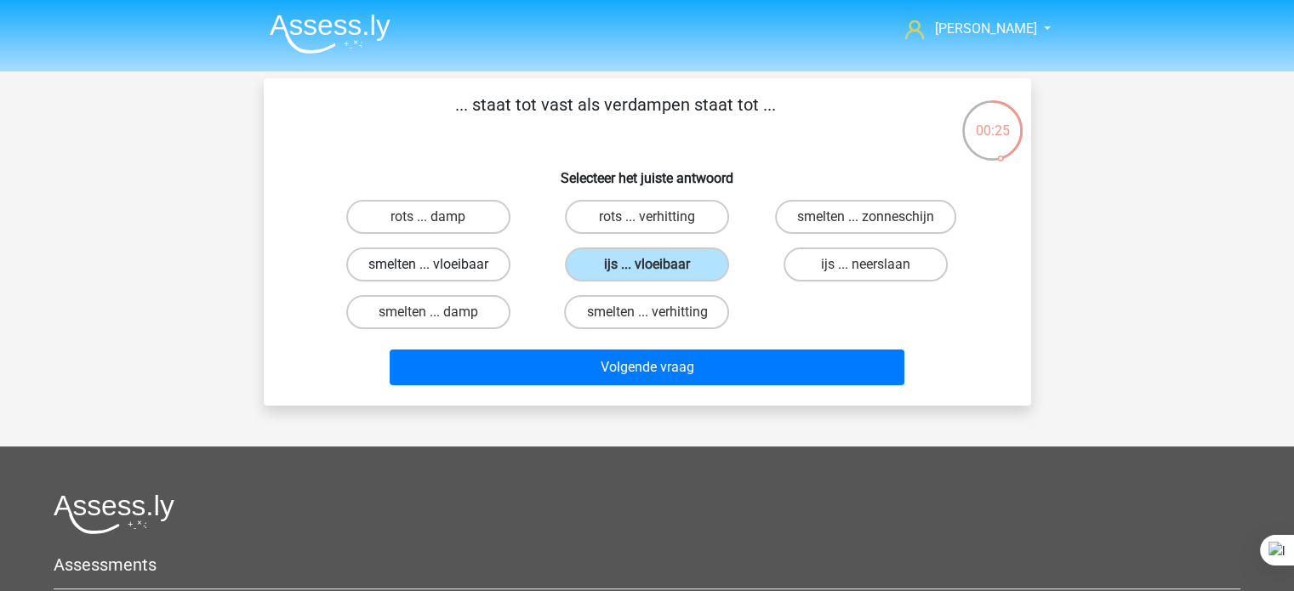
click at [449, 310] on label "smelten ... damp" at bounding box center [428, 312] width 164 height 34
click at [439, 312] on input "smelten ... damp" at bounding box center [433, 317] width 11 height 11
radio input "true"
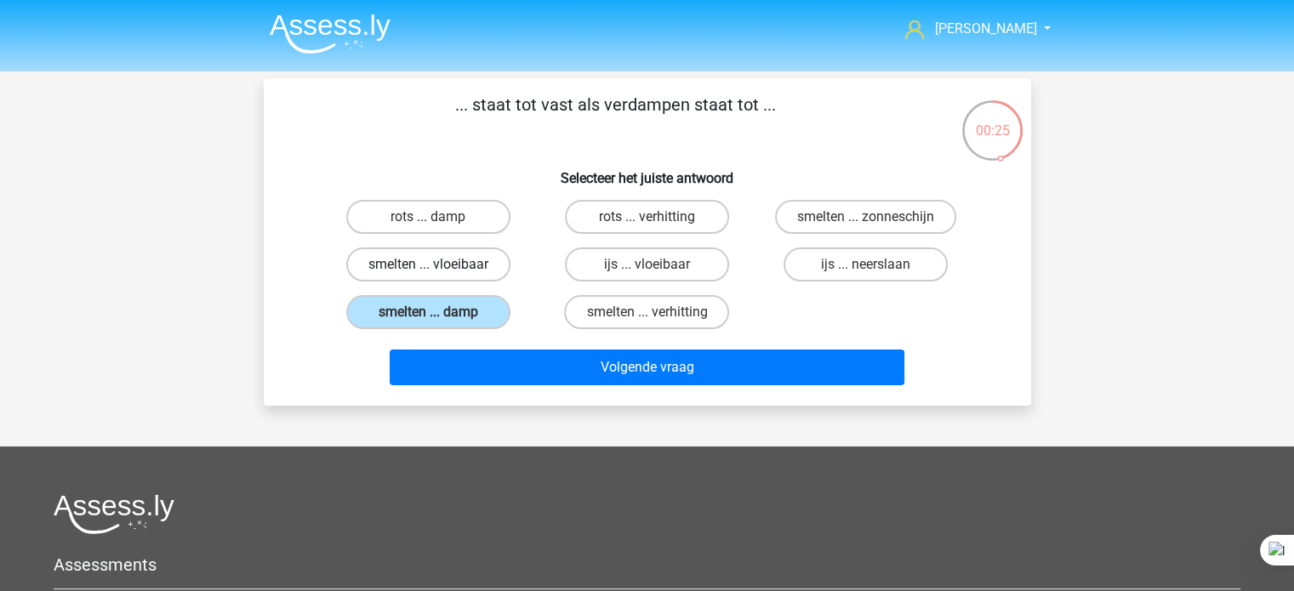
click at [488, 271] on label "smelten ... vloeibaar" at bounding box center [428, 265] width 164 height 34
click at [439, 271] on input "smelten ... vloeibaar" at bounding box center [433, 270] width 11 height 11
radio input "true"
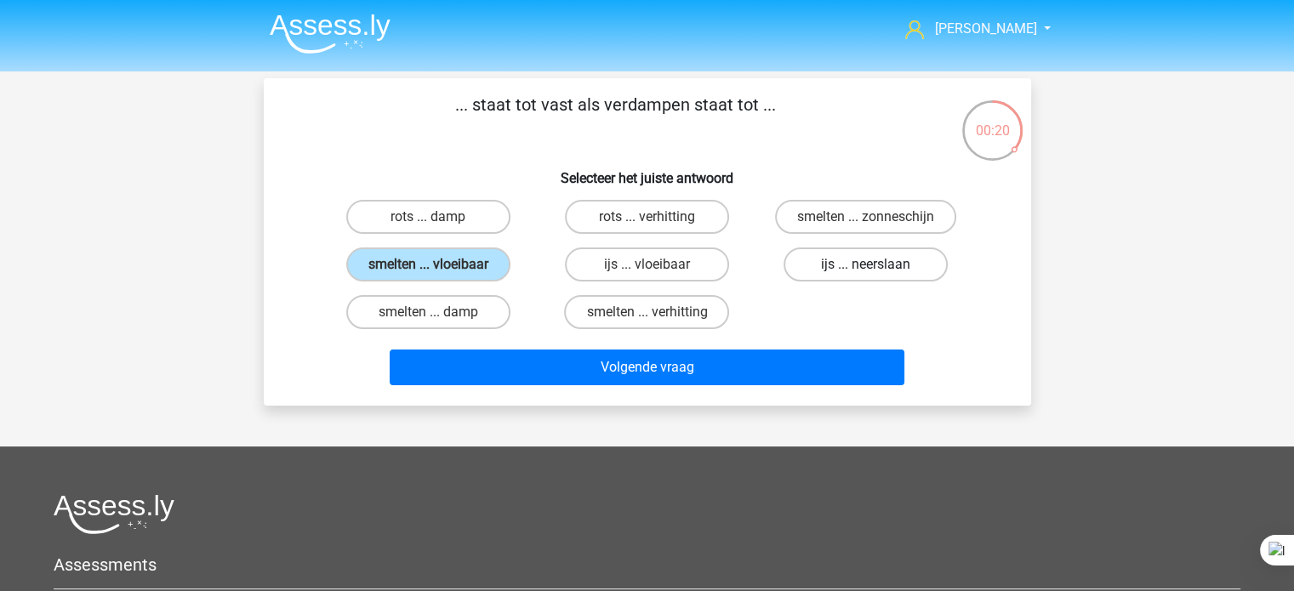
click at [847, 250] on label "ijs ... neerslaan" at bounding box center [866, 265] width 164 height 34
click at [866, 265] on input "ijs ... neerslaan" at bounding box center [871, 270] width 11 height 11
radio input "true"
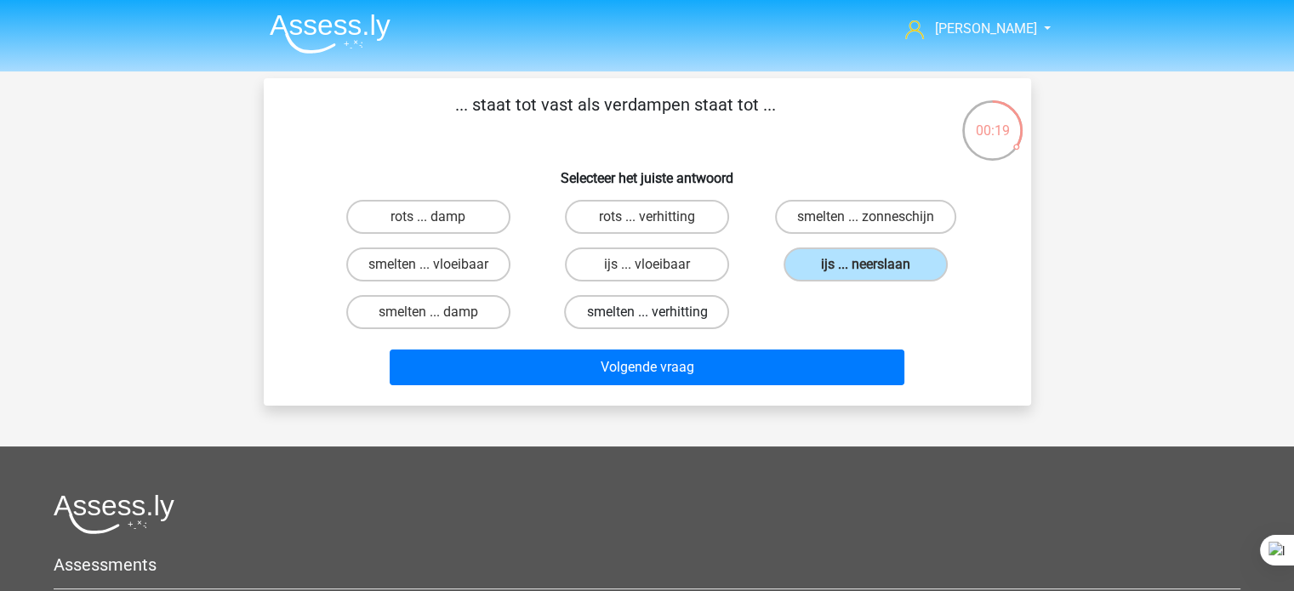
click at [678, 311] on label "smelten ... verhitting" at bounding box center [646, 312] width 165 height 34
click at [658, 312] on input "smelten ... verhitting" at bounding box center [652, 317] width 11 height 11
radio input "true"
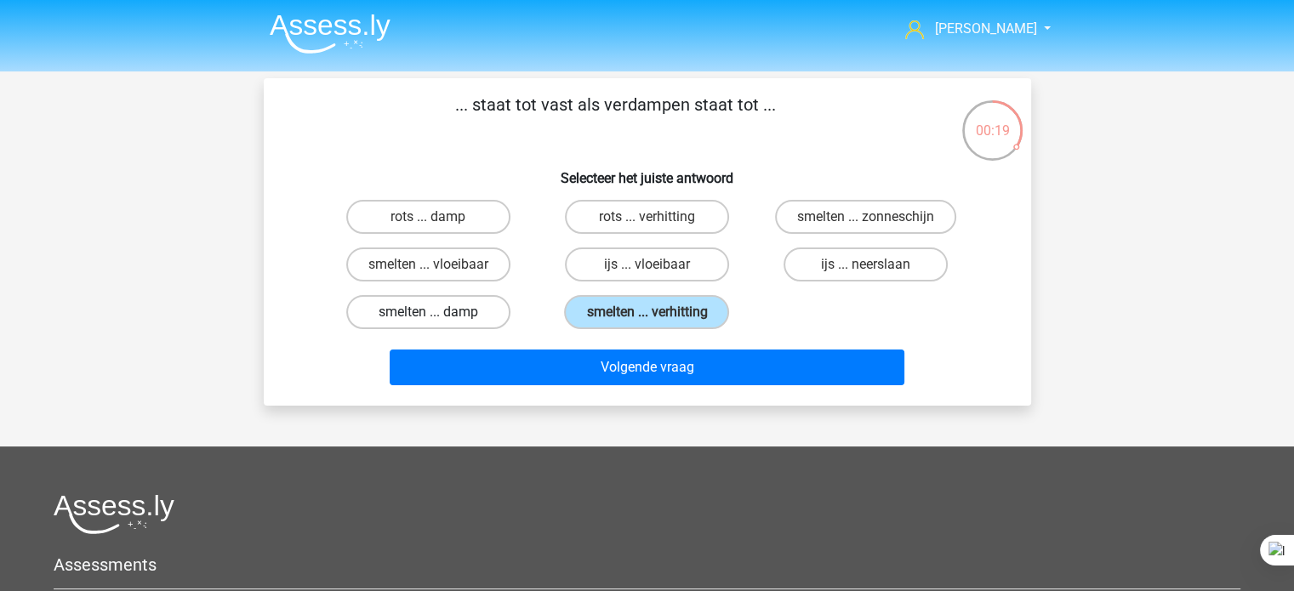
click at [477, 297] on label "smelten ... damp" at bounding box center [428, 312] width 164 height 34
click at [439, 312] on input "smelten ... damp" at bounding box center [433, 317] width 11 height 11
radio input "true"
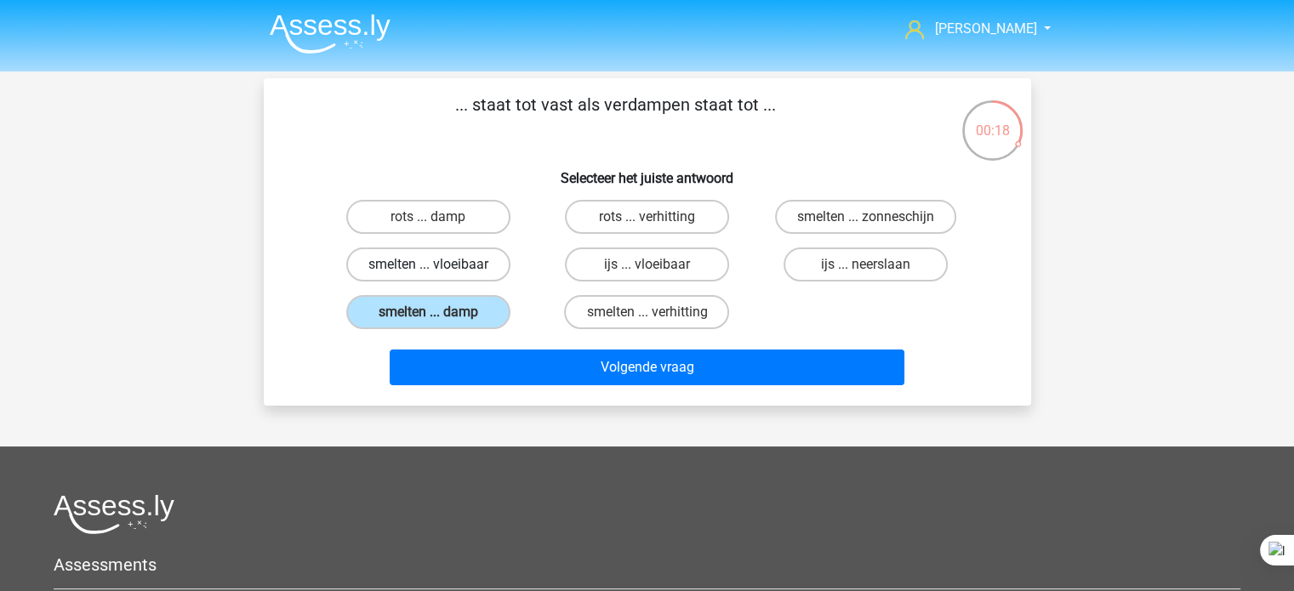
click at [480, 276] on label "smelten ... vloeibaar" at bounding box center [428, 265] width 164 height 34
click at [439, 276] on input "smelten ... vloeibaar" at bounding box center [433, 270] width 11 height 11
radio input "true"
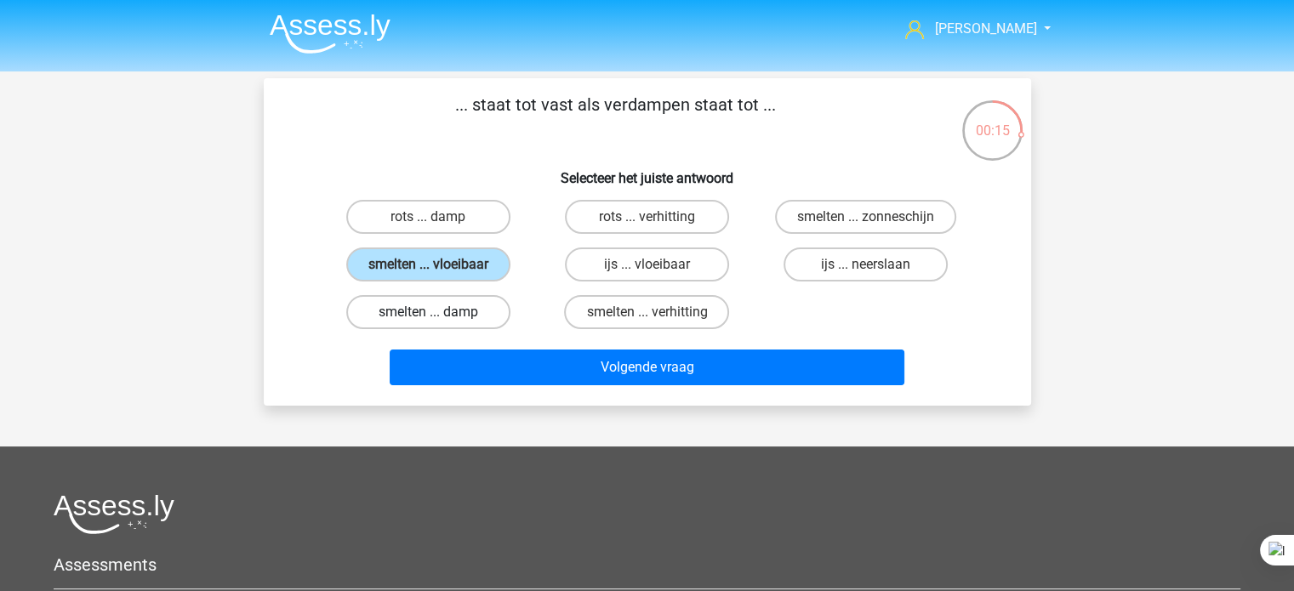
click at [453, 307] on label "smelten ... damp" at bounding box center [428, 312] width 164 height 34
click at [439, 312] on input "smelten ... damp" at bounding box center [433, 317] width 11 height 11
radio input "true"
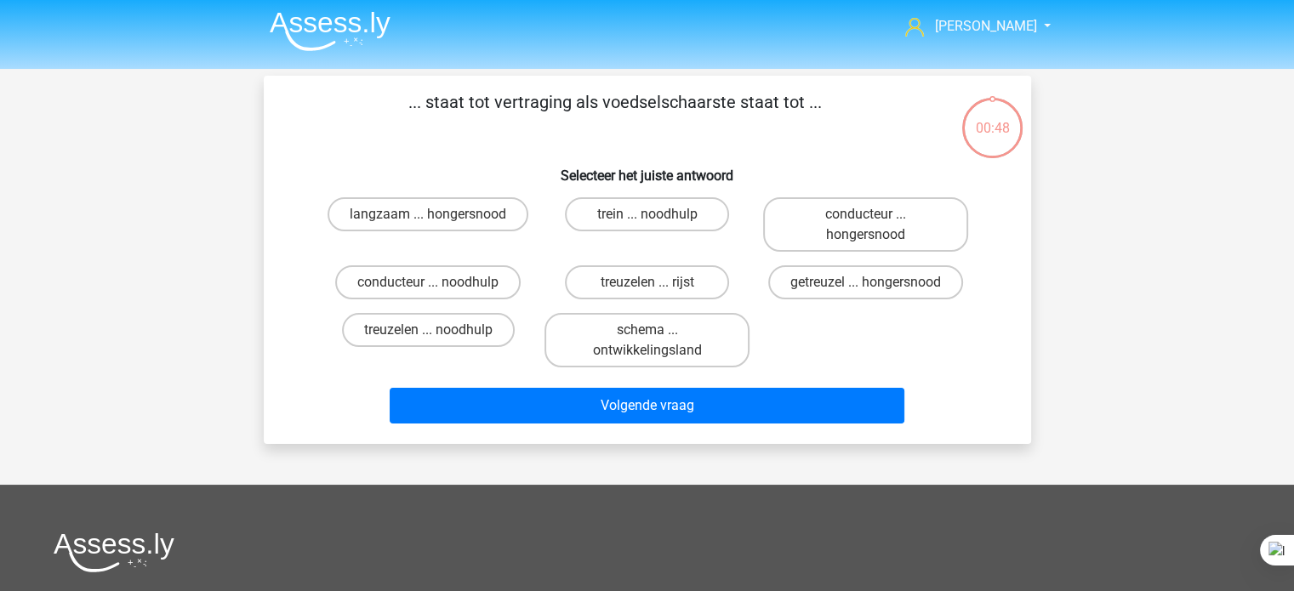
scroll to position [31, 0]
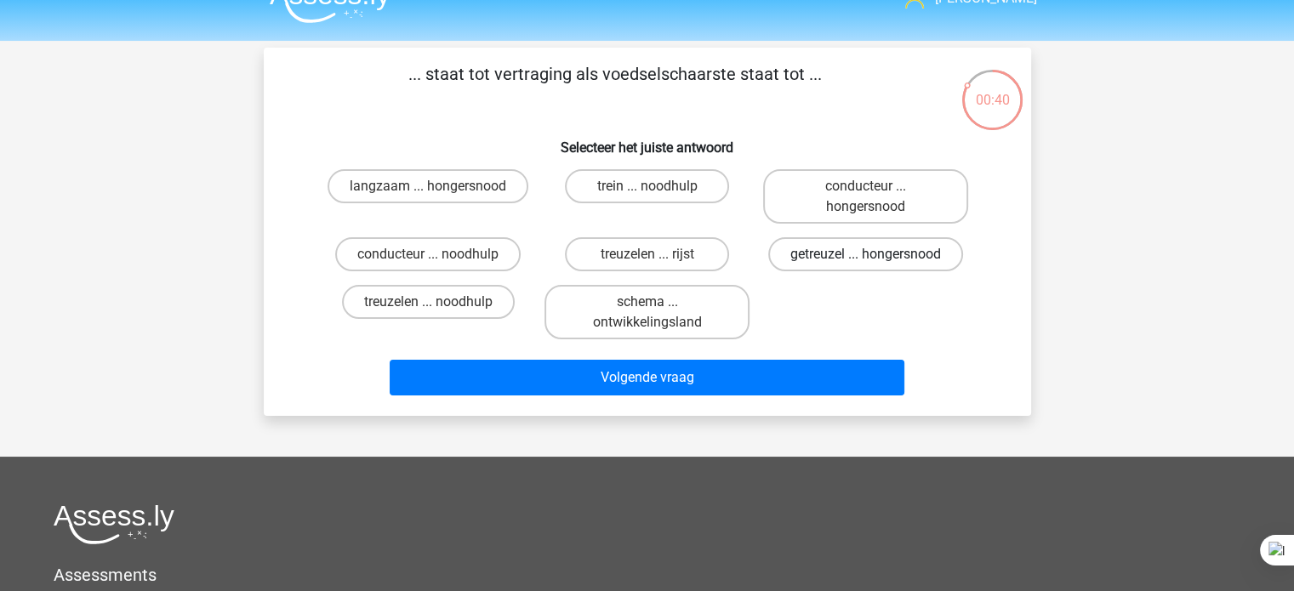
click at [915, 257] on label "getreuzel ... hongersnood" at bounding box center [865, 254] width 195 height 34
click at [877, 257] on input "getreuzel ... hongersnood" at bounding box center [871, 259] width 11 height 11
radio input "true"
click at [518, 180] on label "langzaam ... hongersnood" at bounding box center [428, 186] width 201 height 34
click at [439, 186] on input "langzaam ... hongersnood" at bounding box center [433, 191] width 11 height 11
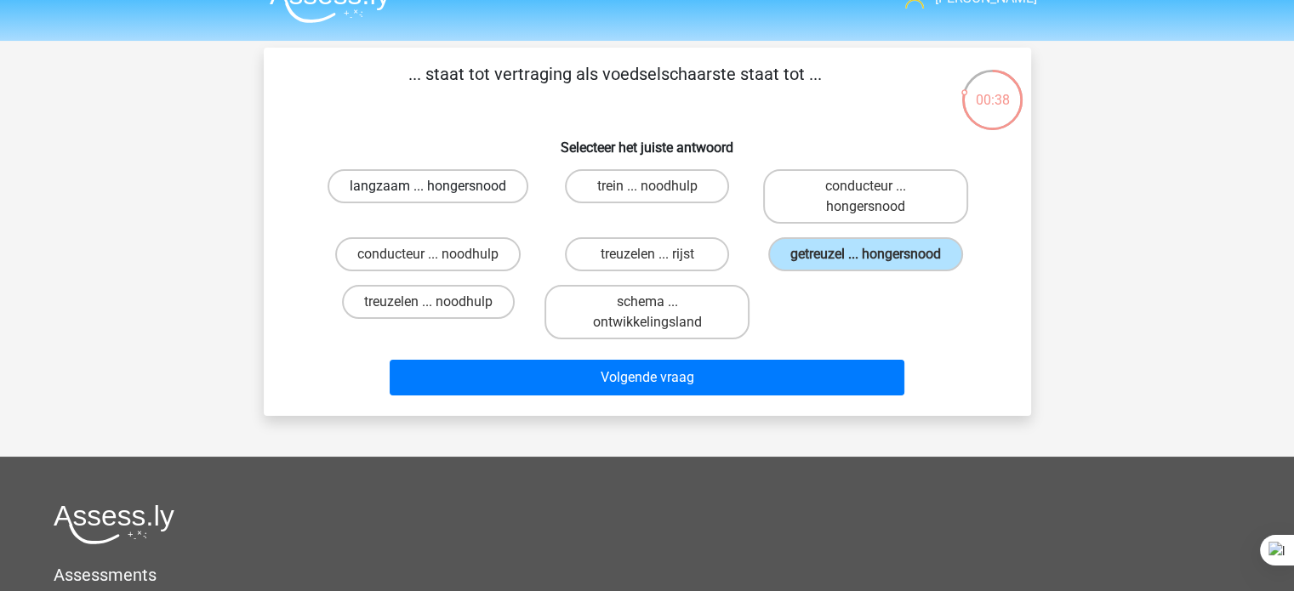
radio input "true"
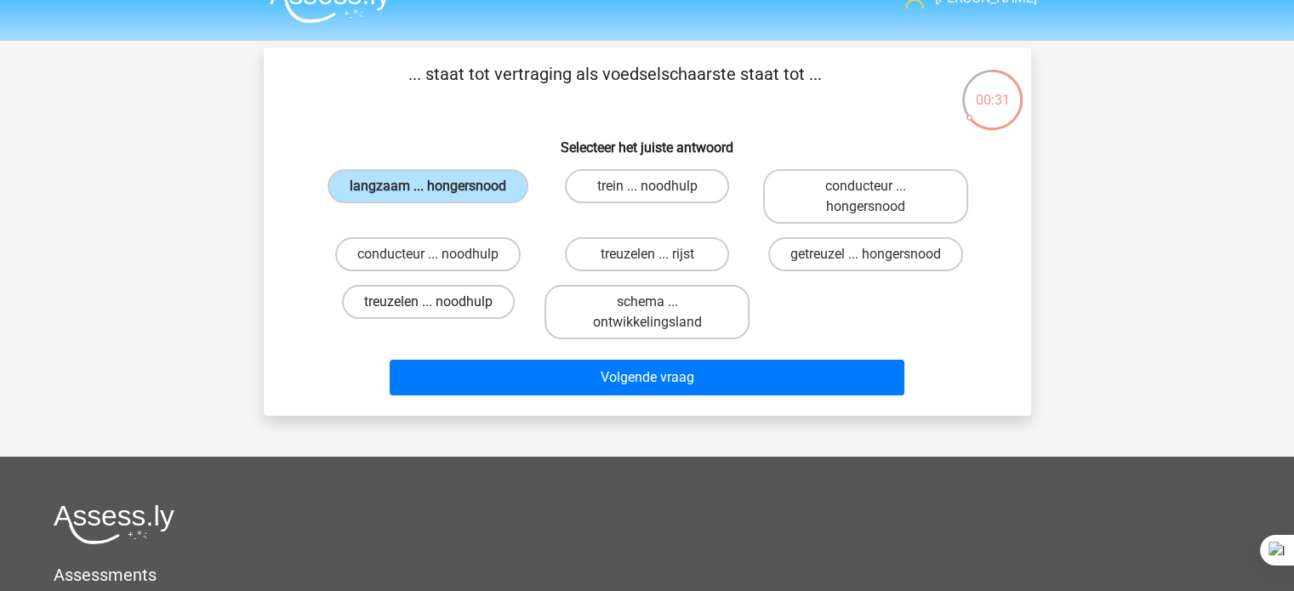
click at [468, 301] on label "treuzelen ... noodhulp" at bounding box center [428, 302] width 173 height 34
click at [439, 302] on input "treuzelen ... noodhulp" at bounding box center [433, 307] width 11 height 11
radio input "true"
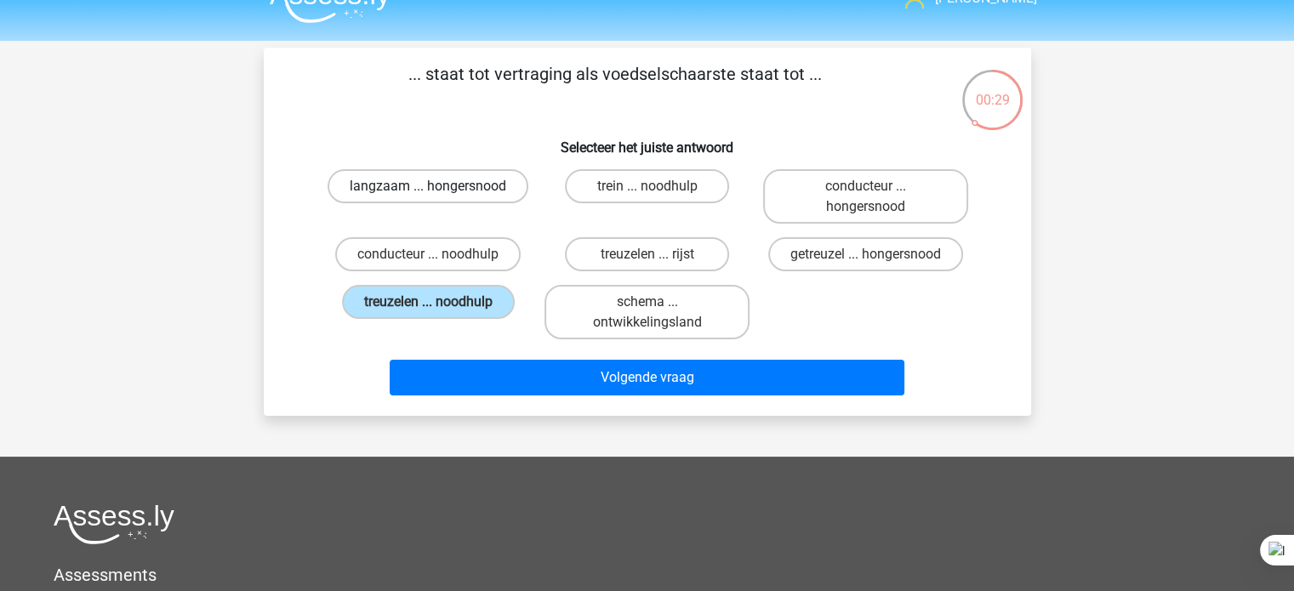
click at [499, 192] on label "langzaam ... hongersnood" at bounding box center [428, 186] width 201 height 34
click at [439, 192] on input "langzaam ... hongersnood" at bounding box center [433, 191] width 11 height 11
radio input "true"
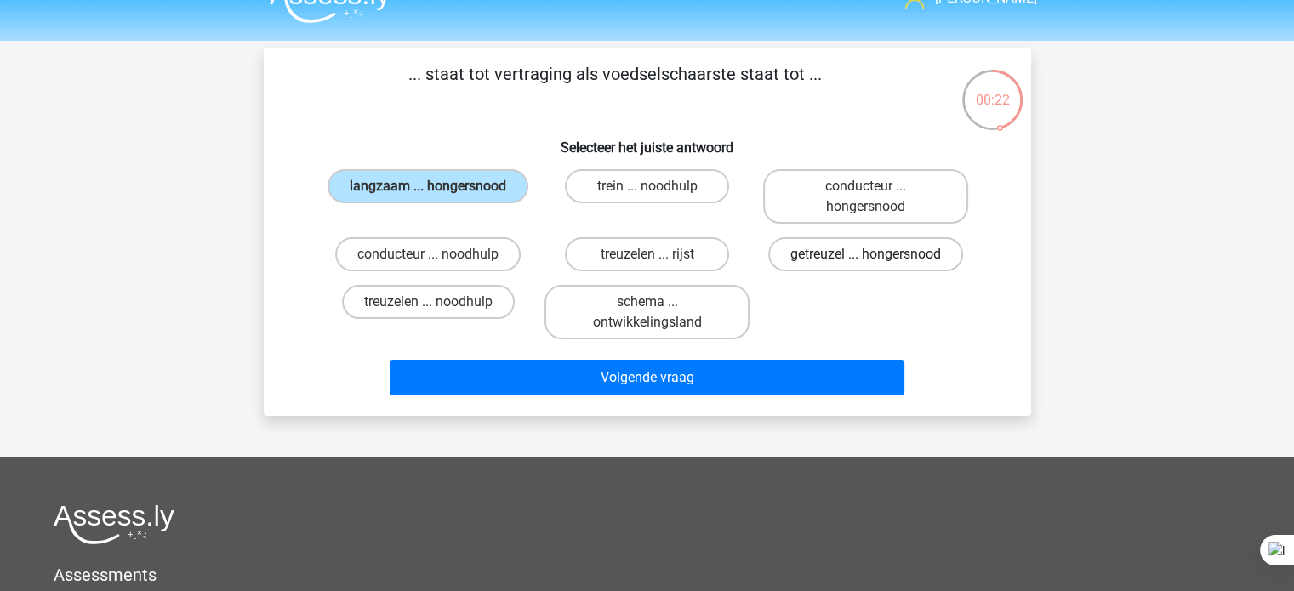
click at [819, 266] on label "getreuzel ... hongersnood" at bounding box center [865, 254] width 195 height 34
click at [866, 265] on input "getreuzel ... hongersnood" at bounding box center [871, 259] width 11 height 11
radio input "true"
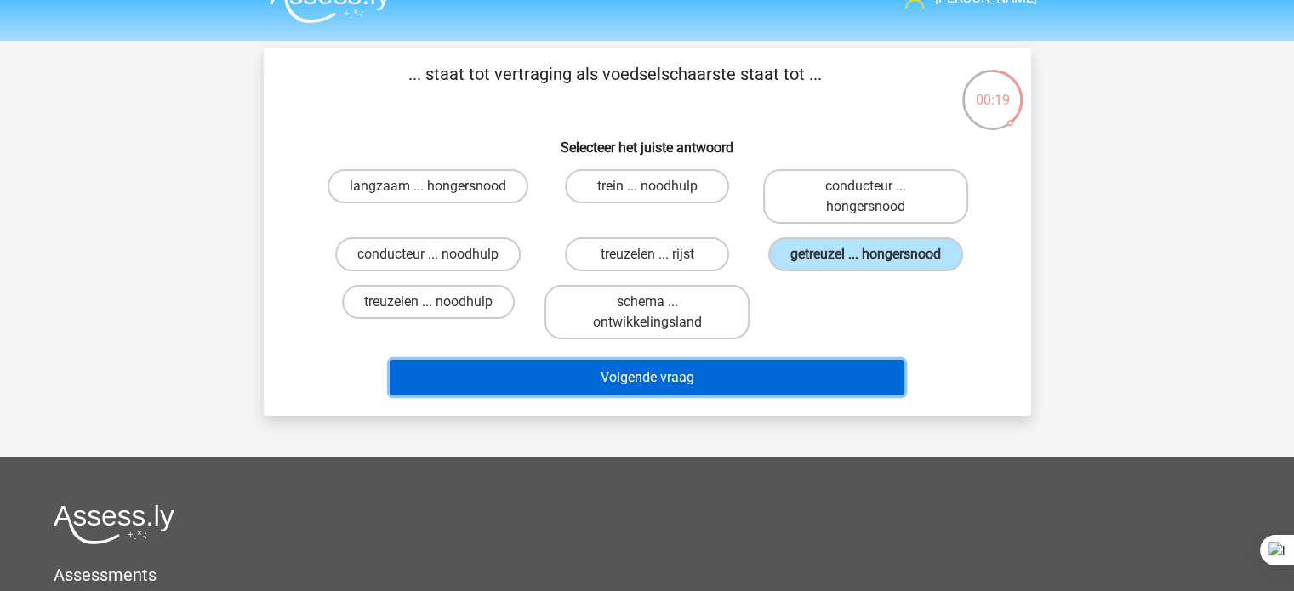
click at [650, 391] on button "Volgende vraag" at bounding box center [647, 378] width 515 height 36
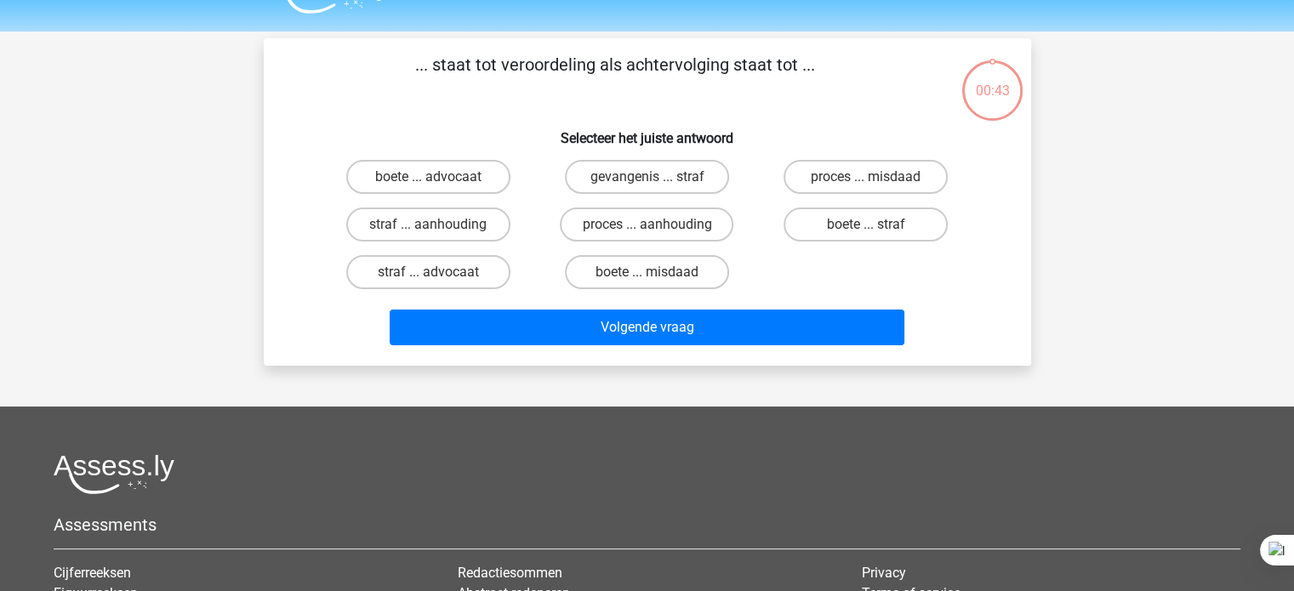
scroll to position [9, 0]
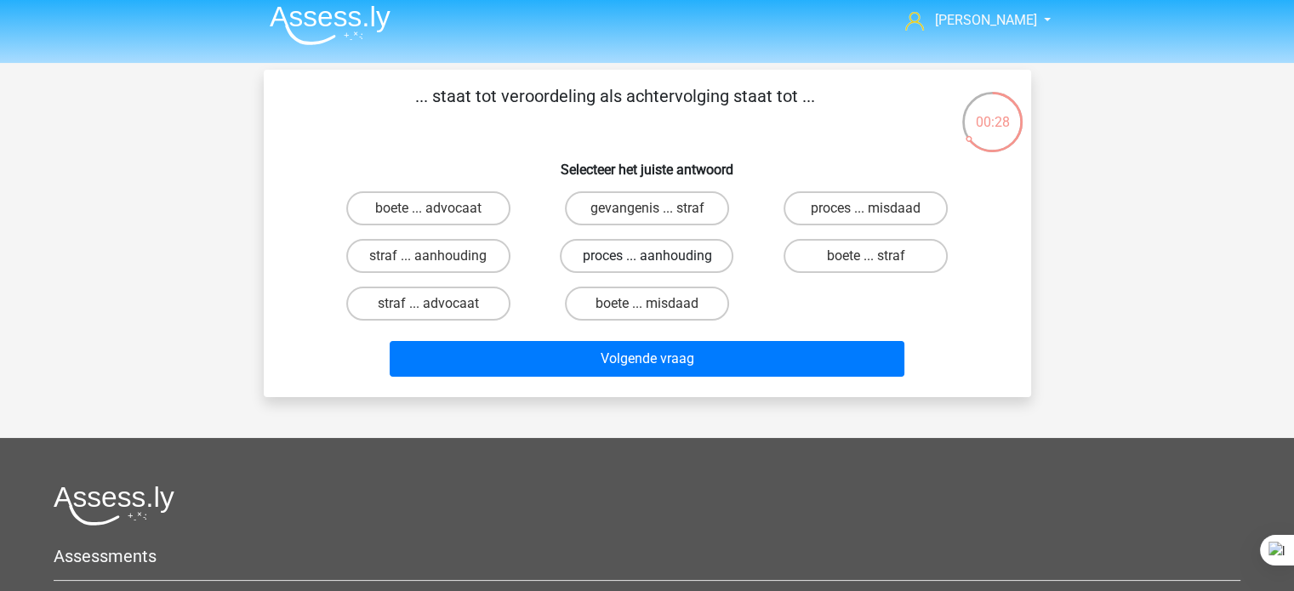
click at [698, 258] on label "proces ... aanhouding" at bounding box center [647, 256] width 174 height 34
click at [658, 258] on input "proces ... aanhouding" at bounding box center [652, 261] width 11 height 11
radio input "true"
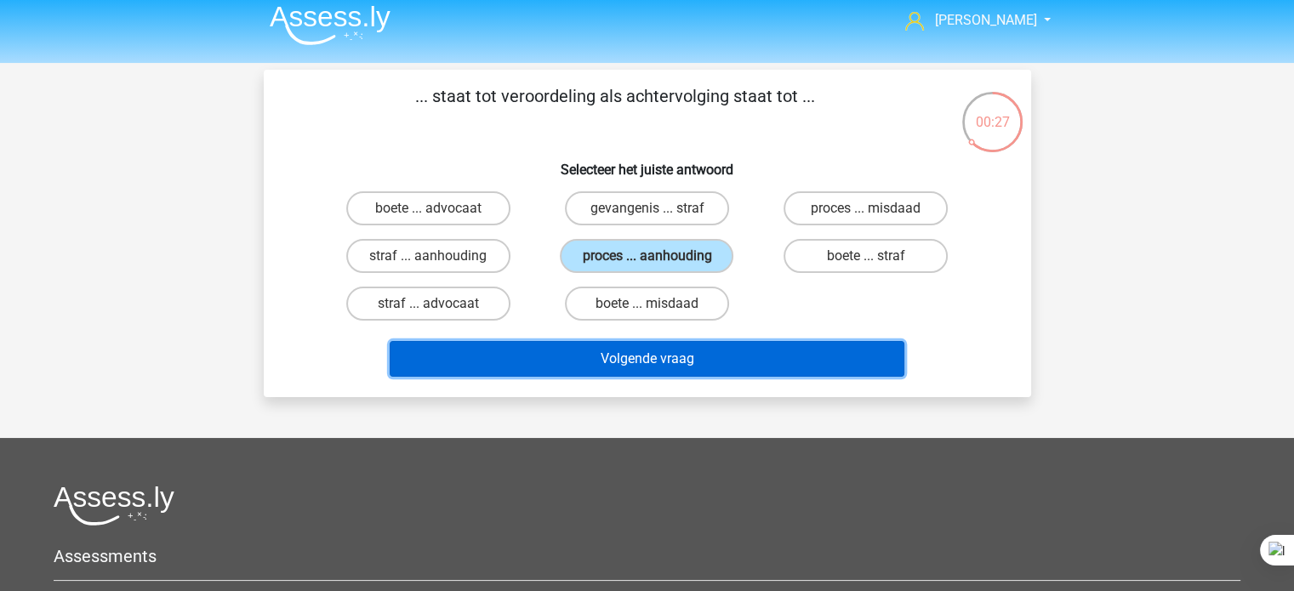
click at [650, 368] on button "Volgende vraag" at bounding box center [647, 359] width 515 height 36
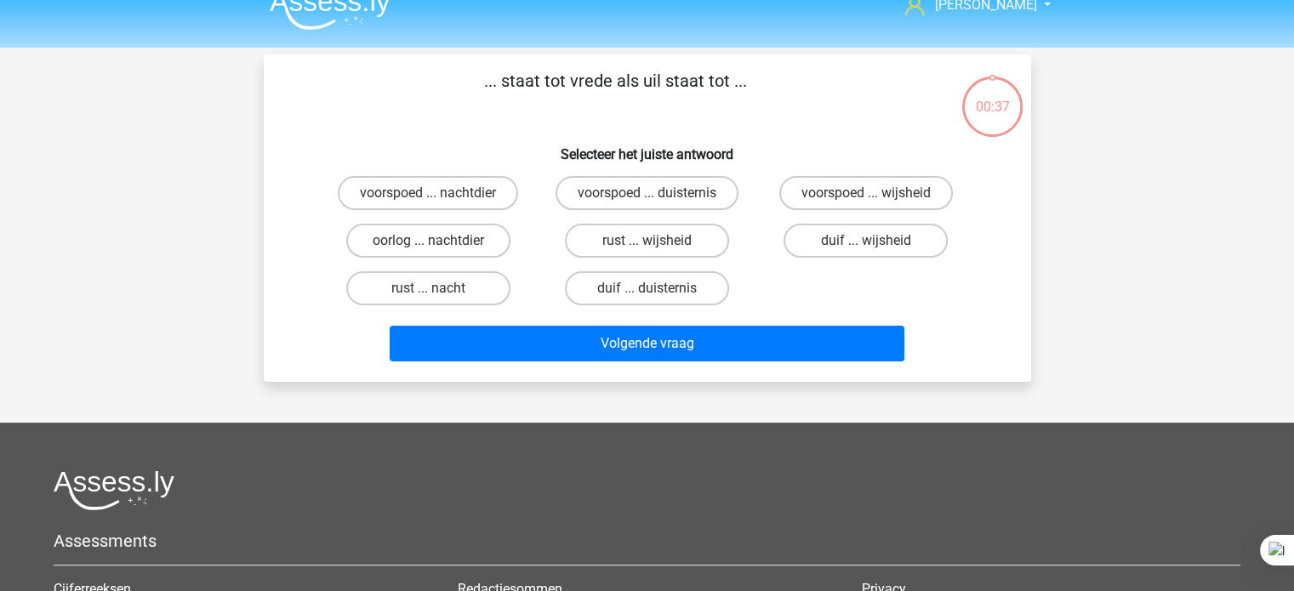
scroll to position [10, 0]
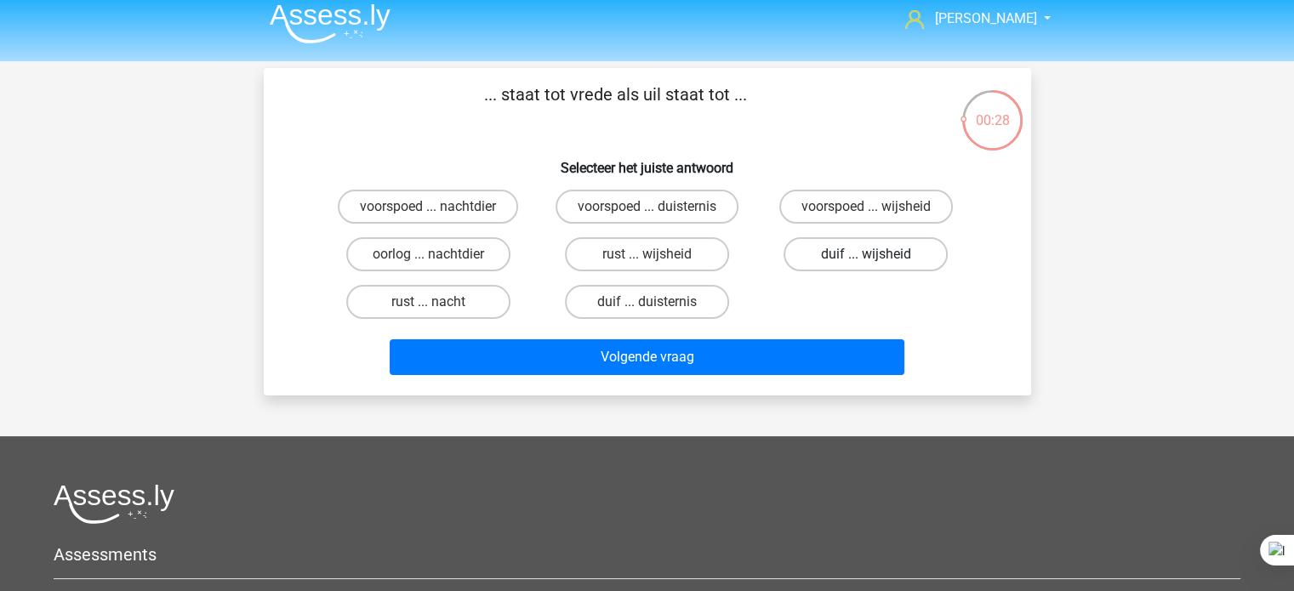
click at [828, 248] on label "duif ... wijsheid" at bounding box center [866, 254] width 164 height 34
click at [866, 254] on input "duif ... wijsheid" at bounding box center [871, 259] width 11 height 11
radio input "true"
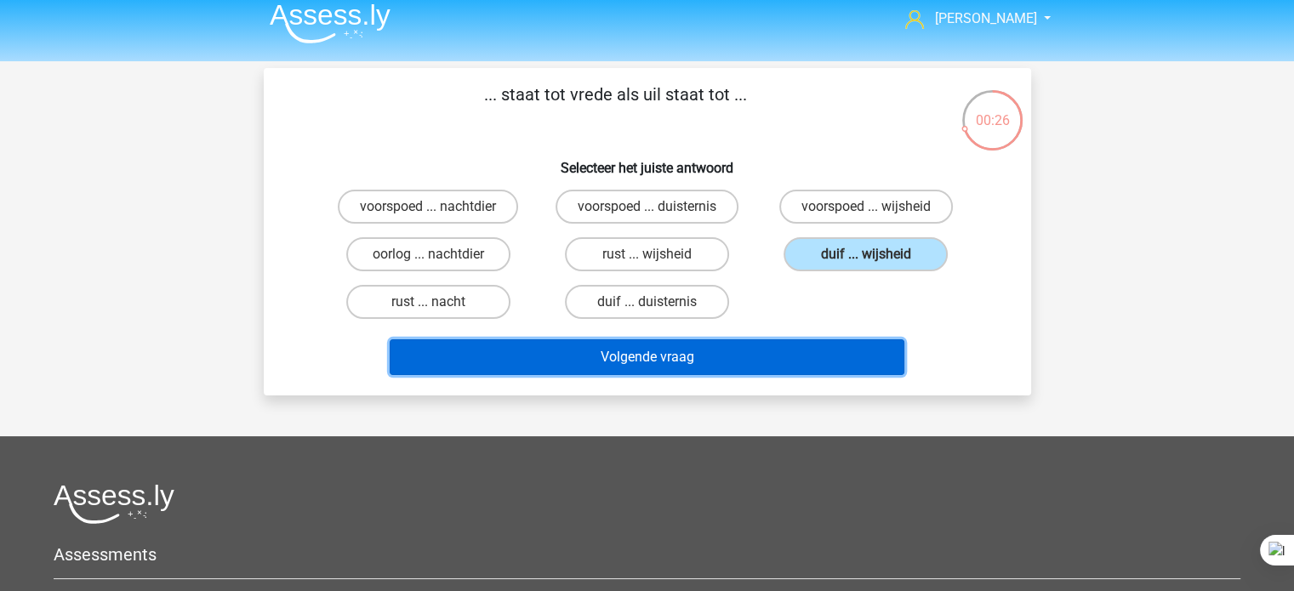
click at [647, 368] on button "Volgende vraag" at bounding box center [647, 357] width 515 height 36
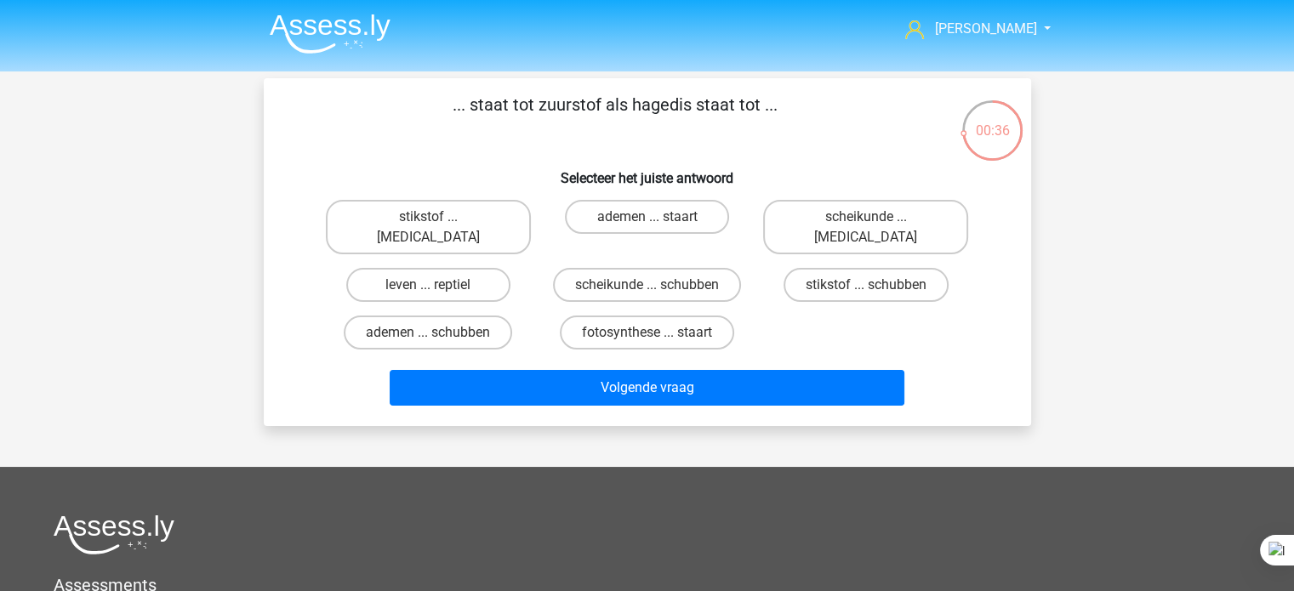
scroll to position [0, 0]
click at [456, 268] on label "leven ... reptiel" at bounding box center [428, 285] width 164 height 34
click at [439, 285] on input "leven ... reptiel" at bounding box center [433, 290] width 11 height 11
radio input "true"
click at [471, 316] on label "ademen ... schubben" at bounding box center [428, 333] width 168 height 34
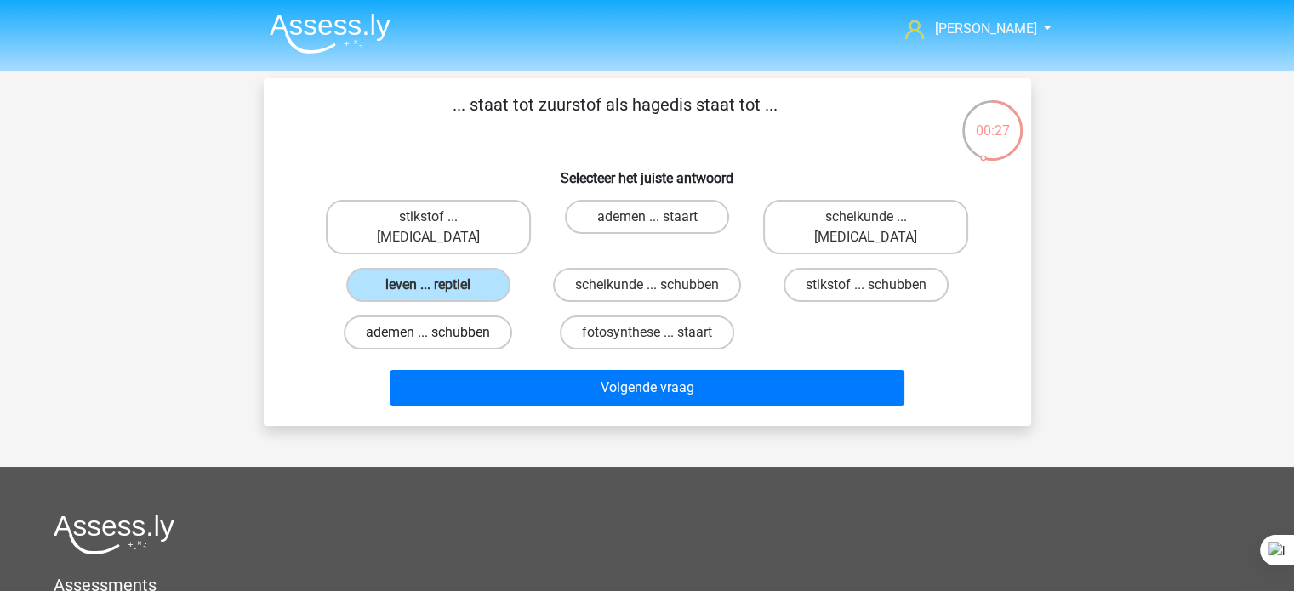
click at [439, 333] on input "ademen ... schubben" at bounding box center [433, 338] width 11 height 11
radio input "true"
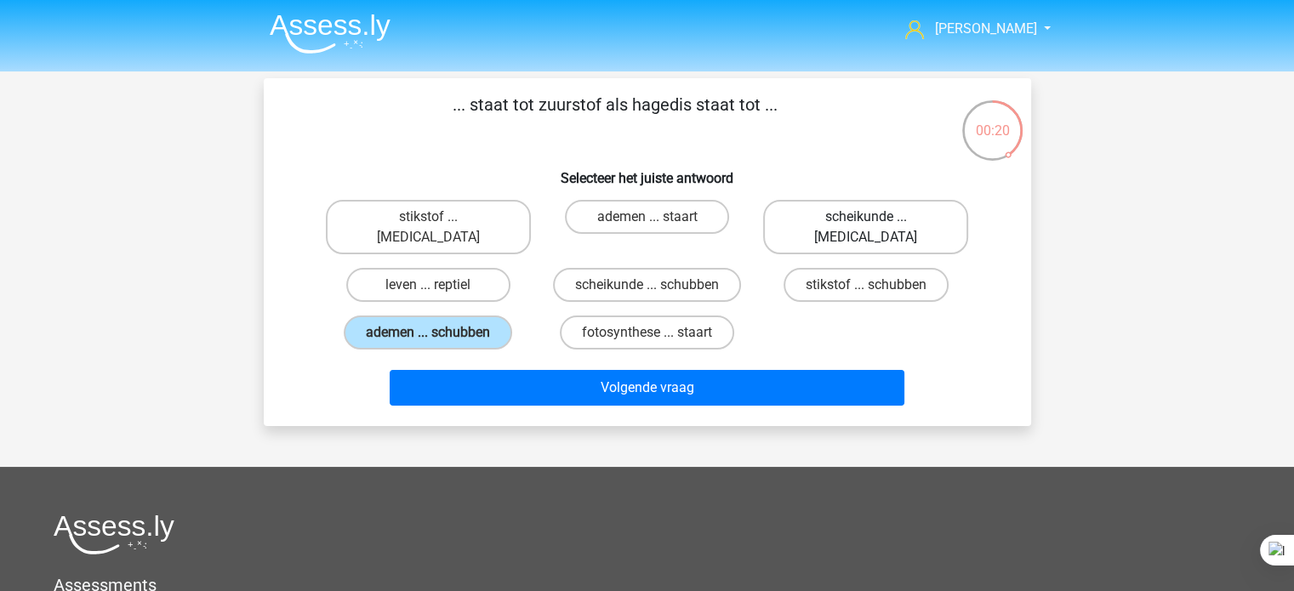
click at [830, 217] on label "scheikunde ... krokodil" at bounding box center [865, 227] width 205 height 54
click at [866, 217] on input "scheikunde ... krokodil" at bounding box center [871, 222] width 11 height 11
radio input "true"
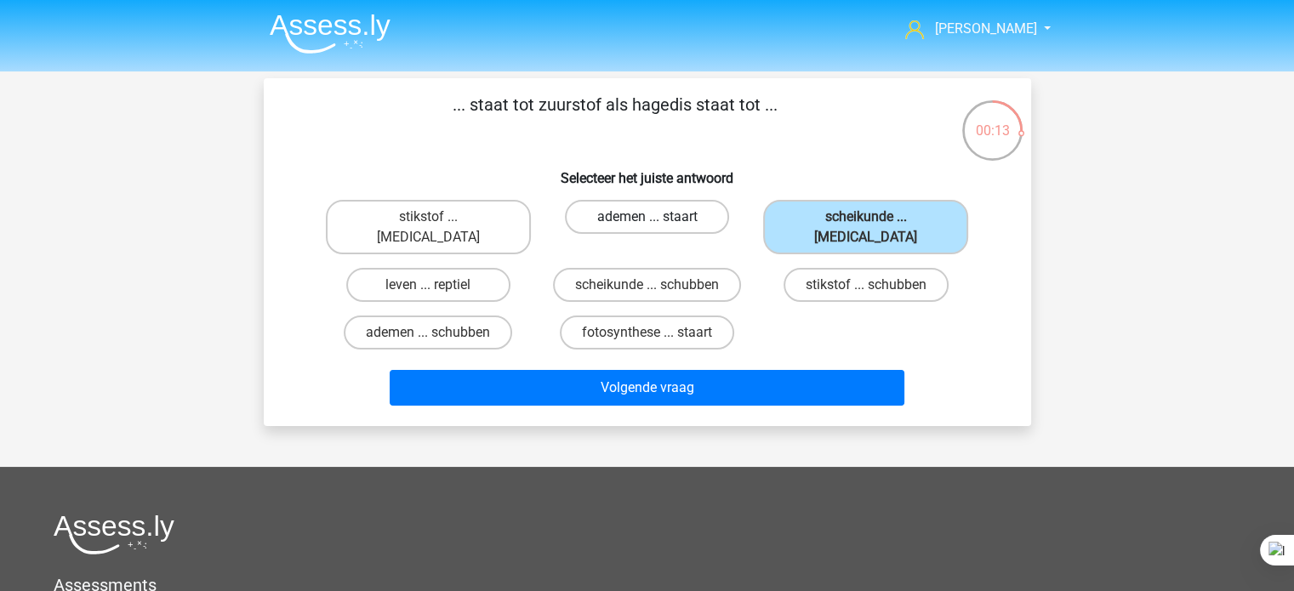
click at [699, 223] on label "ademen ... staart" at bounding box center [647, 217] width 164 height 34
click at [658, 223] on input "ademen ... staart" at bounding box center [652, 222] width 11 height 11
radio input "true"
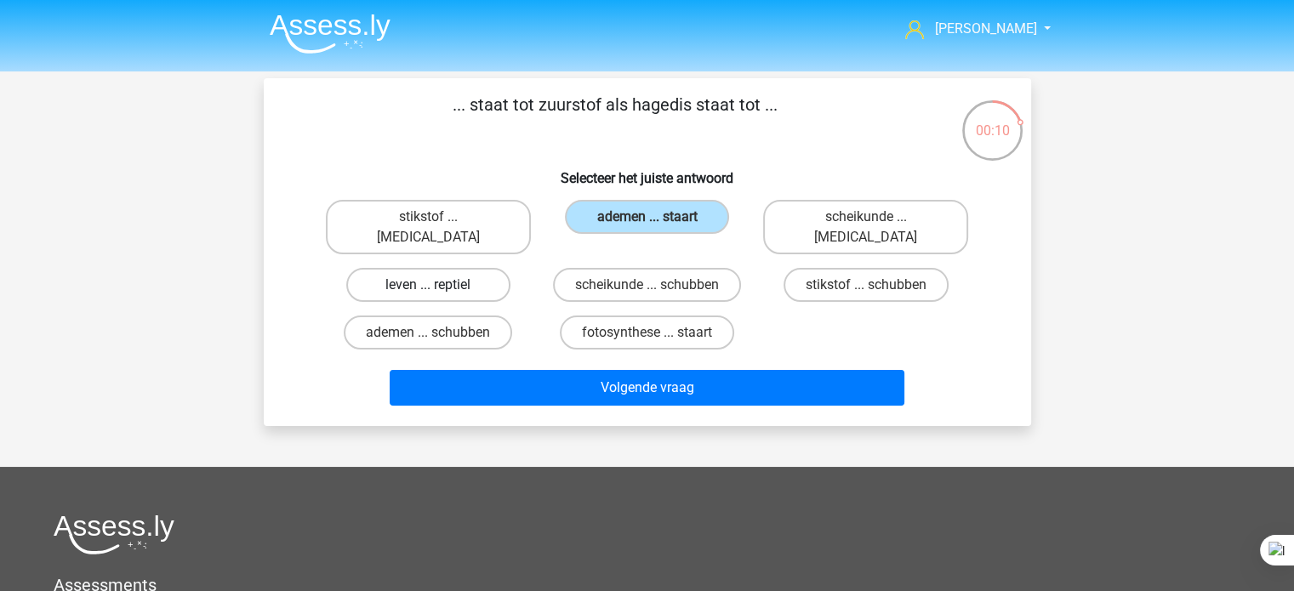
click at [493, 276] on label "leven ... reptiel" at bounding box center [428, 285] width 164 height 34
click at [439, 285] on input "leven ... reptiel" at bounding box center [433, 290] width 11 height 11
radio input "true"
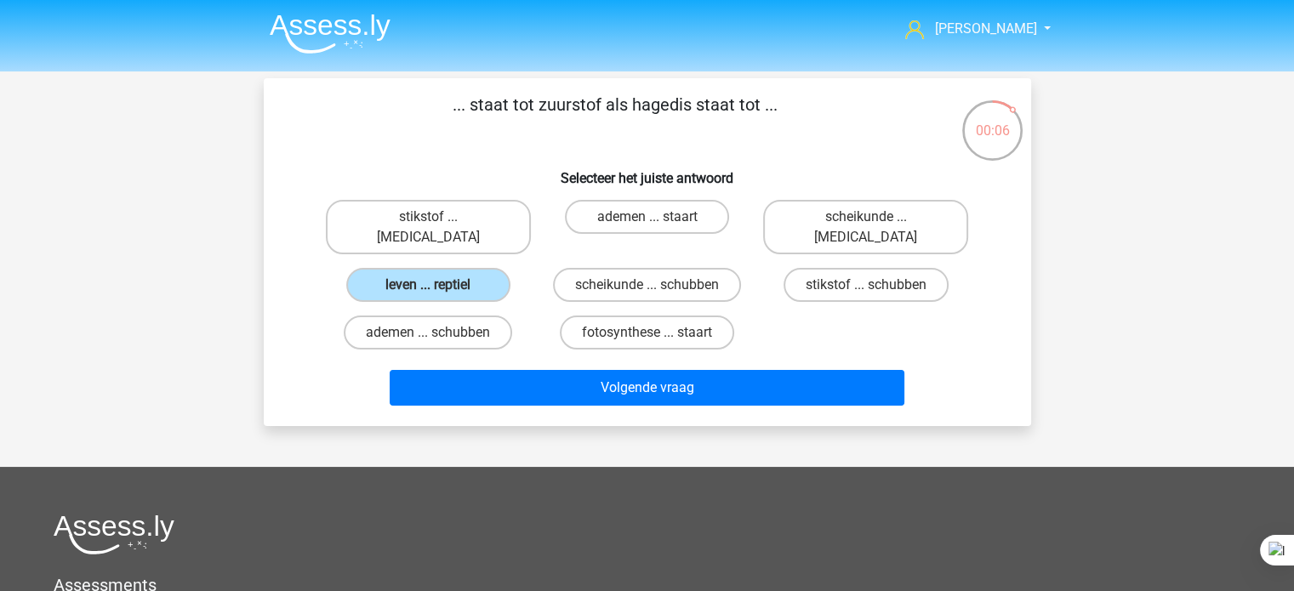
click at [732, 316] on div "fotosynthese ... staart" at bounding box center [647, 333] width 205 height 34
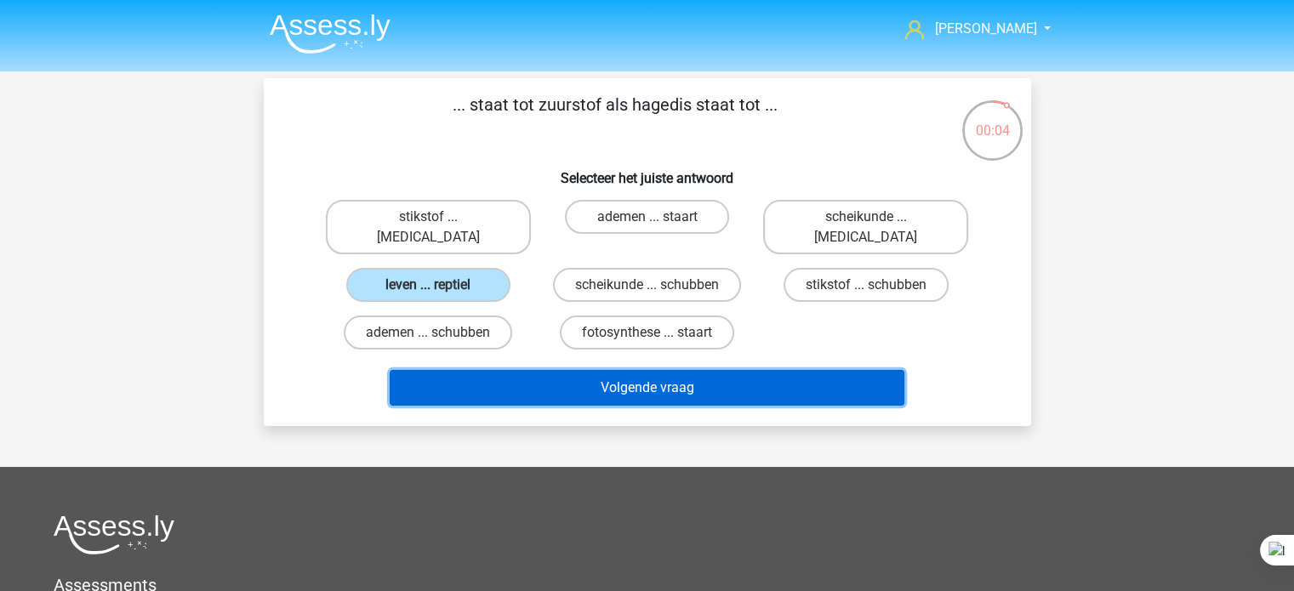
click at [626, 370] on button "Volgende vraag" at bounding box center [647, 388] width 515 height 36
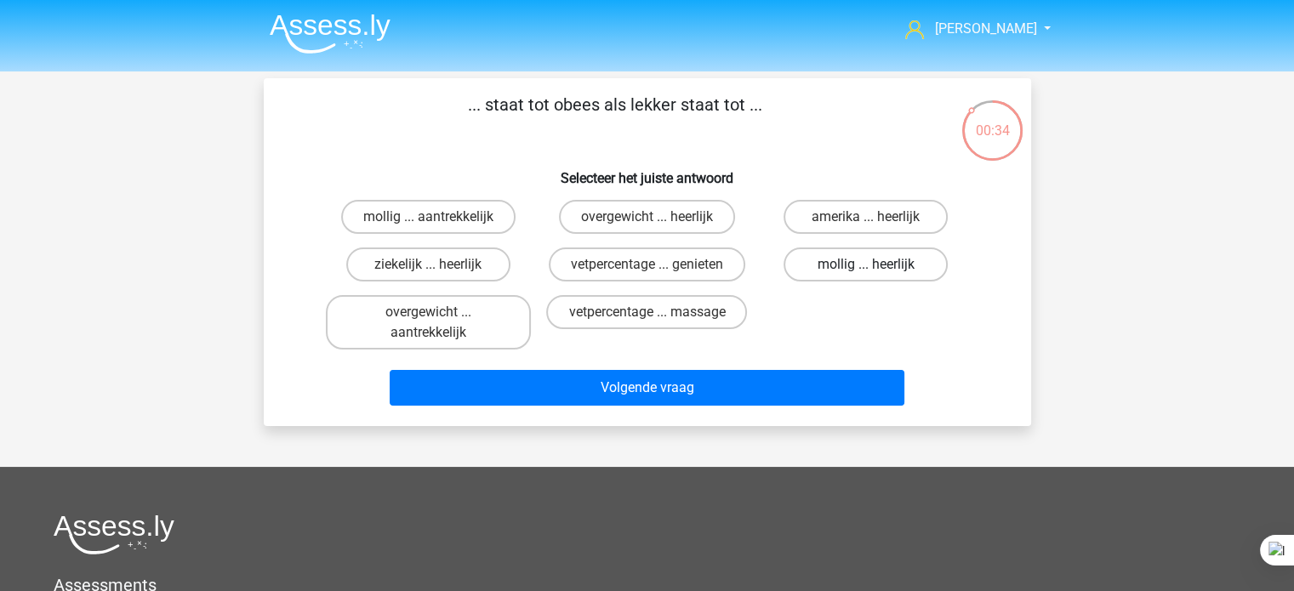
click at [830, 265] on label "mollig ... heerlijk" at bounding box center [866, 265] width 164 height 34
click at [866, 265] on input "mollig ... heerlijk" at bounding box center [871, 270] width 11 height 11
radio input "true"
click at [701, 226] on label "overgewicht ... heerlijk" at bounding box center [647, 217] width 176 height 34
click at [658, 226] on input "overgewicht ... heerlijk" at bounding box center [652, 222] width 11 height 11
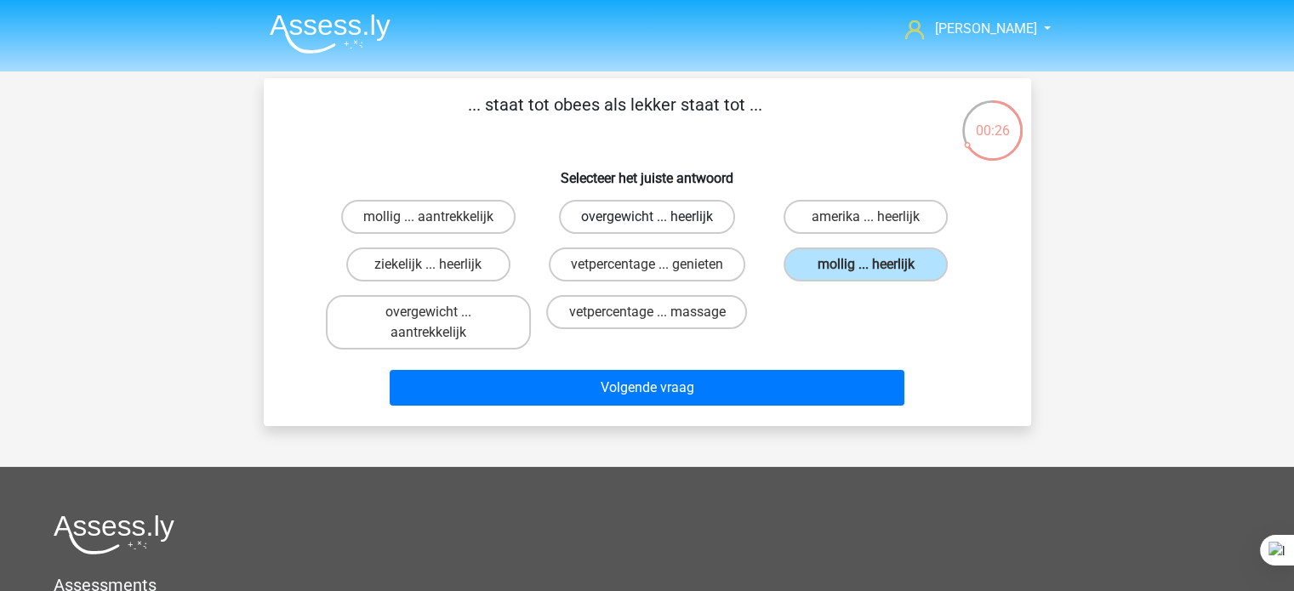
radio input "true"
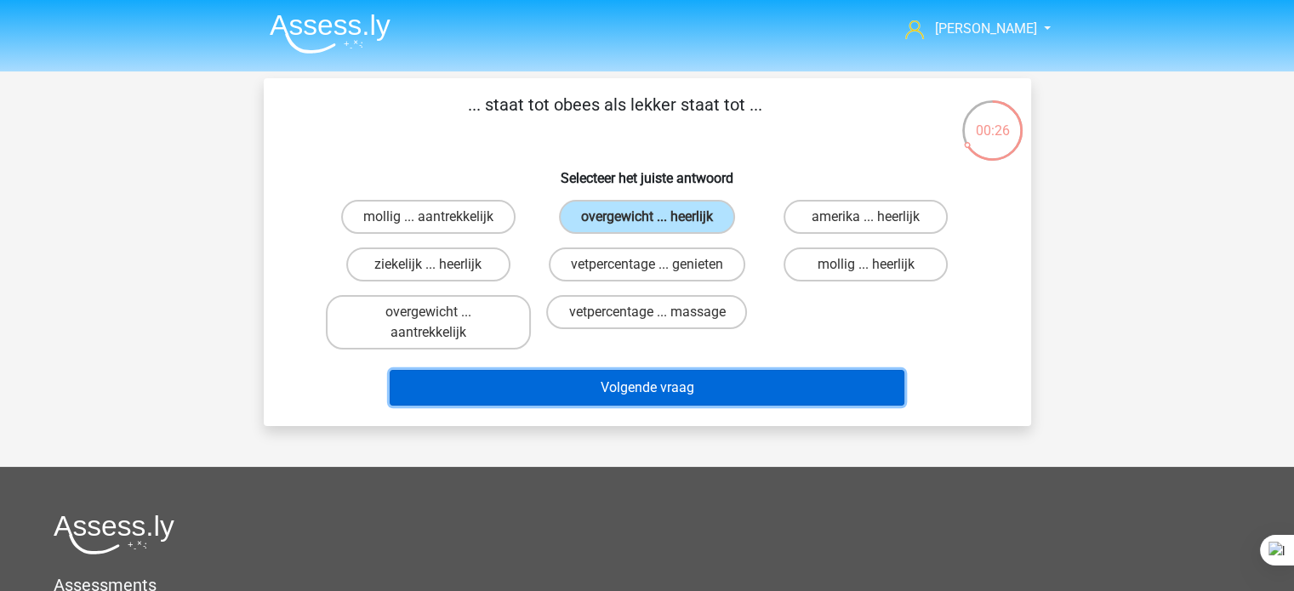
click at [579, 382] on button "Volgende vraag" at bounding box center [647, 388] width 515 height 36
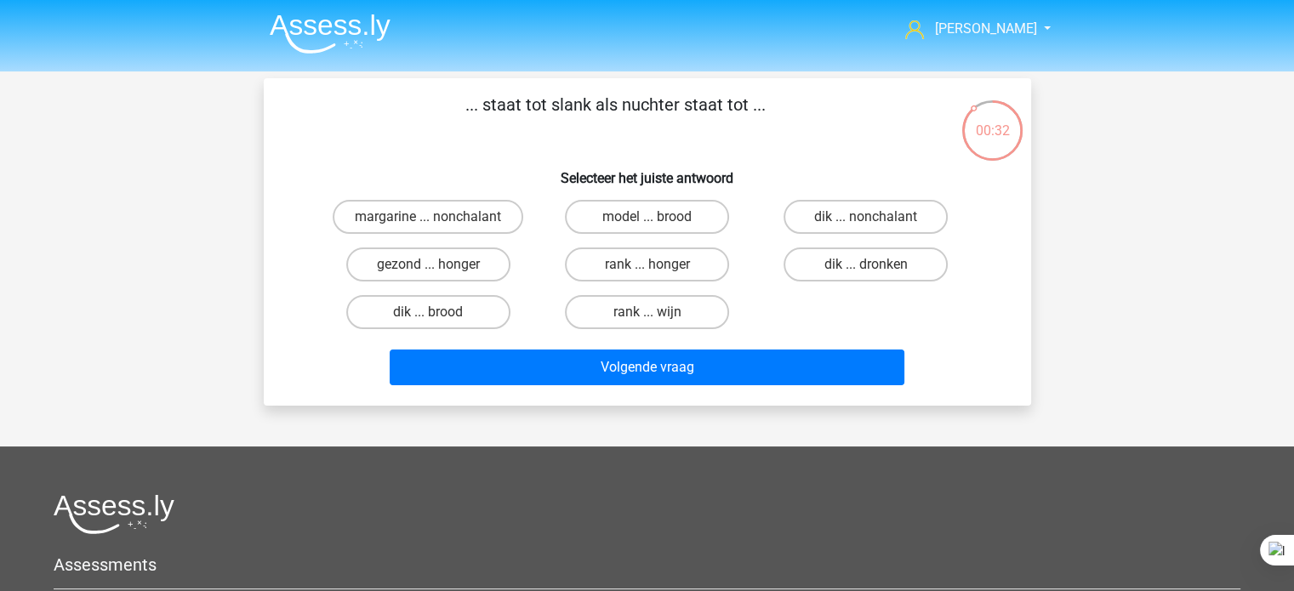
click at [884, 275] on label "dik ... dronken" at bounding box center [866, 265] width 164 height 34
click at [877, 275] on input "dik ... dronken" at bounding box center [871, 270] width 11 height 11
radio input "true"
click at [864, 267] on label "dik ... dronken" at bounding box center [866, 265] width 164 height 34
click at [866, 267] on input "dik ... dronken" at bounding box center [871, 270] width 11 height 11
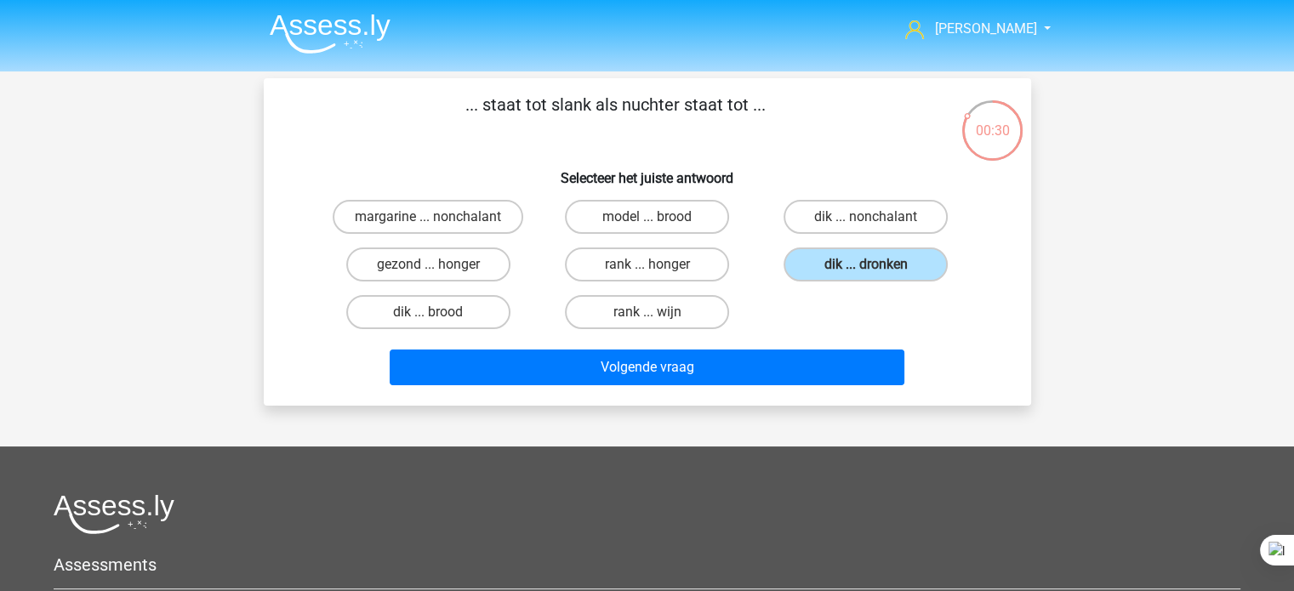
click at [810, 312] on div "margarine ... nonchalant model ... brood dik ... nonchalant gezond ... honger r…" at bounding box center [647, 264] width 657 height 143
click at [753, 298] on div "rank ... wijn" at bounding box center [647, 312] width 219 height 48
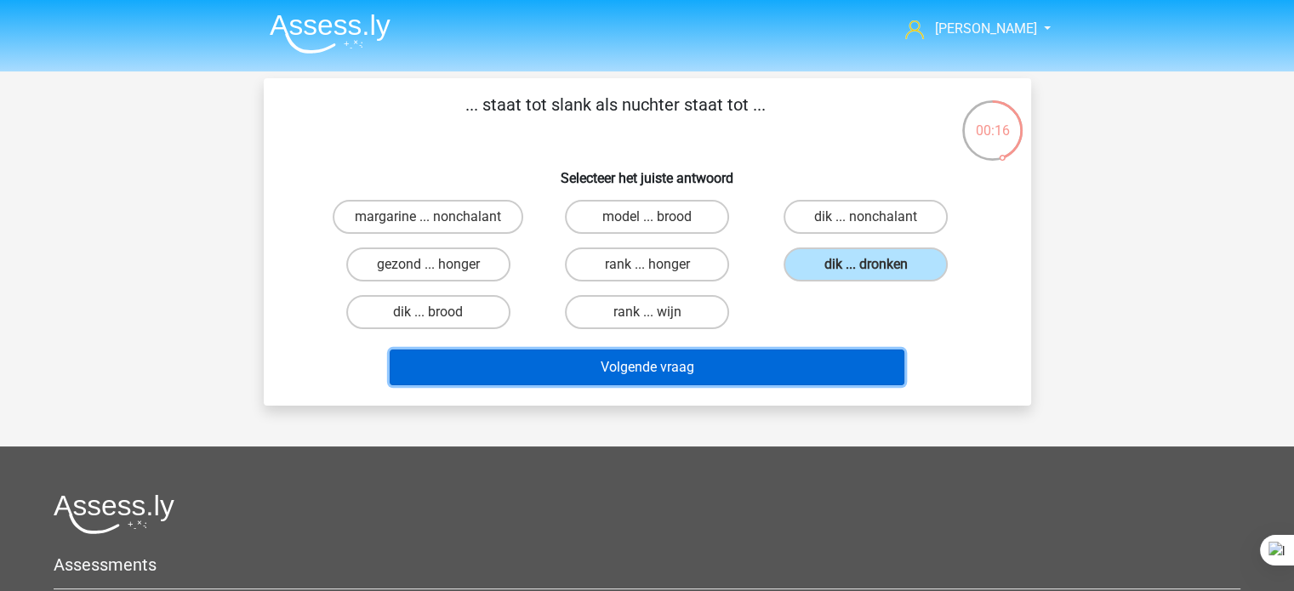
click at [594, 383] on button "Volgende vraag" at bounding box center [647, 368] width 515 height 36
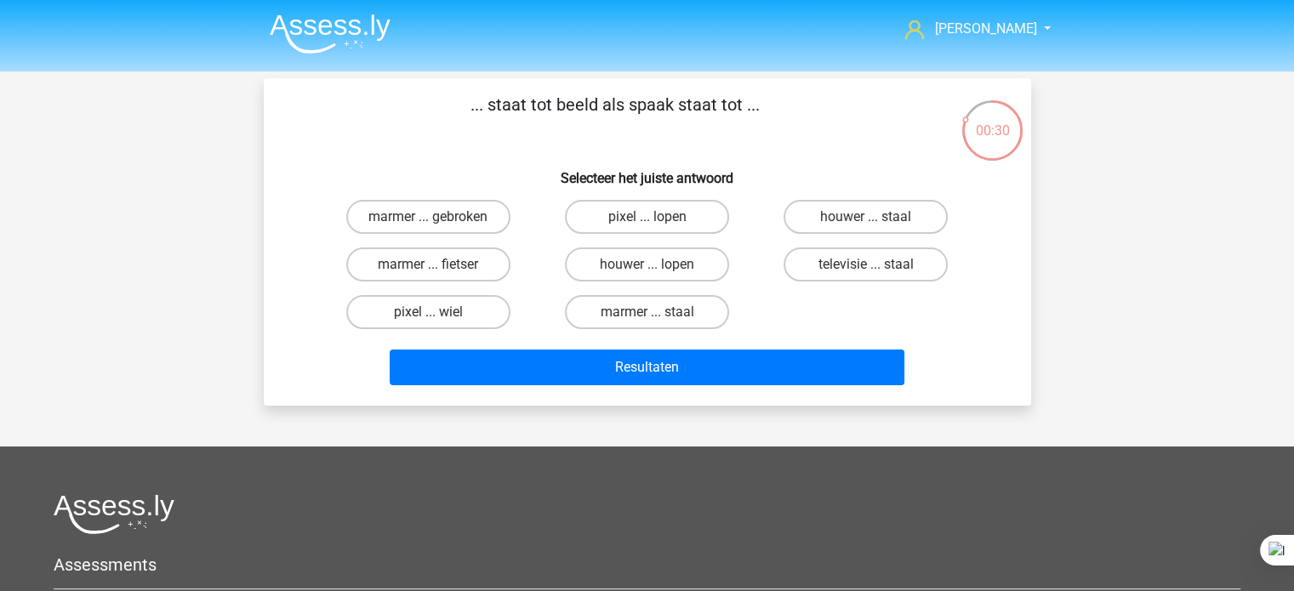
click at [482, 320] on label "pixel ... wiel" at bounding box center [428, 312] width 164 height 34
click at [439, 320] on input "pixel ... wiel" at bounding box center [433, 317] width 11 height 11
radio input "true"
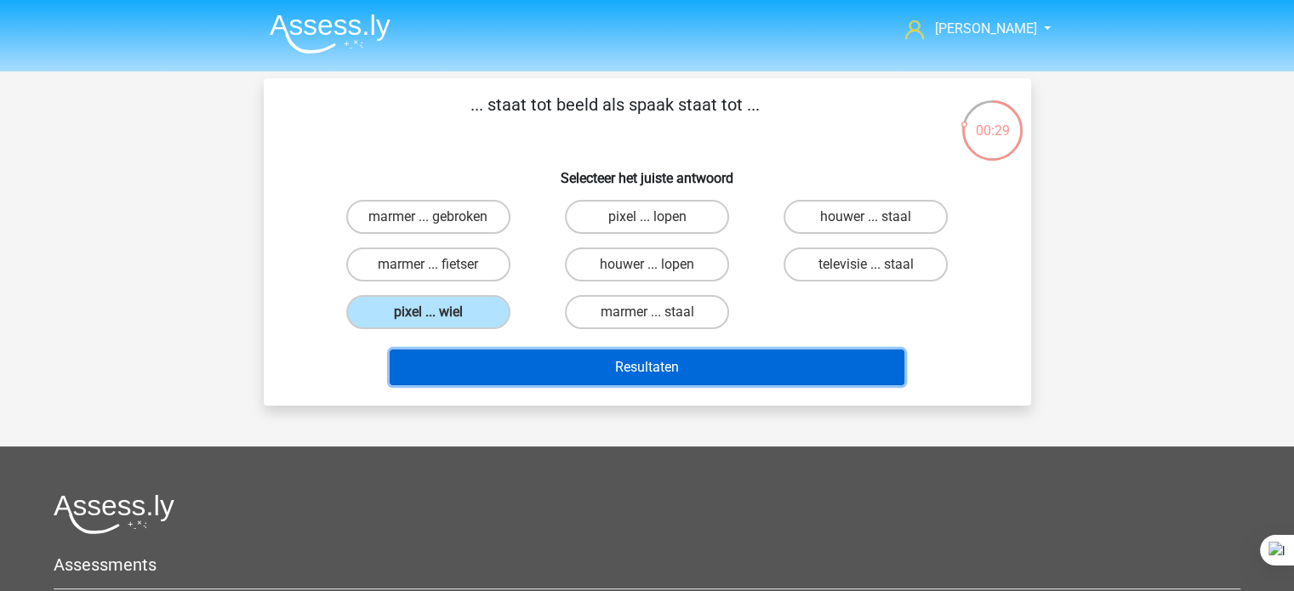
click at [569, 378] on button "Resultaten" at bounding box center [647, 368] width 515 height 36
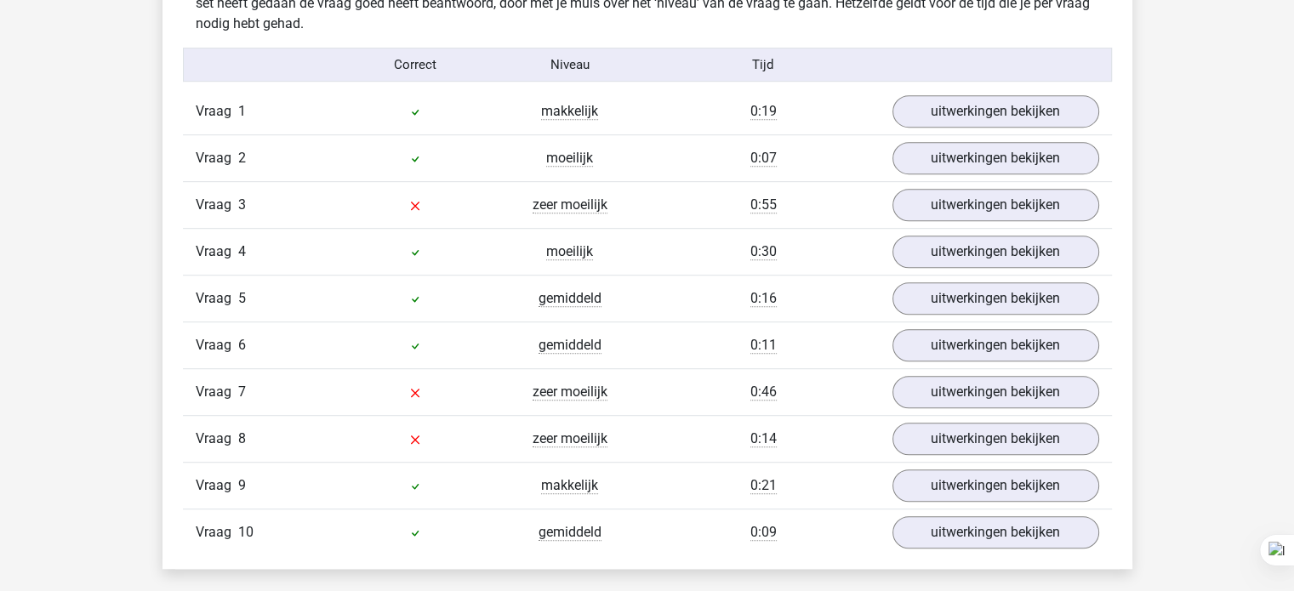
scroll to position [1052, 0]
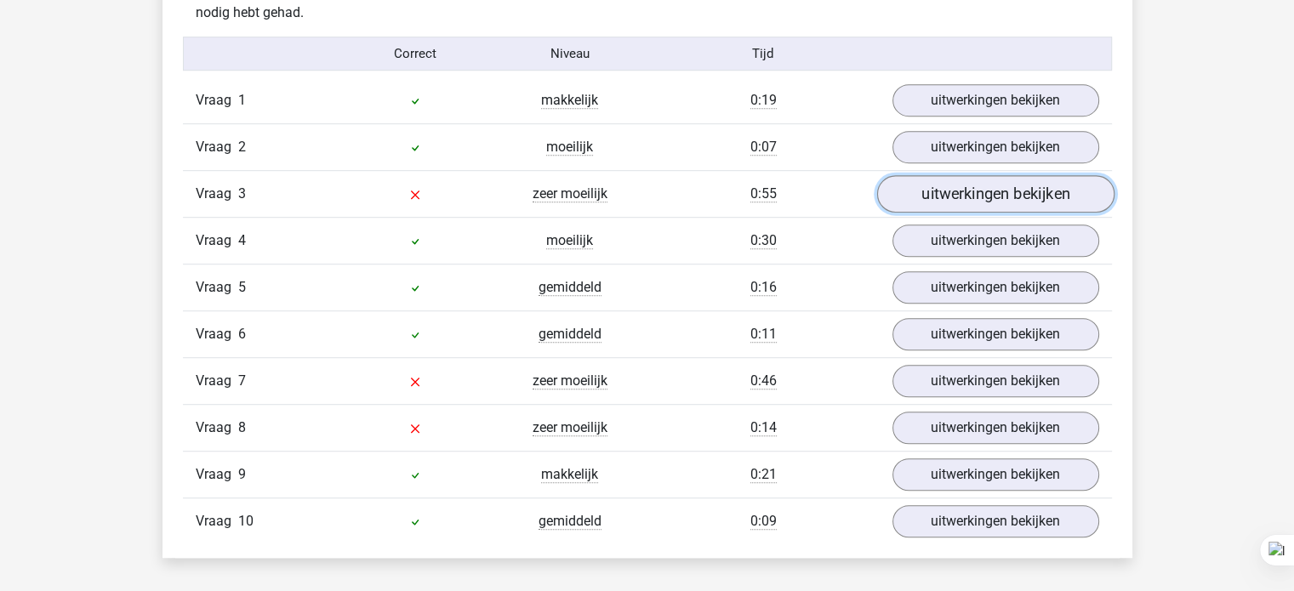
click at [963, 204] on link "uitwerkingen bekijken" at bounding box center [994, 194] width 237 height 37
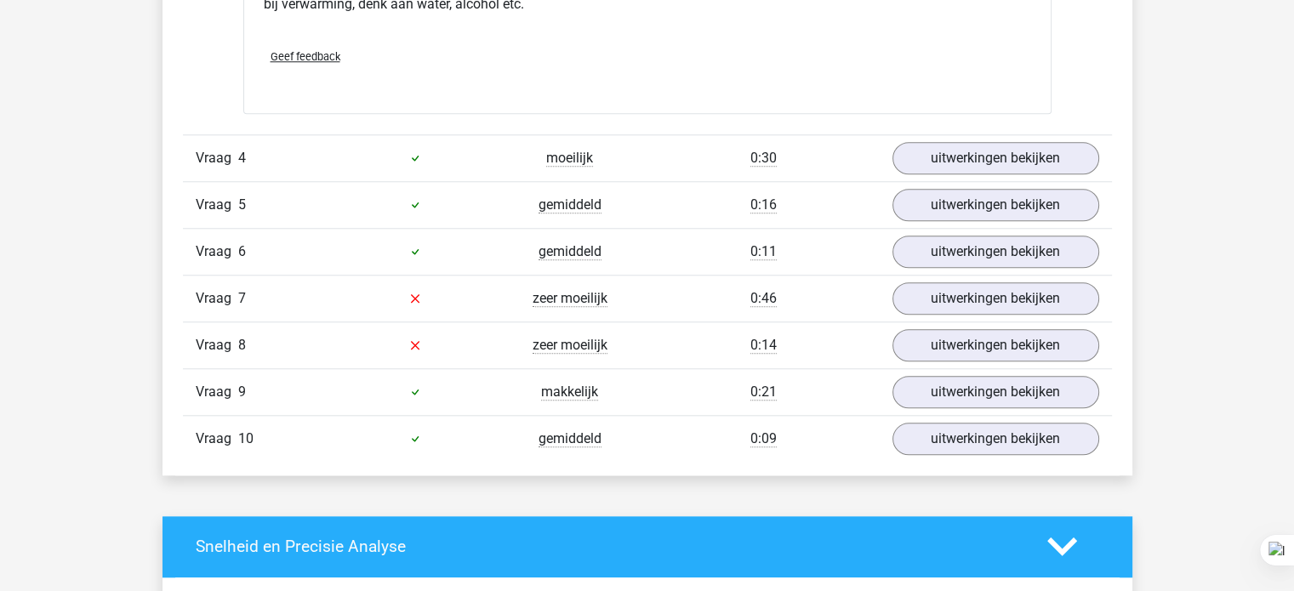
scroll to position [1585, 0]
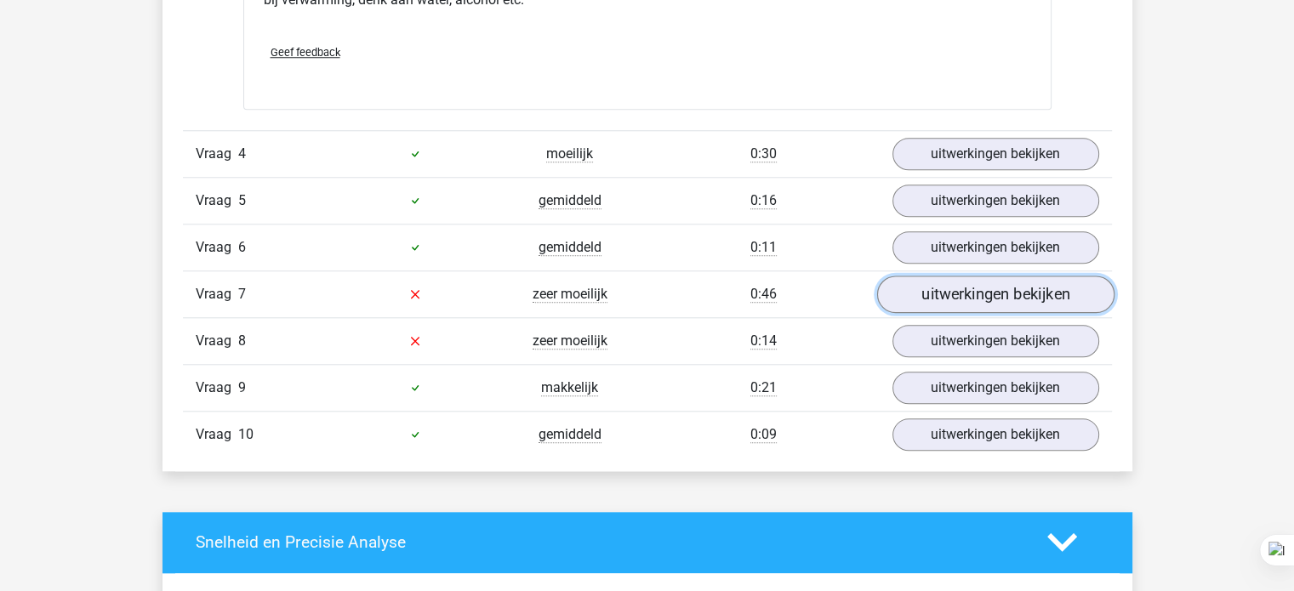
click at [970, 285] on link "uitwerkingen bekijken" at bounding box center [994, 294] width 237 height 37
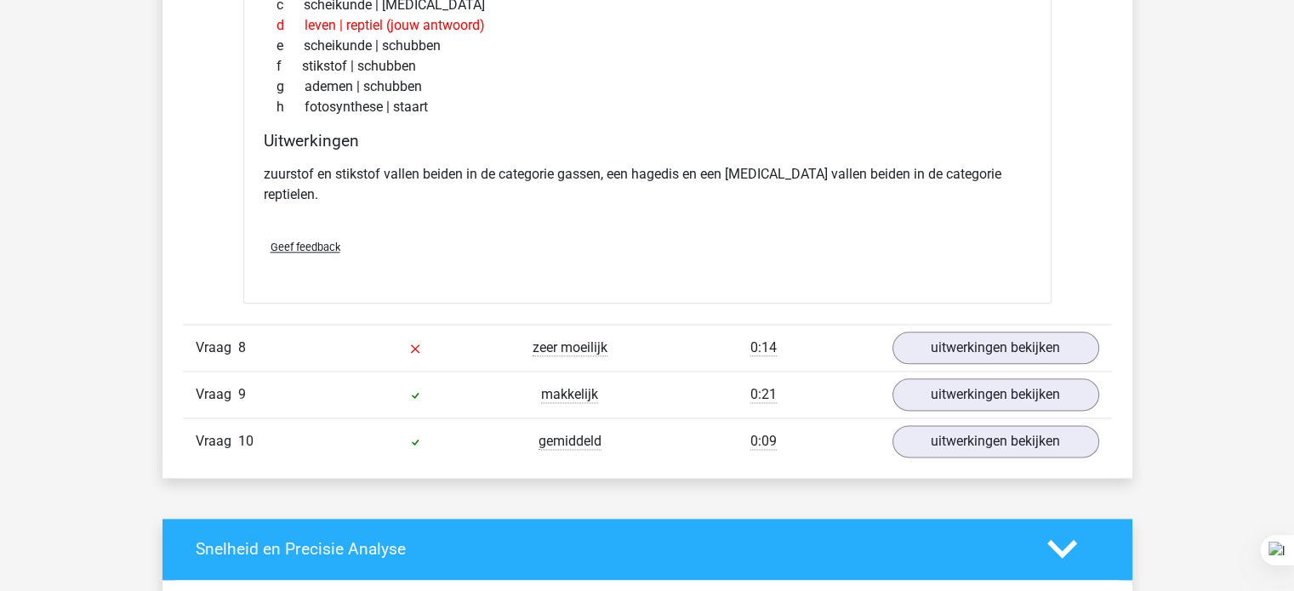
scroll to position [2026, 0]
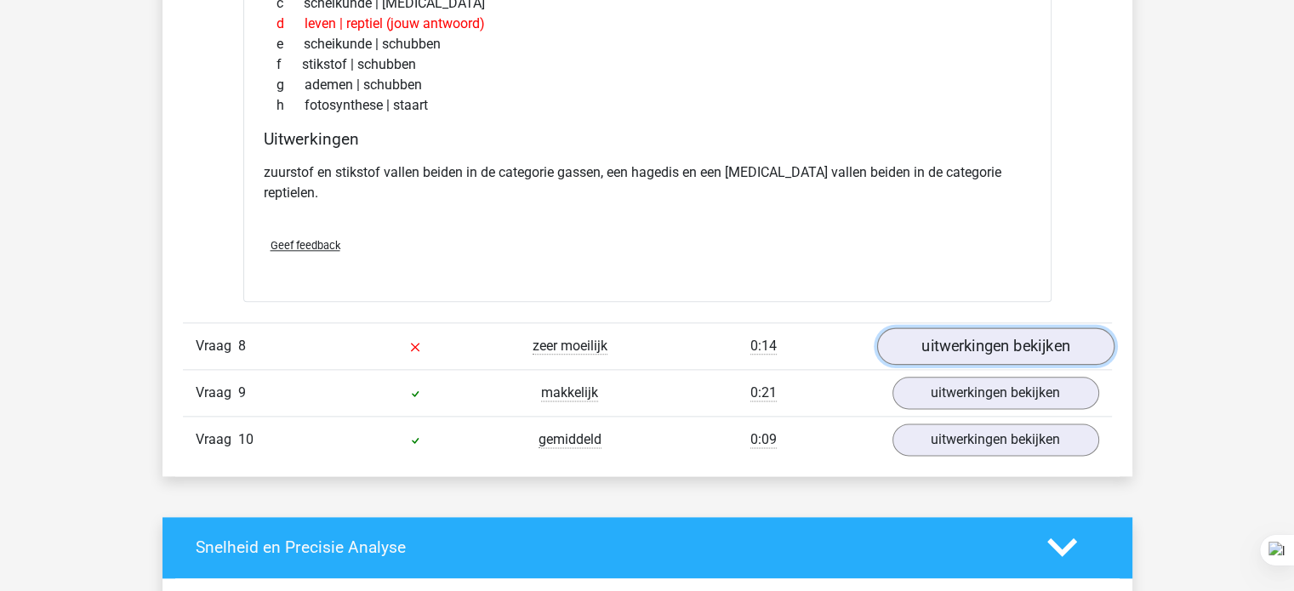
click at [1013, 328] on link "uitwerkingen bekijken" at bounding box center [994, 346] width 237 height 37
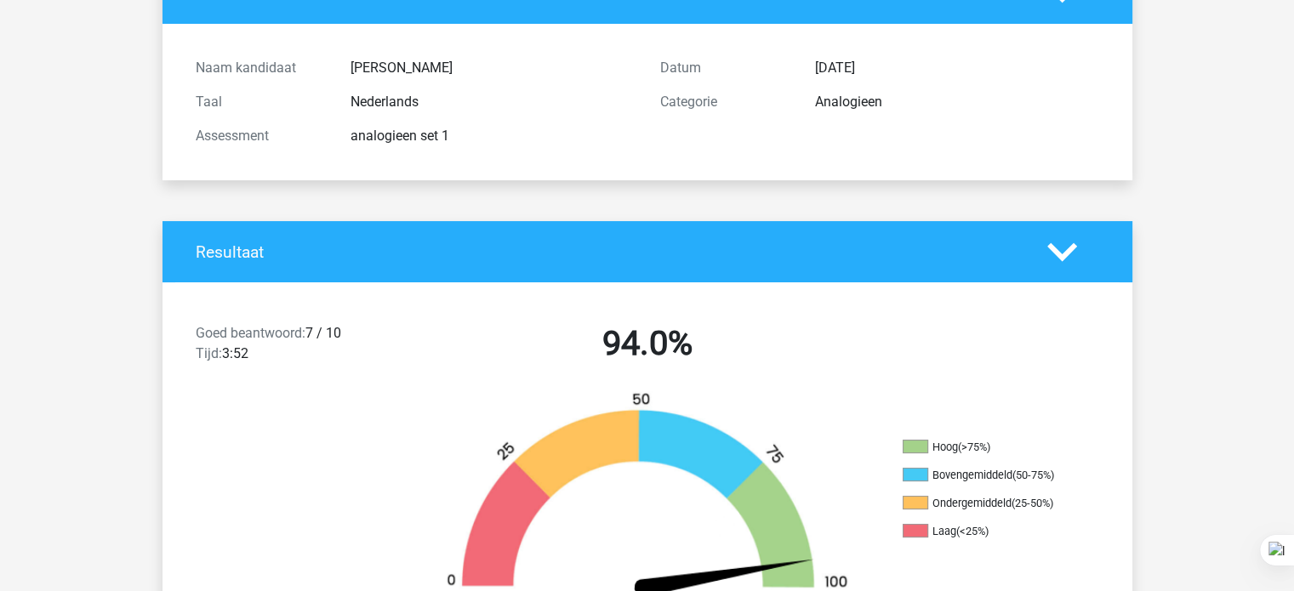
scroll to position [0, 0]
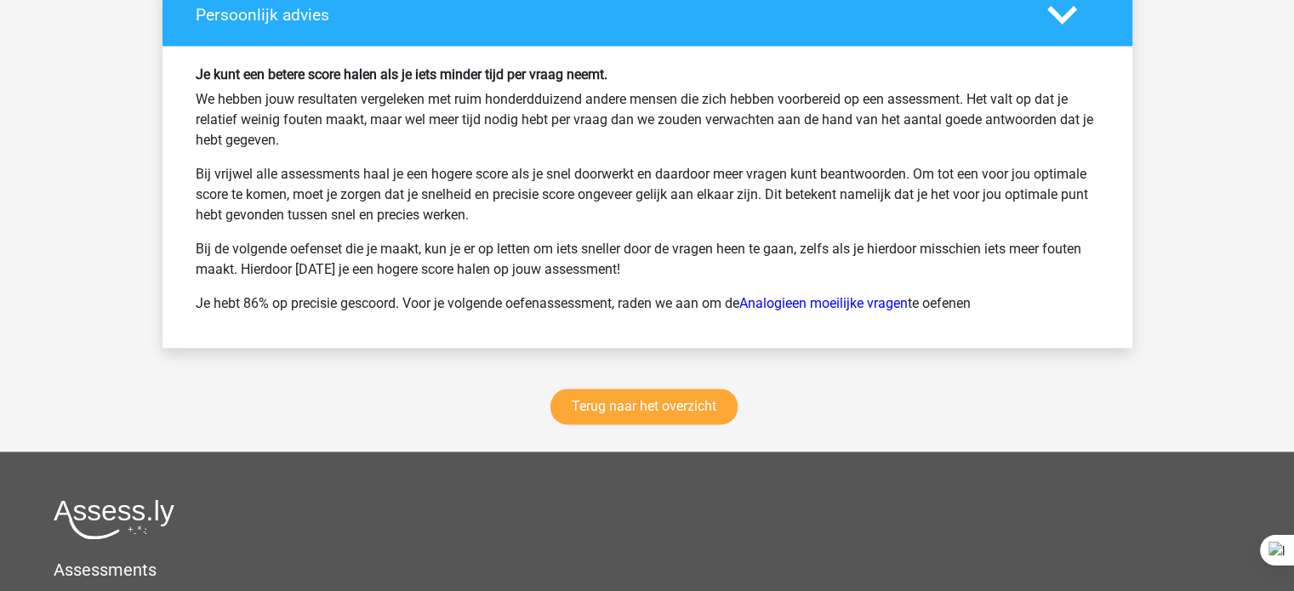
scroll to position [2245, 0]
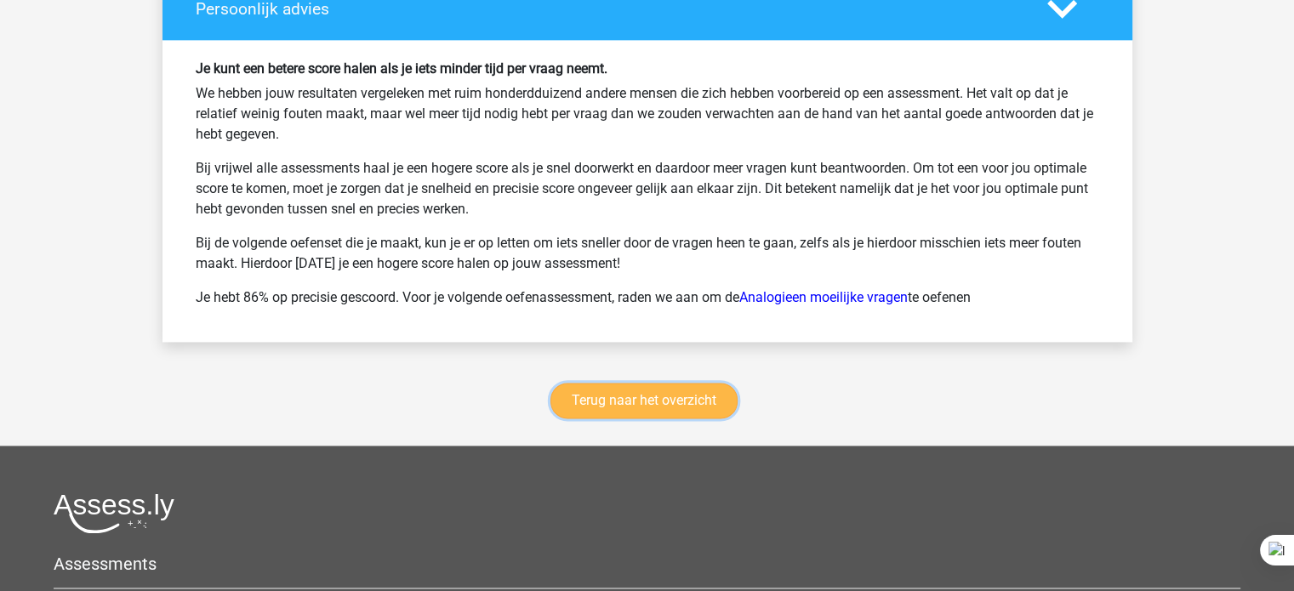
click at [659, 402] on link "Terug naar het overzicht" at bounding box center [644, 401] width 187 height 36
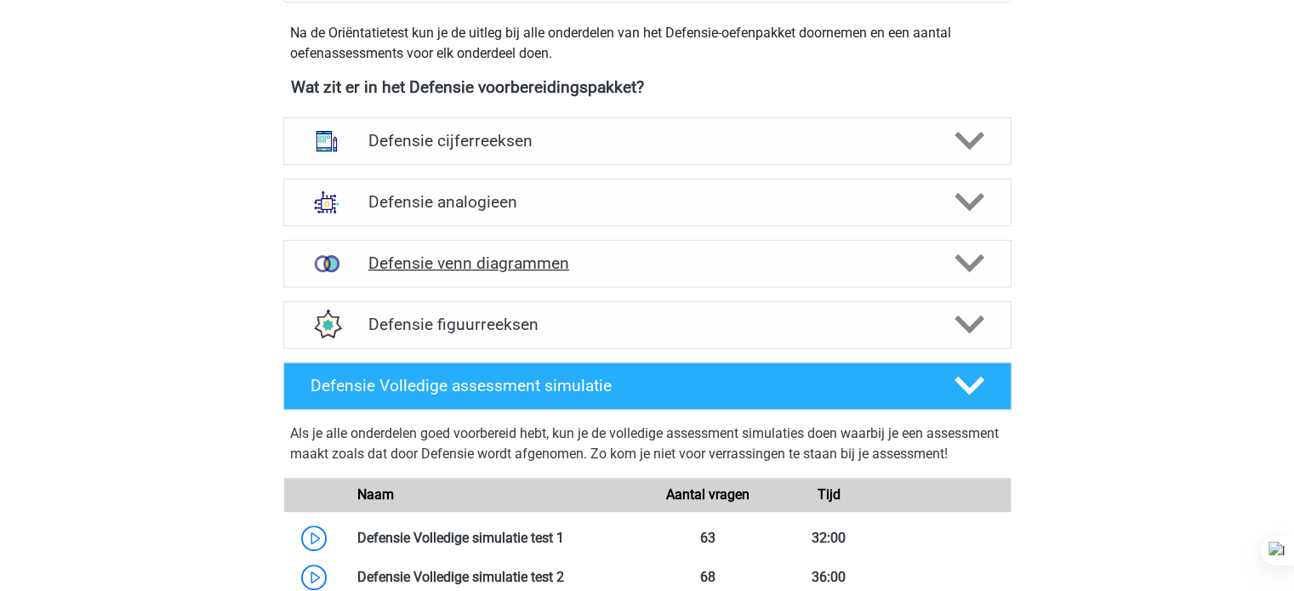
click at [680, 264] on h4 "Defensie venn diagrammen" at bounding box center [646, 264] width 557 height 20
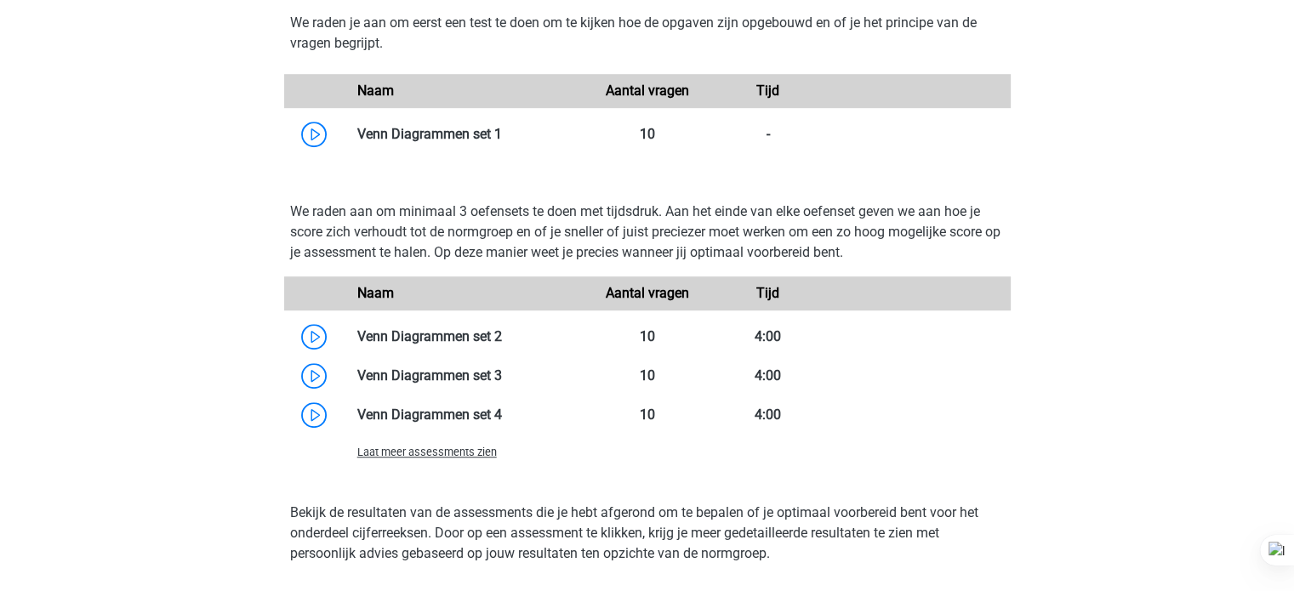
scroll to position [1167, 0]
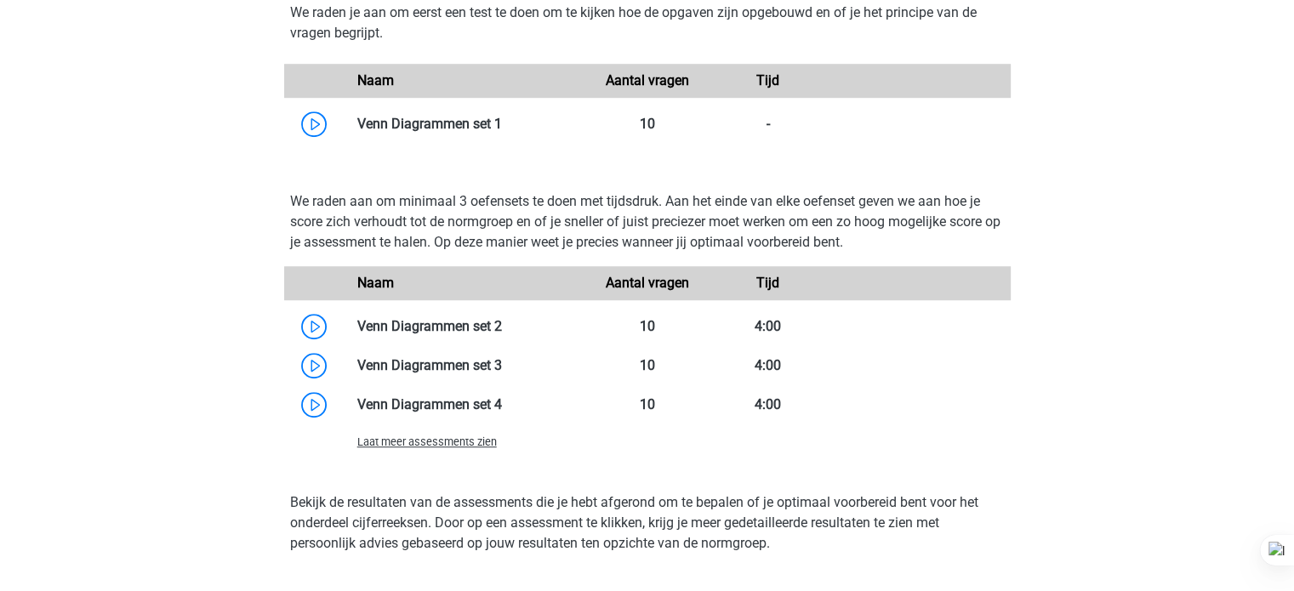
click at [459, 442] on span "Laat meer assessments zien" at bounding box center [427, 442] width 140 height 13
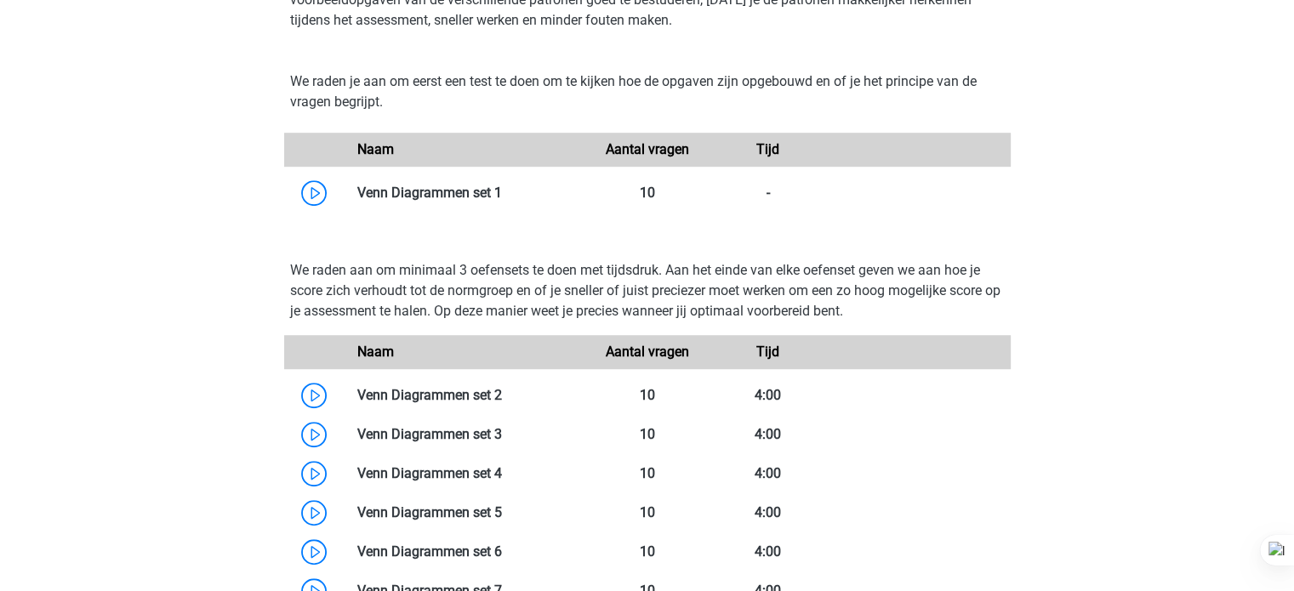
scroll to position [1100, 0]
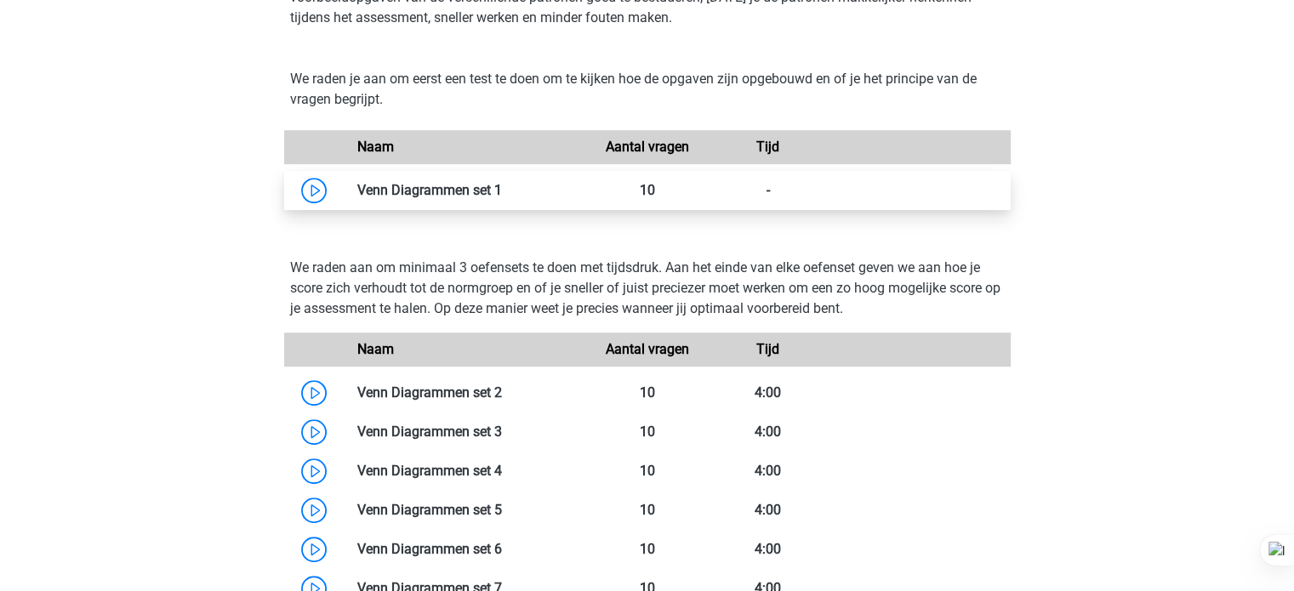
click at [502, 193] on link at bounding box center [502, 190] width 0 height 16
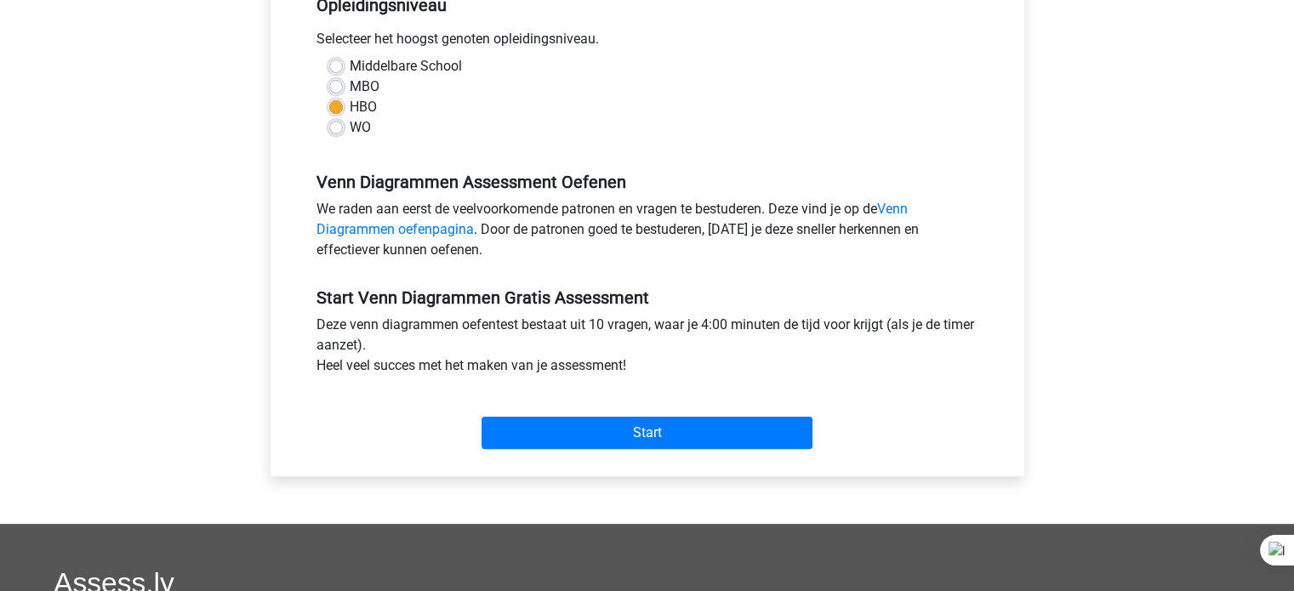
scroll to position [372, 0]
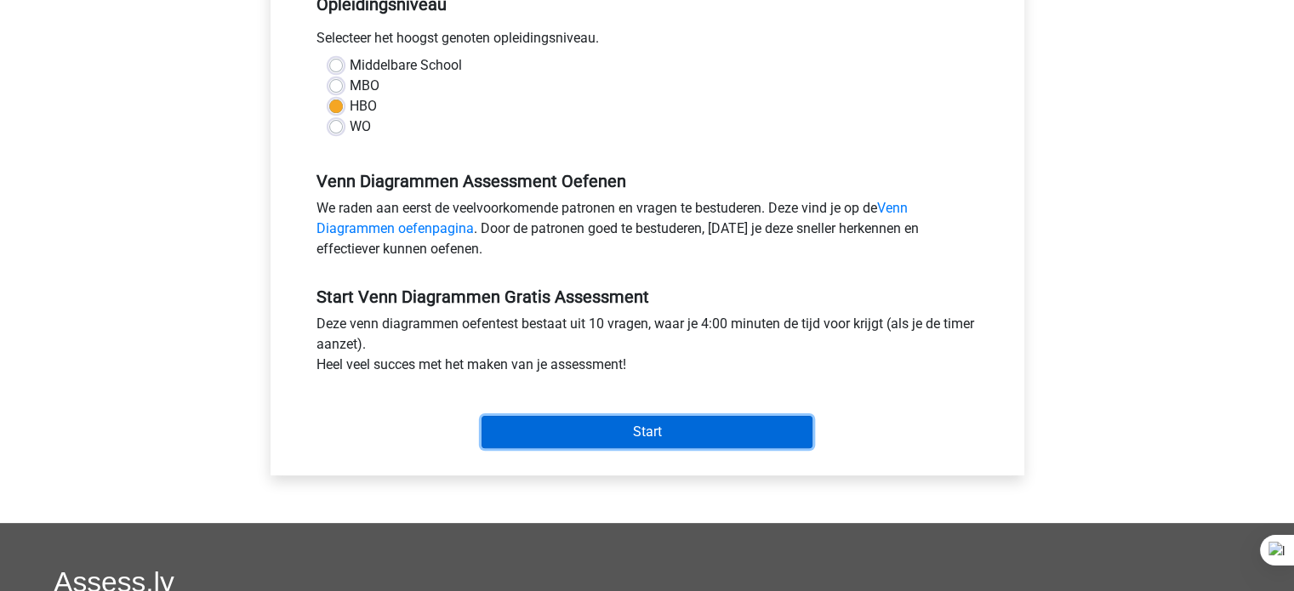
click at [554, 432] on input "Start" at bounding box center [647, 432] width 331 height 32
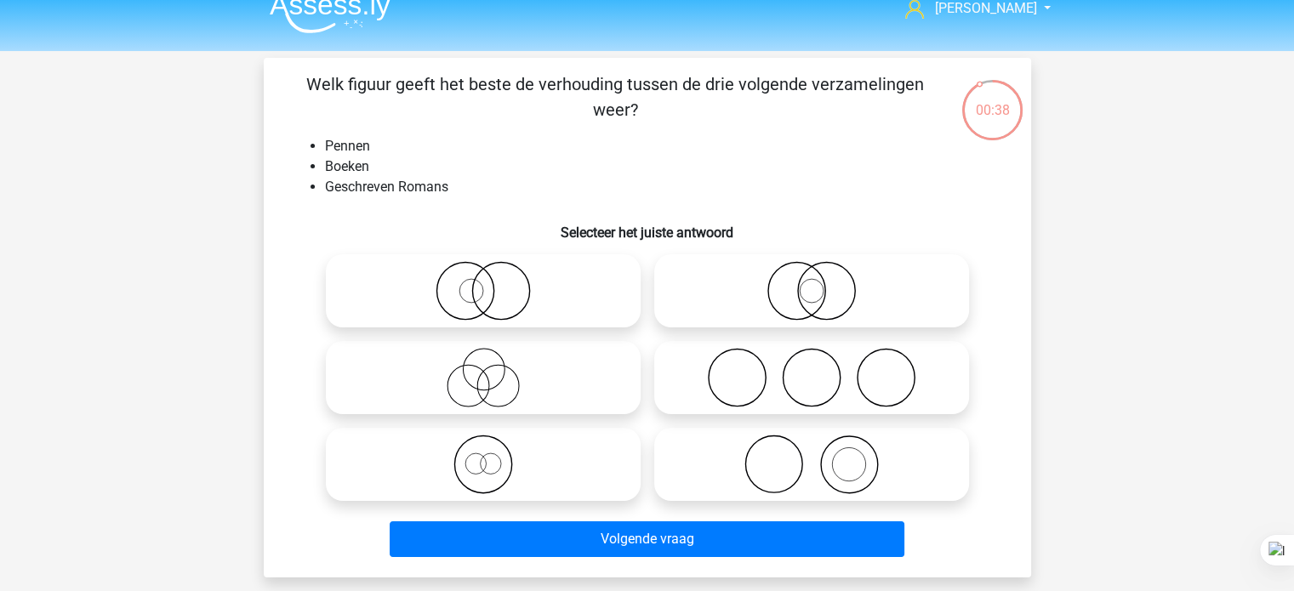
scroll to position [15, 0]
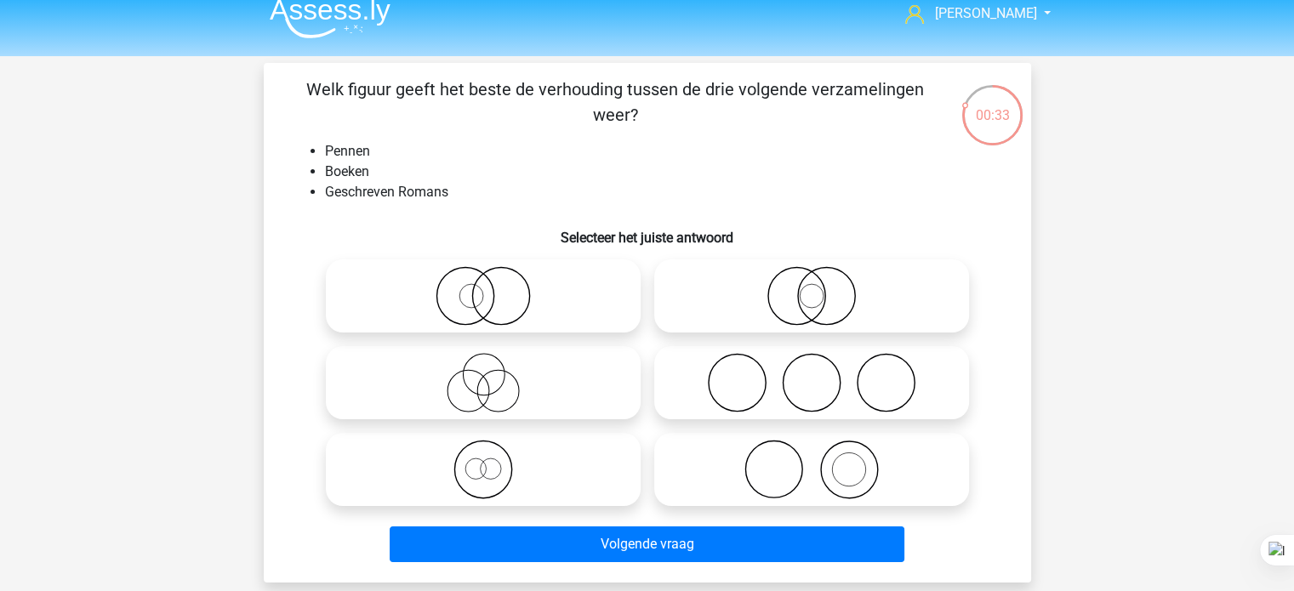
click at [844, 463] on icon at bounding box center [811, 470] width 301 height 60
click at [823, 461] on input "radio" at bounding box center [817, 455] width 11 height 11
radio input "true"
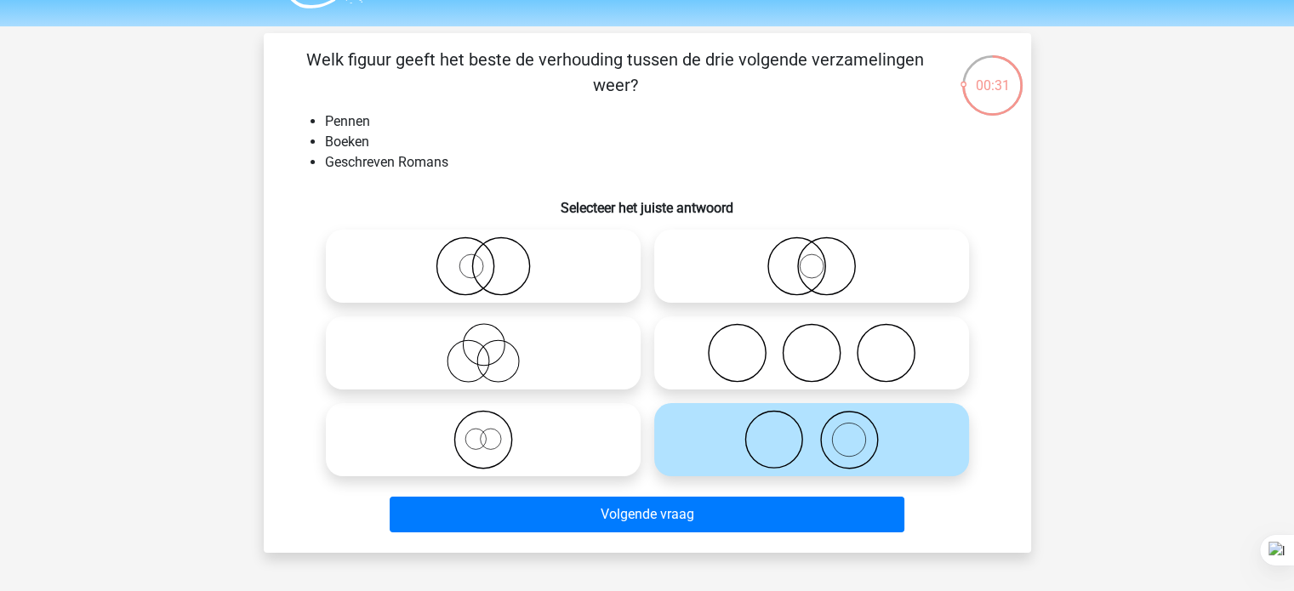
scroll to position [58, 0]
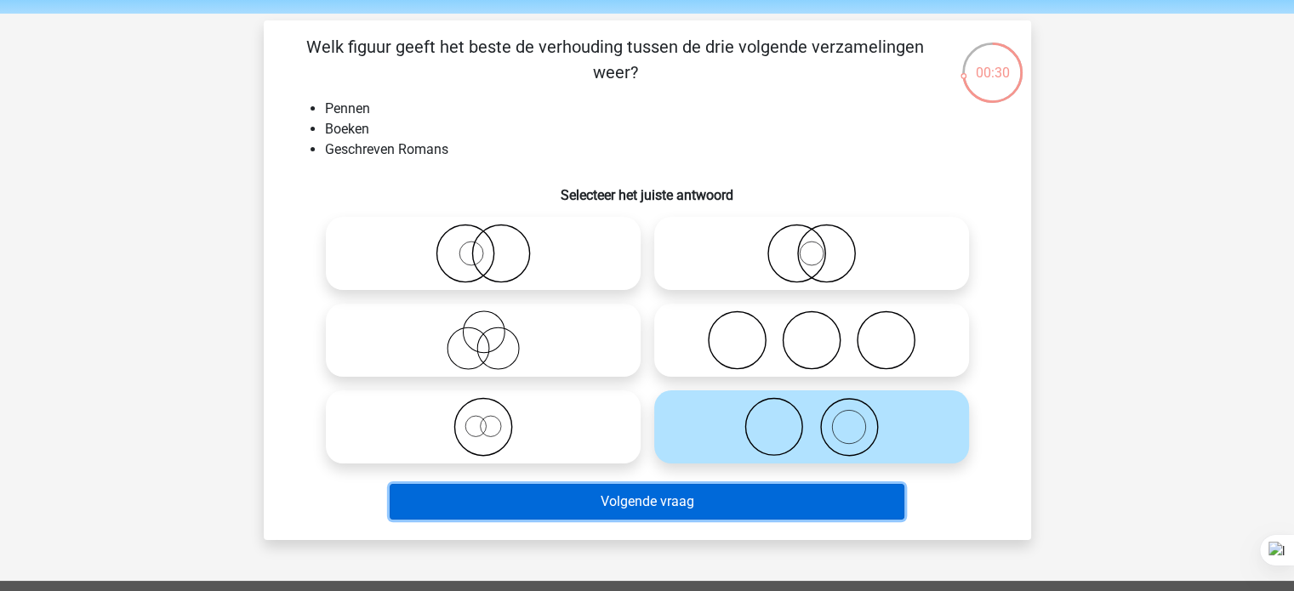
click at [665, 501] on button "Volgende vraag" at bounding box center [647, 502] width 515 height 36
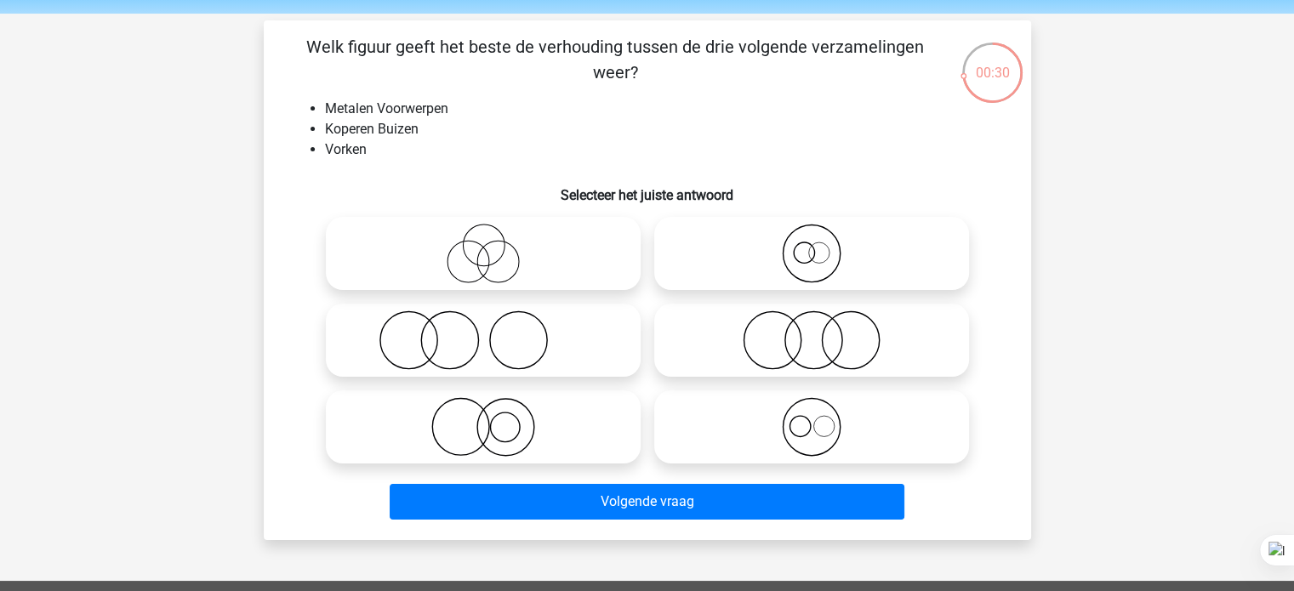
scroll to position [78, 0]
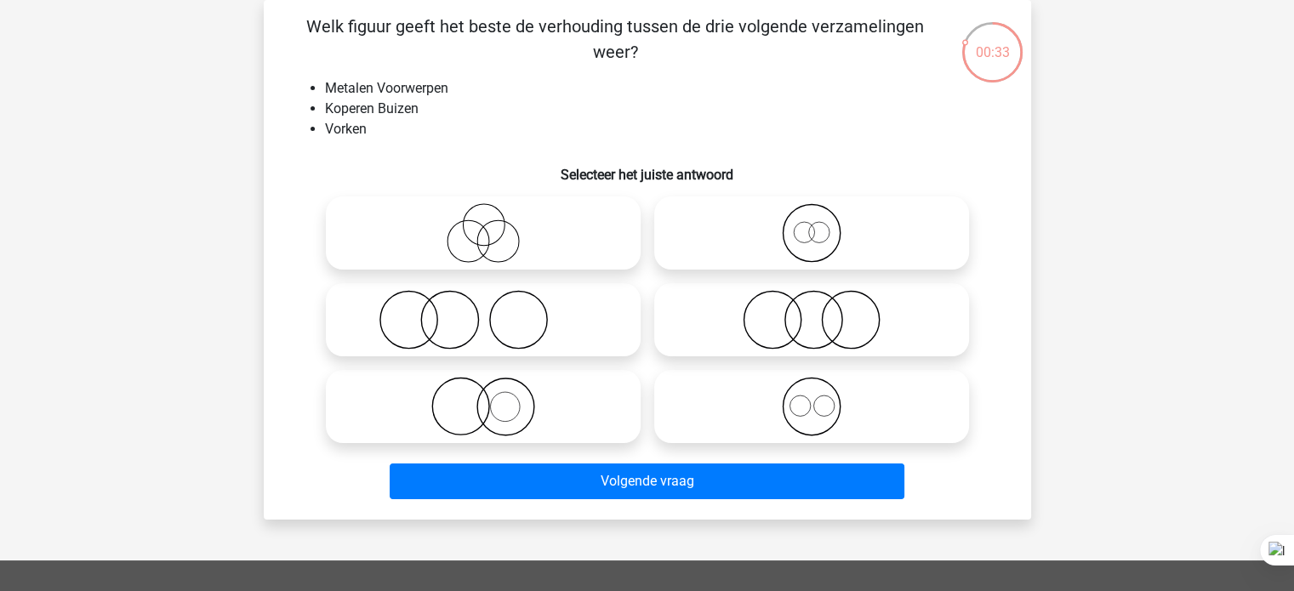
click at [521, 404] on icon at bounding box center [483, 407] width 301 height 60
click at [494, 398] on input "radio" at bounding box center [488, 392] width 11 height 11
radio input "true"
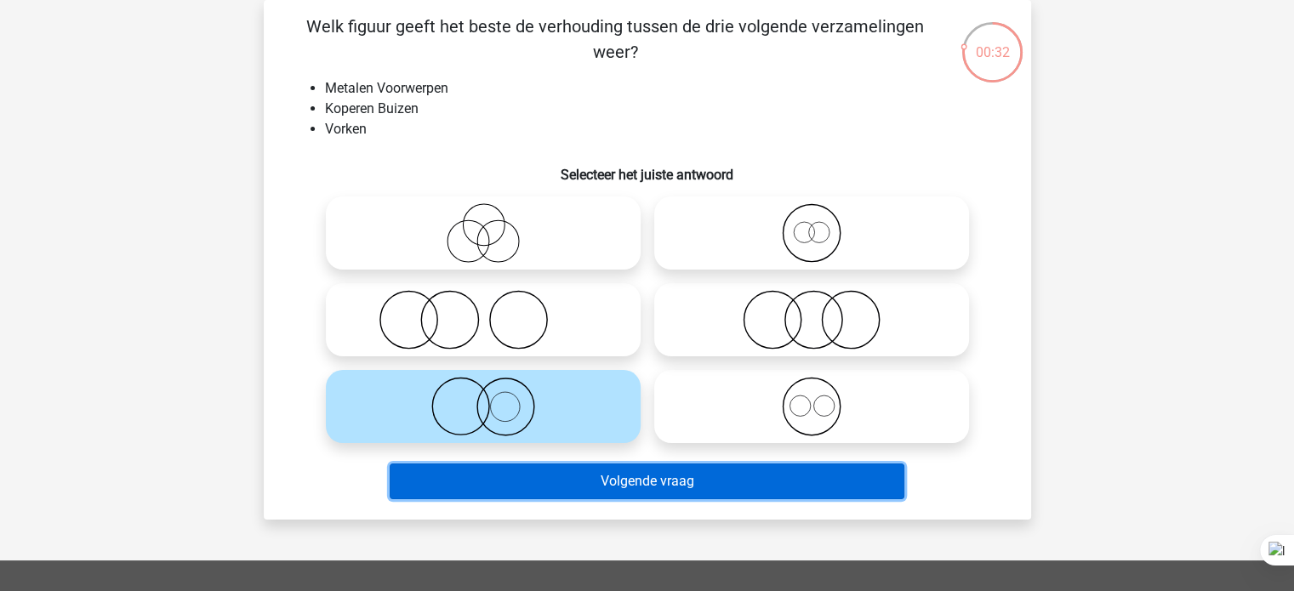
click at [488, 493] on button "Volgende vraag" at bounding box center [647, 482] width 515 height 36
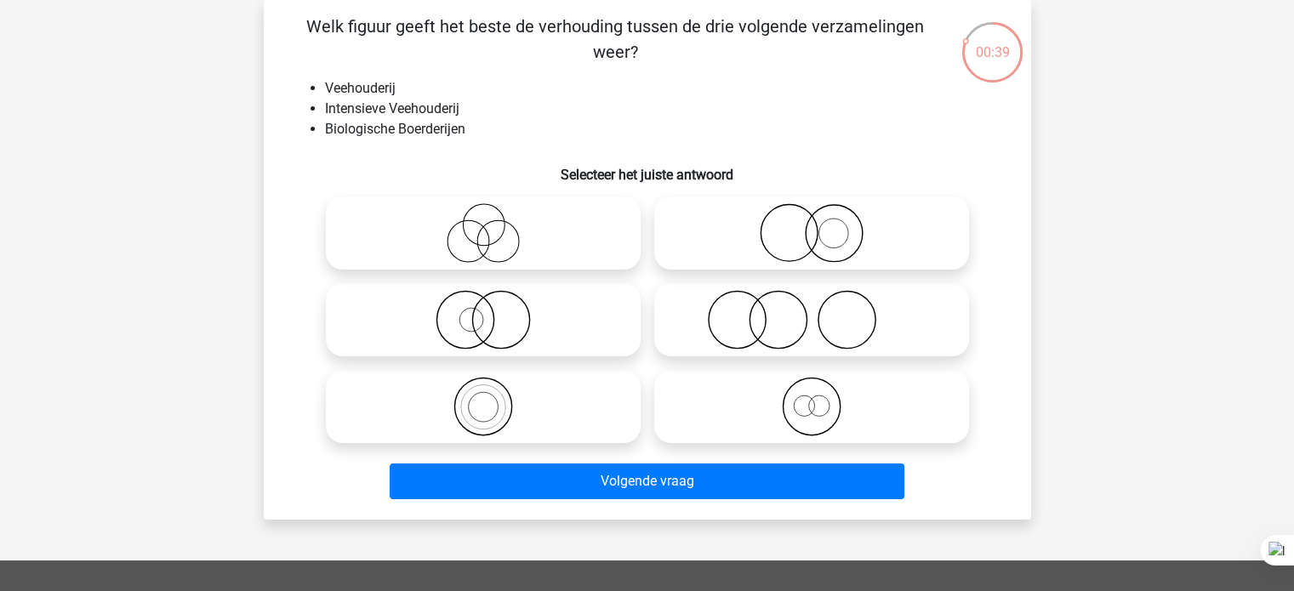
click at [807, 402] on icon at bounding box center [811, 407] width 301 height 60
click at [812, 398] on input "radio" at bounding box center [817, 392] width 11 height 11
radio input "true"
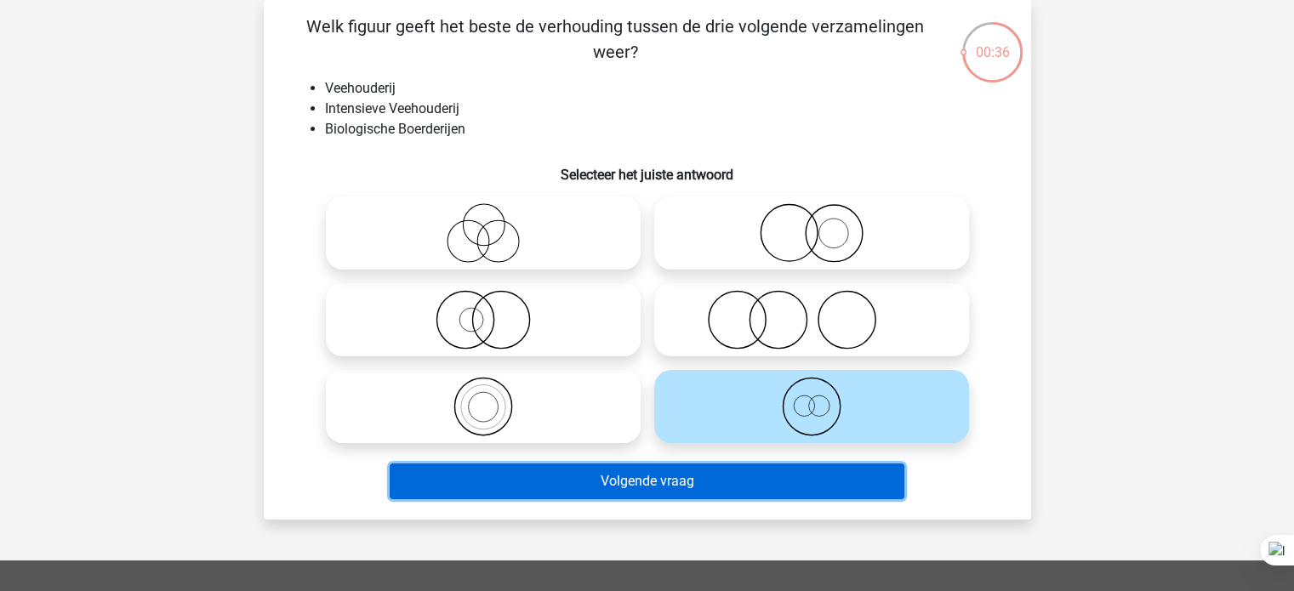
click at [629, 497] on button "Volgende vraag" at bounding box center [647, 482] width 515 height 36
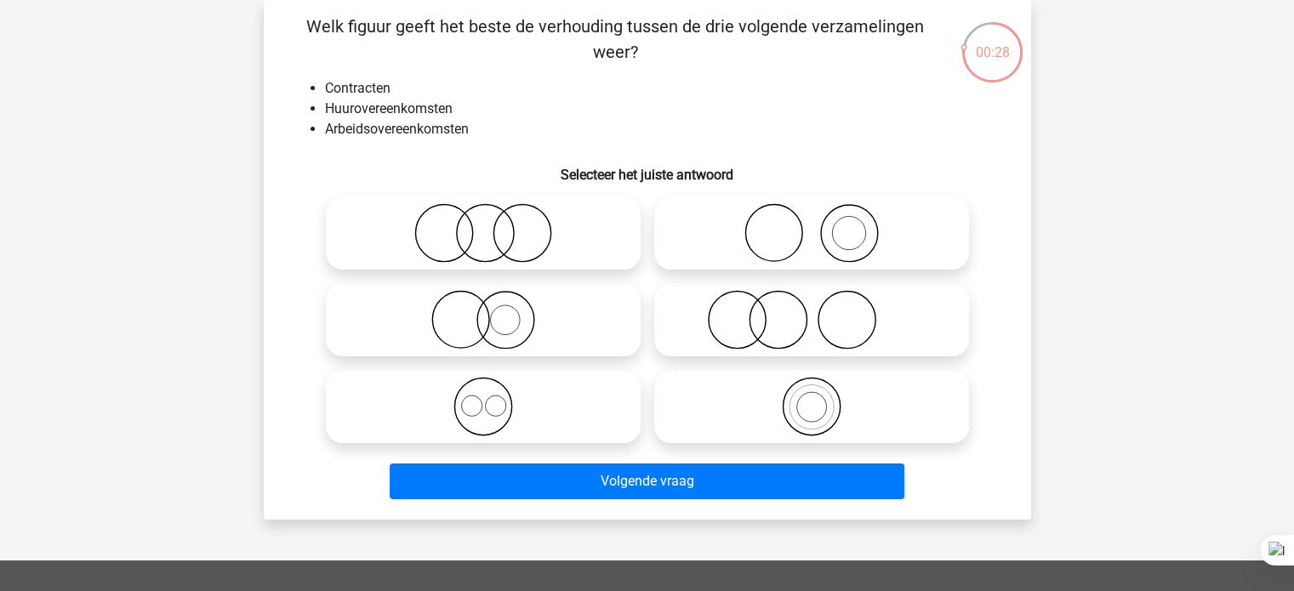
click at [484, 403] on icon at bounding box center [483, 407] width 301 height 60
click at [484, 398] on input "radio" at bounding box center [488, 392] width 11 height 11
radio input "true"
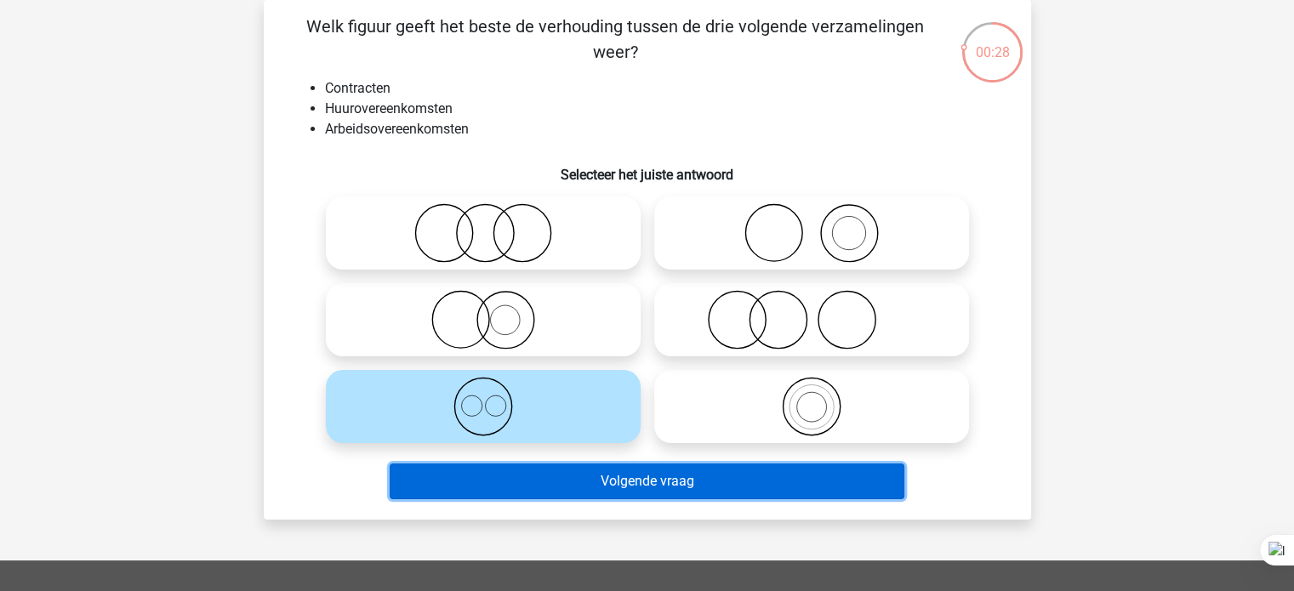
click at [558, 480] on button "Volgende vraag" at bounding box center [647, 482] width 515 height 36
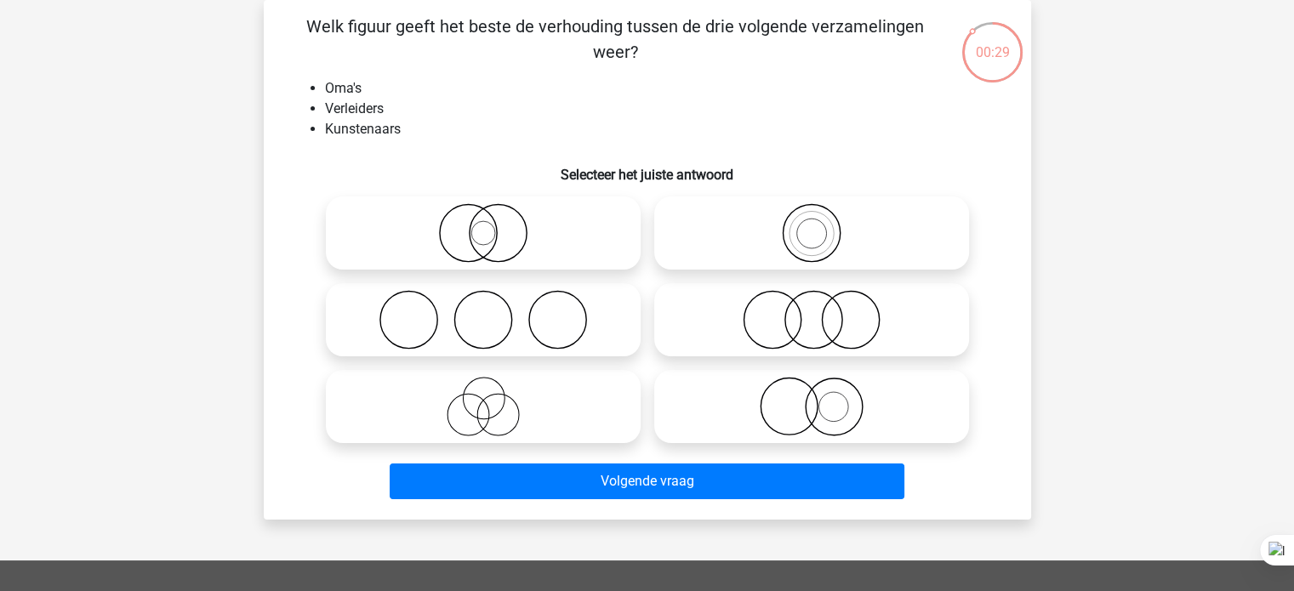
click at [528, 415] on icon at bounding box center [483, 407] width 301 height 60
click at [494, 398] on input "radio" at bounding box center [488, 392] width 11 height 11
radio input "true"
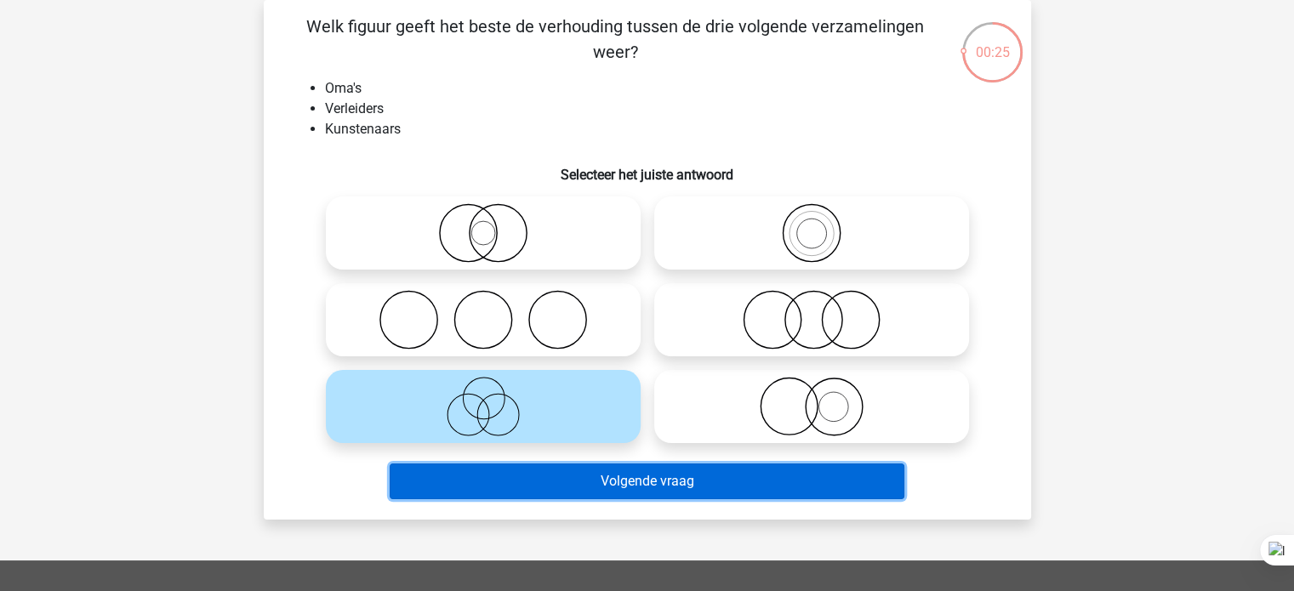
click at [536, 493] on button "Volgende vraag" at bounding box center [647, 482] width 515 height 36
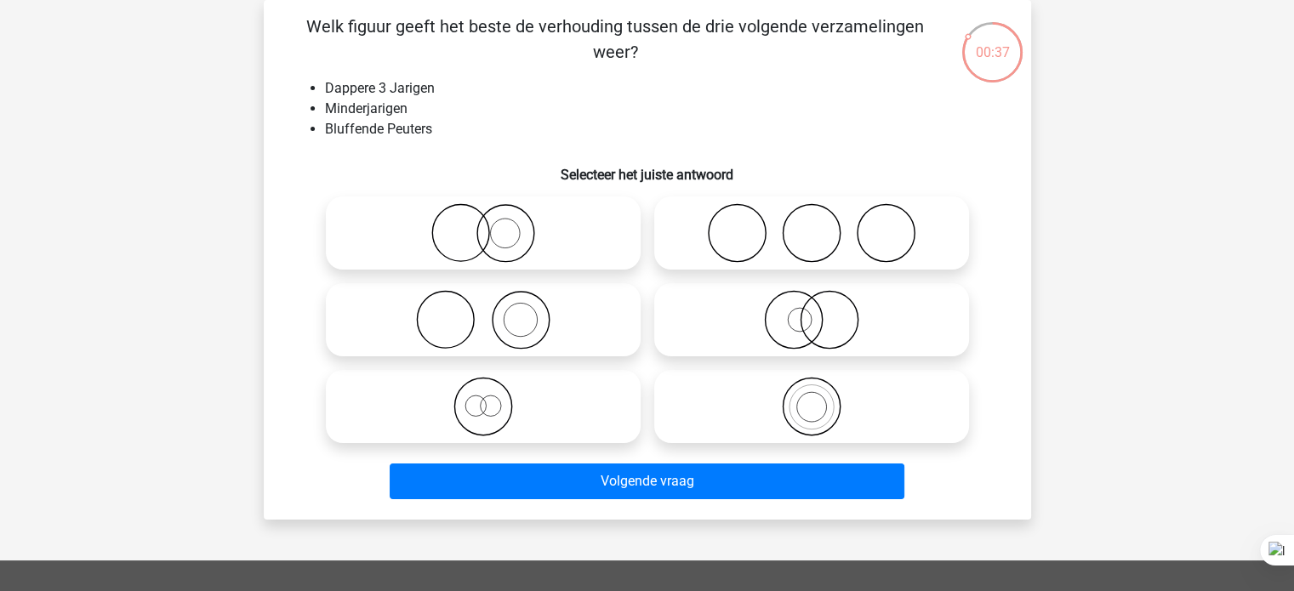
click at [508, 422] on icon at bounding box center [483, 407] width 301 height 60
click at [494, 398] on input "radio" at bounding box center [488, 392] width 11 height 11
radio input "true"
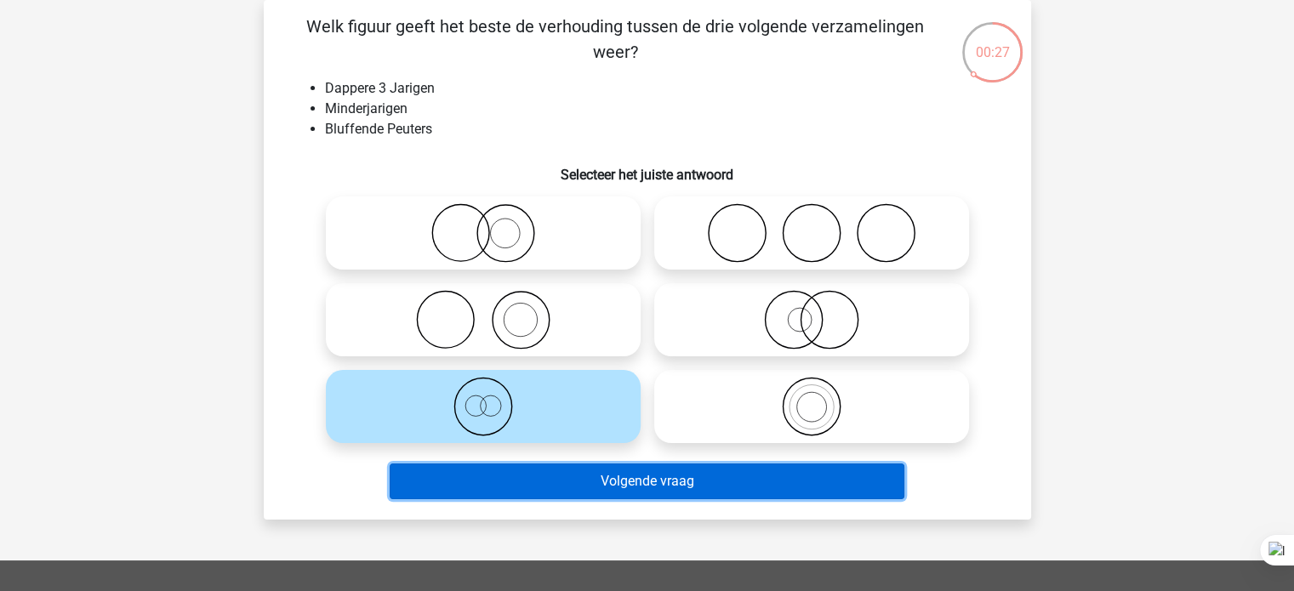
click at [568, 493] on button "Volgende vraag" at bounding box center [647, 482] width 515 height 36
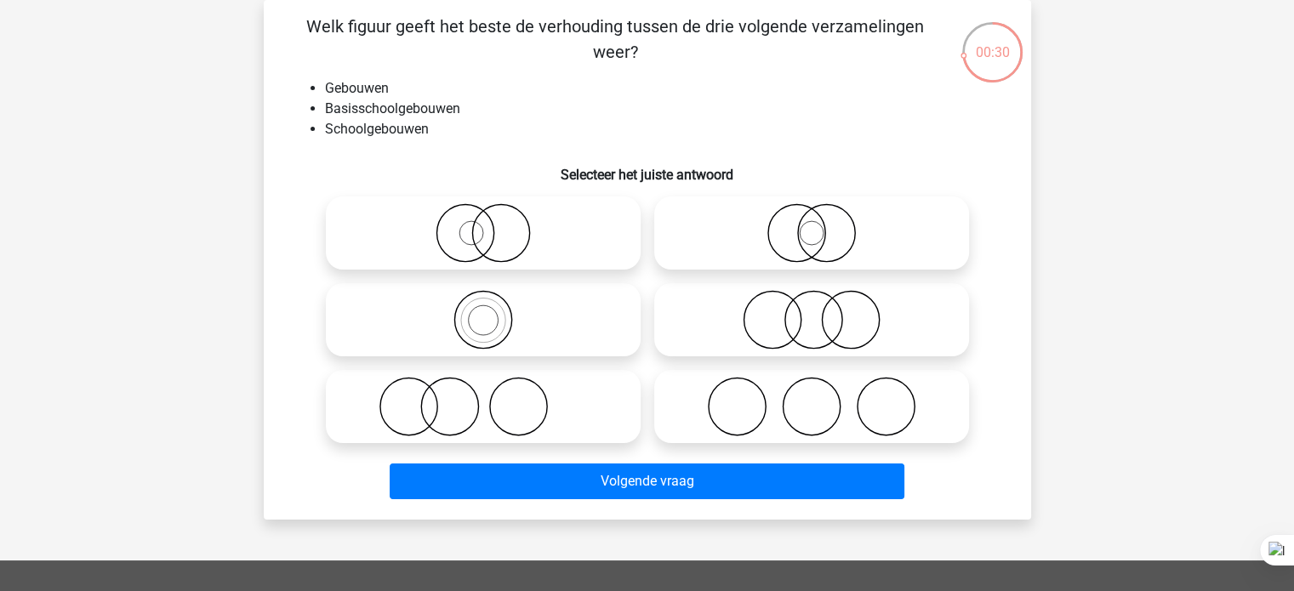
click at [577, 330] on icon at bounding box center [483, 320] width 301 height 60
click at [494, 311] on input "radio" at bounding box center [488, 305] width 11 height 11
radio input "true"
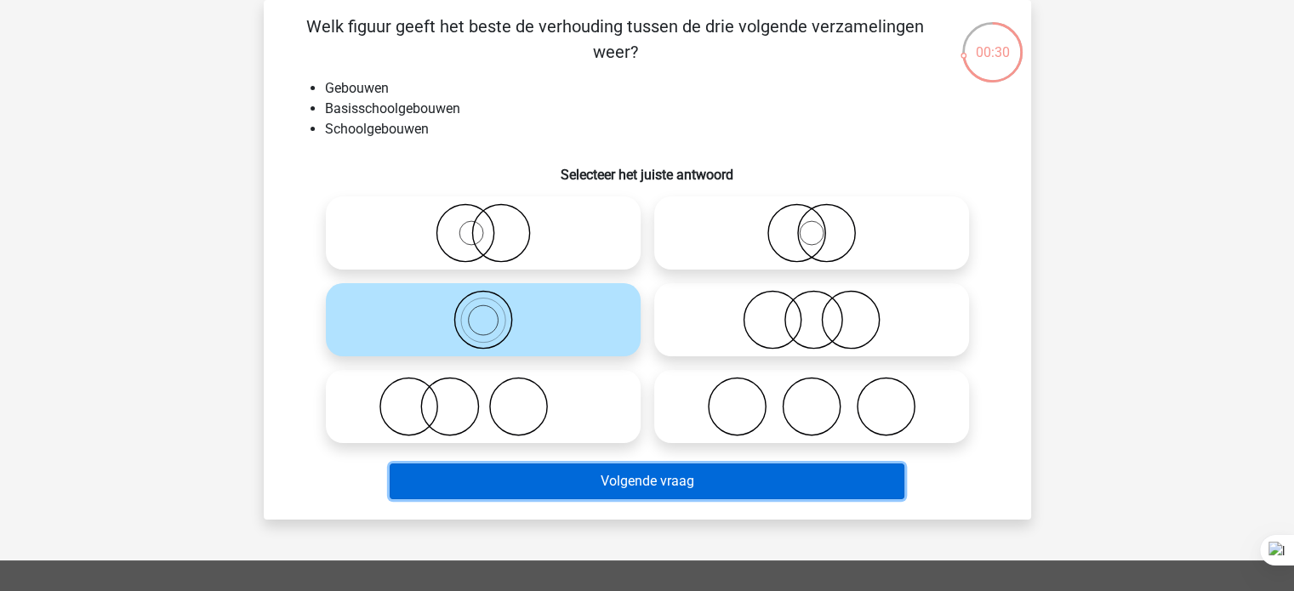
click at [608, 482] on button "Volgende vraag" at bounding box center [647, 482] width 515 height 36
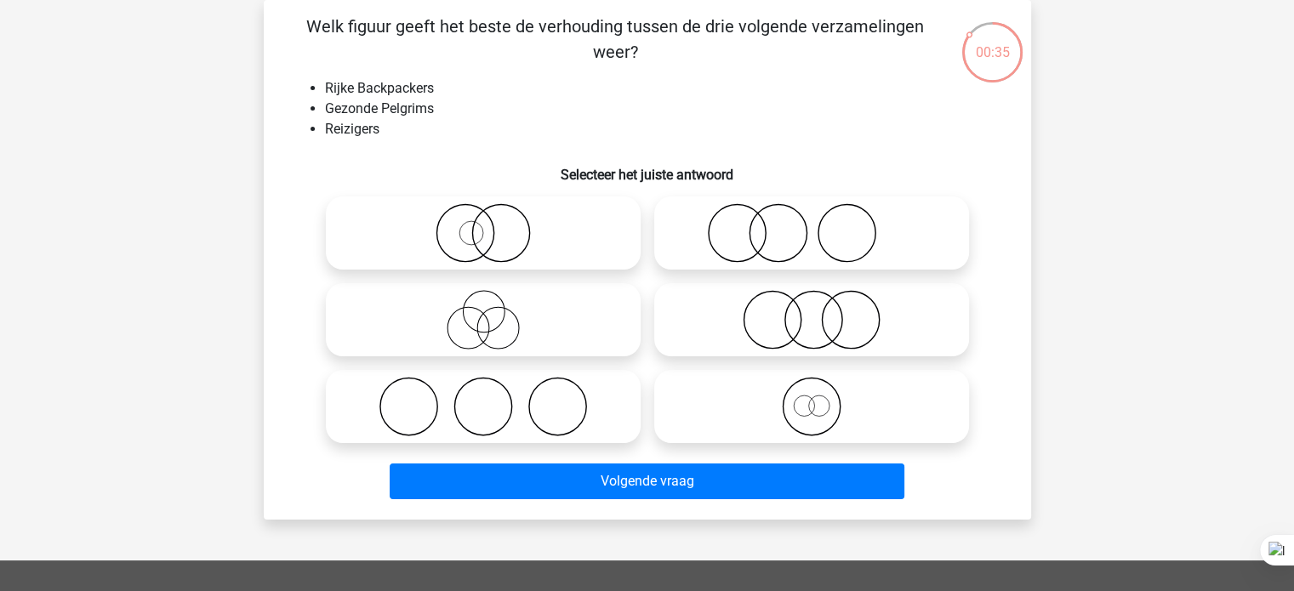
click at [825, 404] on icon at bounding box center [811, 407] width 301 height 60
click at [823, 398] on input "radio" at bounding box center [817, 392] width 11 height 11
radio input "true"
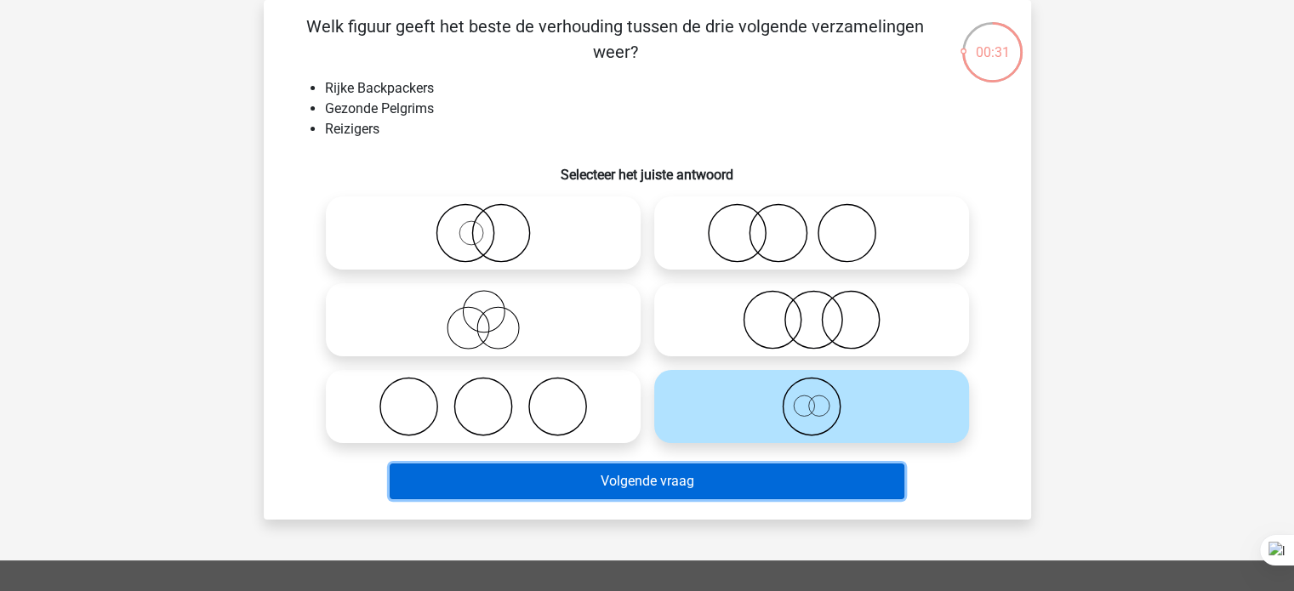
click at [736, 482] on button "Volgende vraag" at bounding box center [647, 482] width 515 height 36
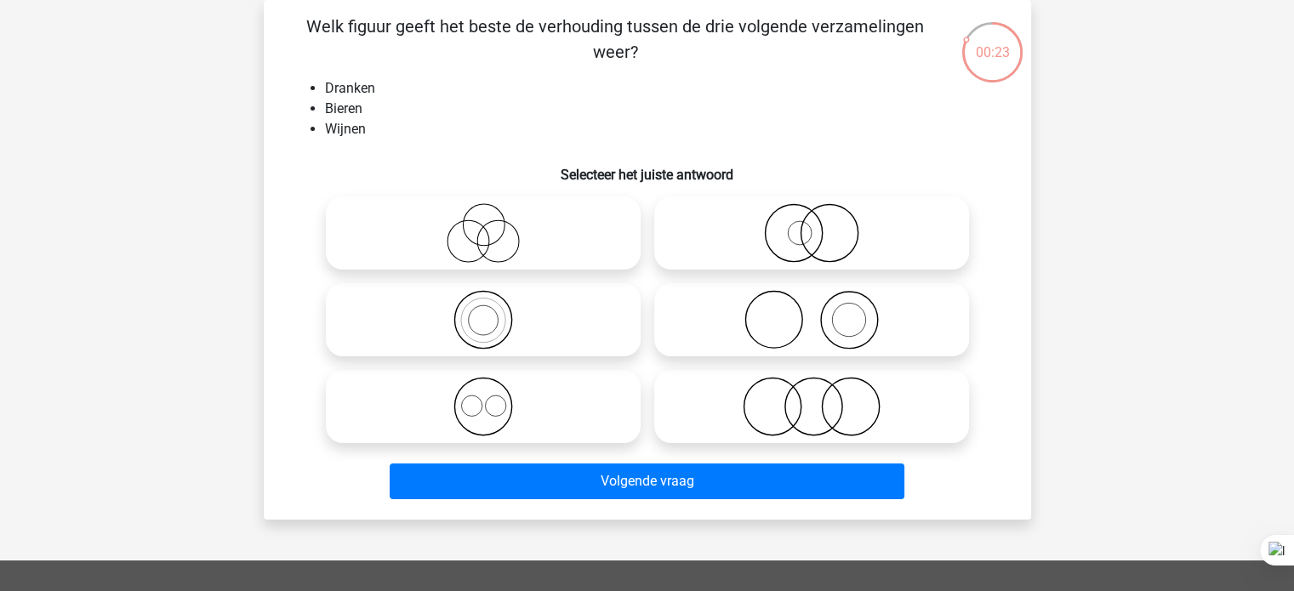
click at [590, 421] on icon at bounding box center [483, 407] width 301 height 60
click at [494, 398] on input "radio" at bounding box center [488, 392] width 11 height 11
radio input "true"
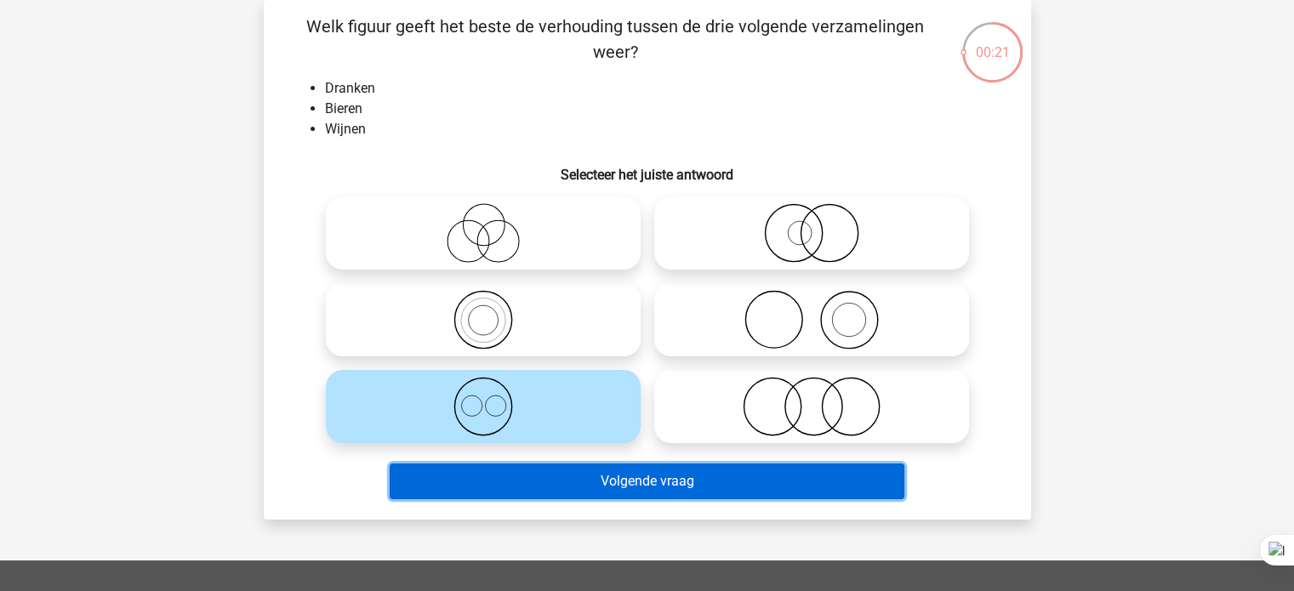
click at [653, 488] on button "Volgende vraag" at bounding box center [647, 482] width 515 height 36
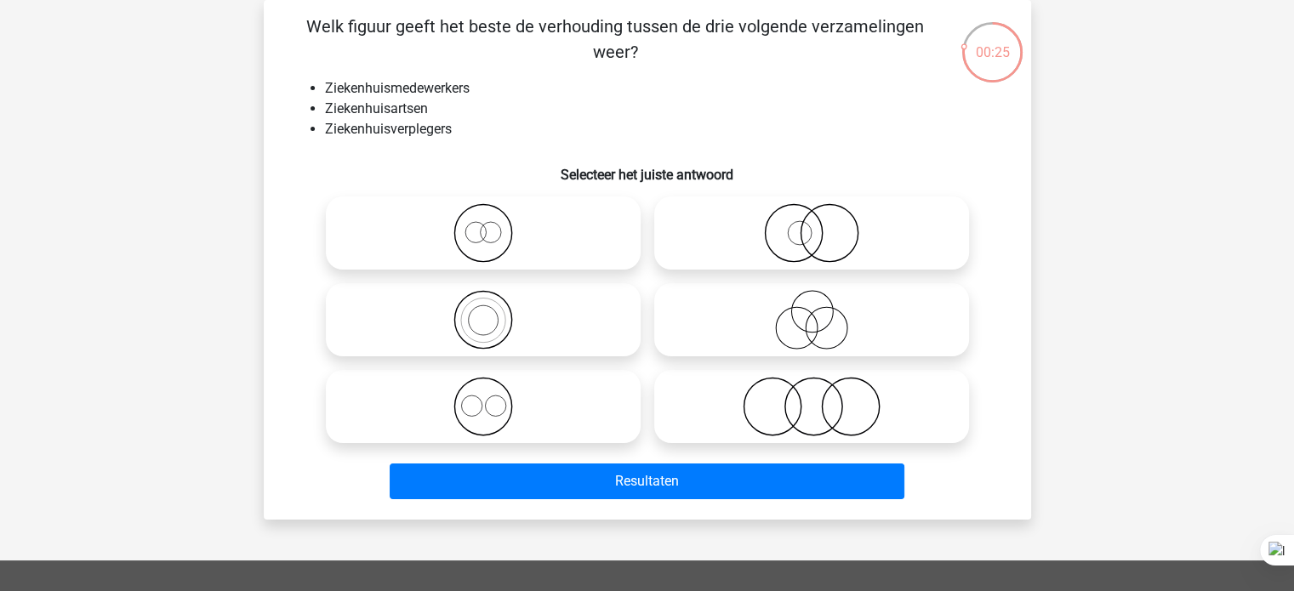
click at [514, 415] on icon at bounding box center [483, 407] width 301 height 60
click at [494, 398] on input "radio" at bounding box center [488, 392] width 11 height 11
radio input "true"
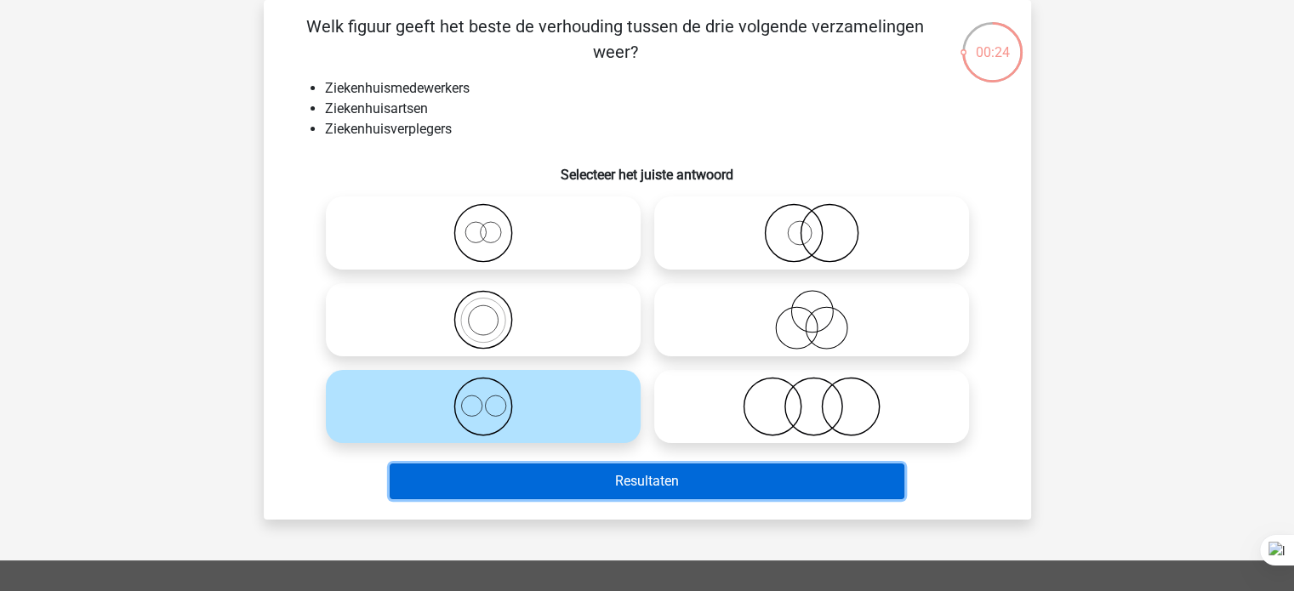
click at [599, 488] on button "Resultaten" at bounding box center [647, 482] width 515 height 36
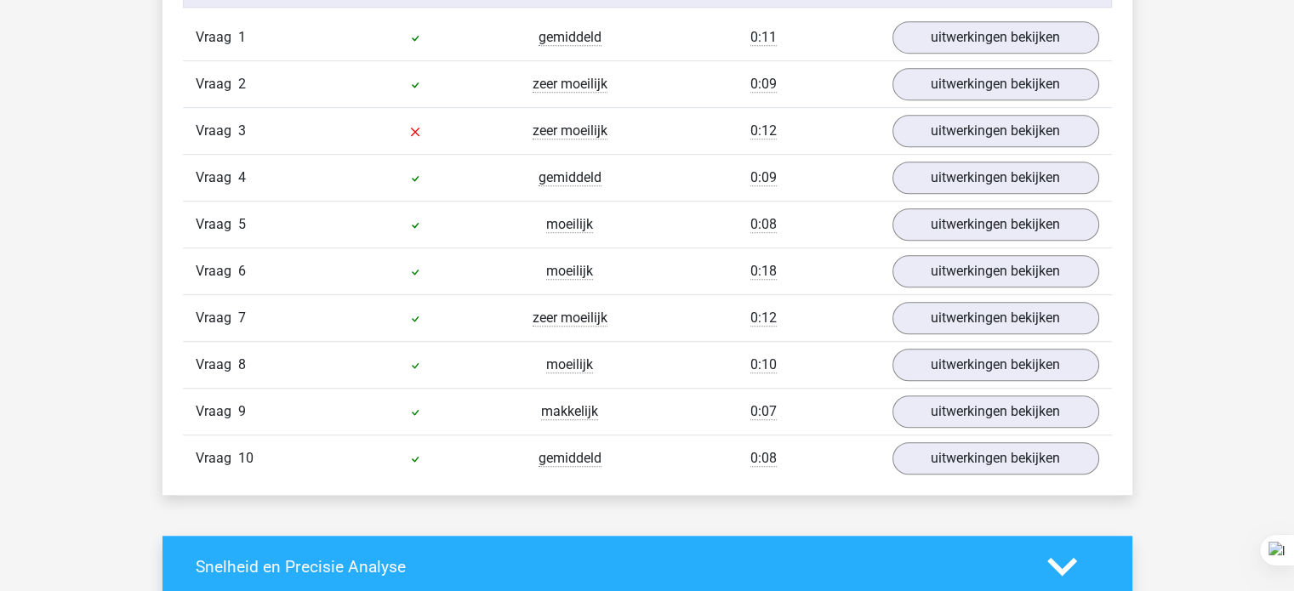
scroll to position [1115, 0]
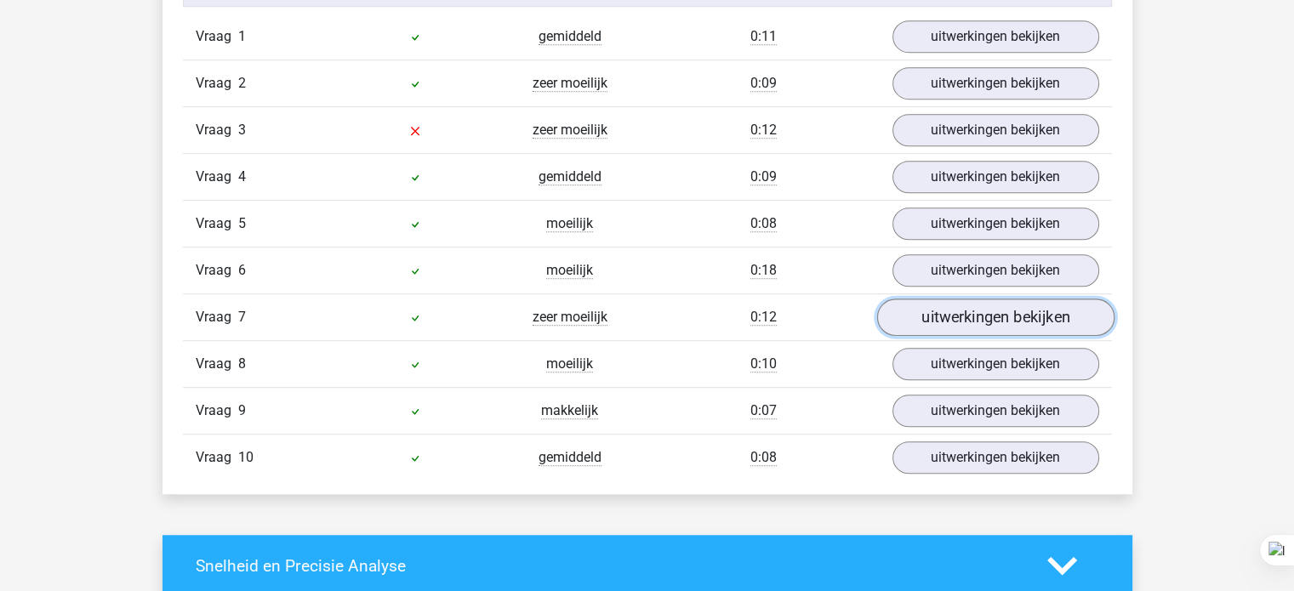
click at [919, 320] on link "uitwerkingen bekijken" at bounding box center [994, 318] width 237 height 37
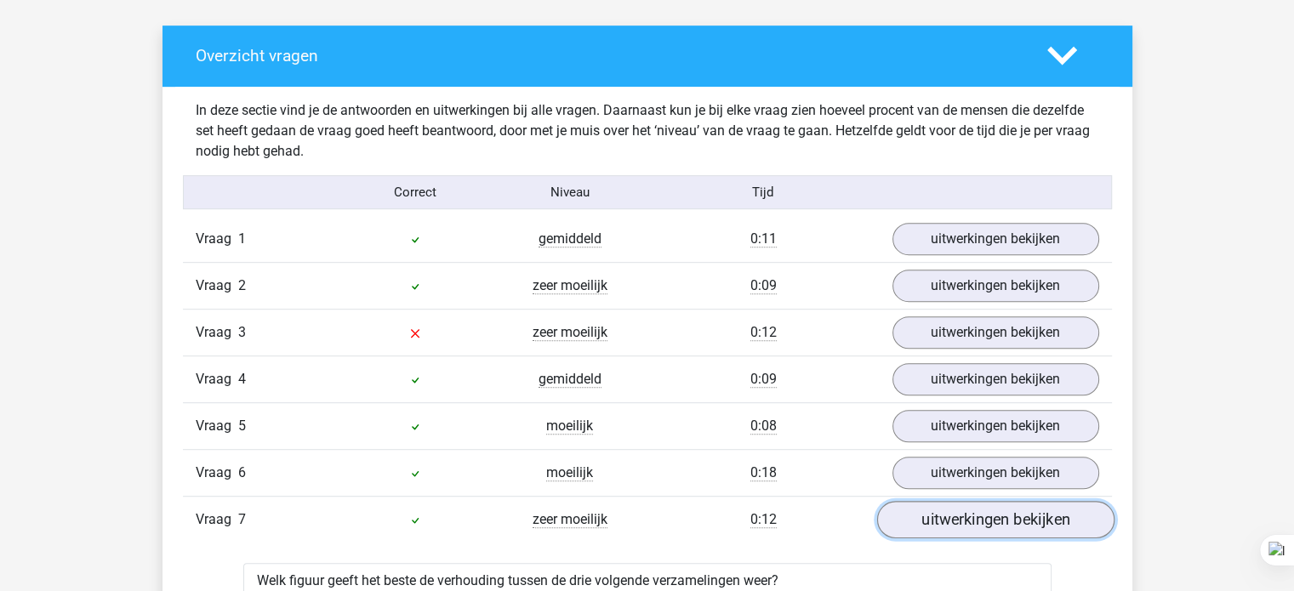
scroll to position [912, 0]
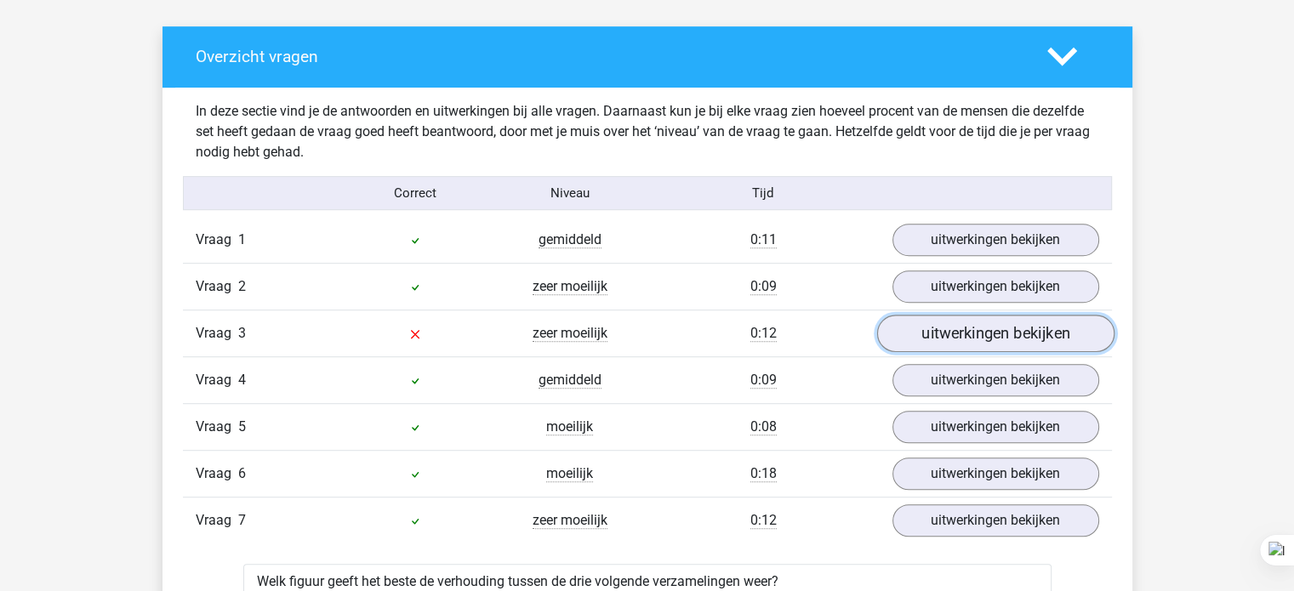
click at [939, 327] on link "uitwerkingen bekijken" at bounding box center [994, 334] width 237 height 37
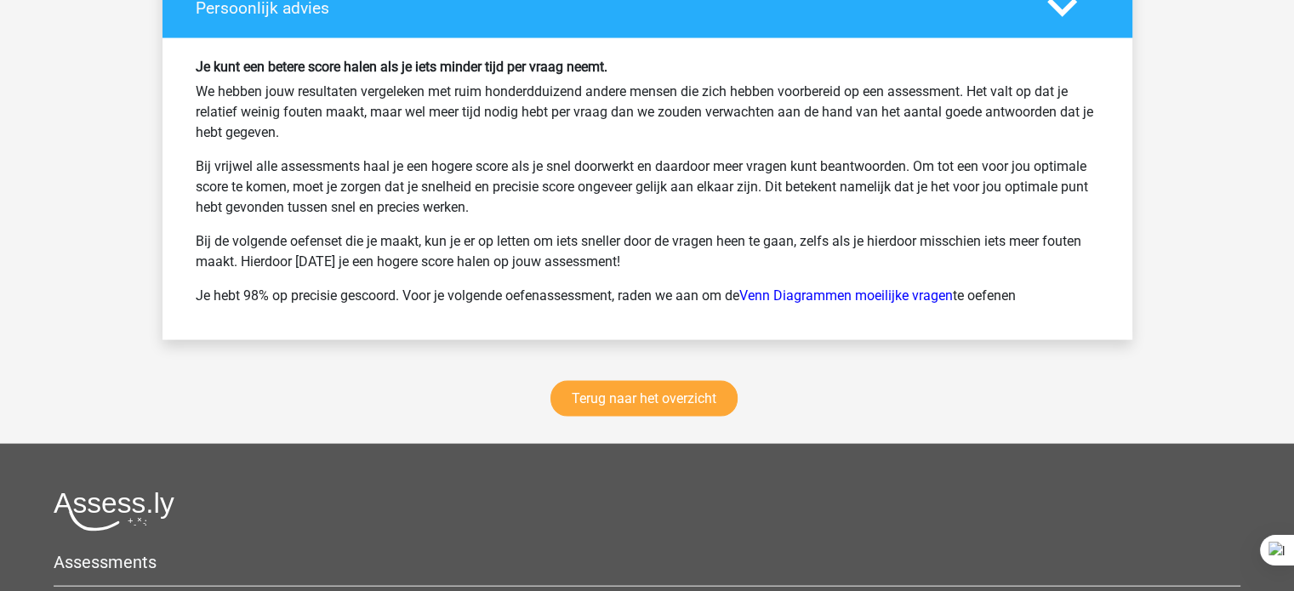
scroll to position [3566, 0]
click at [686, 400] on link "Terug naar het overzicht" at bounding box center [644, 400] width 187 height 36
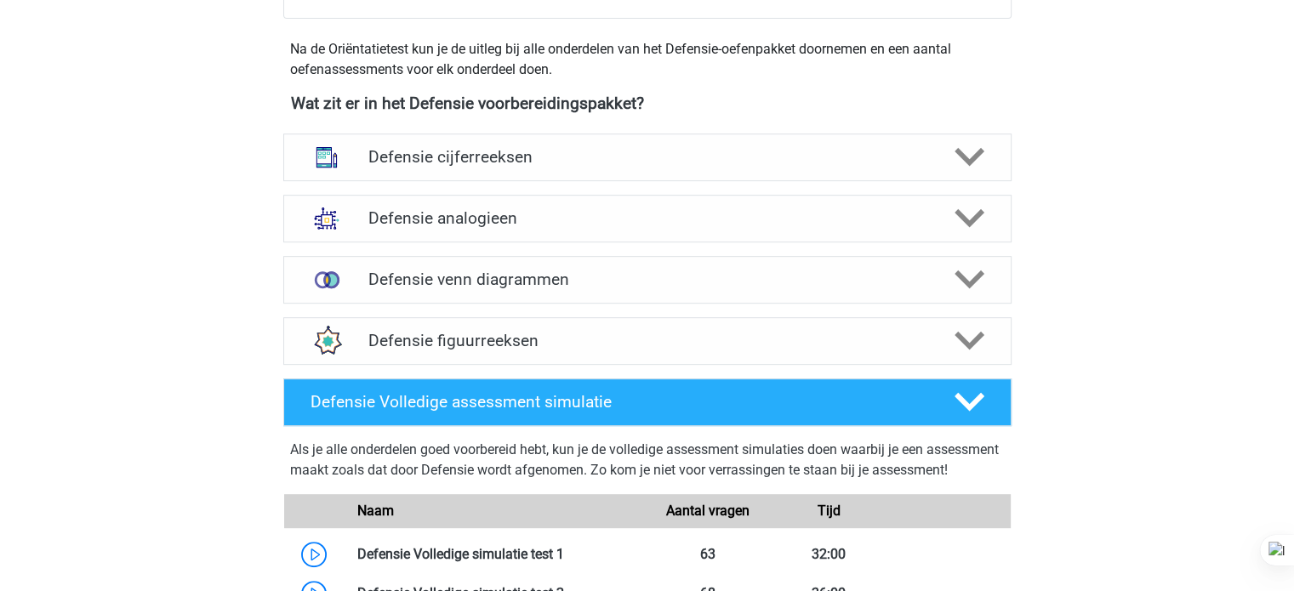
scroll to position [752, 0]
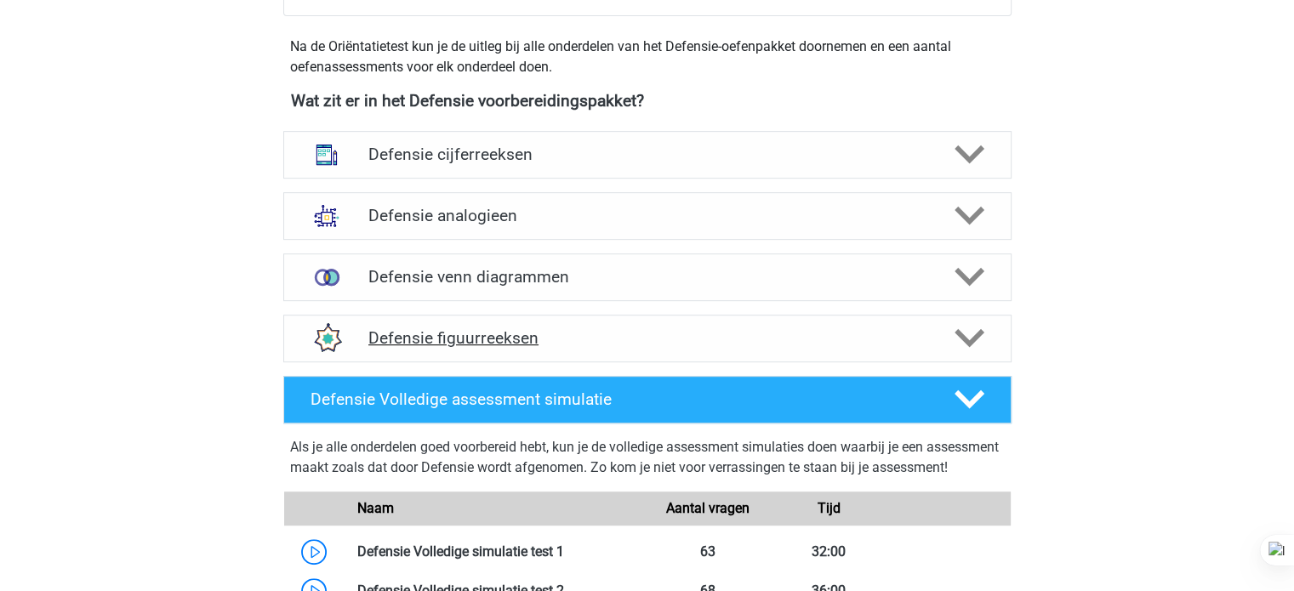
click at [699, 351] on div "Defensie figuurreeksen" at bounding box center [647, 339] width 728 height 48
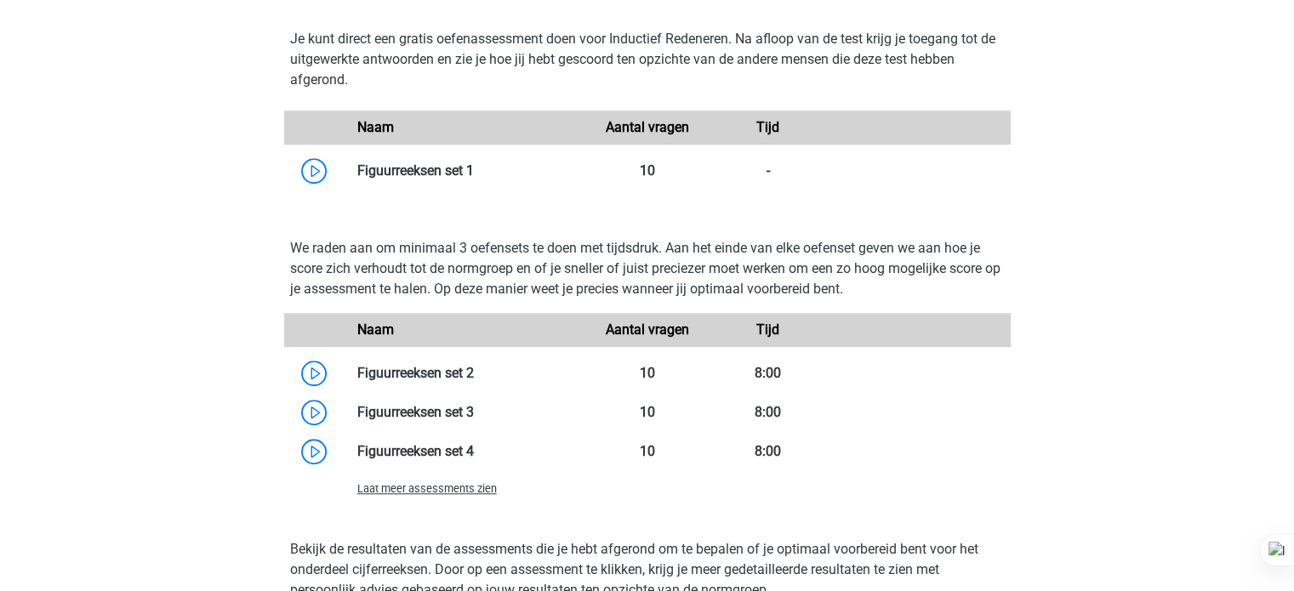
scroll to position [1205, 0]
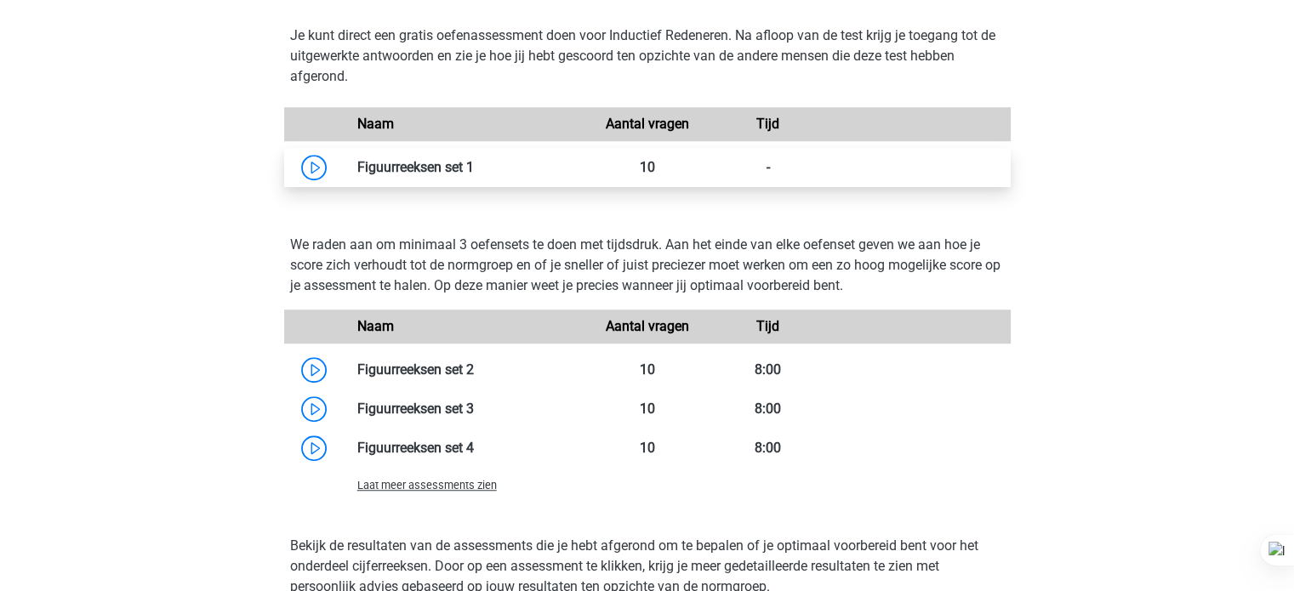
click at [474, 175] on link at bounding box center [474, 167] width 0 height 16
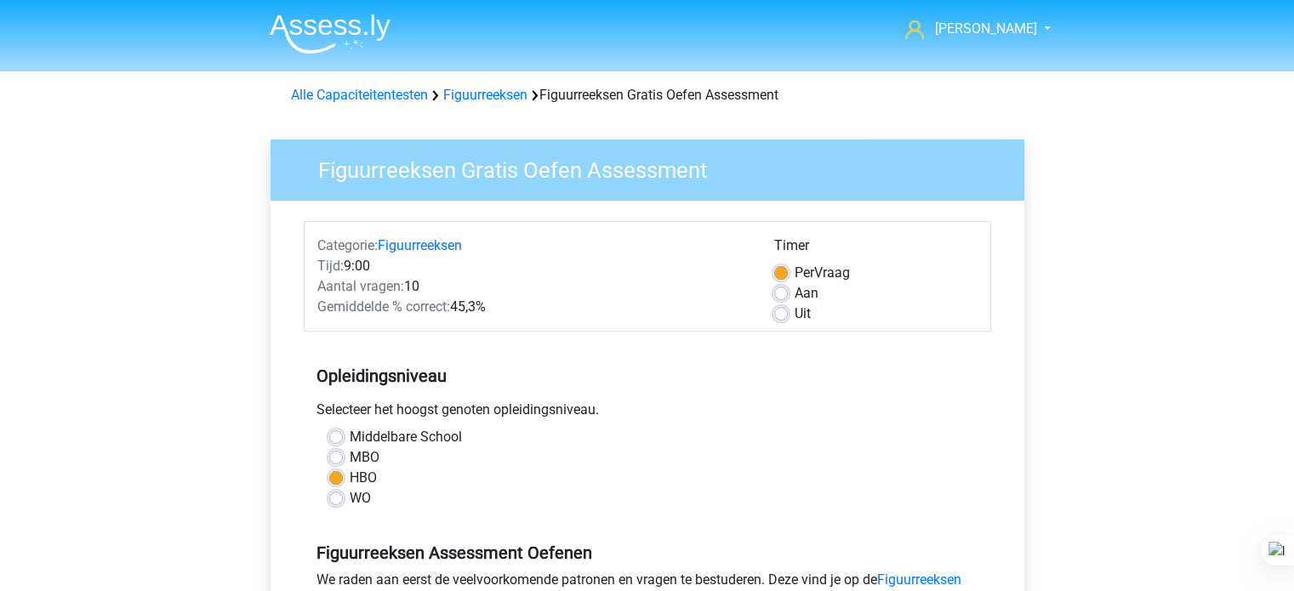
click at [797, 291] on label "Aan" at bounding box center [807, 293] width 24 height 20
click at [788, 291] on input "Aan" at bounding box center [781, 291] width 14 height 17
radio input "true"
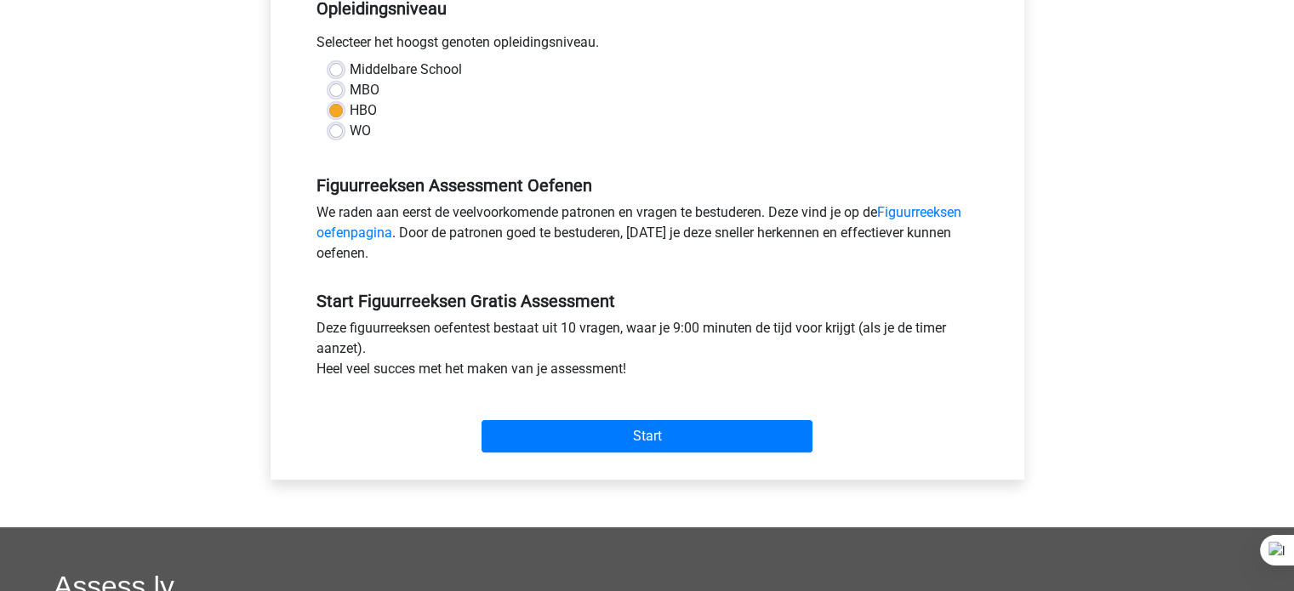
scroll to position [368, 0]
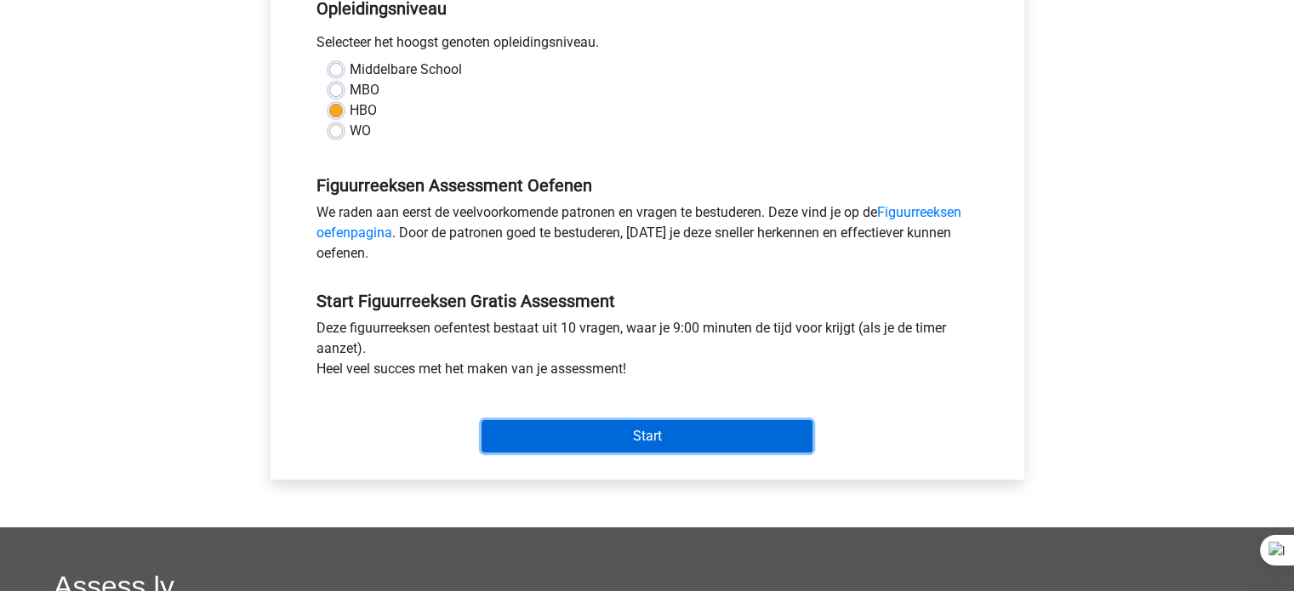
click at [697, 437] on input "Start" at bounding box center [647, 436] width 331 height 32
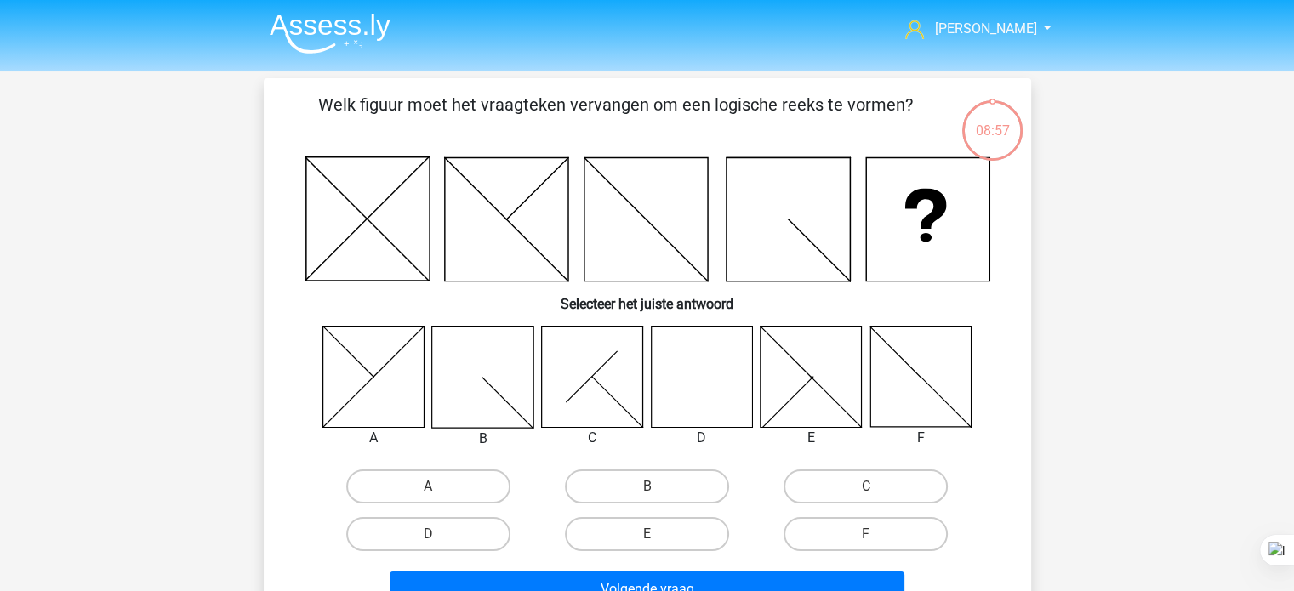
click at [711, 387] on icon at bounding box center [701, 376] width 101 height 101
click at [471, 528] on label "D" at bounding box center [428, 534] width 164 height 34
click at [439, 534] on input "D" at bounding box center [433, 539] width 11 height 11
radio input "true"
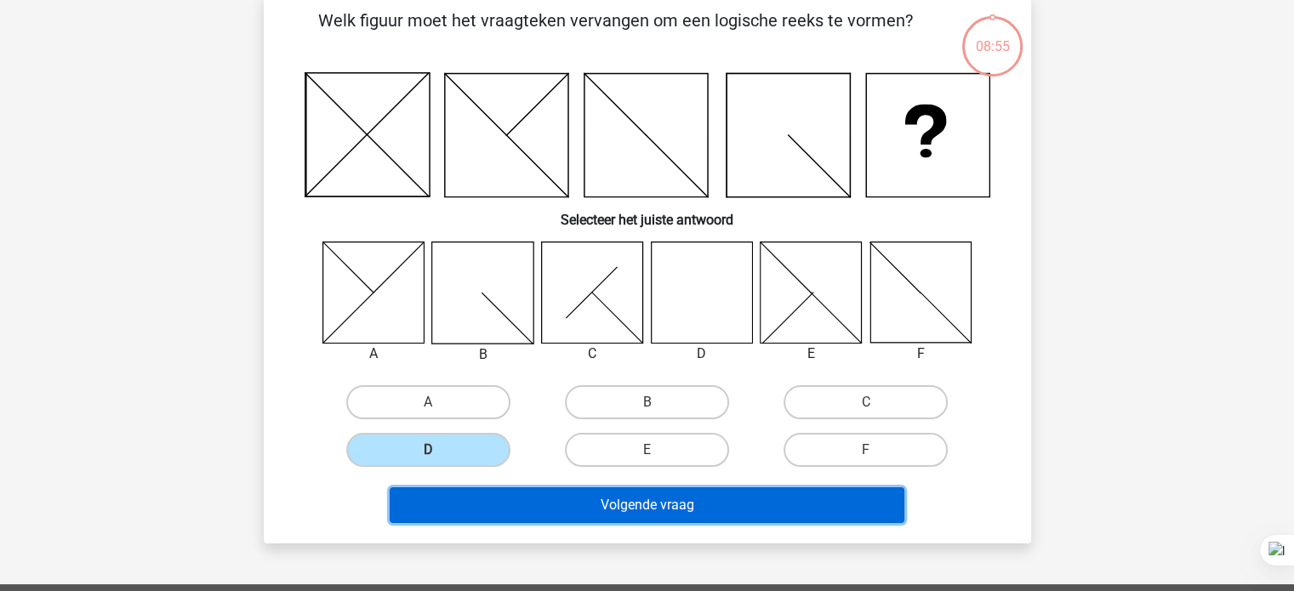
click at [571, 506] on button "Volgende vraag" at bounding box center [647, 506] width 515 height 36
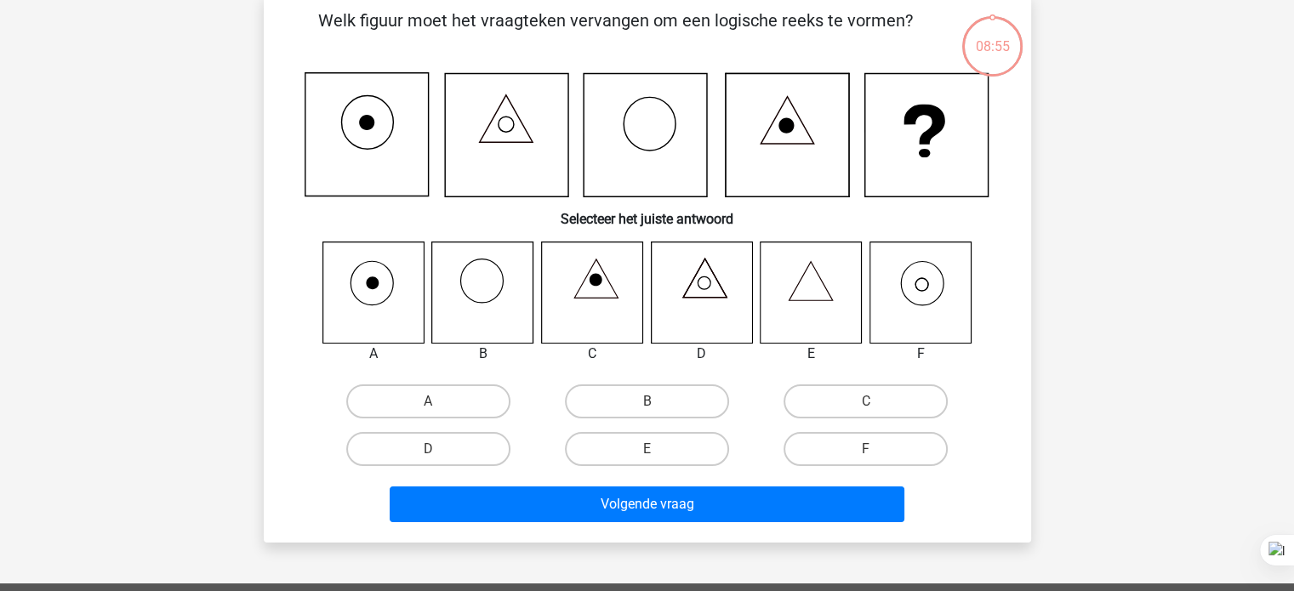
scroll to position [78, 0]
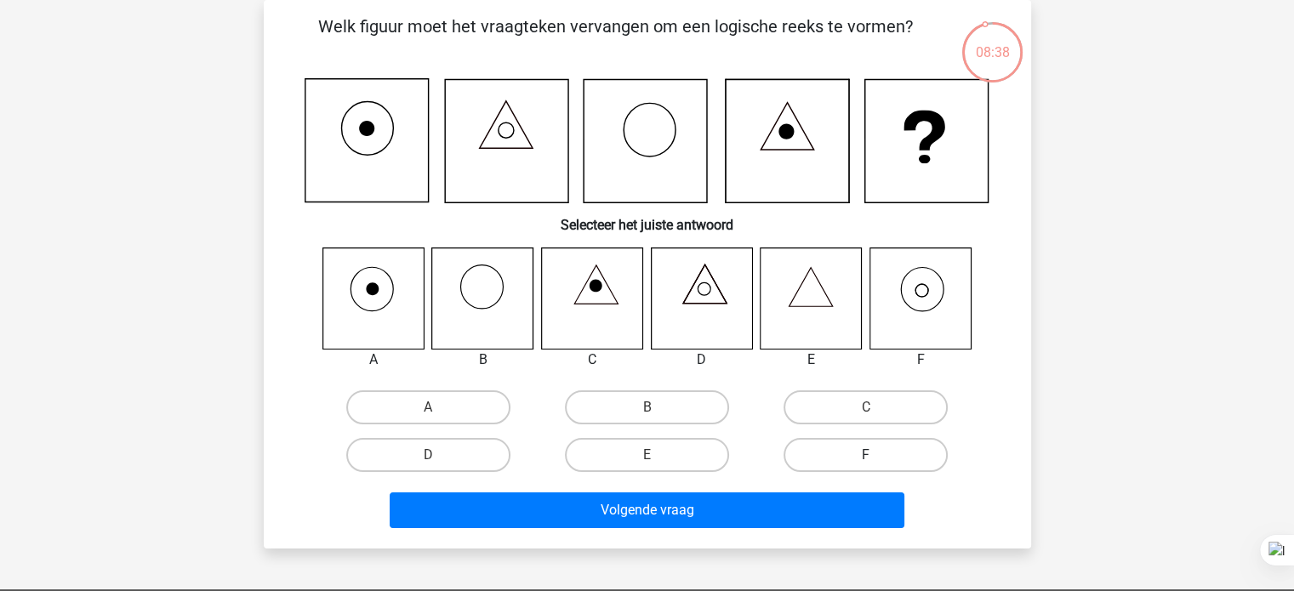
click at [847, 459] on label "F" at bounding box center [866, 455] width 164 height 34
click at [866, 459] on input "F" at bounding box center [871, 460] width 11 height 11
radio input "true"
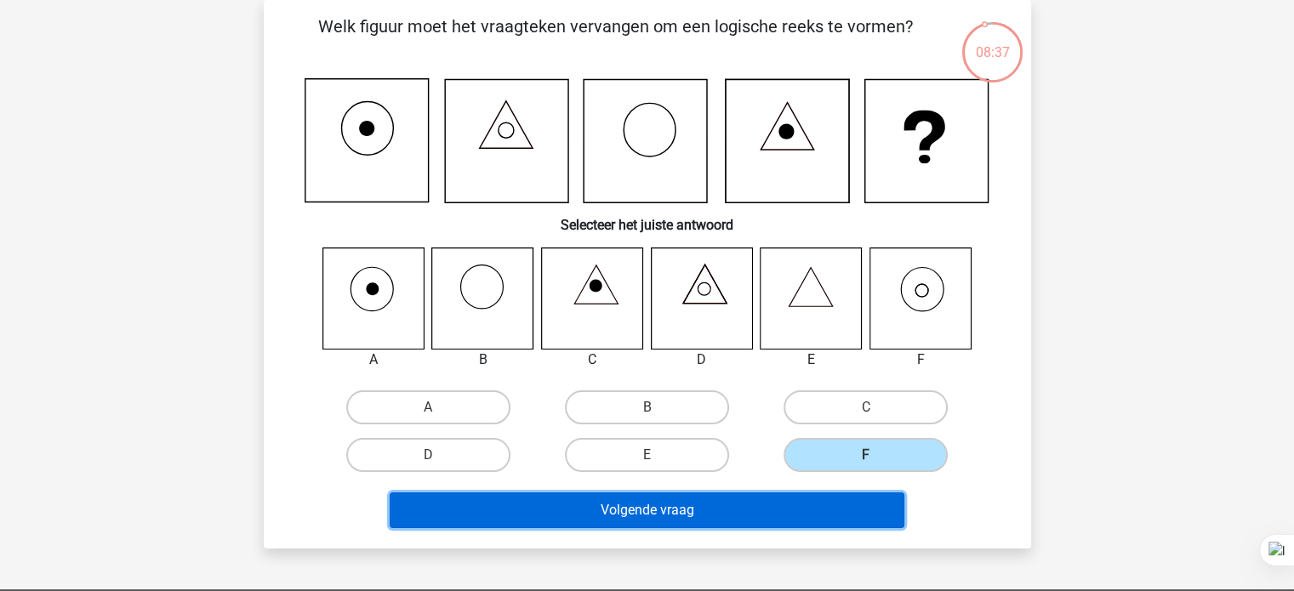
click at [780, 511] on button "Volgende vraag" at bounding box center [647, 511] width 515 height 36
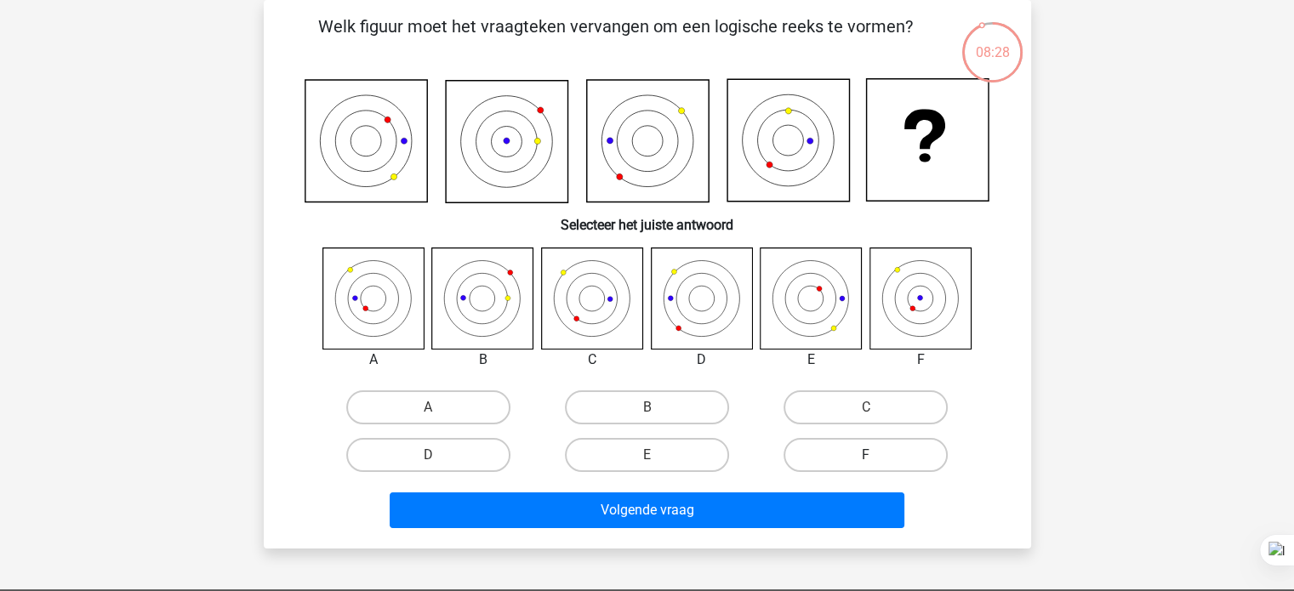
click at [803, 446] on label "F" at bounding box center [866, 455] width 164 height 34
click at [866, 455] on input "F" at bounding box center [871, 460] width 11 height 11
radio input "true"
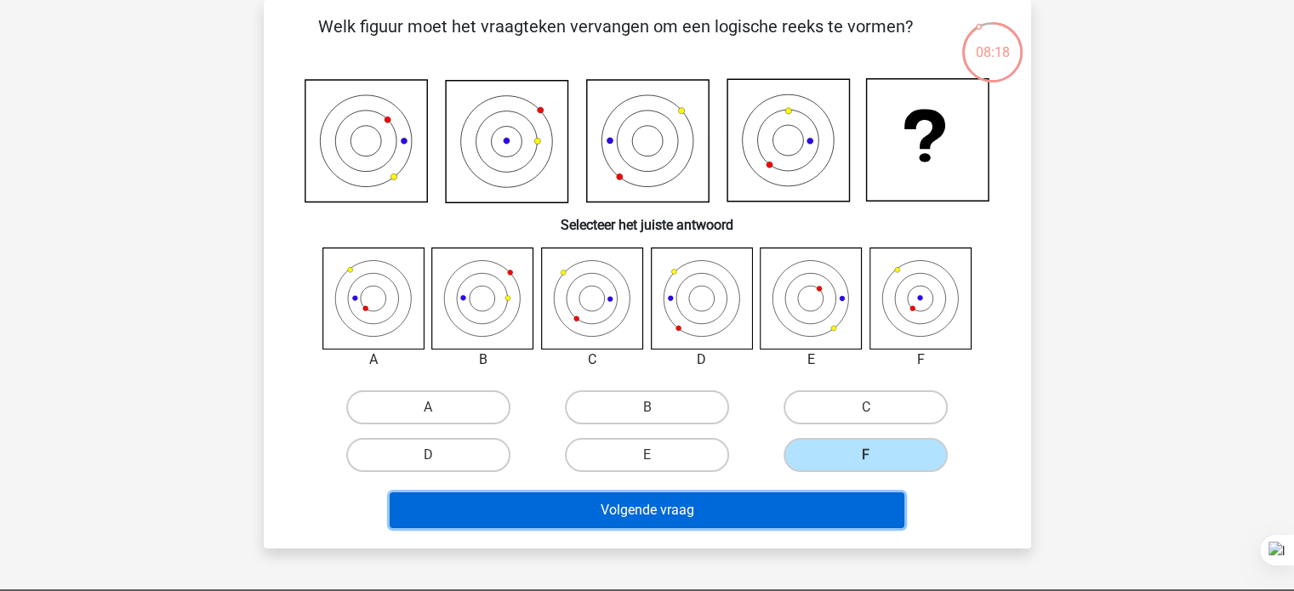
click at [662, 514] on button "Volgende vraag" at bounding box center [647, 511] width 515 height 36
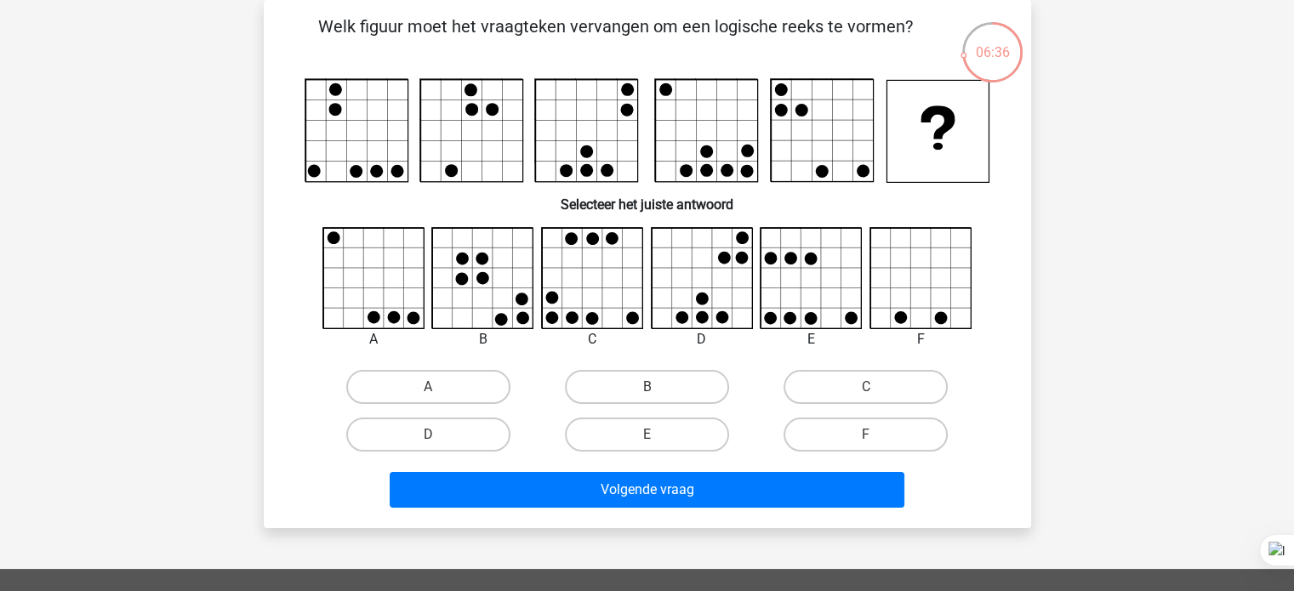
click at [870, 391] on input "C" at bounding box center [871, 392] width 11 height 11
radio input "true"
click at [665, 432] on label "E" at bounding box center [647, 435] width 164 height 34
click at [658, 435] on input "E" at bounding box center [652, 440] width 11 height 11
radio input "true"
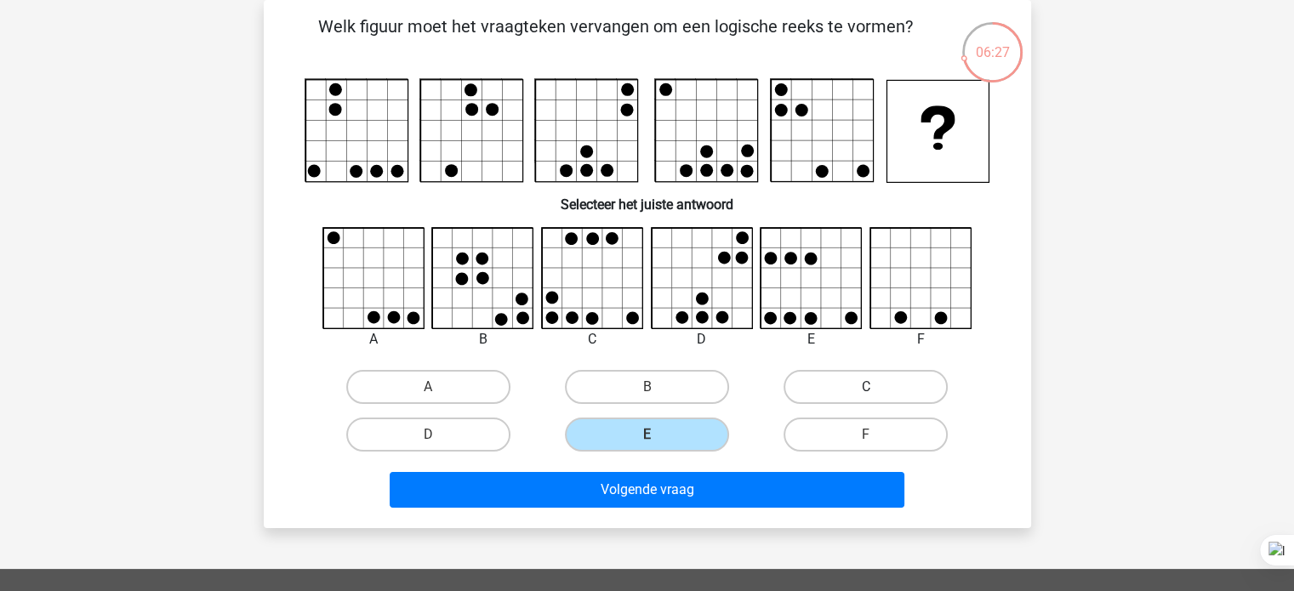
click at [909, 395] on label "C" at bounding box center [866, 387] width 164 height 34
click at [877, 395] on input "C" at bounding box center [871, 392] width 11 height 11
radio input "true"
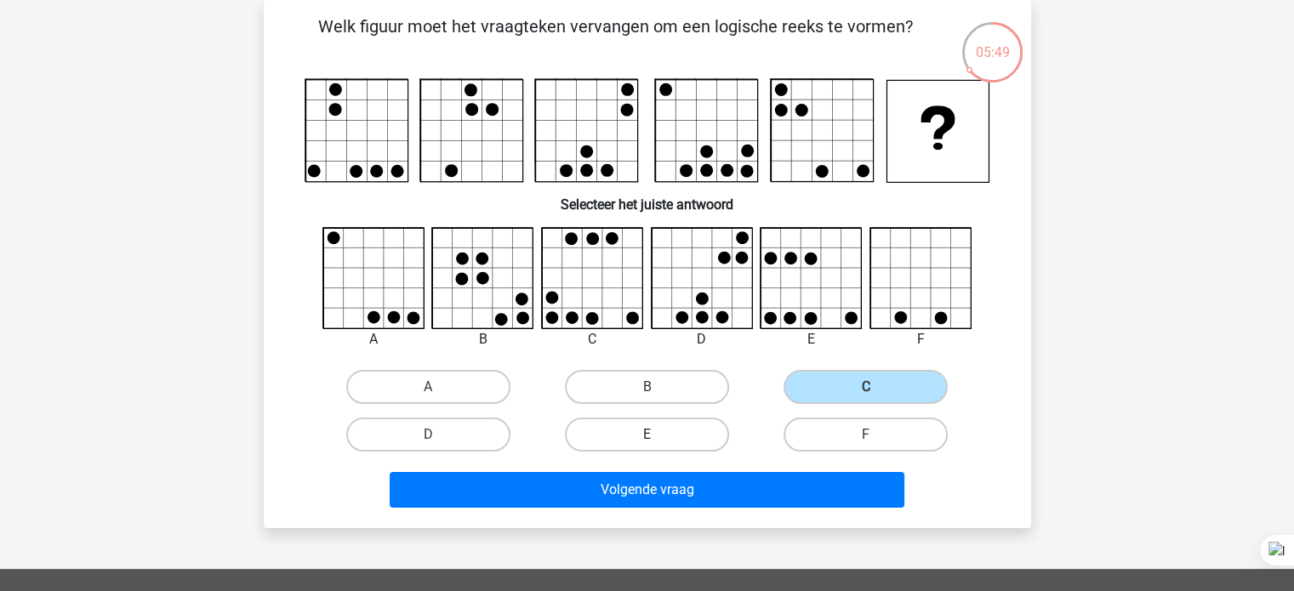
click at [708, 422] on label "E" at bounding box center [647, 435] width 164 height 34
click at [658, 435] on input "E" at bounding box center [652, 440] width 11 height 11
radio input "true"
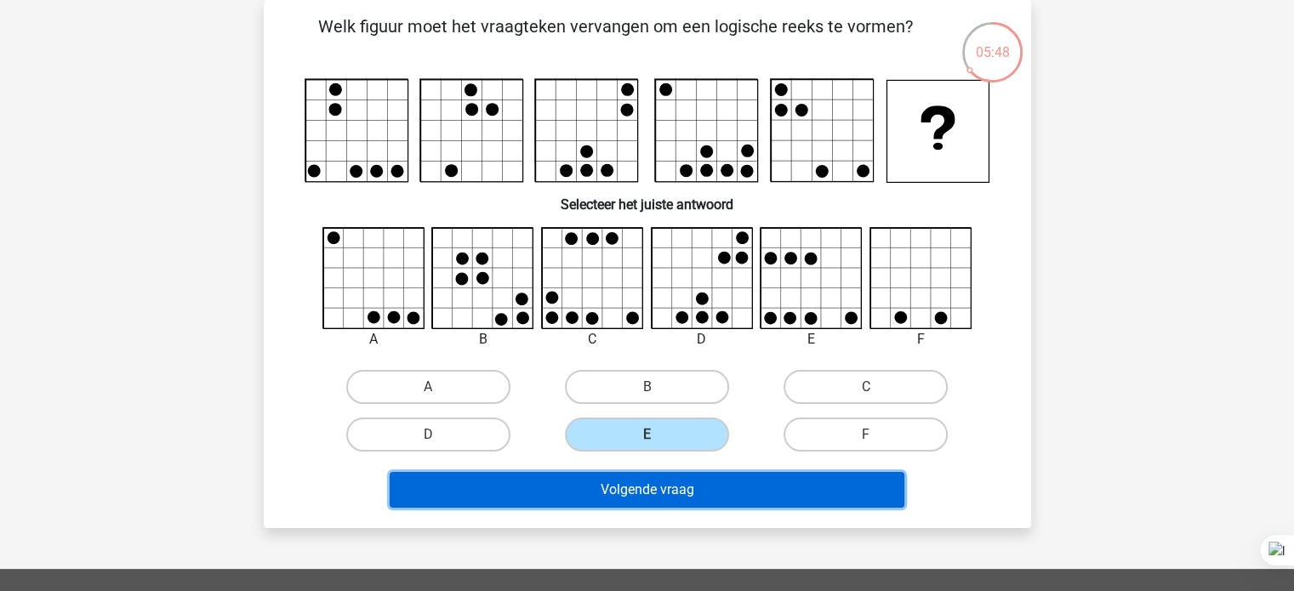
click at [699, 472] on button "Volgende vraag" at bounding box center [647, 490] width 515 height 36
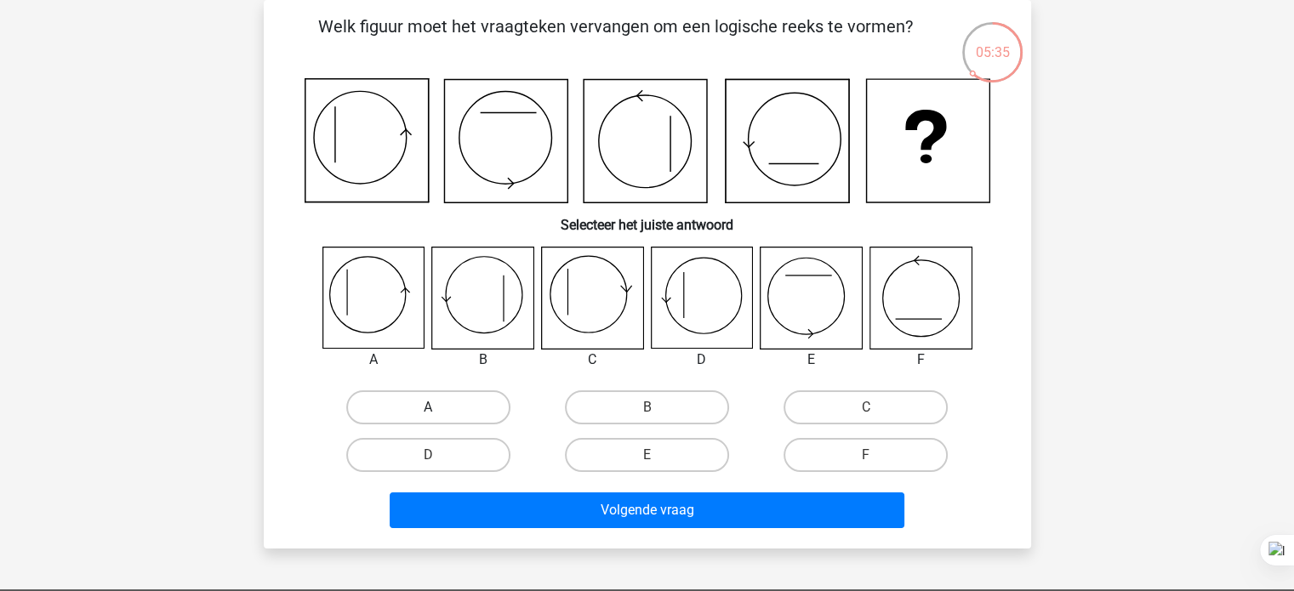
click at [408, 412] on label "A" at bounding box center [428, 408] width 164 height 34
click at [428, 412] on input "A" at bounding box center [433, 413] width 11 height 11
radio input "true"
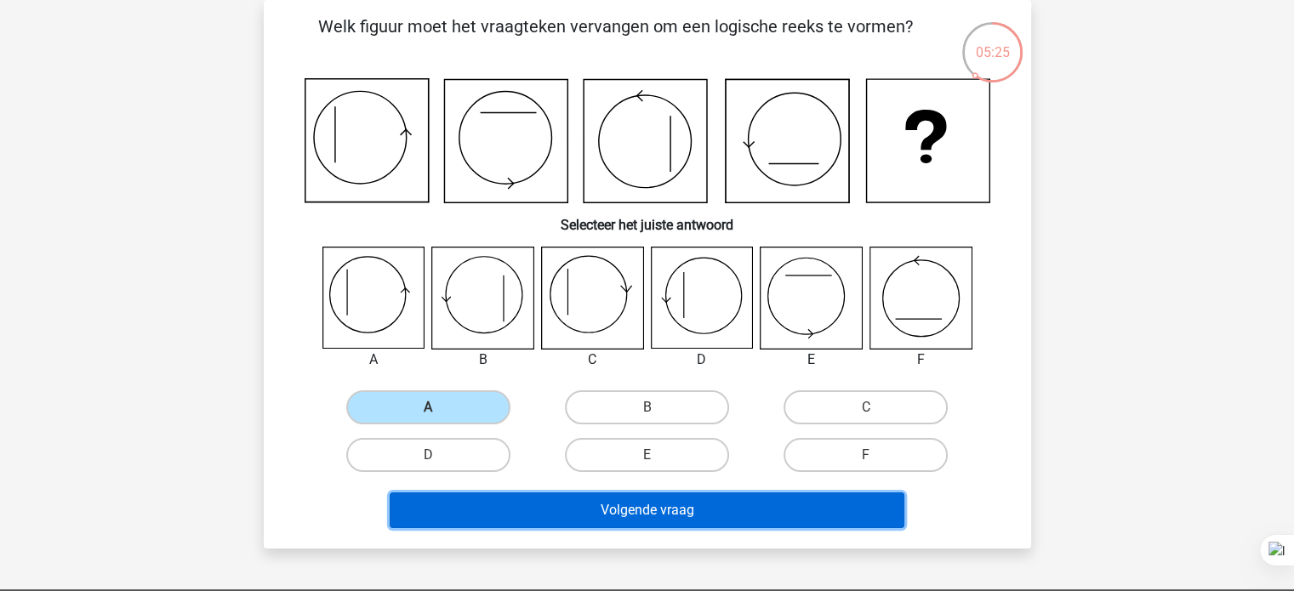
click at [556, 511] on button "Volgende vraag" at bounding box center [647, 511] width 515 height 36
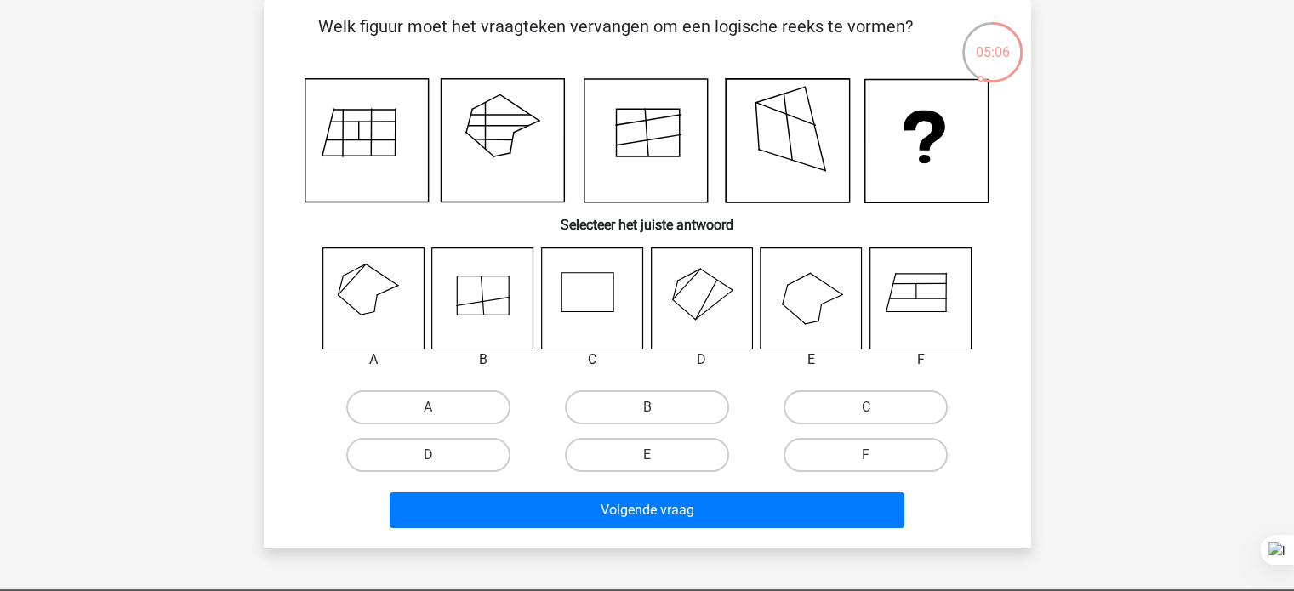
click at [401, 326] on icon at bounding box center [372, 298] width 101 height 101
click at [446, 422] on label "A" at bounding box center [428, 408] width 164 height 34
click at [439, 419] on input "A" at bounding box center [433, 413] width 11 height 11
radio input "true"
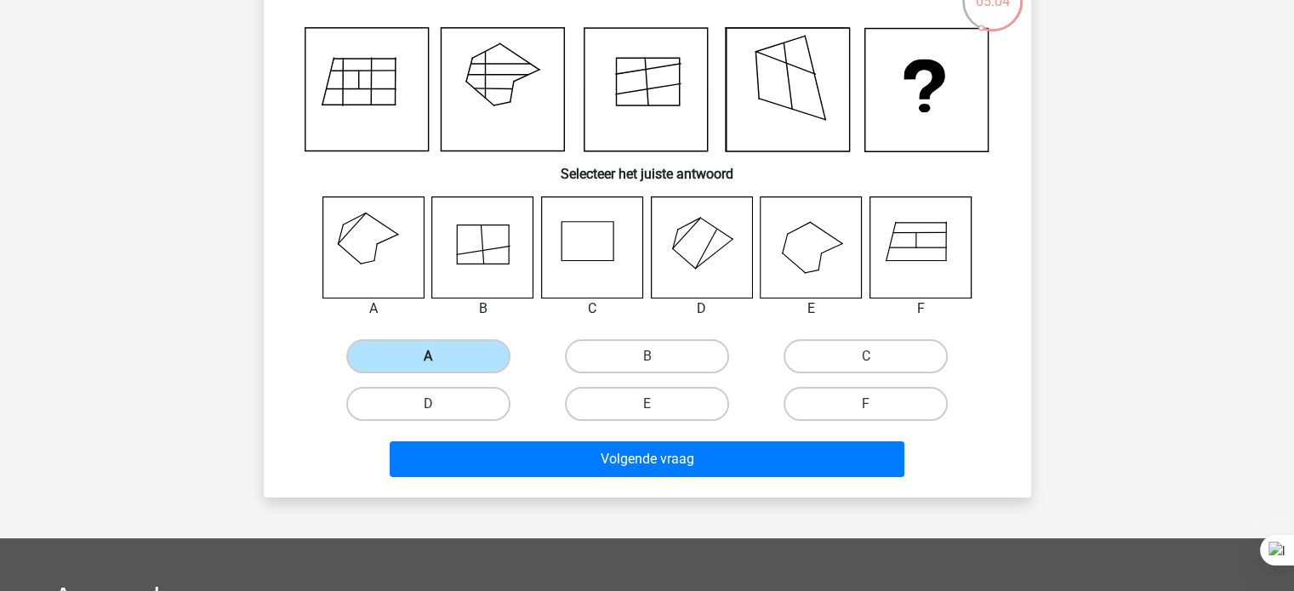
scroll to position [132, 0]
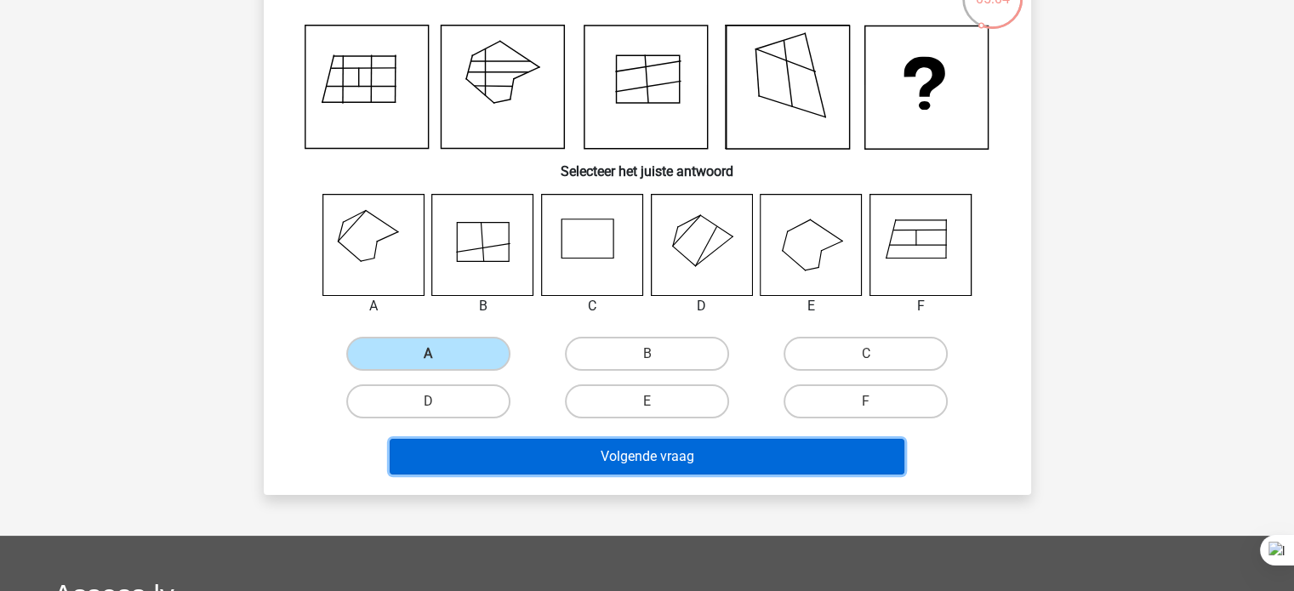
click at [830, 450] on button "Volgende vraag" at bounding box center [647, 457] width 515 height 36
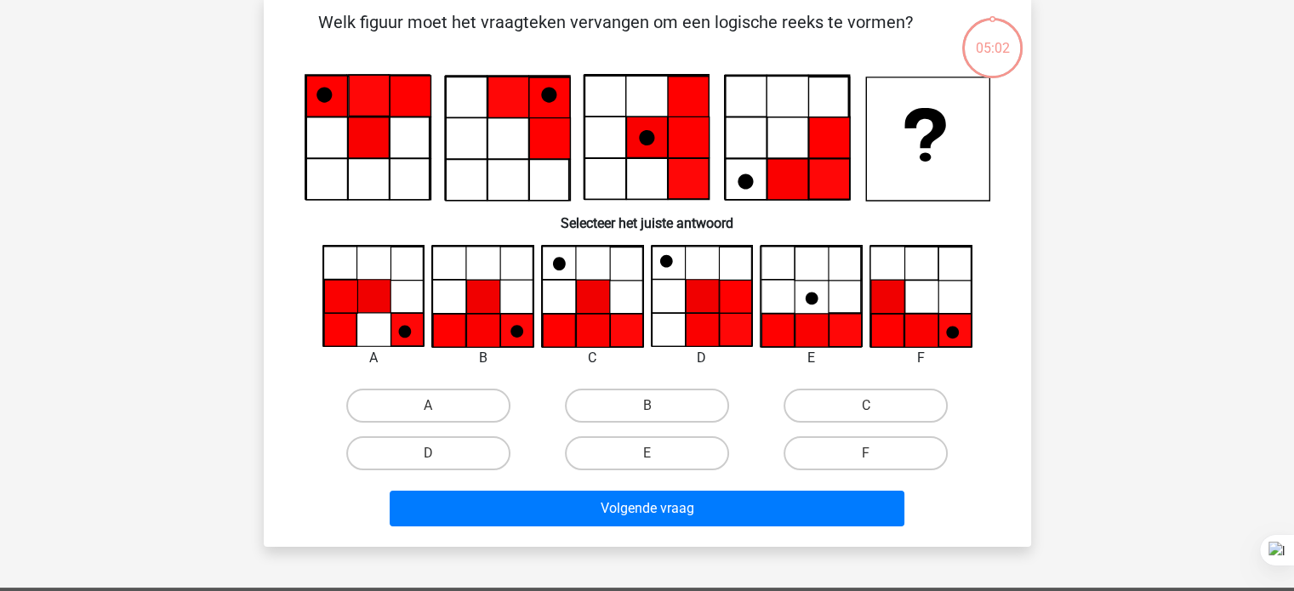
scroll to position [78, 0]
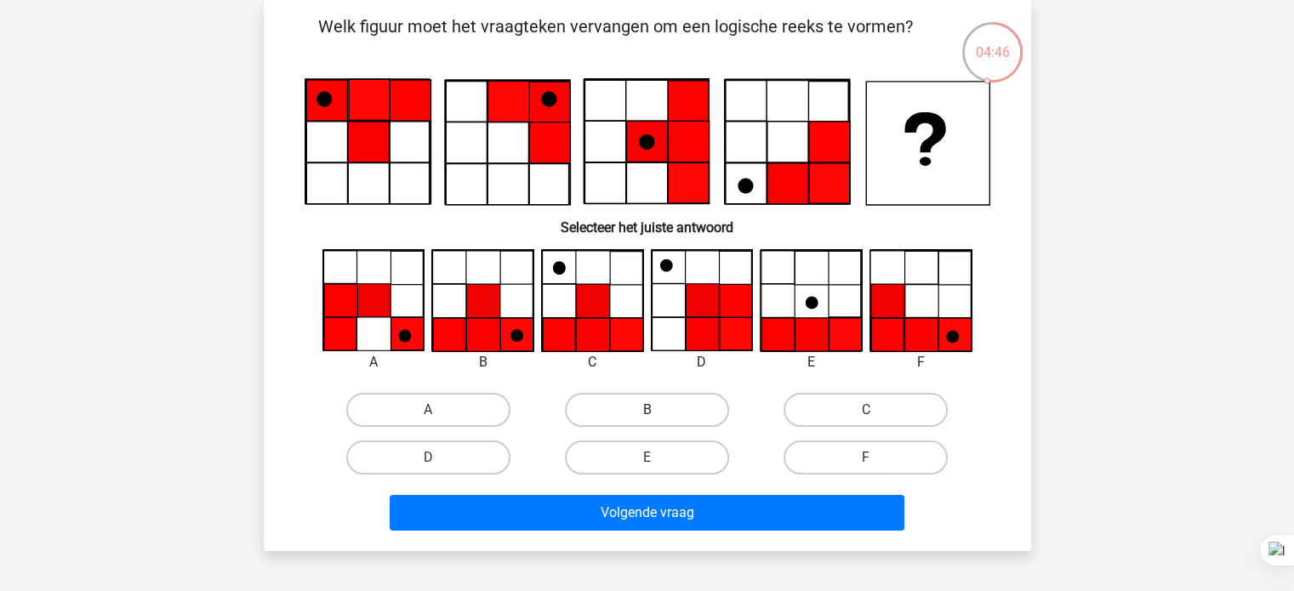
click at [644, 408] on label "B" at bounding box center [647, 410] width 164 height 34
click at [647, 410] on input "B" at bounding box center [652, 415] width 11 height 11
radio input "true"
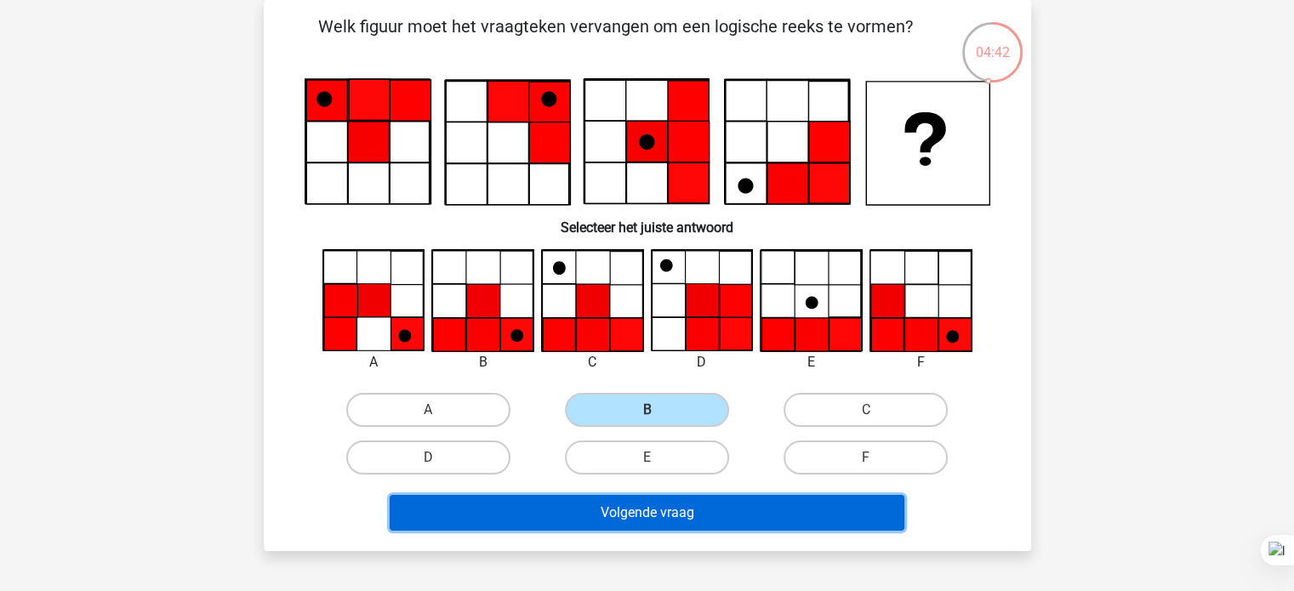
click at [619, 508] on button "Volgende vraag" at bounding box center [647, 513] width 515 height 36
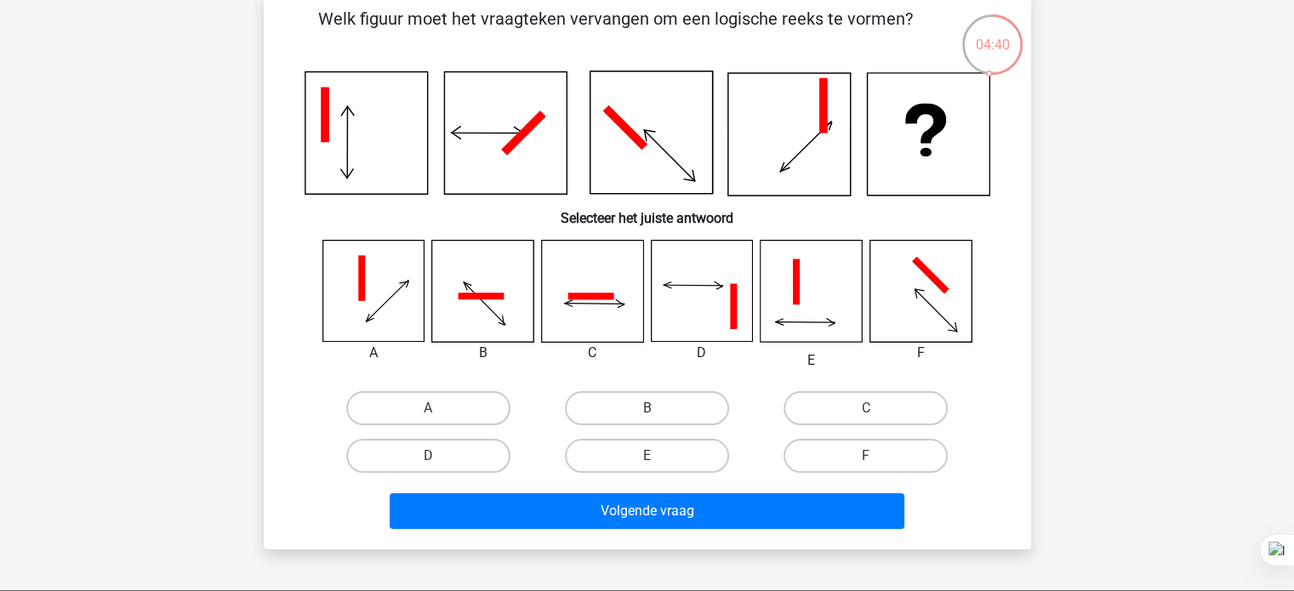
scroll to position [88, 0]
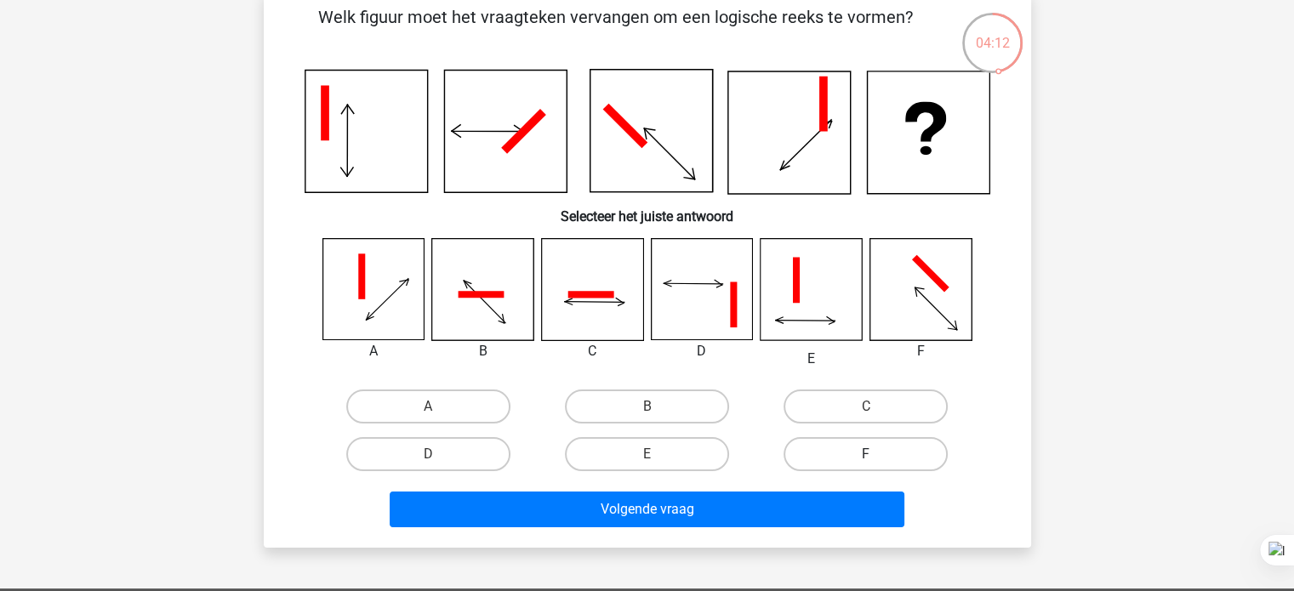
click at [858, 456] on label "F" at bounding box center [866, 454] width 164 height 34
click at [866, 456] on input "F" at bounding box center [871, 459] width 11 height 11
radio input "true"
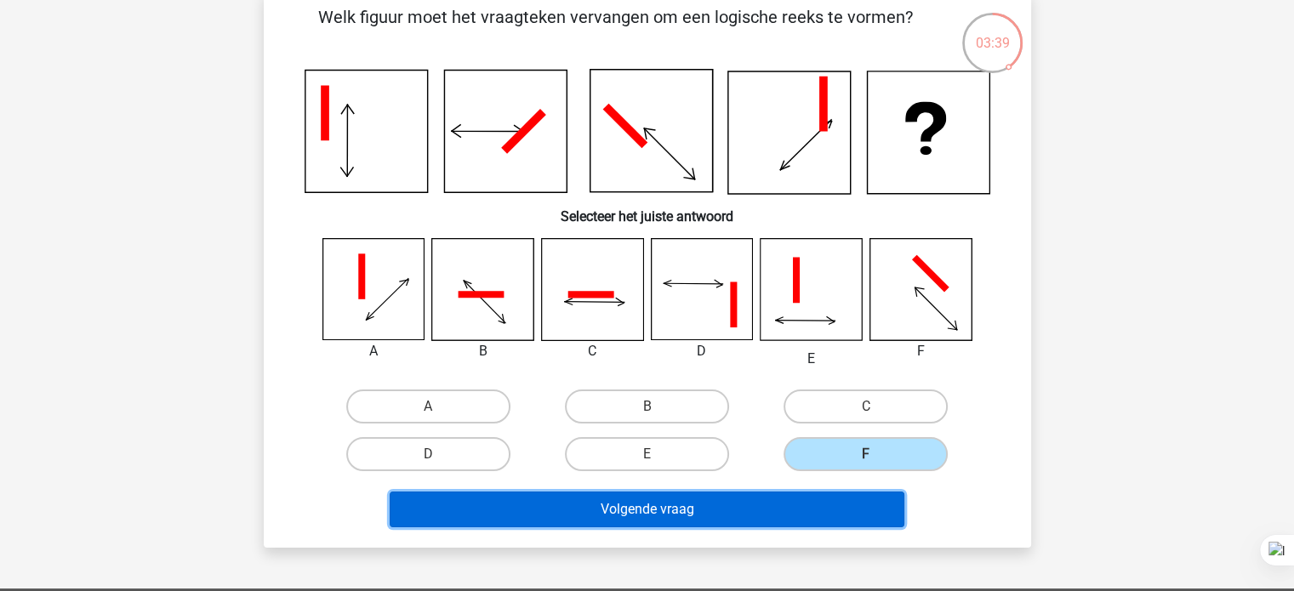
click at [531, 516] on button "Volgende vraag" at bounding box center [647, 510] width 515 height 36
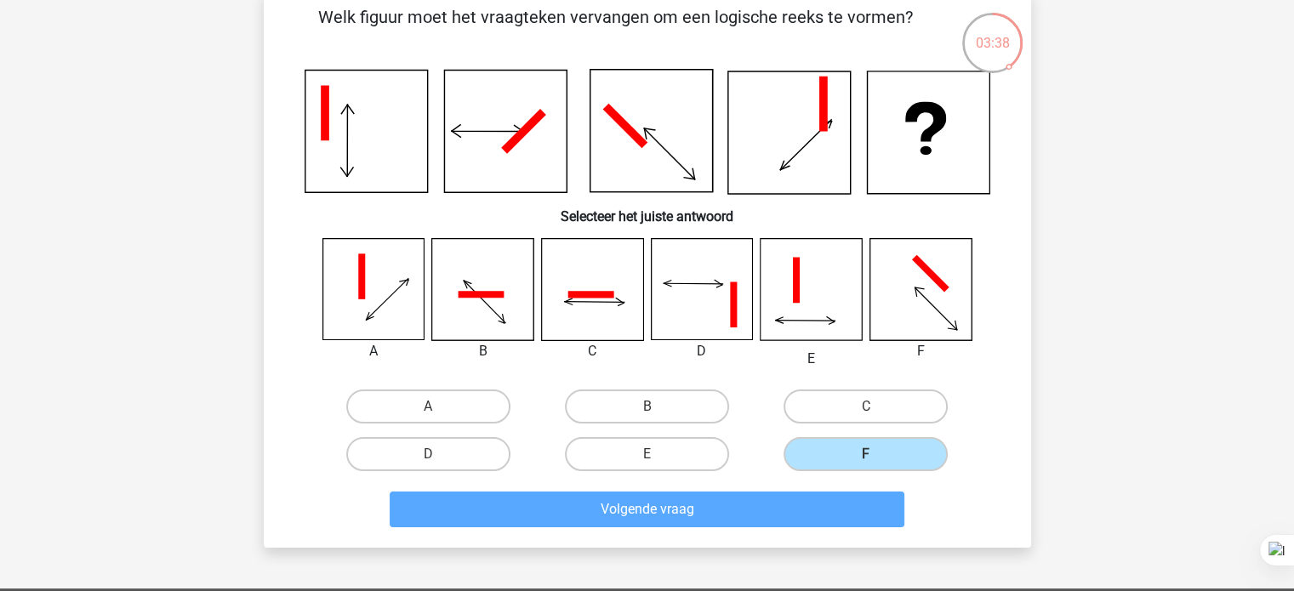
scroll to position [78, 0]
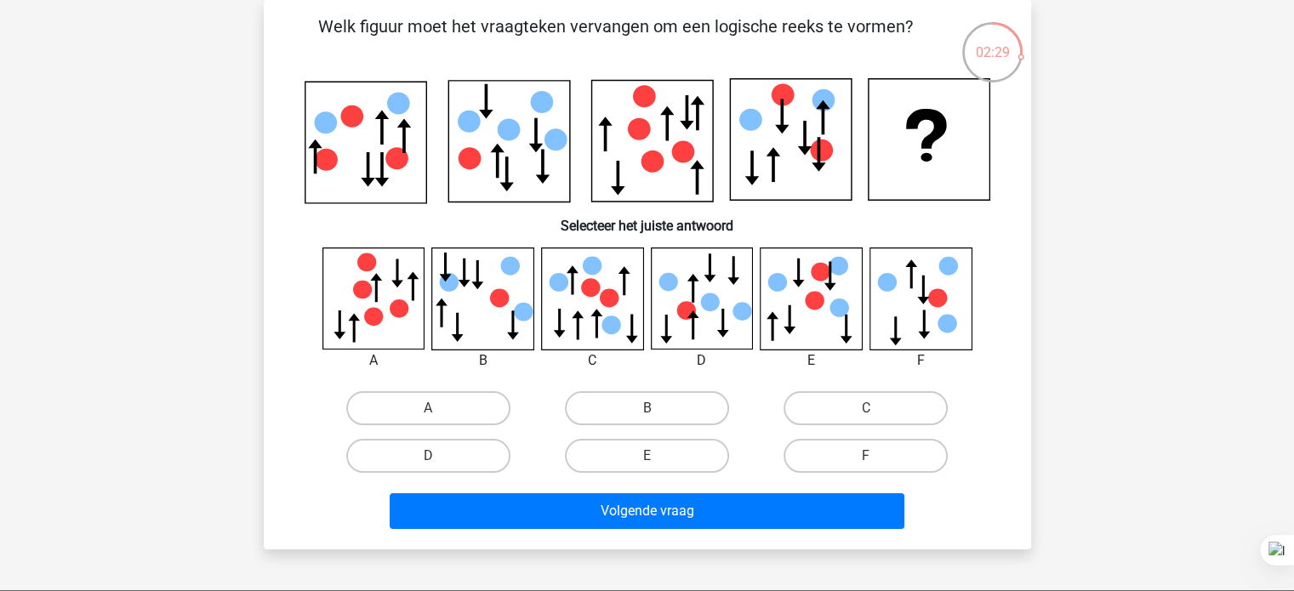
click at [939, 303] on icon at bounding box center [937, 297] width 19 height 19
click at [713, 392] on label "B" at bounding box center [647, 408] width 164 height 34
click at [658, 408] on input "B" at bounding box center [652, 413] width 11 height 11
radio input "true"
click at [404, 456] on label "D" at bounding box center [428, 456] width 164 height 34
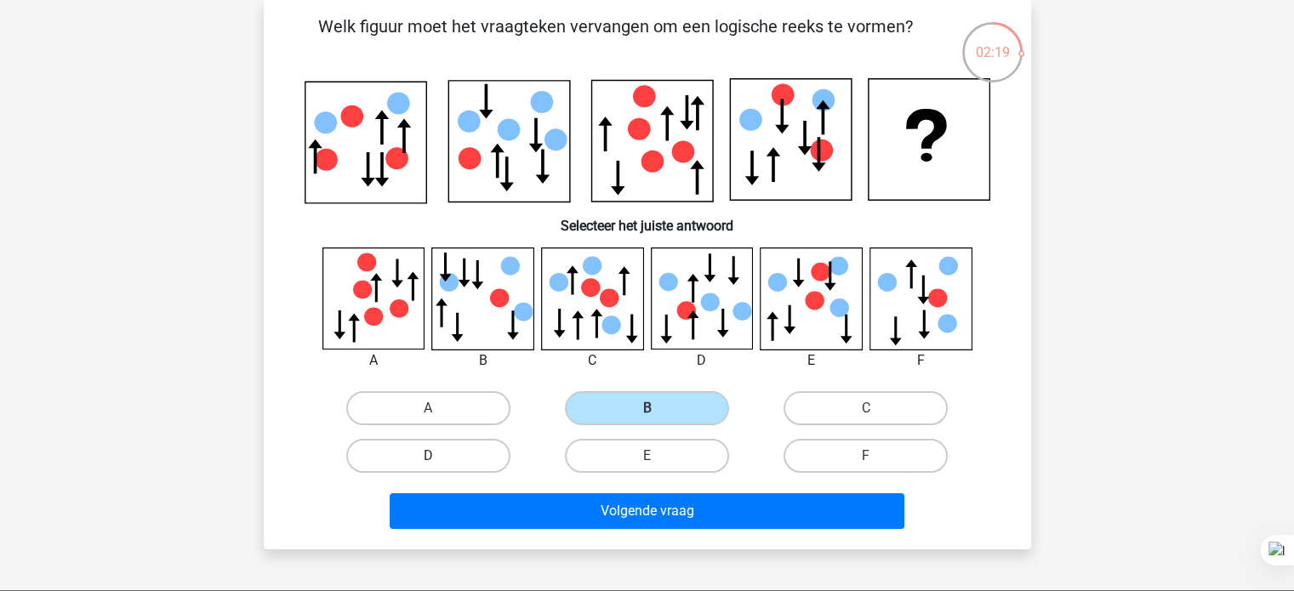
click at [428, 456] on input "D" at bounding box center [433, 461] width 11 height 11
radio input "true"
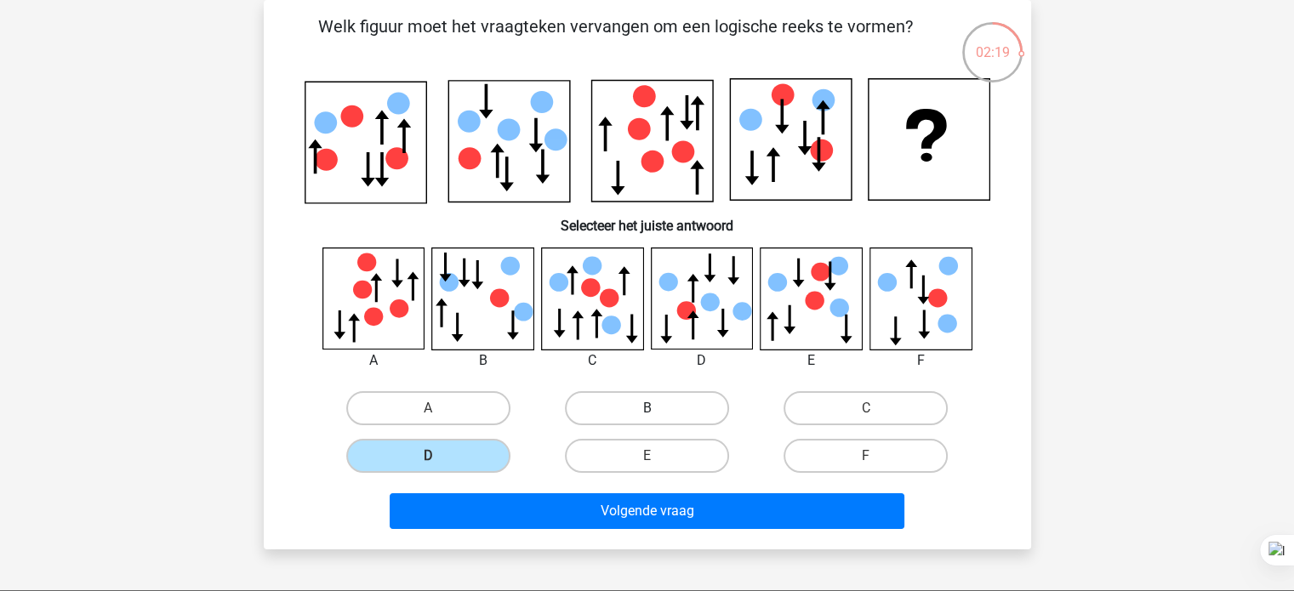
click at [716, 403] on label "B" at bounding box center [647, 408] width 164 height 34
click at [658, 408] on input "B" at bounding box center [652, 413] width 11 height 11
radio input "true"
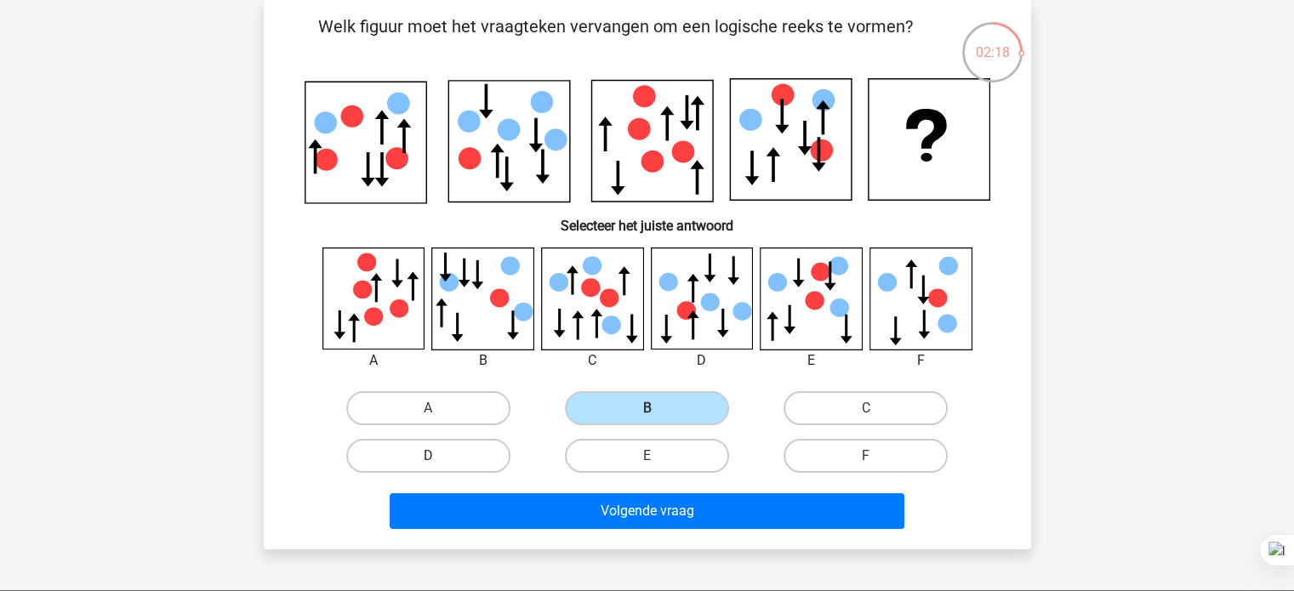
click at [405, 459] on label "D" at bounding box center [428, 456] width 164 height 34
click at [428, 459] on input "D" at bounding box center [433, 461] width 11 height 11
radio input "true"
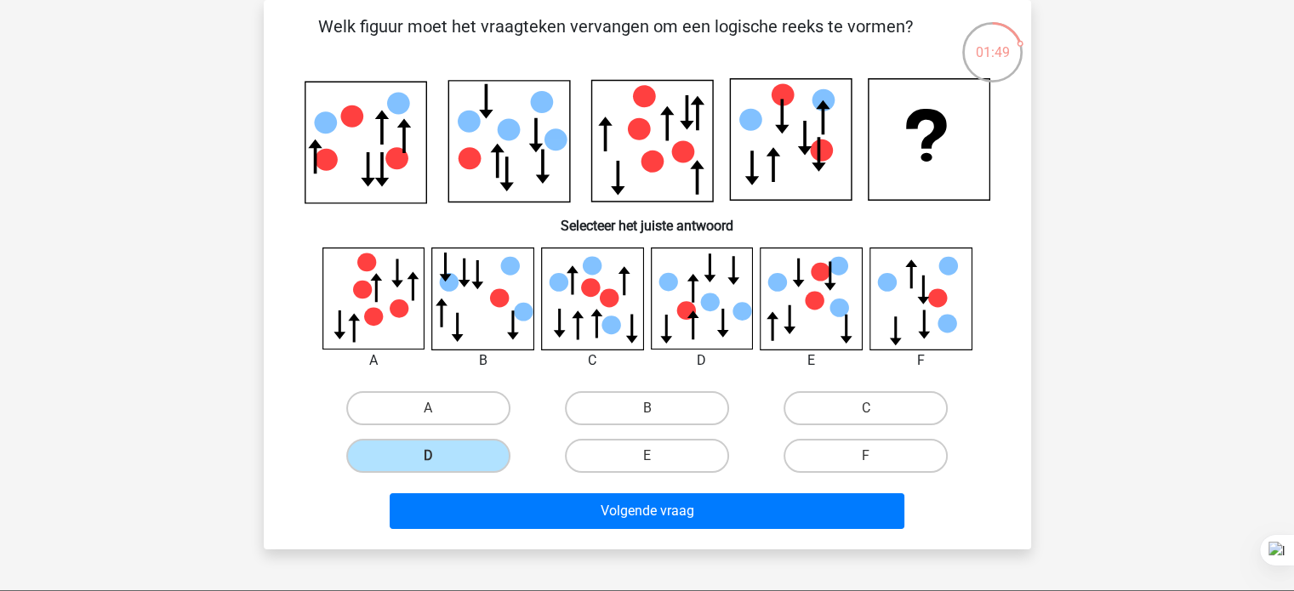
click at [744, 334] on icon at bounding box center [701, 298] width 101 height 101
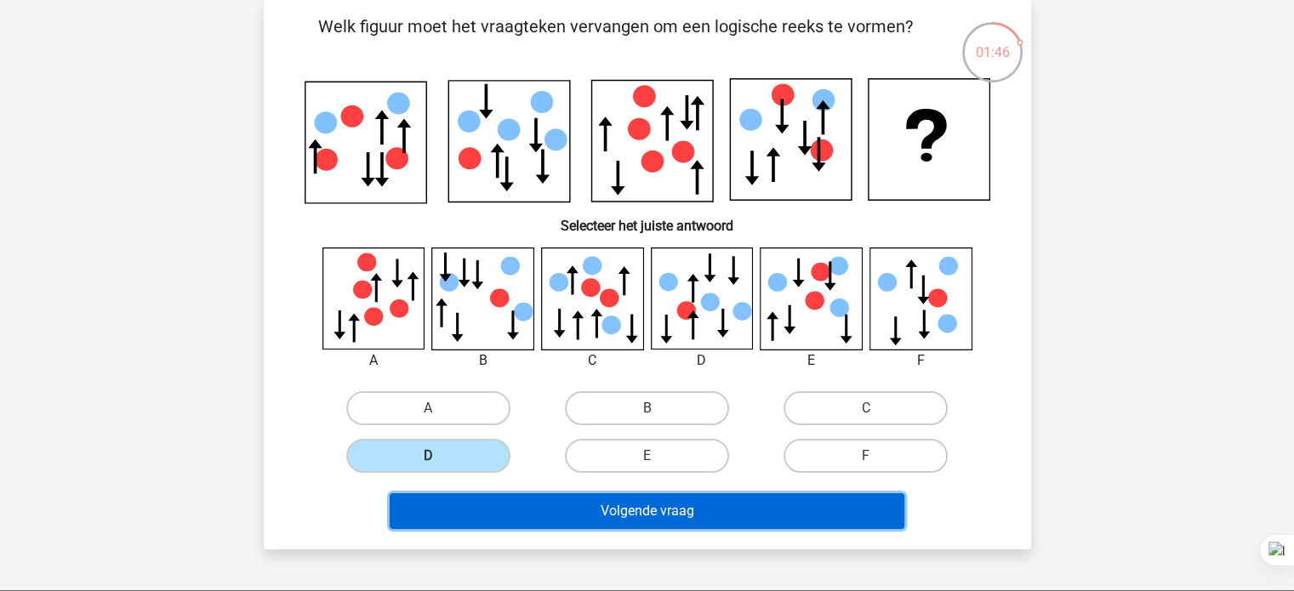
click at [682, 511] on button "Volgende vraag" at bounding box center [647, 511] width 515 height 36
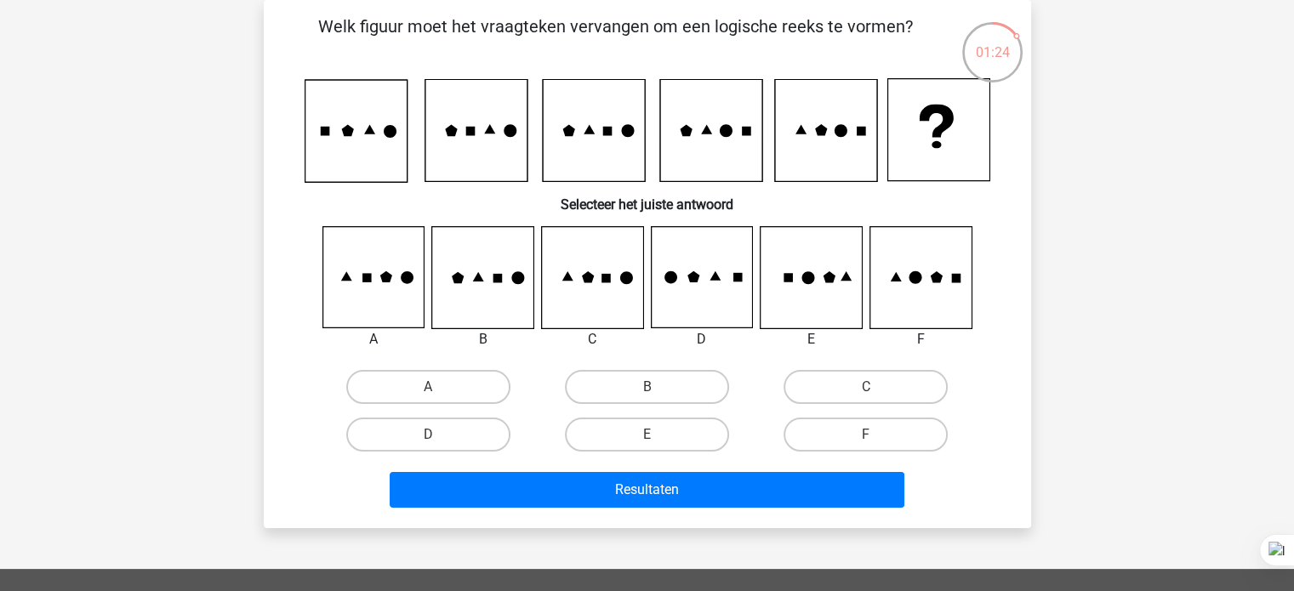
click at [456, 256] on icon at bounding box center [482, 277] width 101 height 101
click at [769, 231] on icon at bounding box center [811, 277] width 101 height 101
click at [895, 380] on label "C" at bounding box center [866, 387] width 164 height 34
click at [877, 387] on input "C" at bounding box center [871, 392] width 11 height 11
radio input "true"
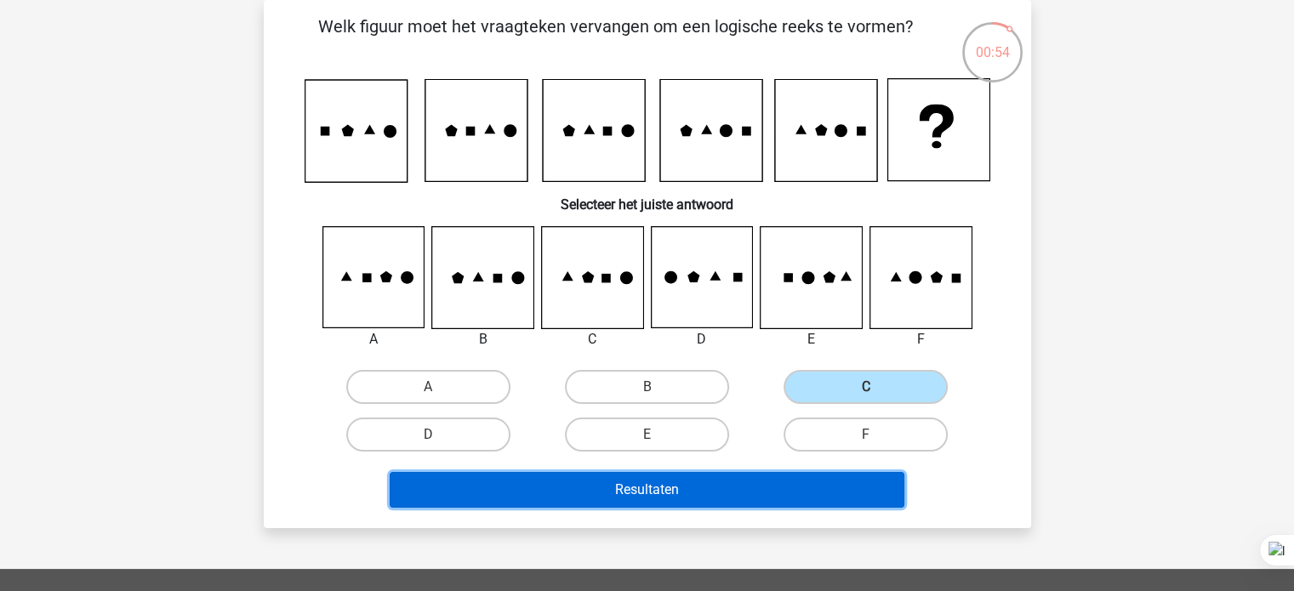
click at [827, 492] on button "Resultaten" at bounding box center [647, 490] width 515 height 36
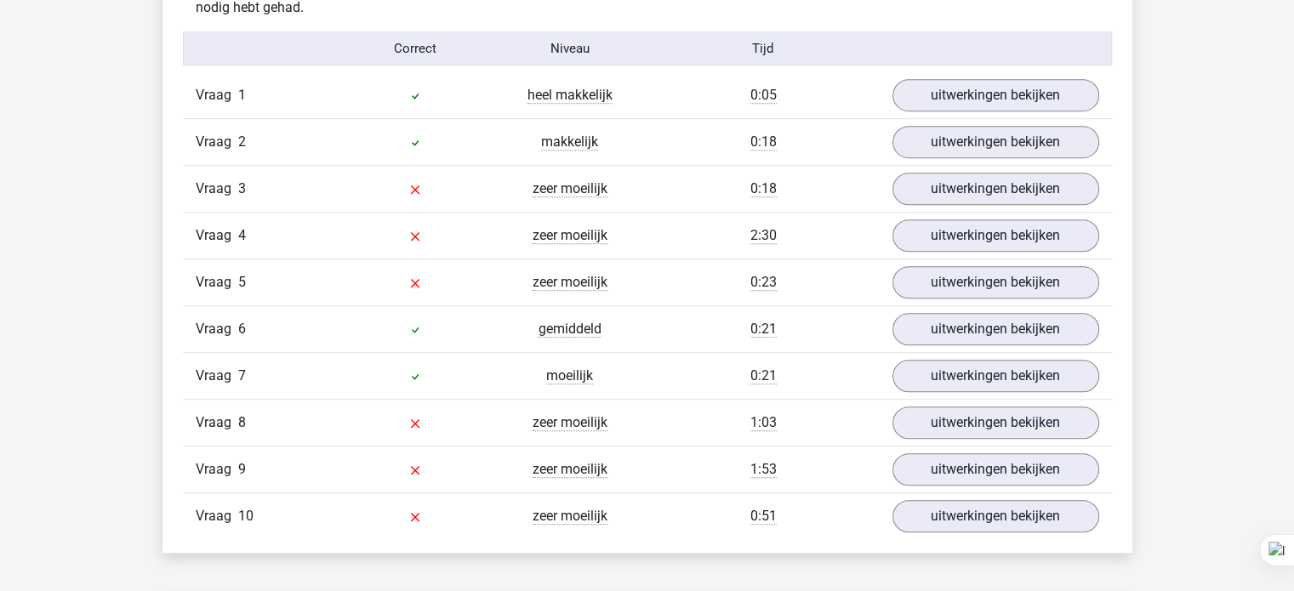
scroll to position [1046, 0]
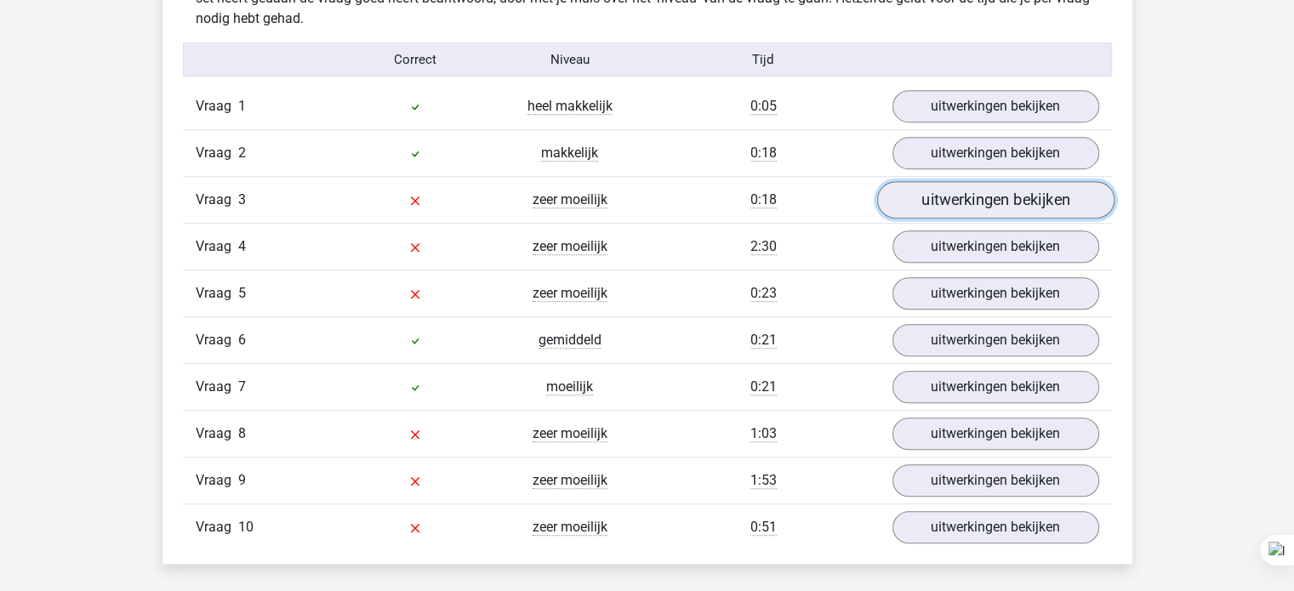
click at [978, 202] on link "uitwerkingen bekijken" at bounding box center [994, 200] width 237 height 37
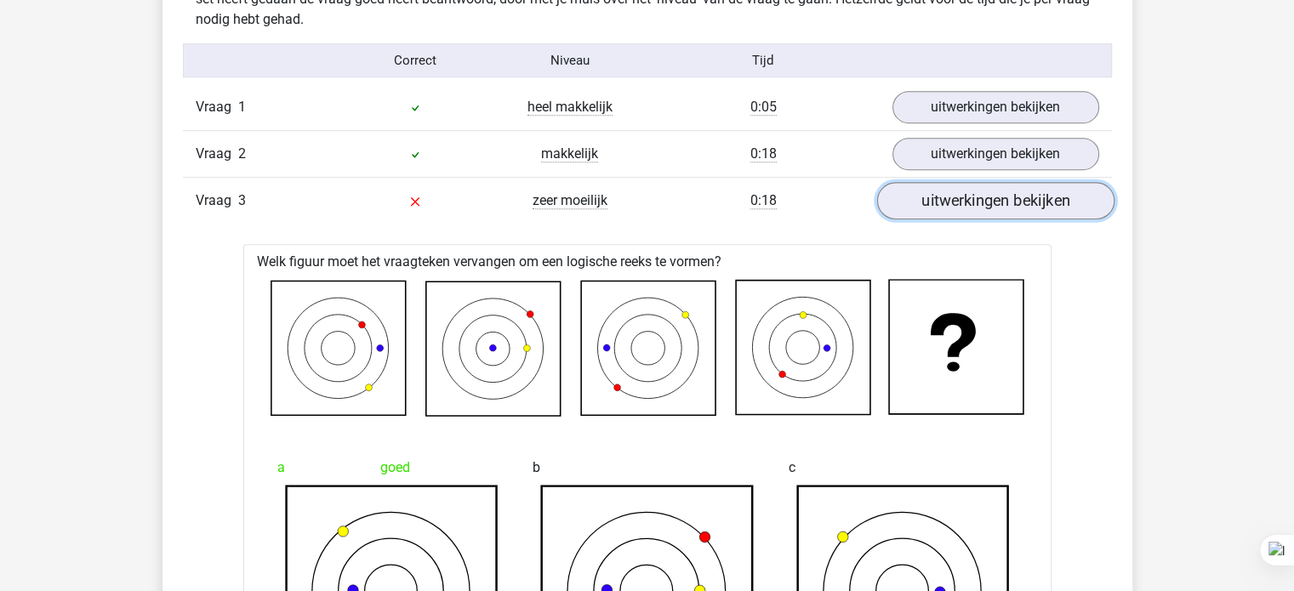
scroll to position [1042, 0]
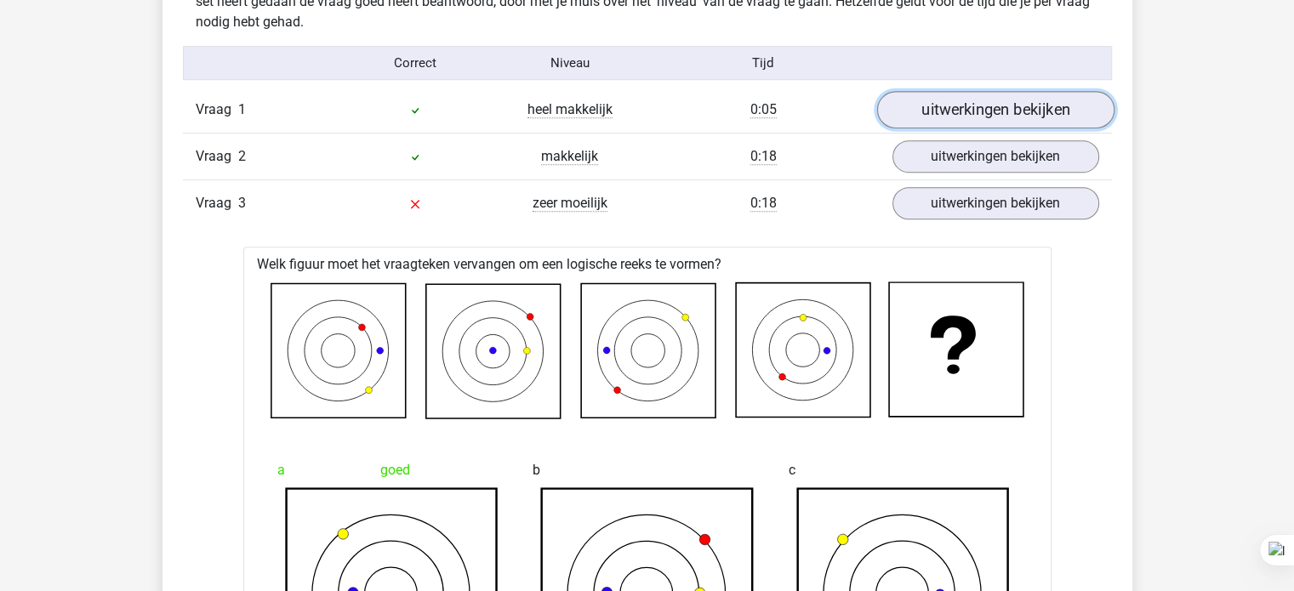
click at [1035, 107] on link "uitwerkingen bekijken" at bounding box center [994, 110] width 237 height 37
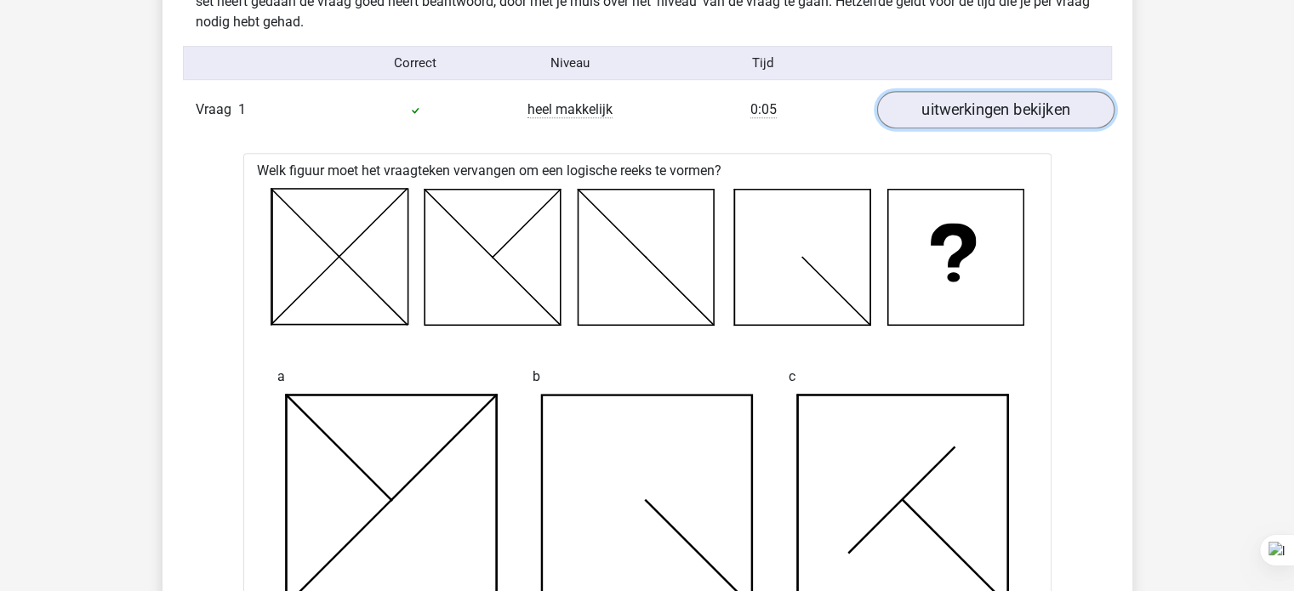
click at [1041, 110] on link "uitwerkingen bekijken" at bounding box center [994, 110] width 237 height 37
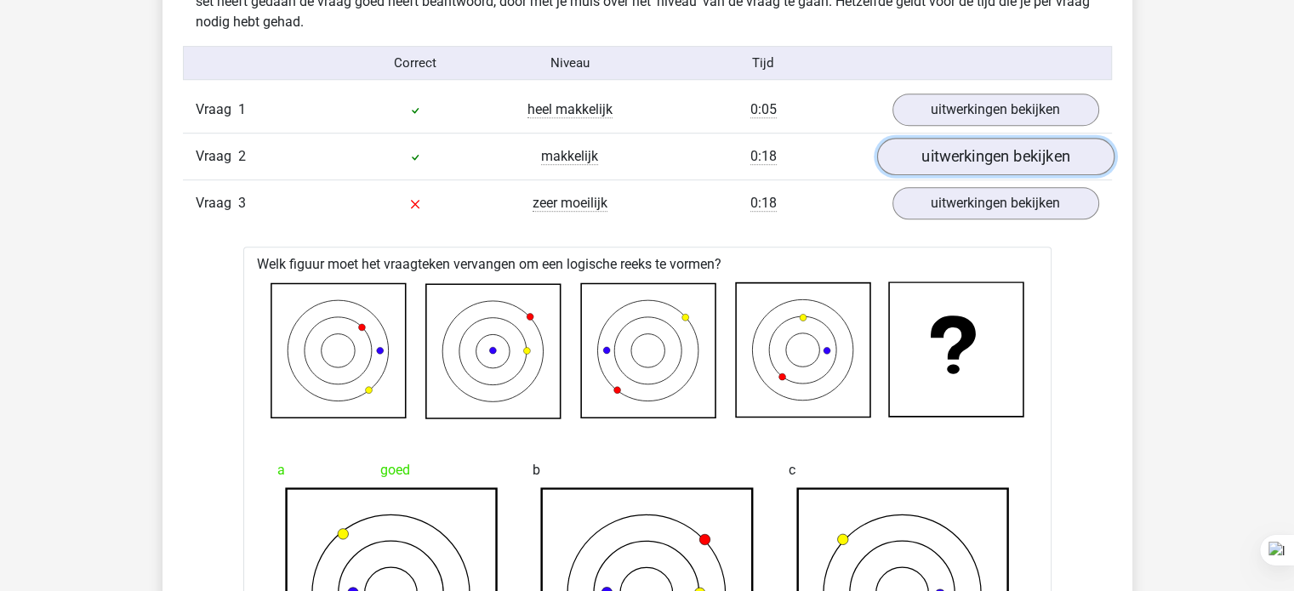
click at [1061, 167] on link "uitwerkingen bekijken" at bounding box center [994, 157] width 237 height 37
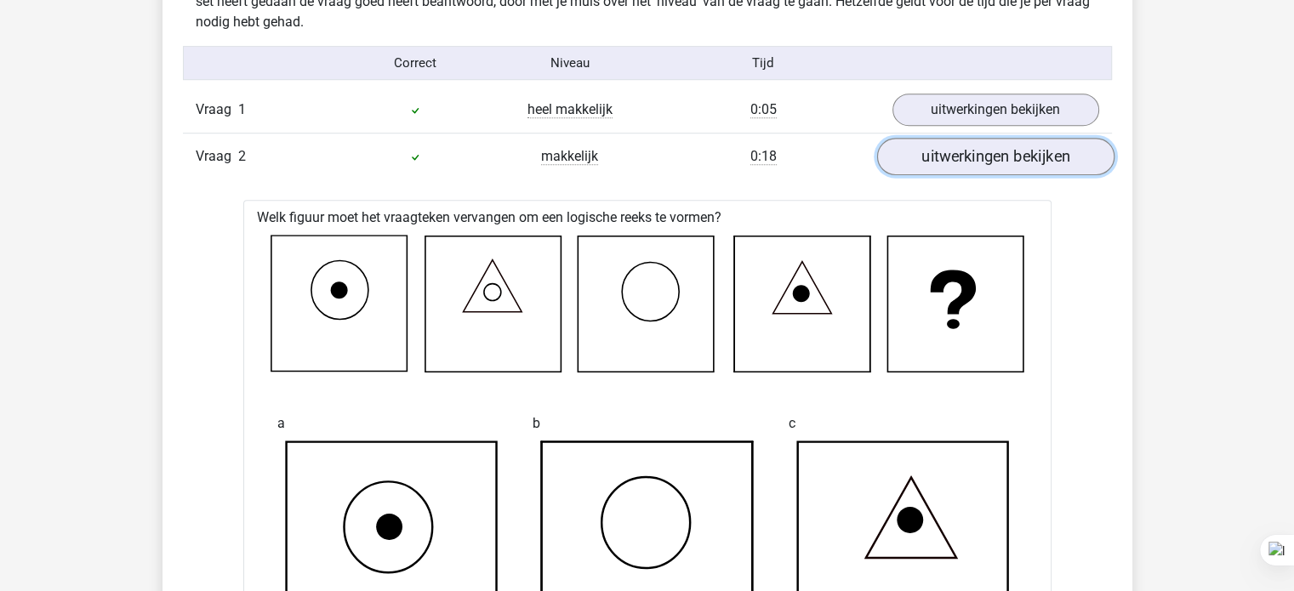
click at [1062, 164] on link "uitwerkingen bekijken" at bounding box center [994, 157] width 237 height 37
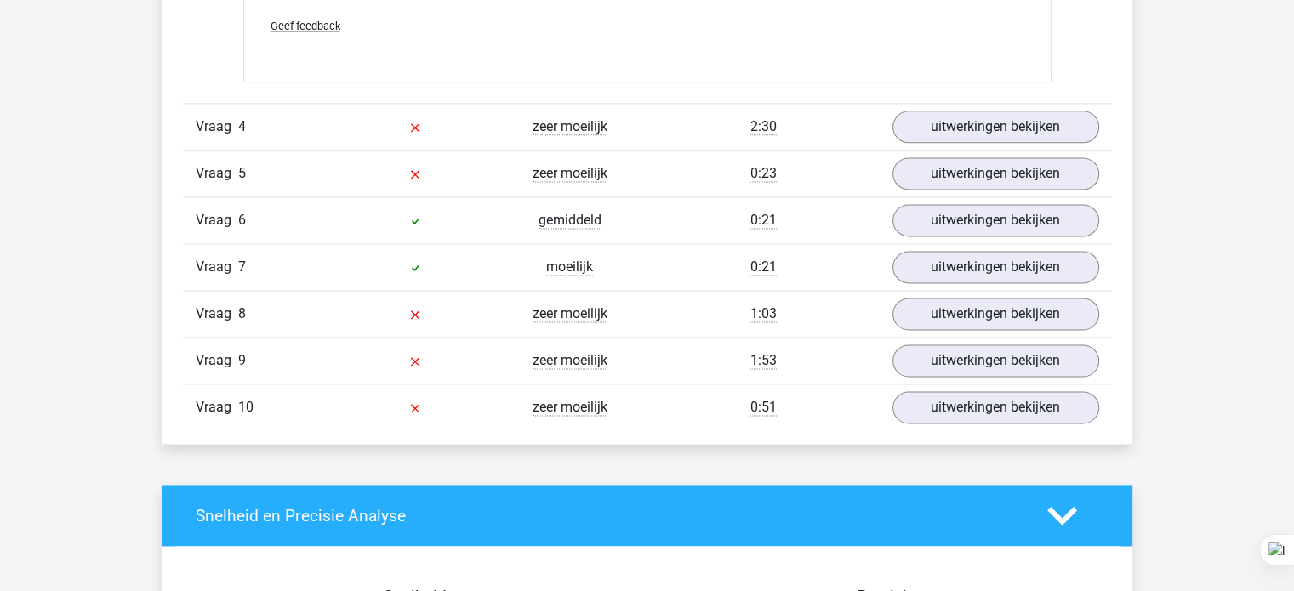
scroll to position [2280, 0]
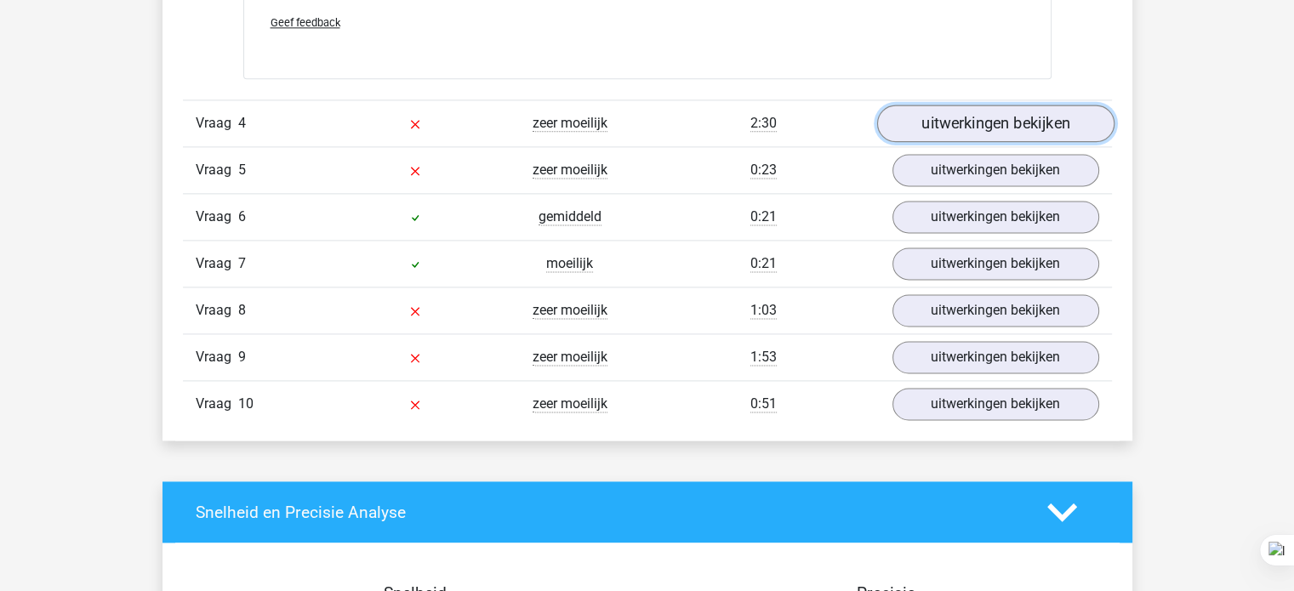
click at [1049, 129] on link "uitwerkingen bekijken" at bounding box center [994, 124] width 237 height 37
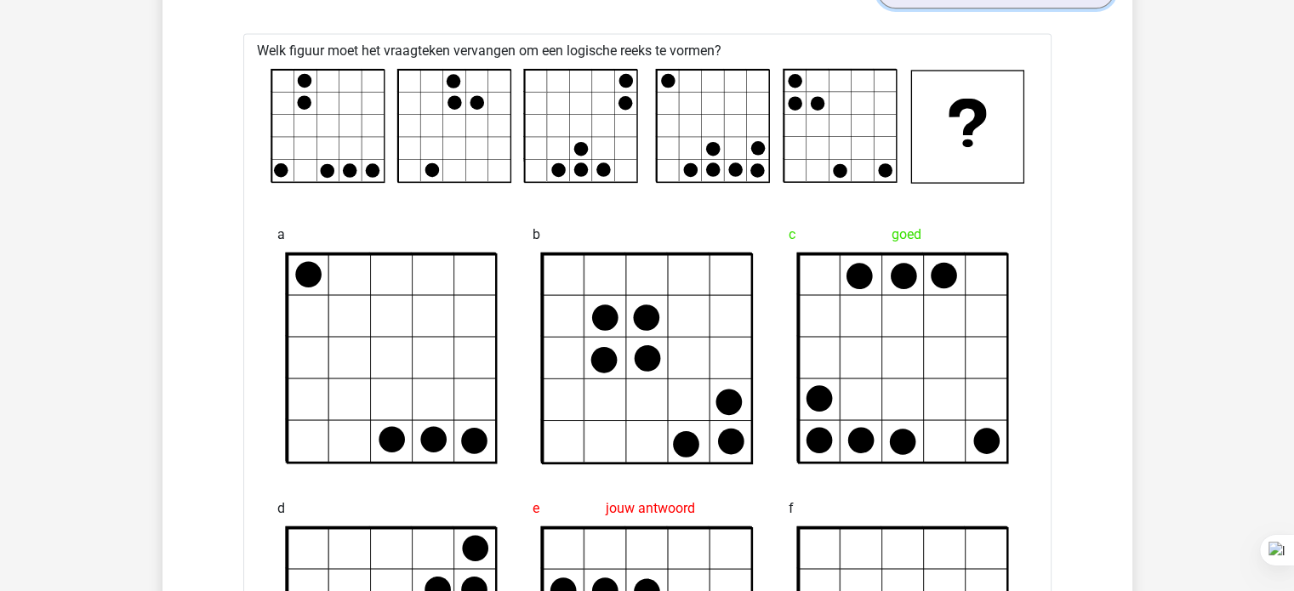
scroll to position [2413, 0]
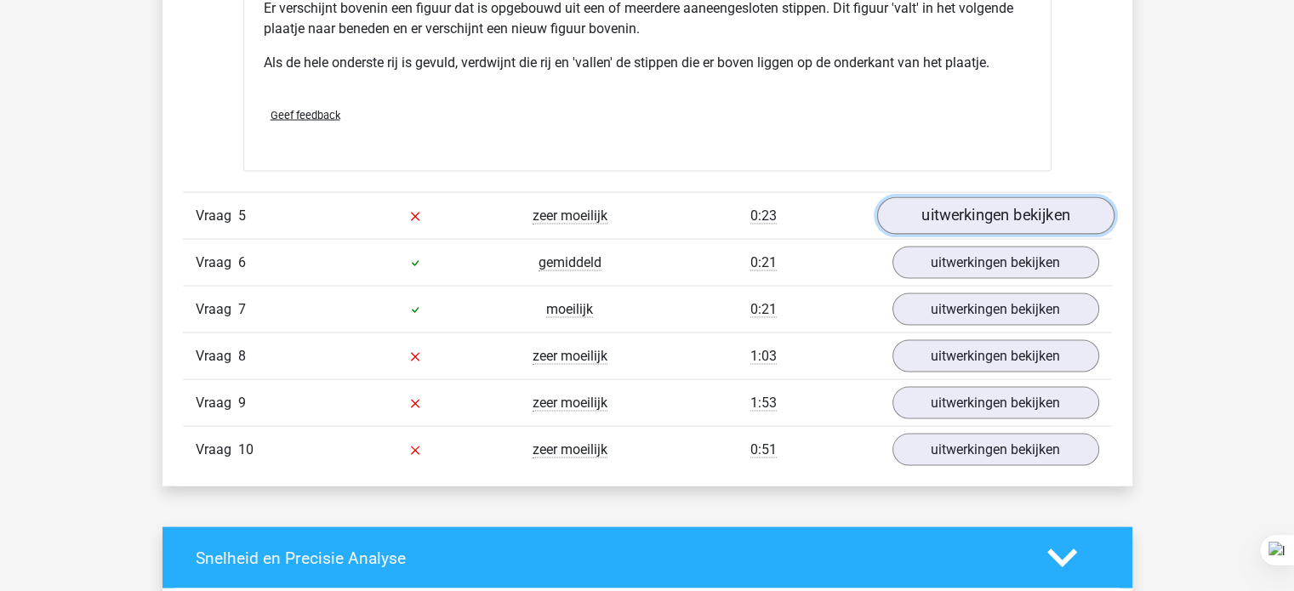
click at [967, 214] on link "uitwerkingen bekijken" at bounding box center [994, 215] width 237 height 37
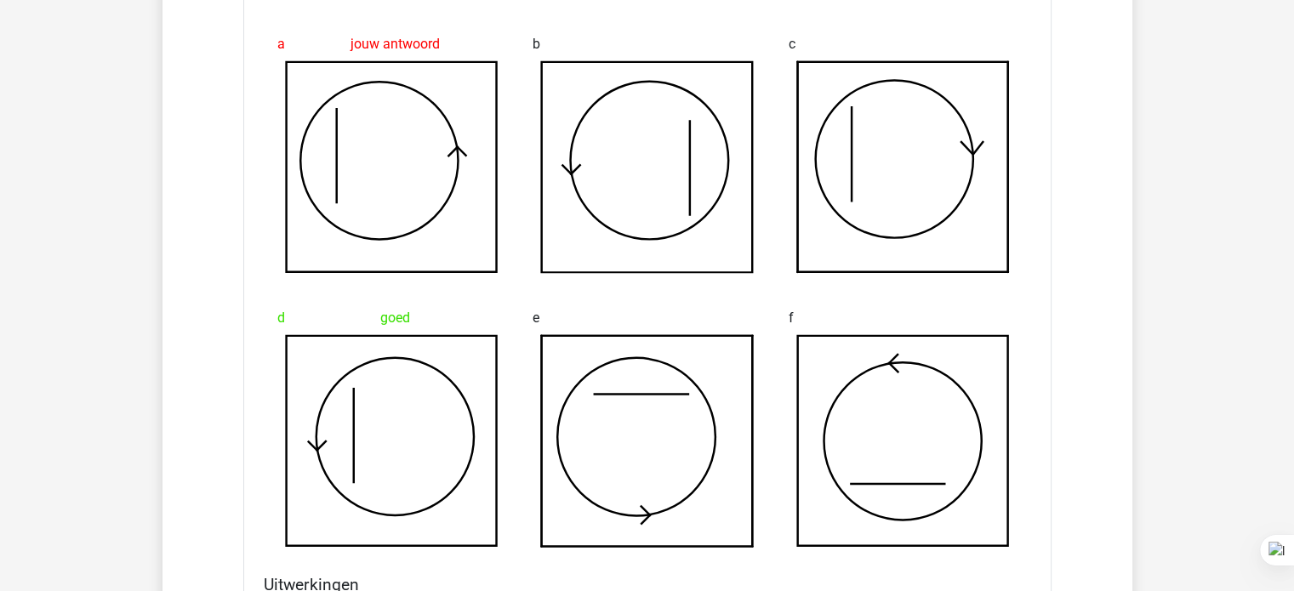
scroll to position [3701, 0]
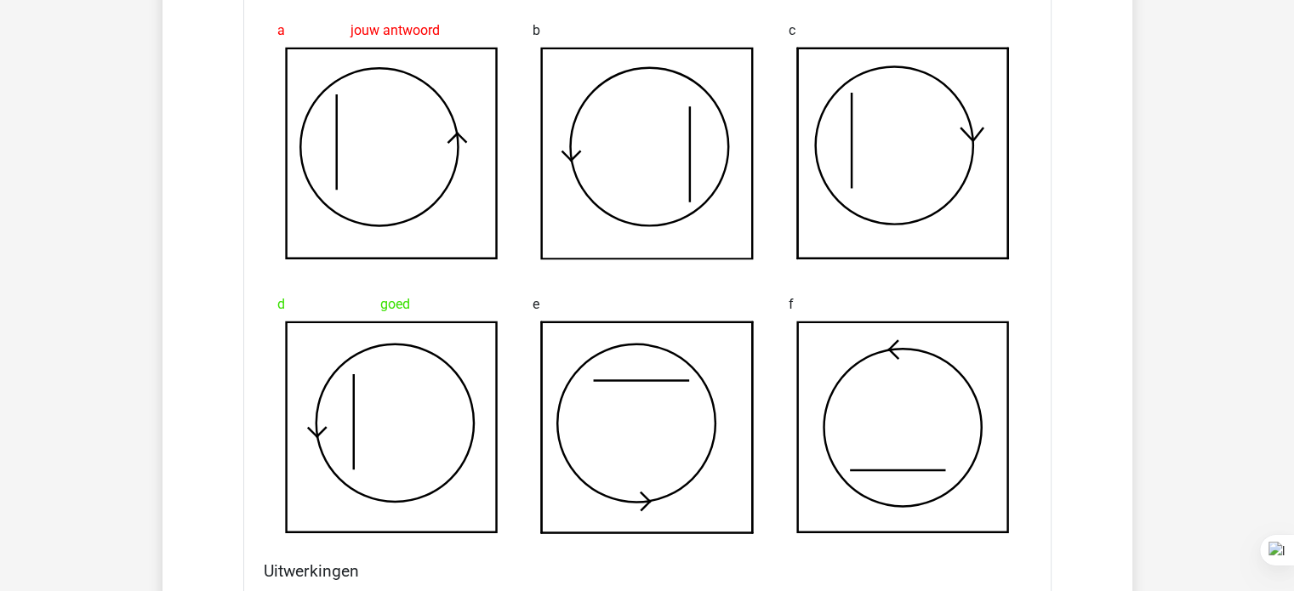
click at [579, 514] on icon at bounding box center [647, 427] width 211 height 211
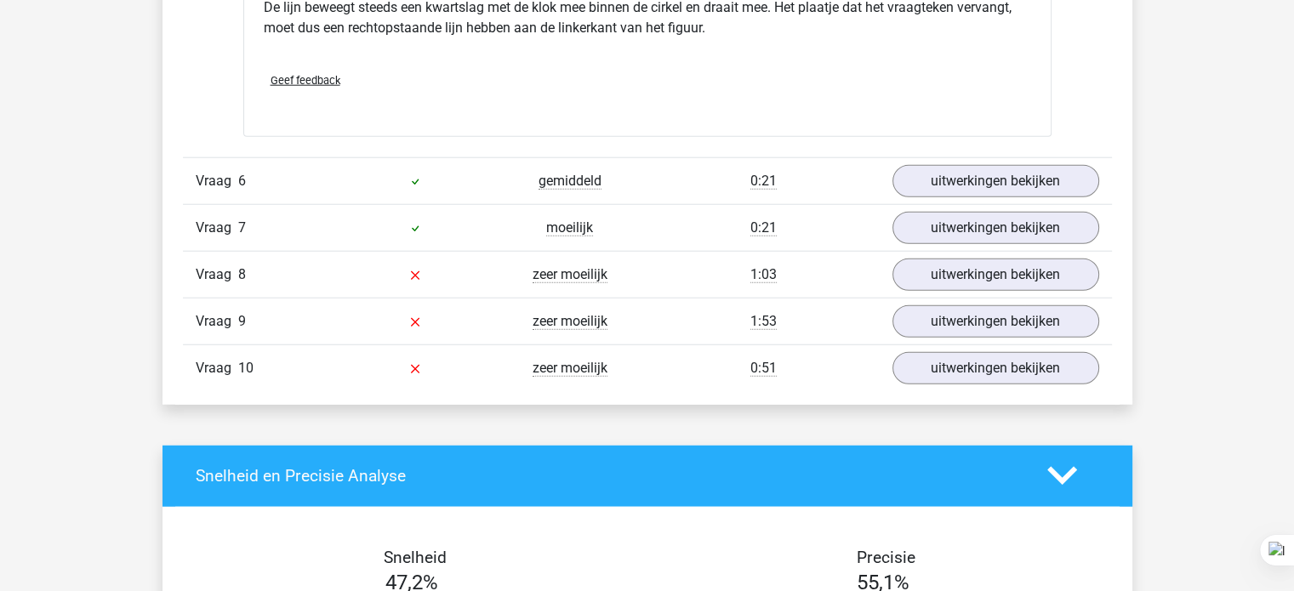
scroll to position [4408, 0]
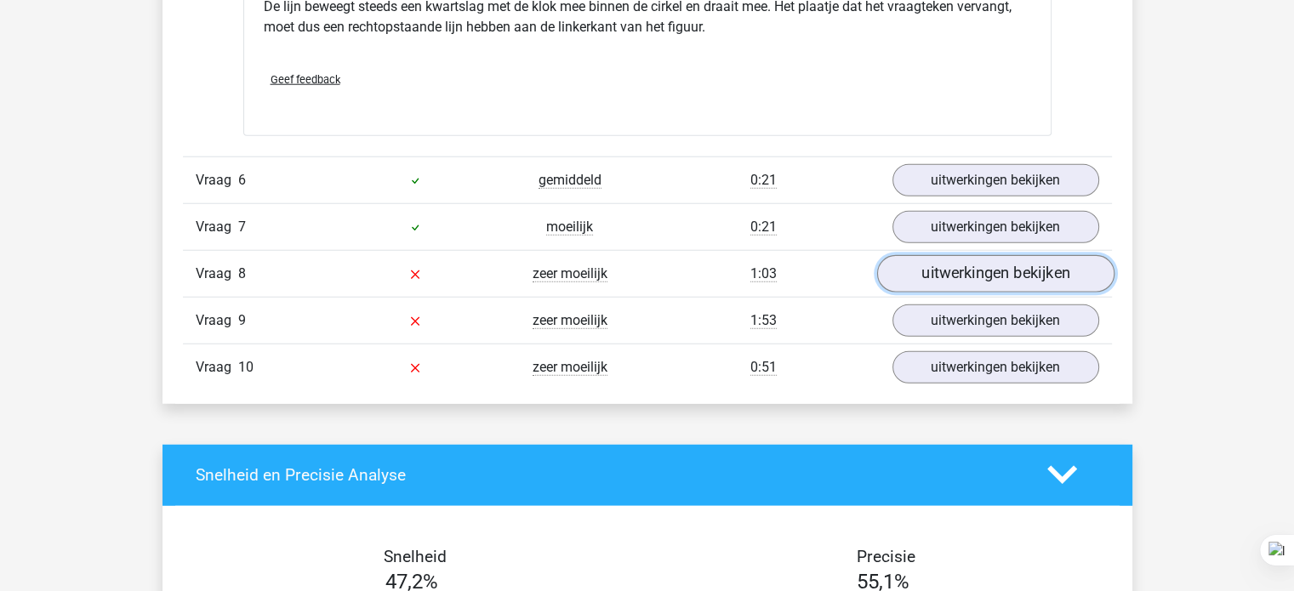
click at [975, 274] on link "uitwerkingen bekijken" at bounding box center [994, 273] width 237 height 37
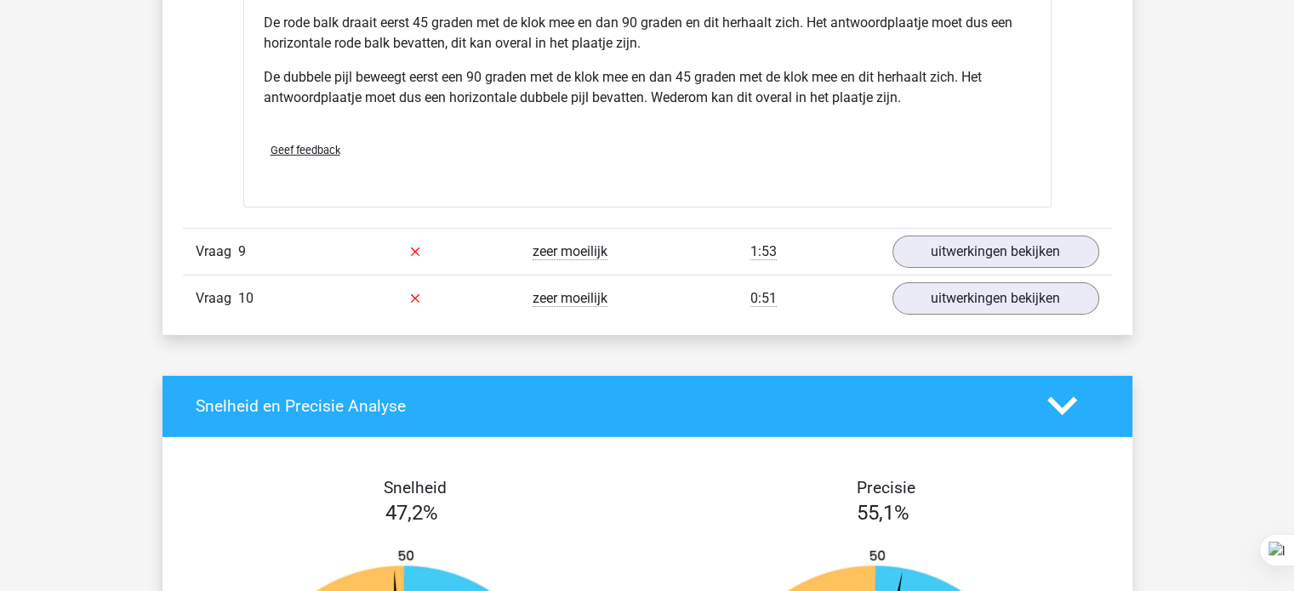
scroll to position [5565, 0]
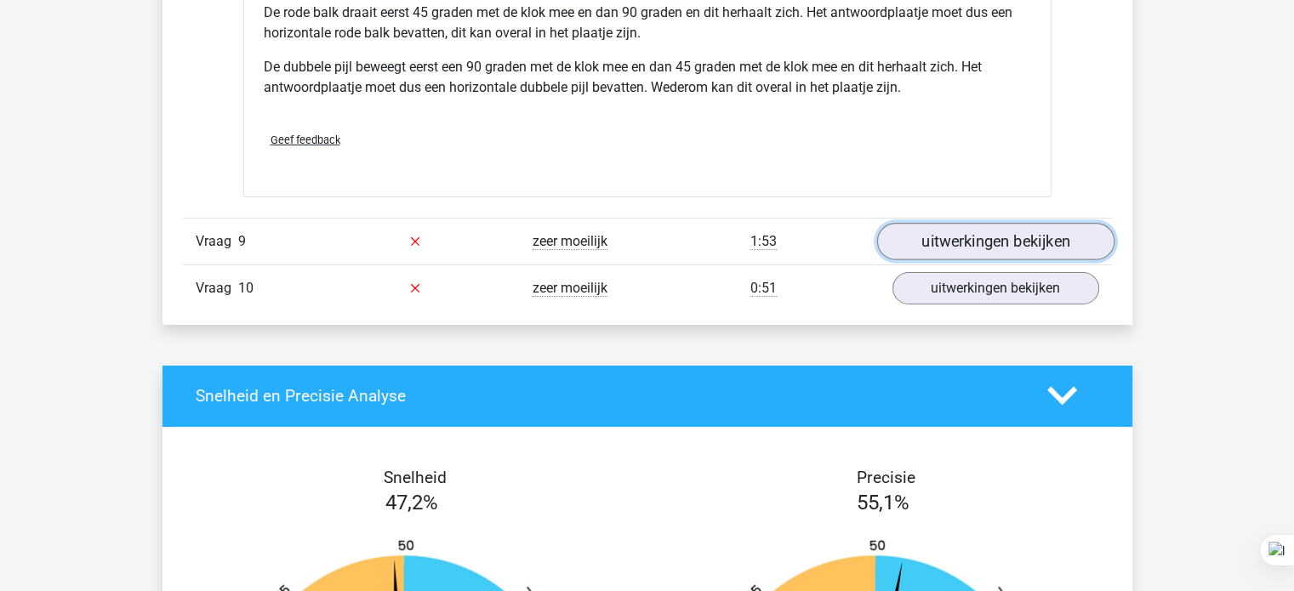
click at [990, 247] on link "uitwerkingen bekijken" at bounding box center [994, 241] width 237 height 37
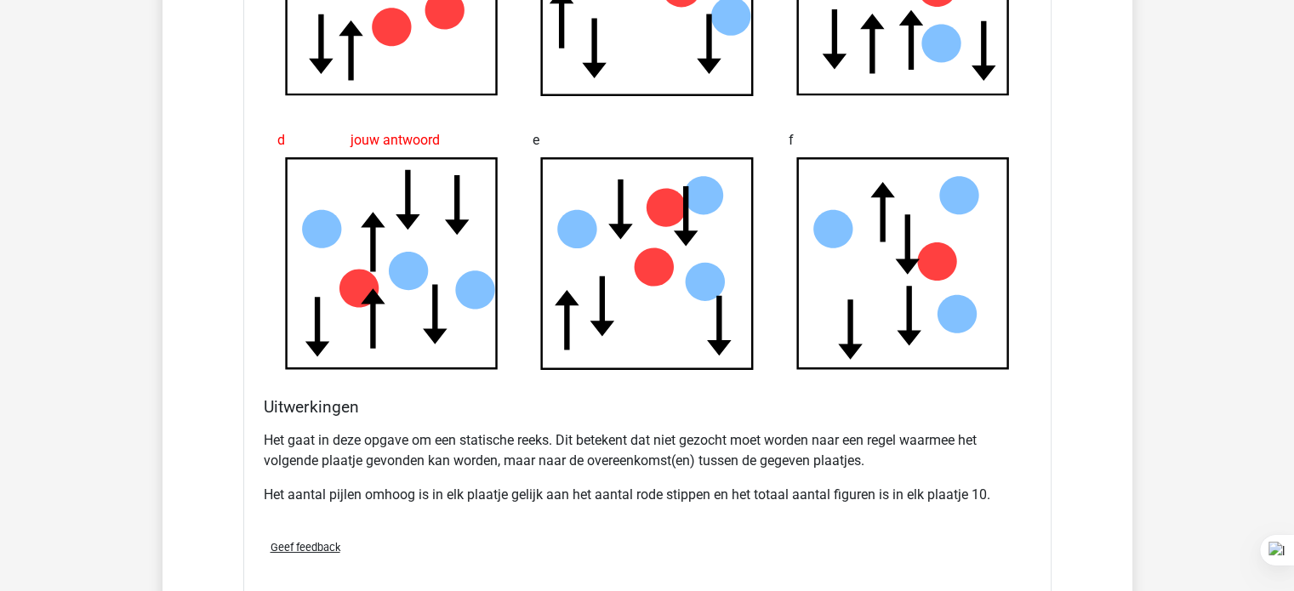
scroll to position [6207, 0]
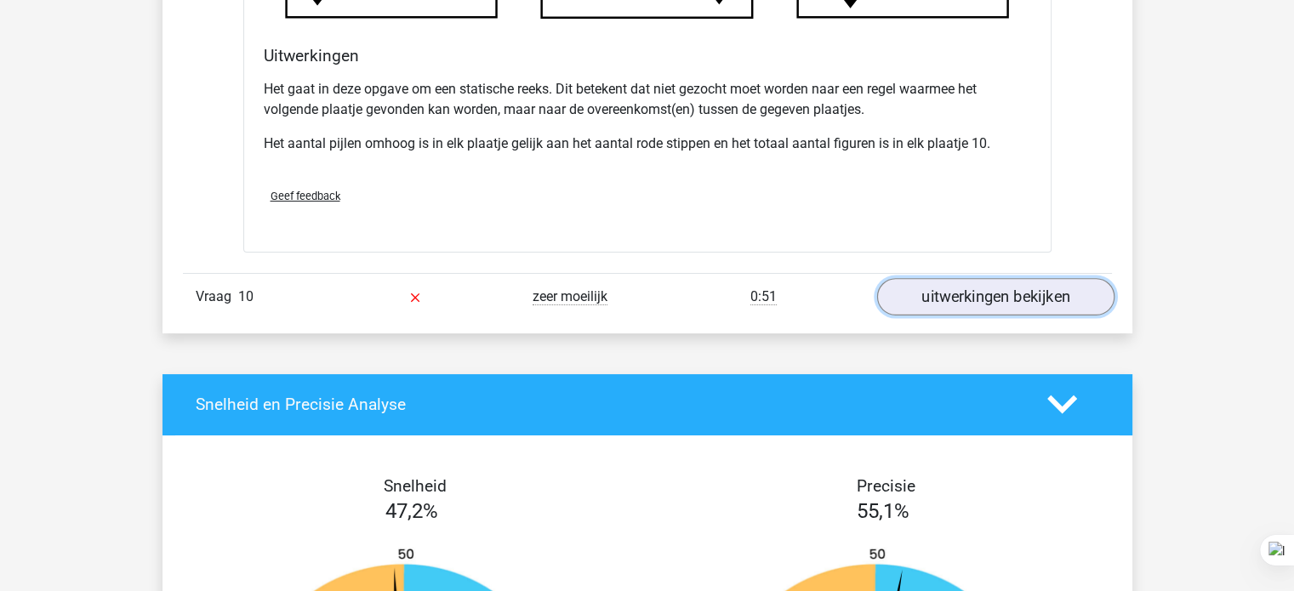
click at [933, 303] on link "uitwerkingen bekijken" at bounding box center [994, 296] width 237 height 37
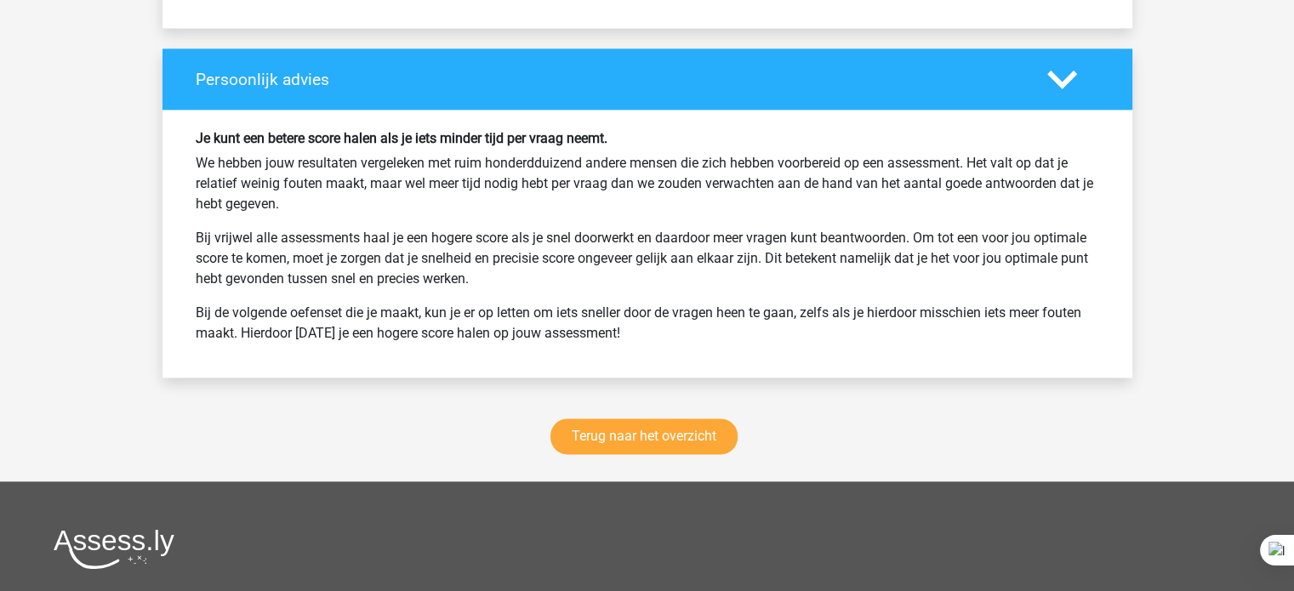
scroll to position [8529, 0]
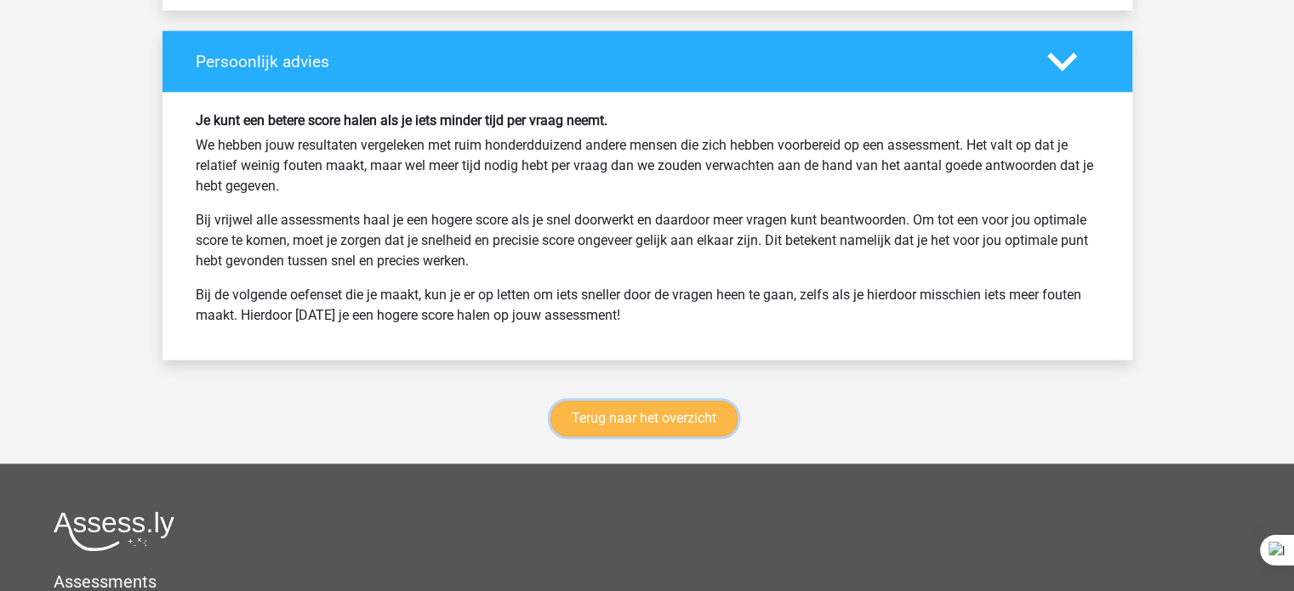
click at [650, 419] on link "Terug naar het overzicht" at bounding box center [644, 419] width 187 height 36
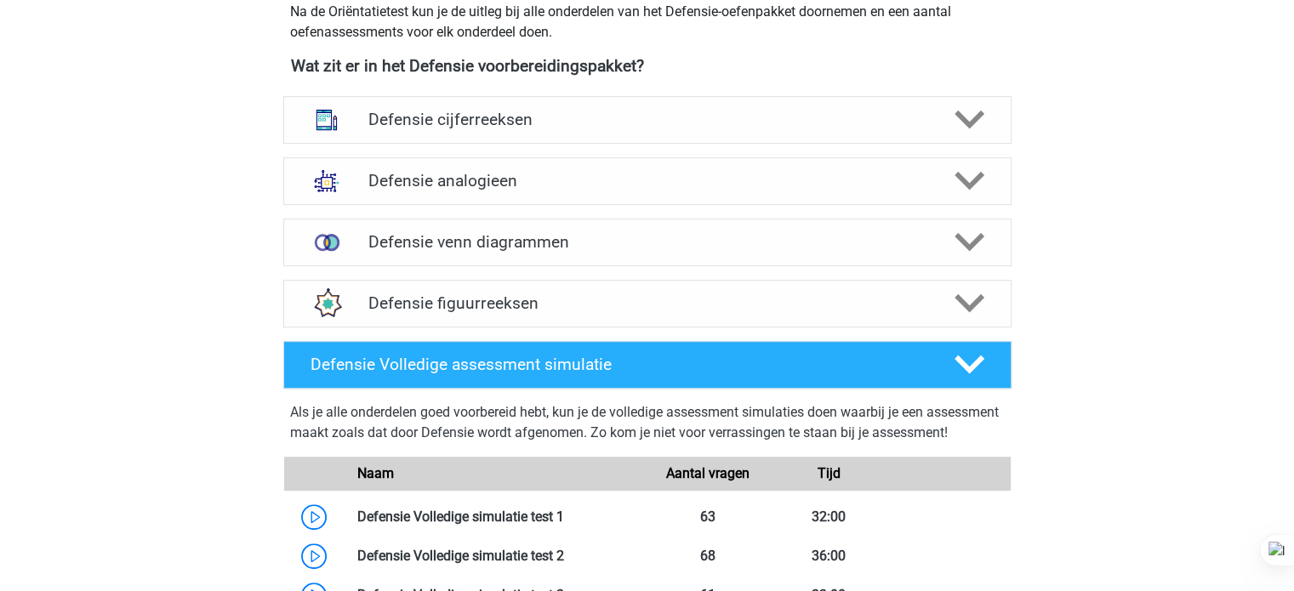
scroll to position [783, 0]
